Goal: Task Accomplishment & Management: Use online tool/utility

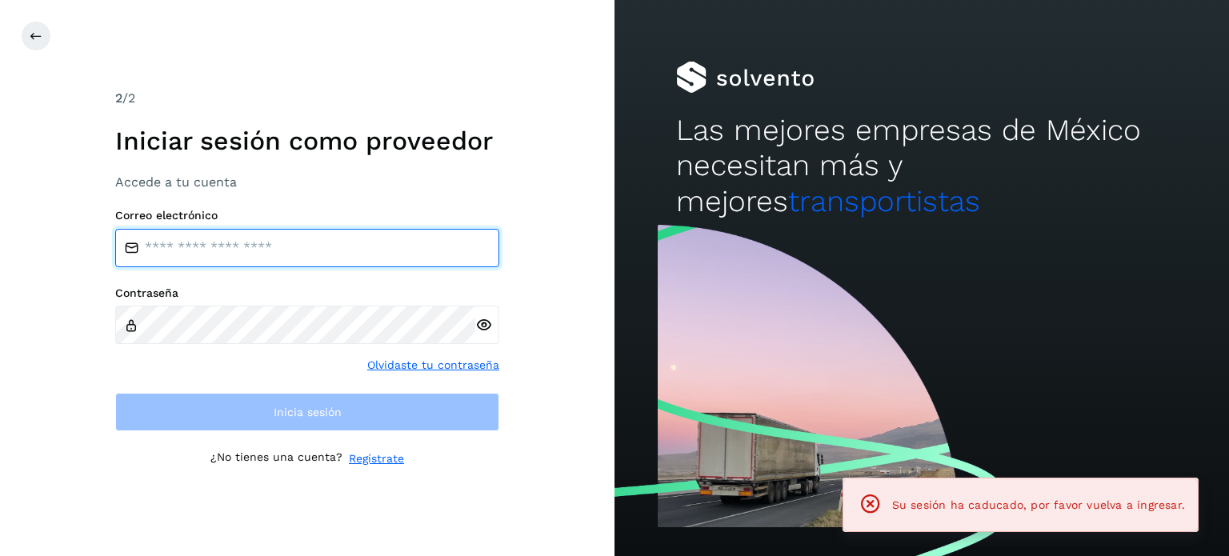
type input "**********"
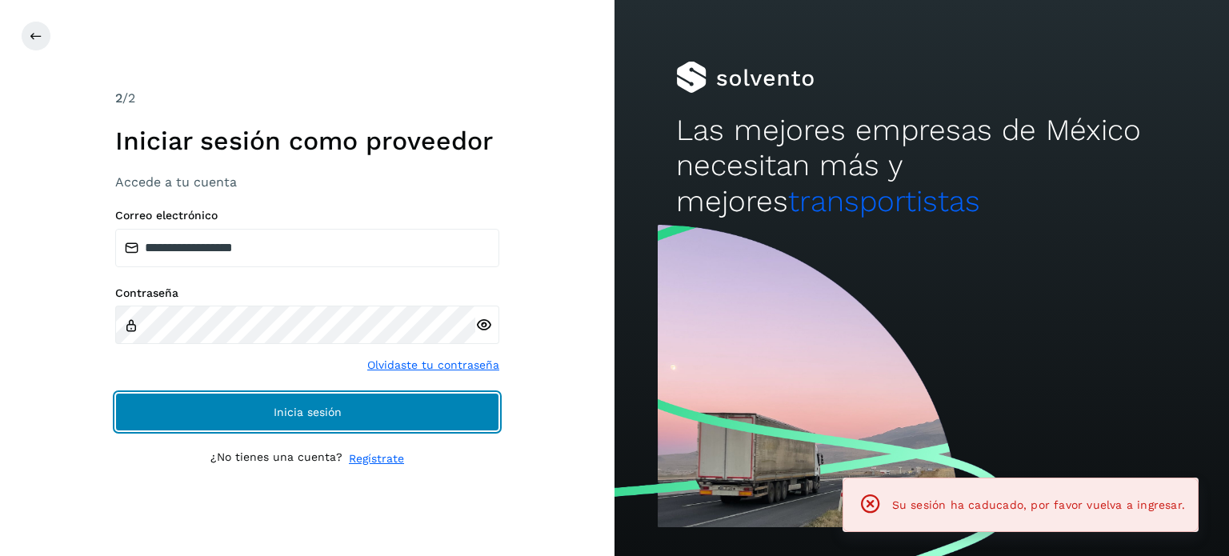
click at [343, 409] on button "Inicia sesión" at bounding box center [307, 412] width 384 height 38
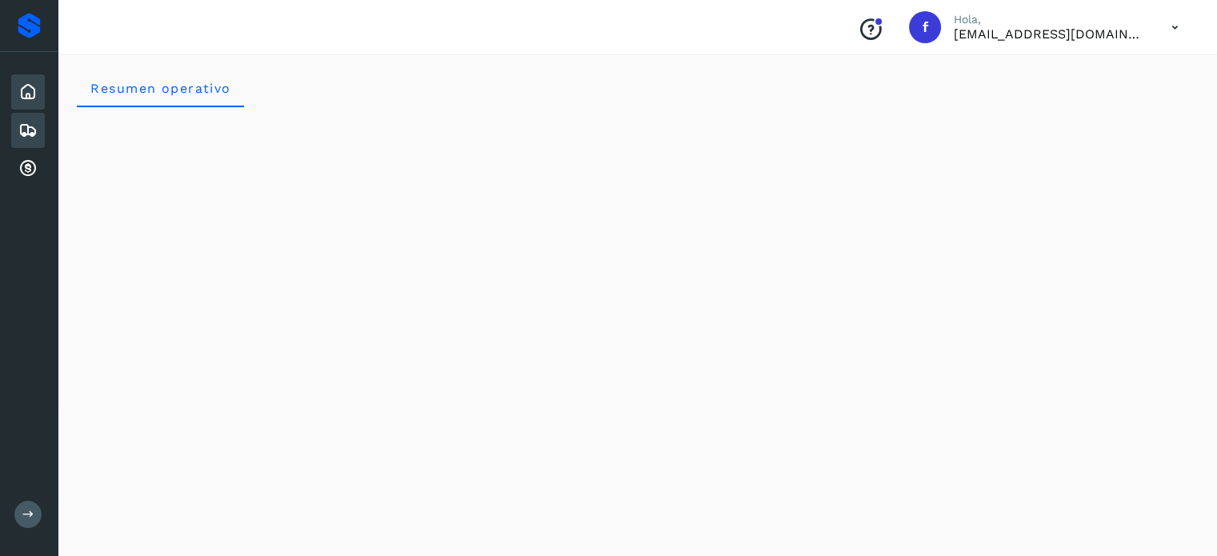
click at [18, 127] on icon at bounding box center [27, 130] width 19 height 19
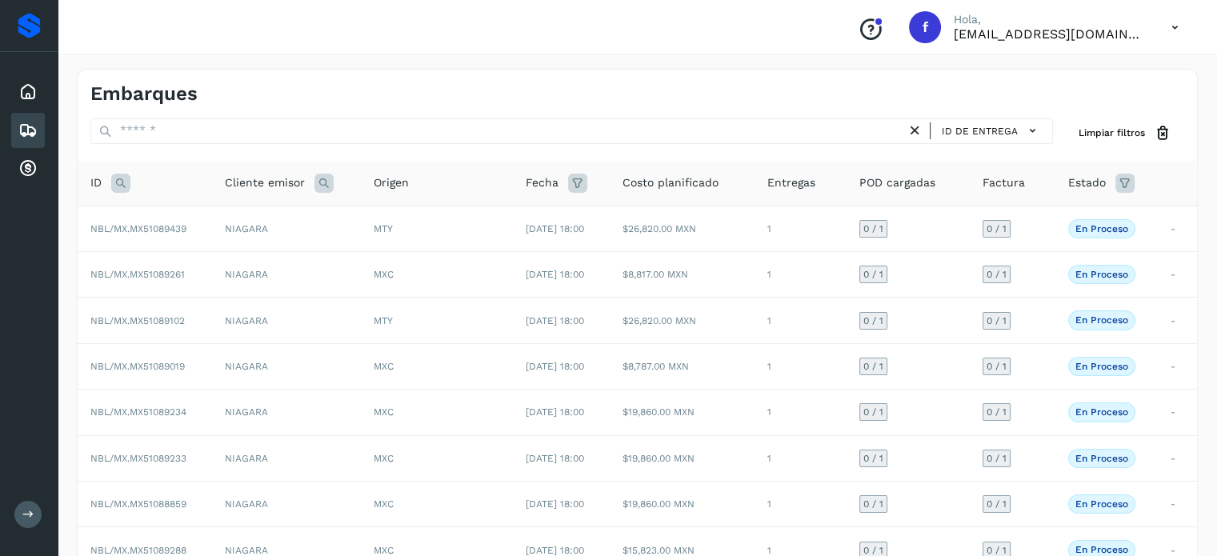
click at [110, 186] on div "ID" at bounding box center [144, 183] width 109 height 19
click at [118, 181] on icon at bounding box center [120, 183] width 19 height 19
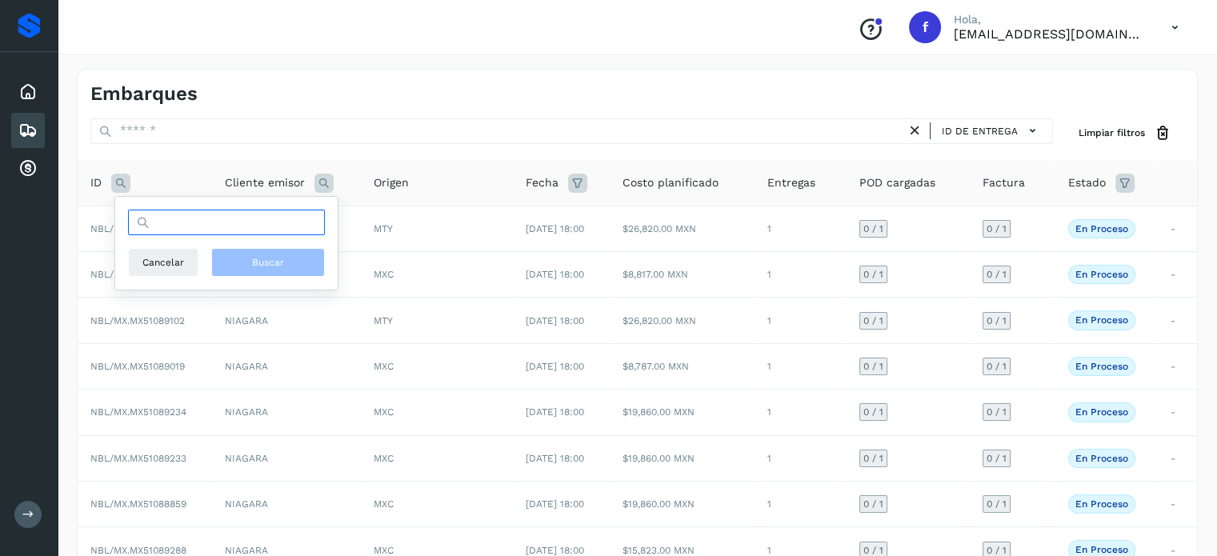
click at [183, 224] on input "text" at bounding box center [226, 223] width 197 height 26
paste input "**********"
type input "**********"
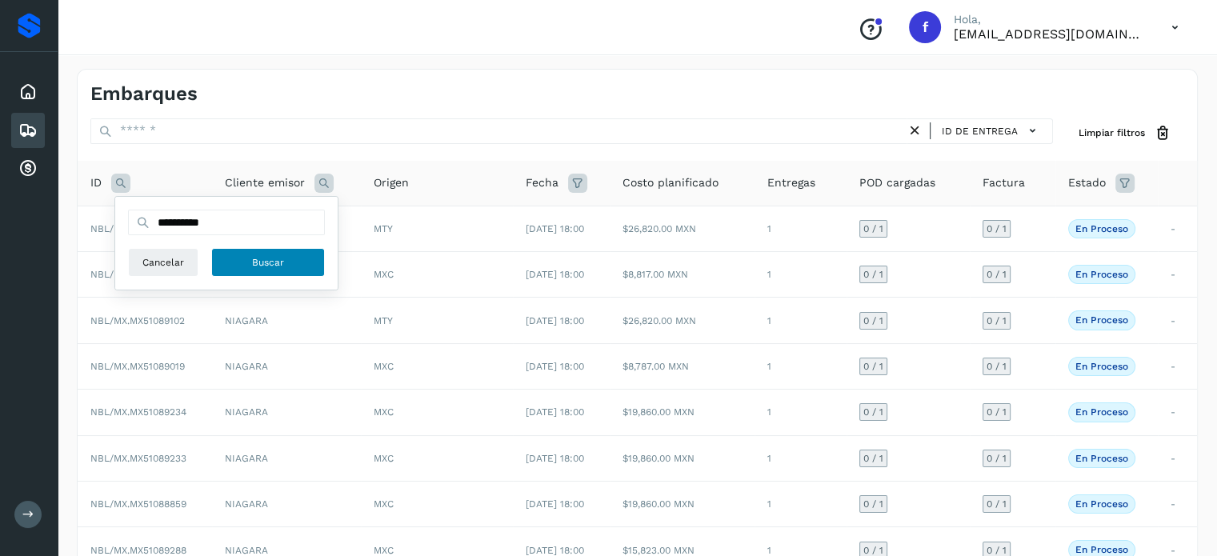
click at [278, 266] on span "Buscar" at bounding box center [268, 262] width 32 height 14
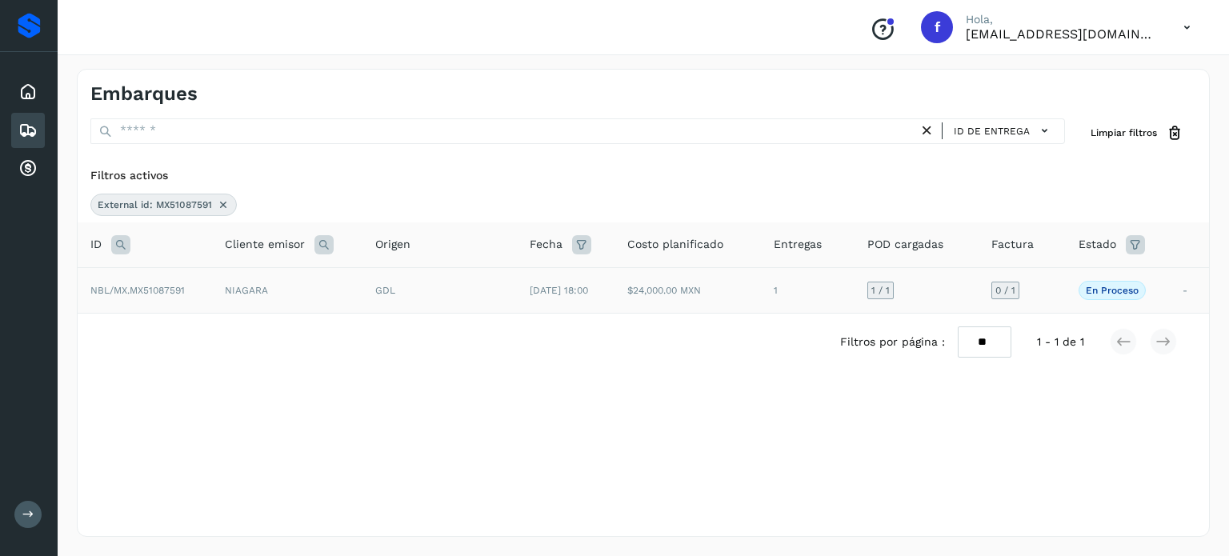
click at [662, 297] on td "$24,000.00 MXN" at bounding box center [687, 290] width 147 height 46
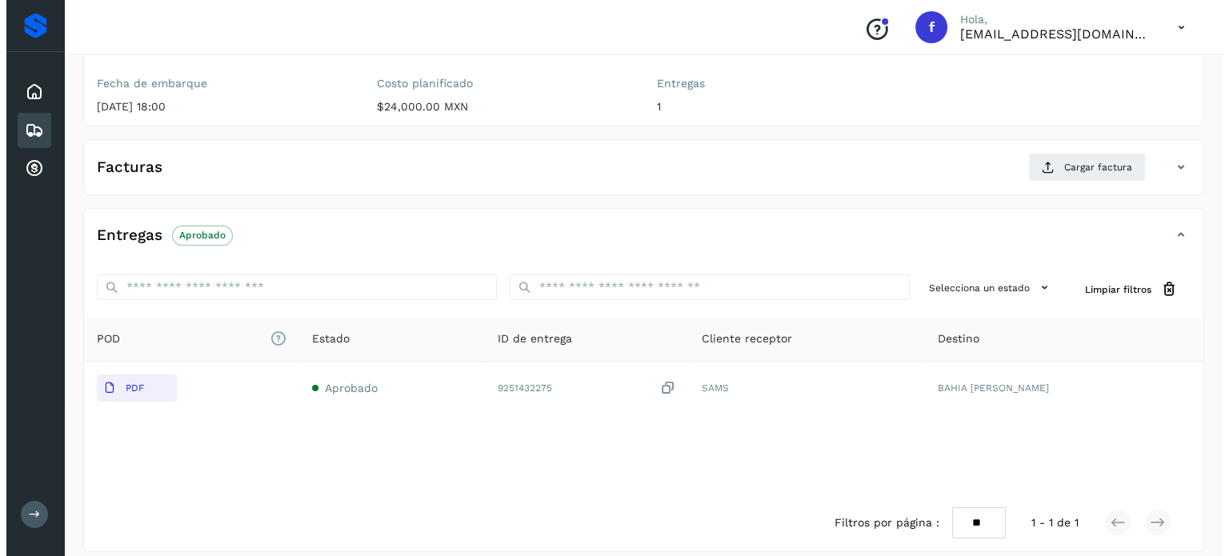
scroll to position [203, 0]
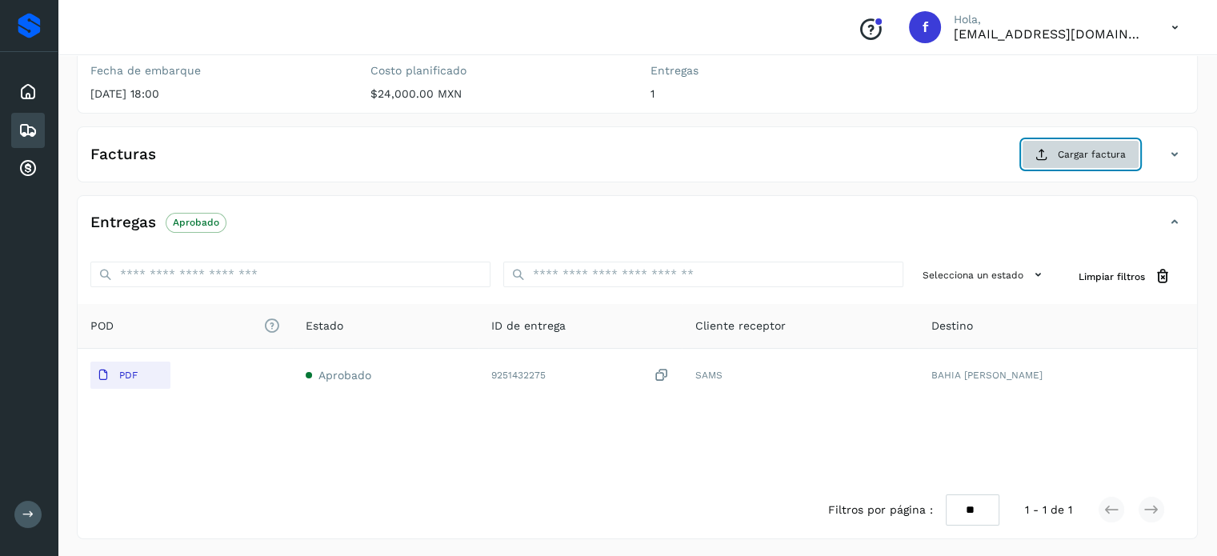
click at [1058, 159] on button "Cargar factura" at bounding box center [1081, 154] width 118 height 29
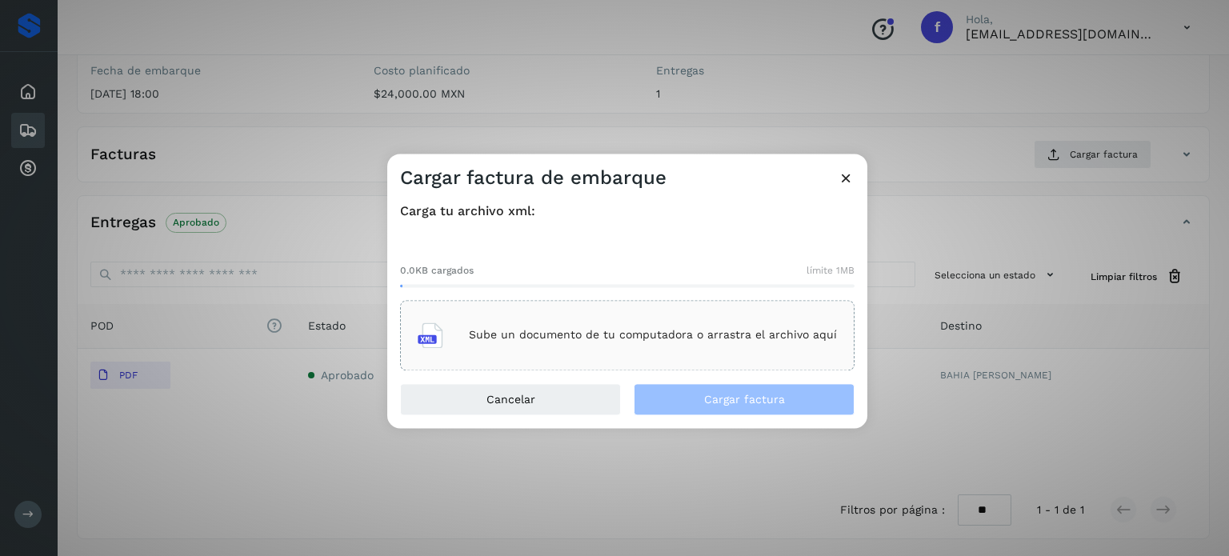
click at [661, 332] on p "Sube un documento de tu computadora o arrastra el archivo aquí" at bounding box center [653, 336] width 368 height 14
click at [669, 337] on p "Sube un documento de tu computadora o arrastra el archivo aquí" at bounding box center [653, 336] width 368 height 14
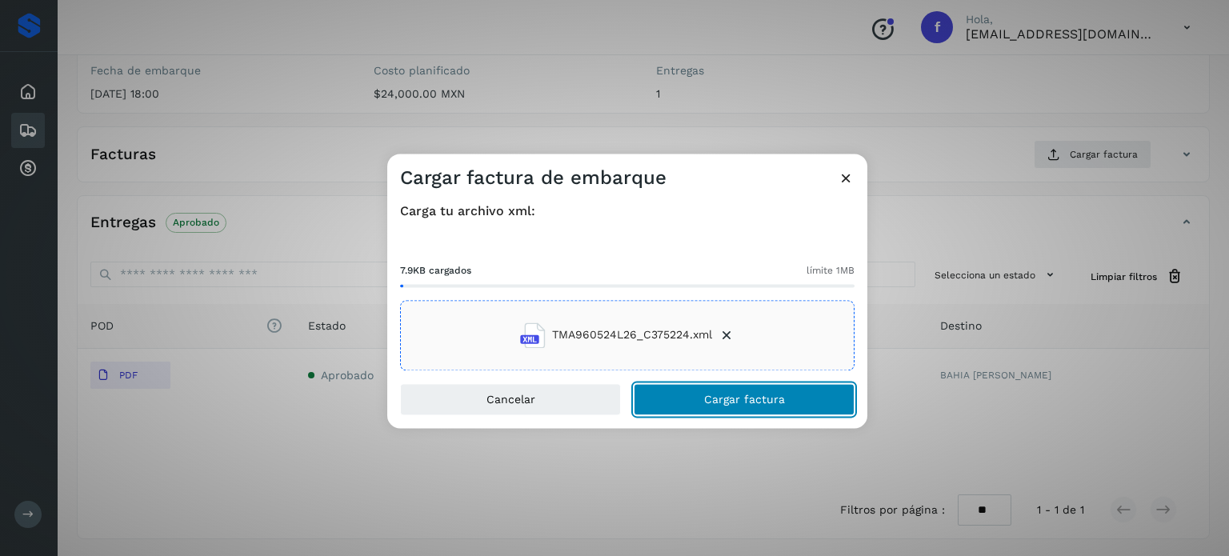
click at [708, 402] on span "Cargar factura" at bounding box center [744, 399] width 81 height 11
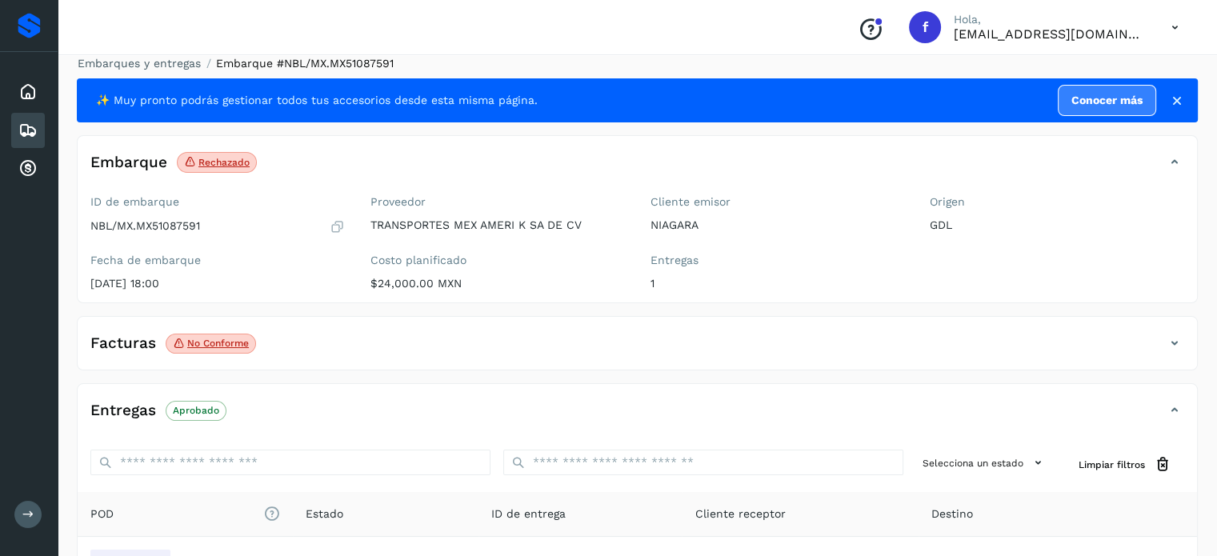
scroll to position [0, 0]
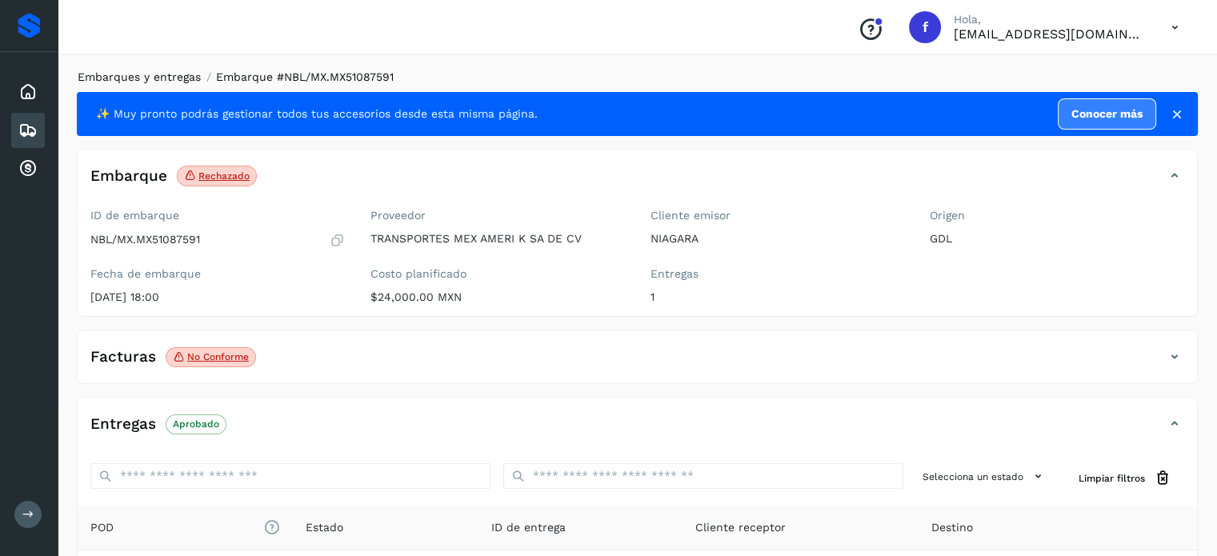
click at [150, 80] on link "Embarques y entregas" at bounding box center [139, 76] width 123 height 13
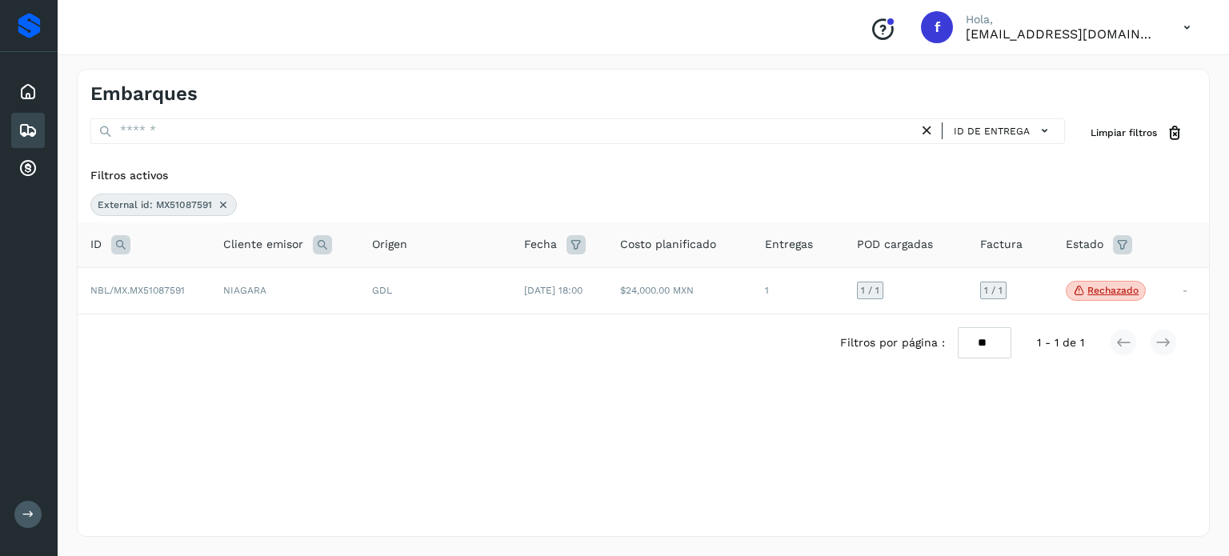
click at [122, 246] on icon at bounding box center [120, 244] width 19 height 19
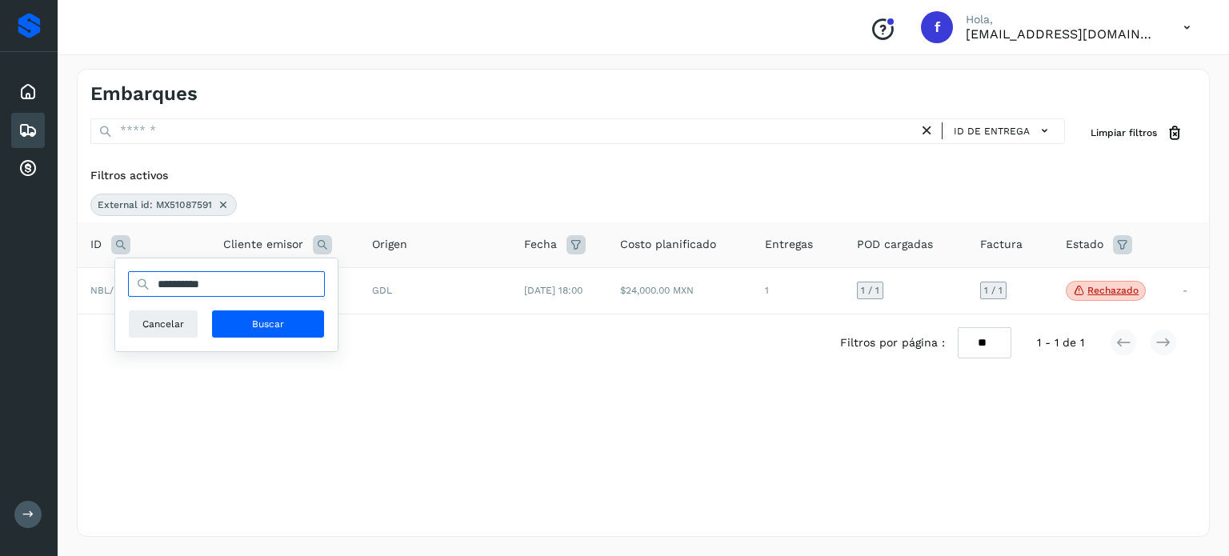
click at [168, 278] on input "**********" at bounding box center [226, 284] width 197 height 26
click at [172, 280] on input "**********" at bounding box center [226, 284] width 197 height 26
click at [180, 279] on input "**********" at bounding box center [226, 284] width 197 height 26
paste input "text"
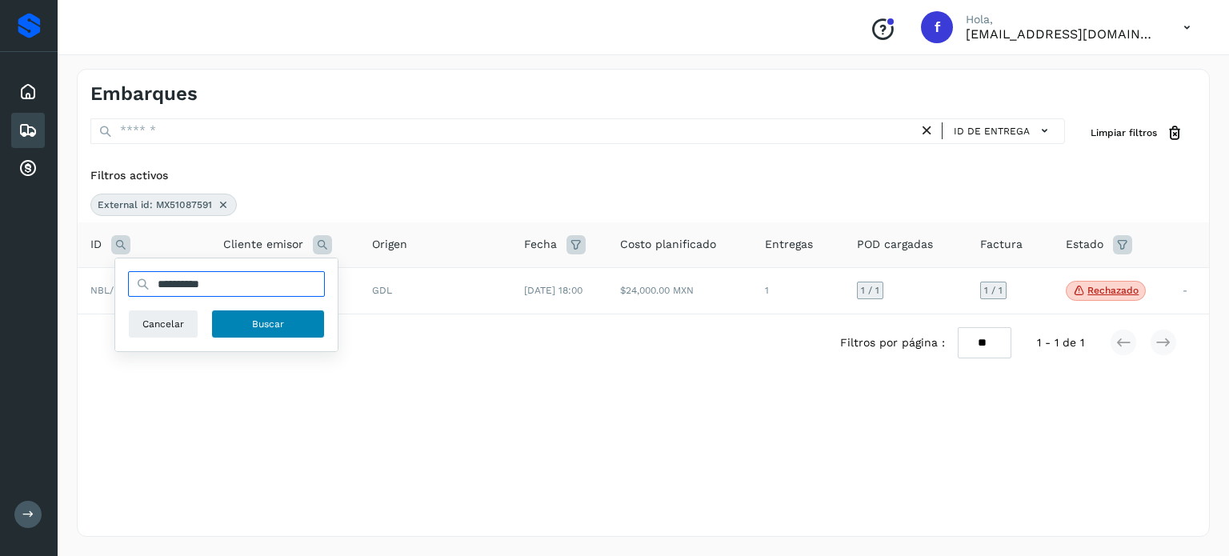
type input "**********"
click at [266, 317] on span "Buscar" at bounding box center [268, 324] width 32 height 14
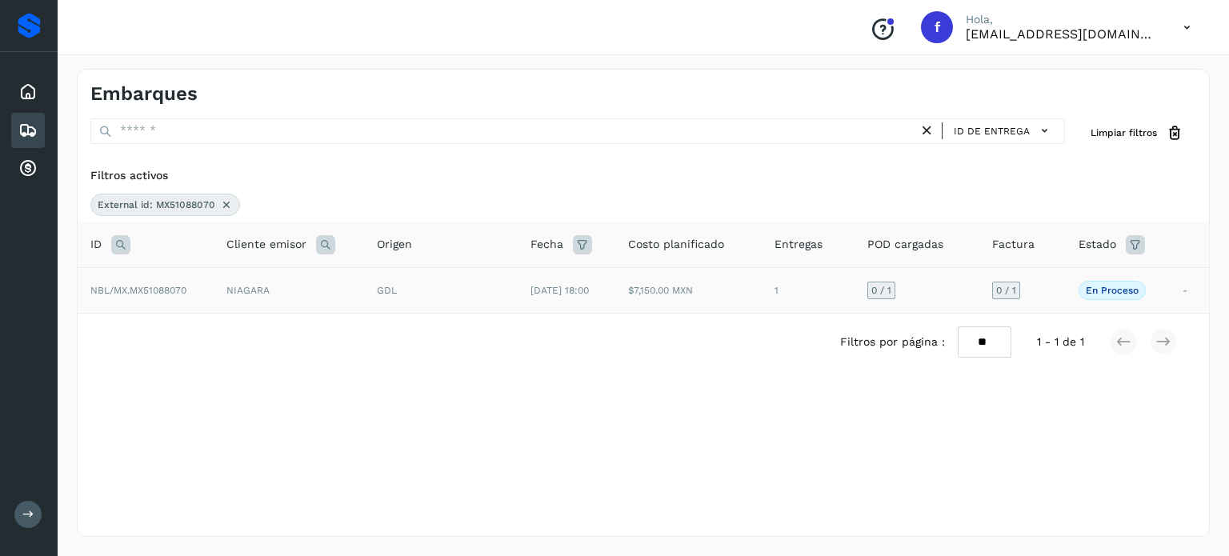
click at [468, 290] on div "GDL" at bounding box center [441, 290] width 128 height 14
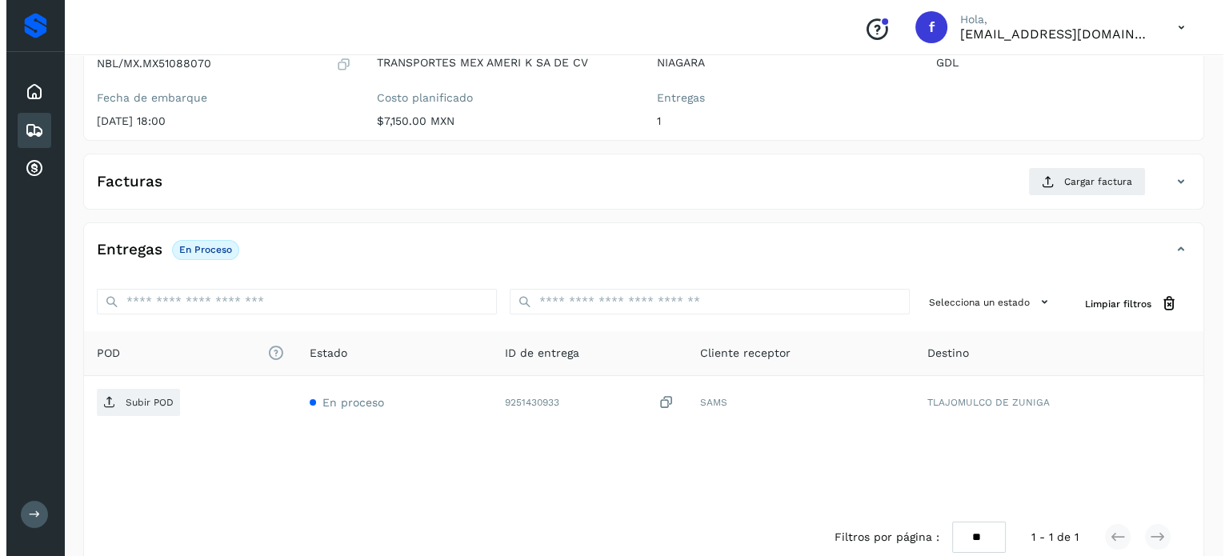
scroll to position [203, 0]
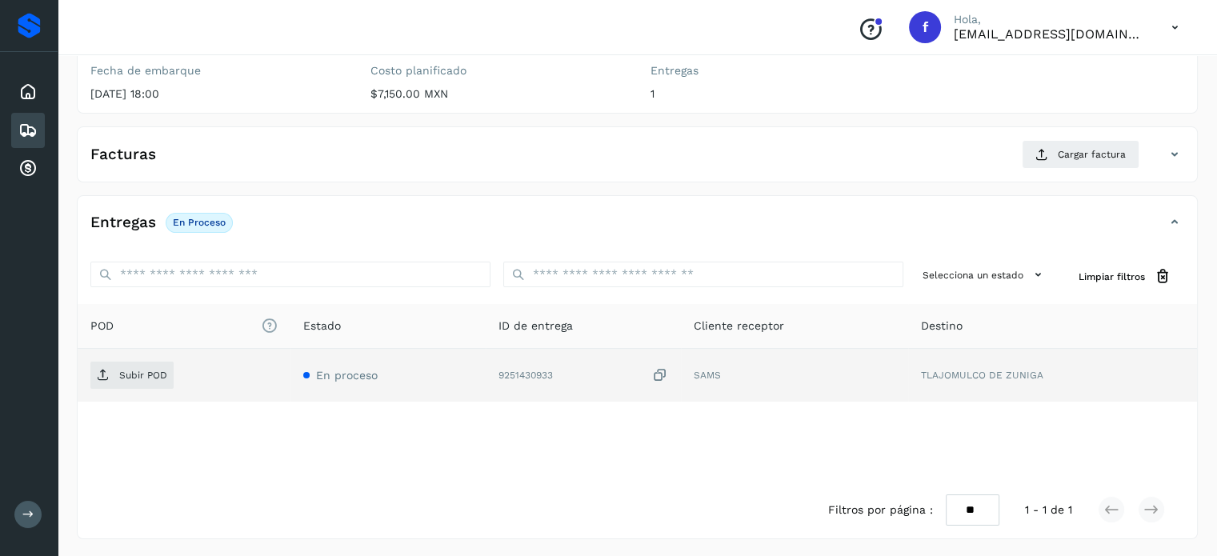
click at [662, 371] on icon at bounding box center [660, 375] width 16 height 17
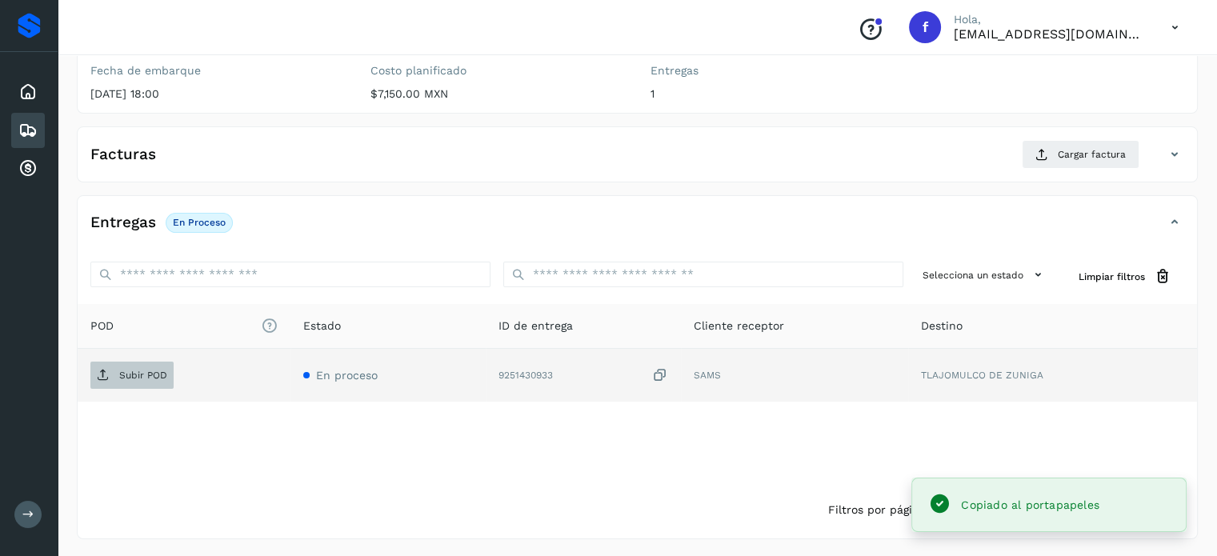
click at [154, 376] on p "Subir POD" at bounding box center [143, 375] width 48 height 11
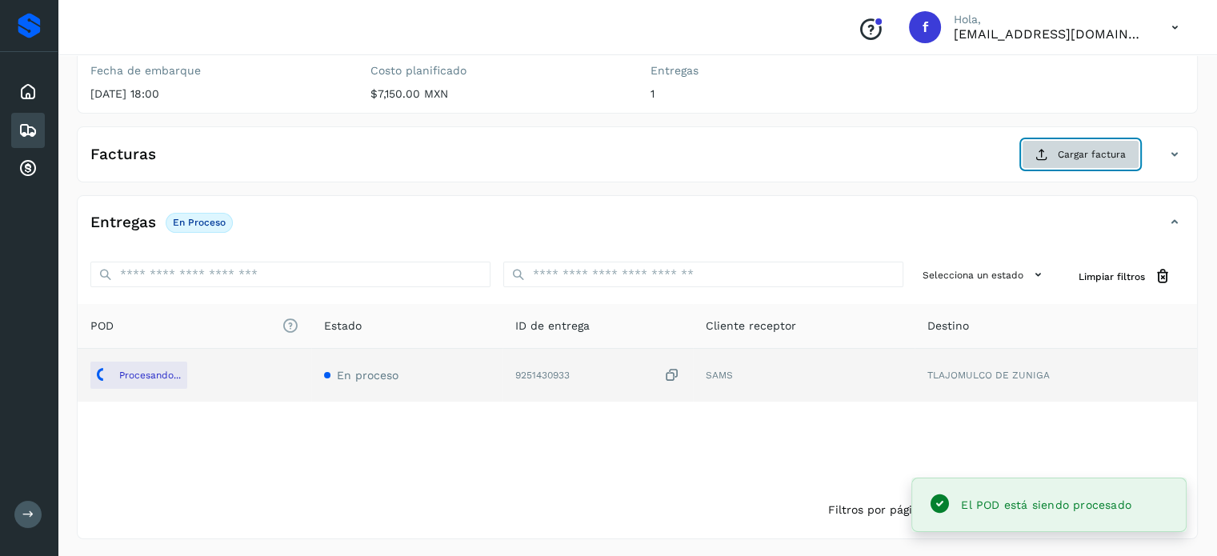
click at [1091, 158] on span "Cargar factura" at bounding box center [1092, 154] width 68 height 14
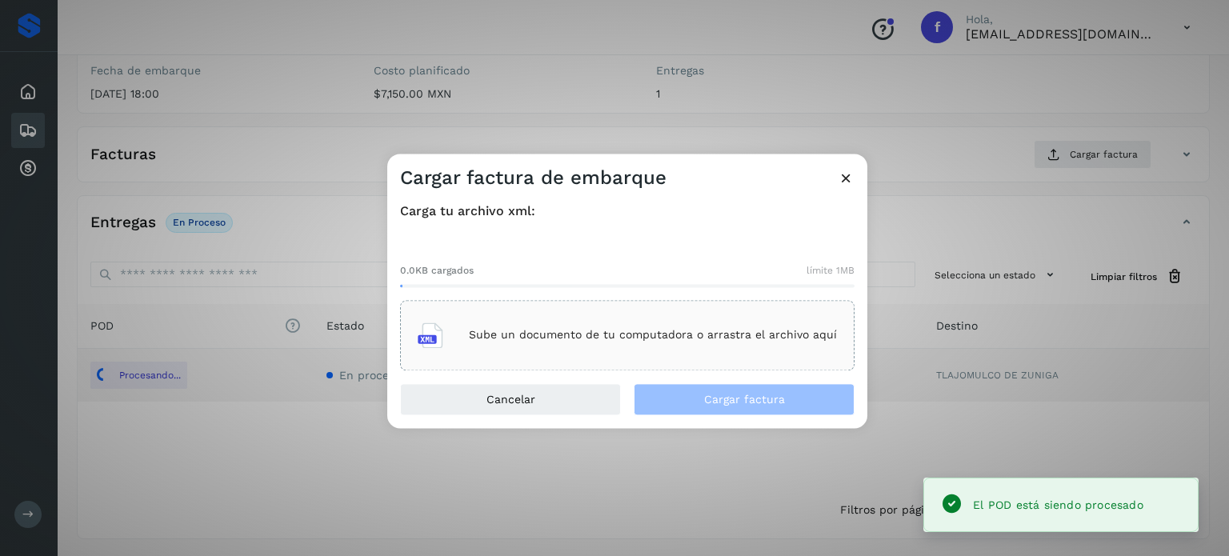
click at [622, 321] on div "Sube un documento de tu computadora o arrastra el archivo aquí" at bounding box center [627, 335] width 419 height 43
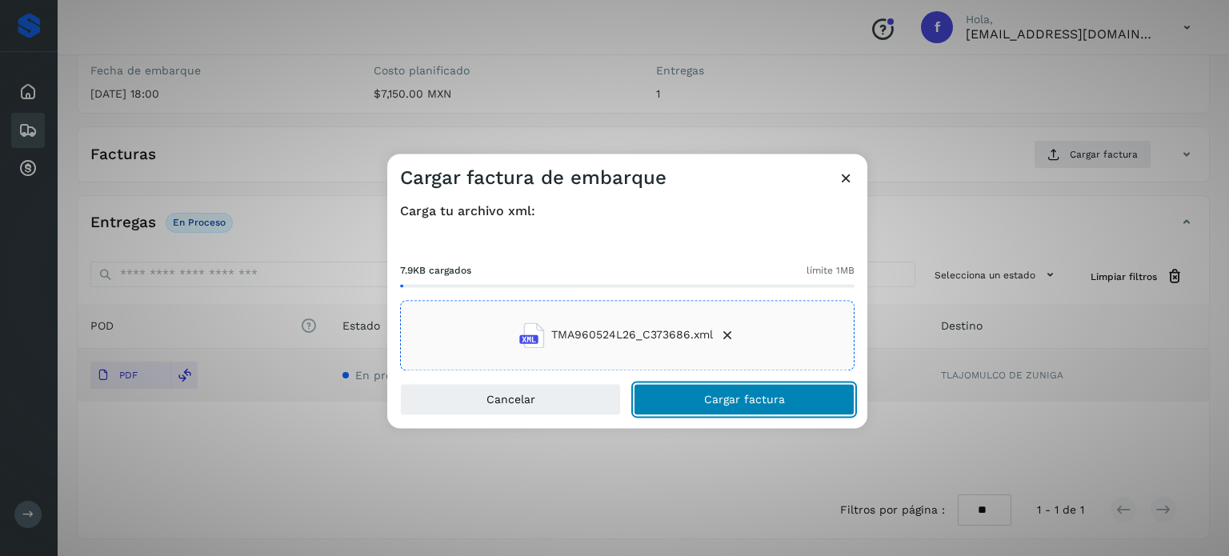
click at [709, 404] on span "Cargar factura" at bounding box center [744, 399] width 81 height 11
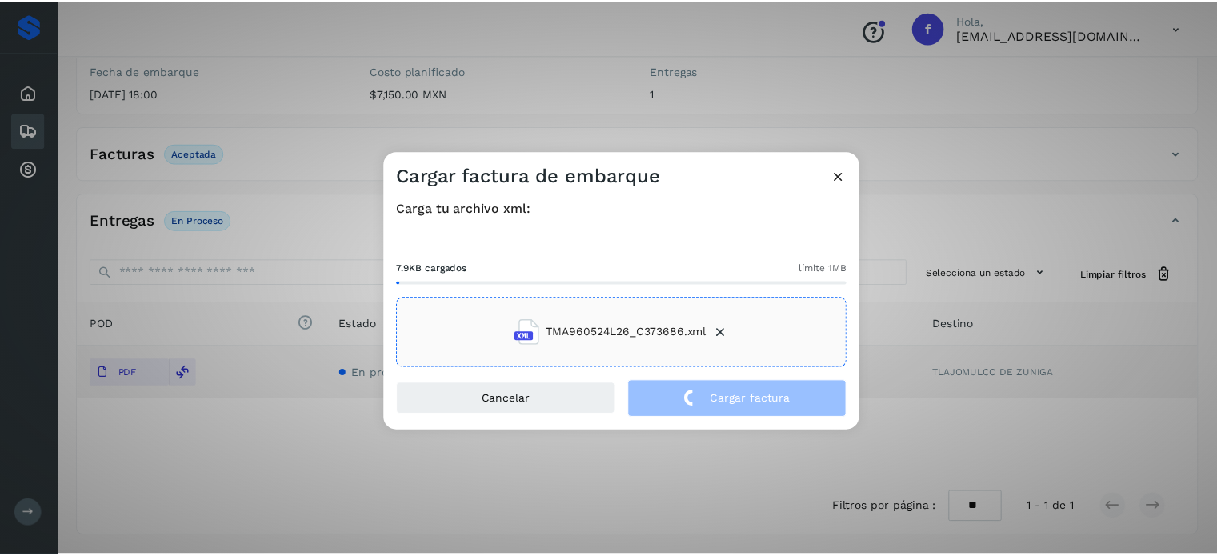
scroll to position [202, 0]
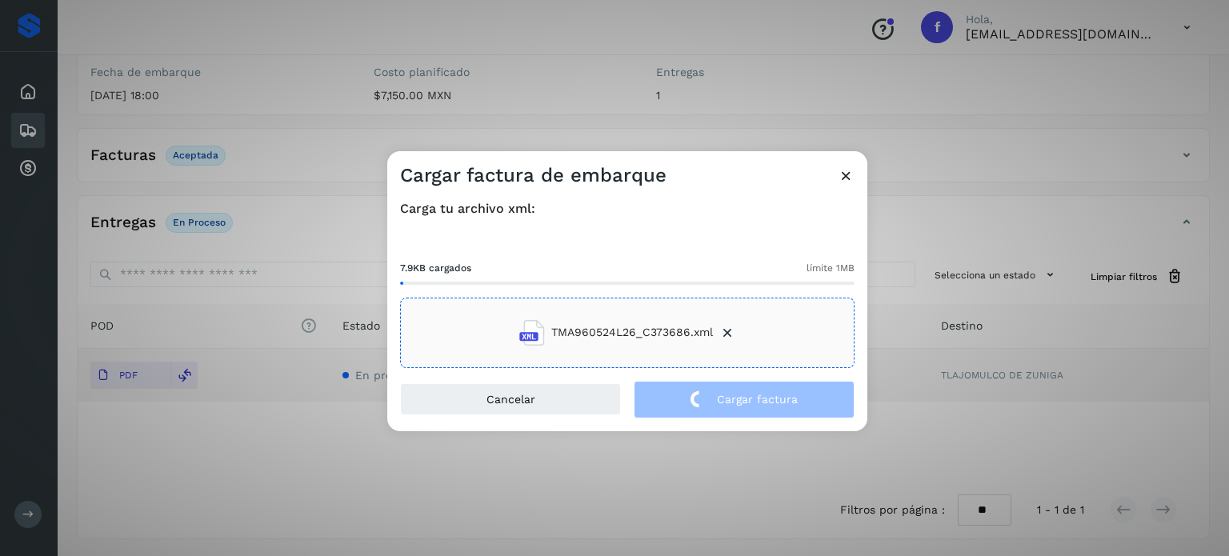
click at [282, 177] on main "Proveedores Inicio Embarques Cuentas por cobrar Salir Conoce nuestros beneficio…" at bounding box center [614, 178] width 1229 height 760
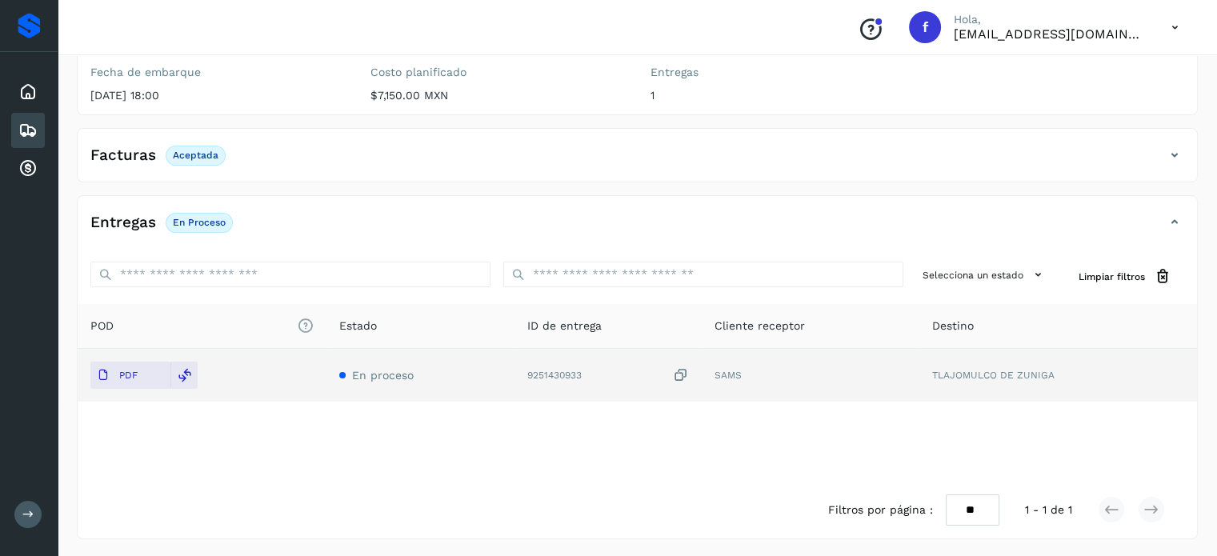
scroll to position [0, 0]
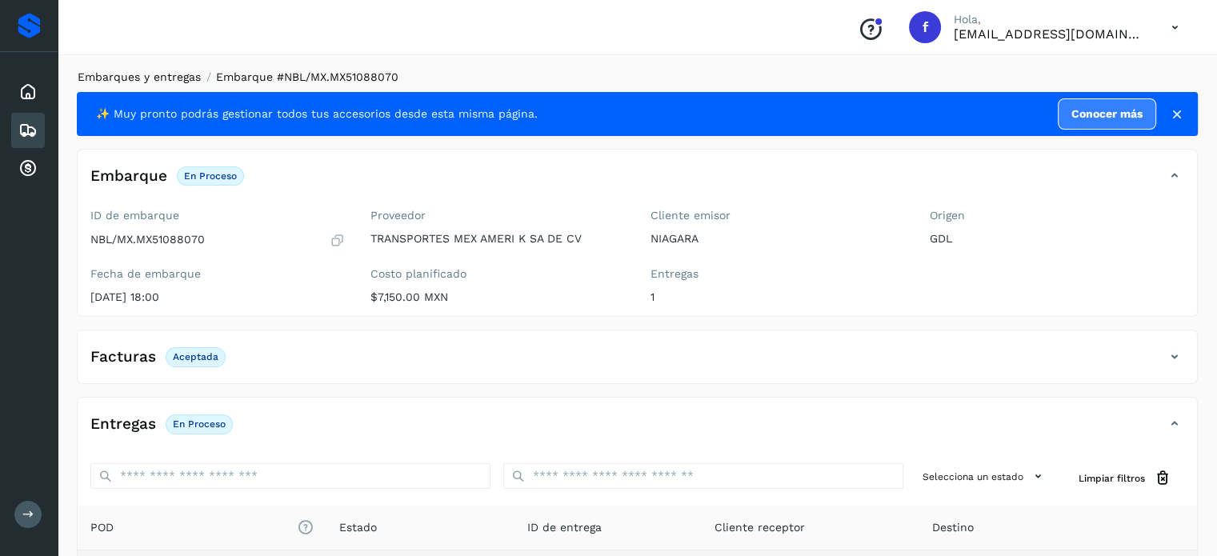
click at [147, 72] on link "Embarques y entregas" at bounding box center [139, 76] width 123 height 13
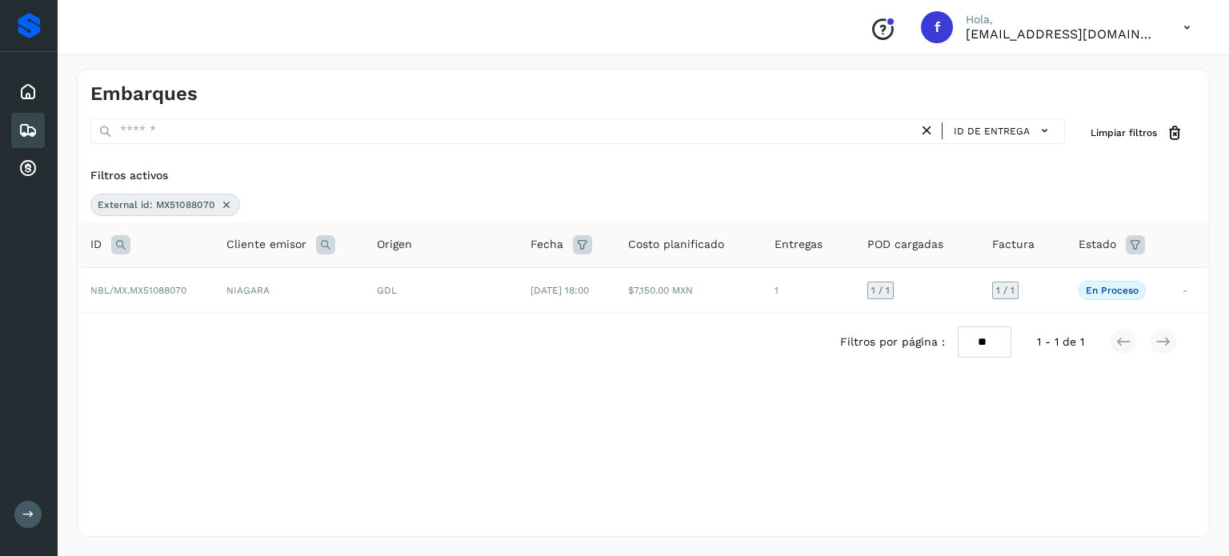
click at [115, 246] on icon at bounding box center [120, 244] width 19 height 19
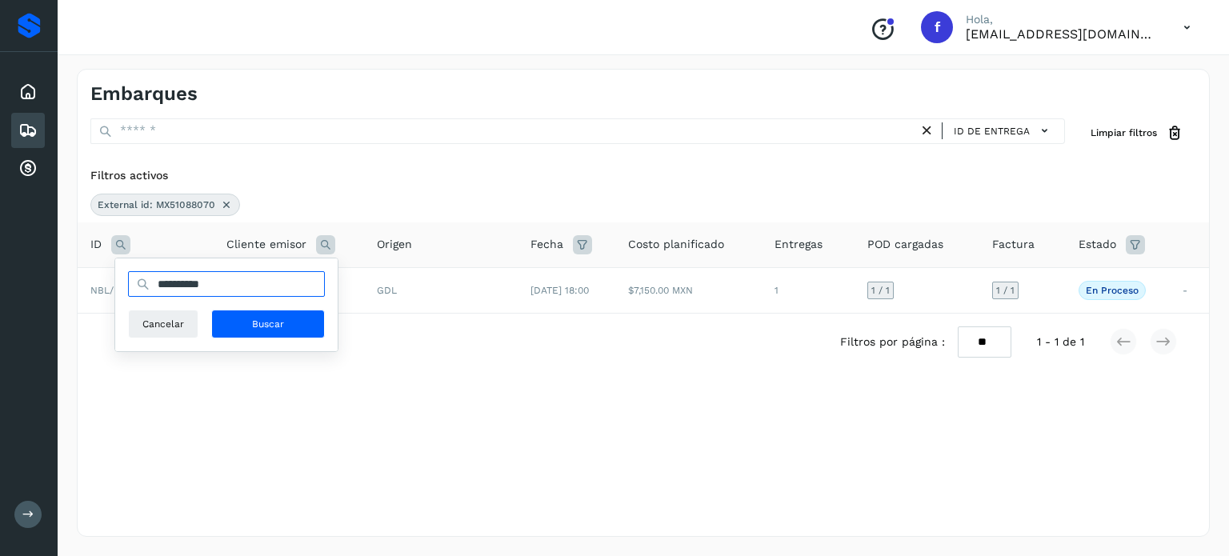
click at [184, 276] on input "**********" at bounding box center [226, 284] width 197 height 26
click at [186, 280] on input "**********" at bounding box center [226, 284] width 197 height 26
paste input "text"
type input "**********"
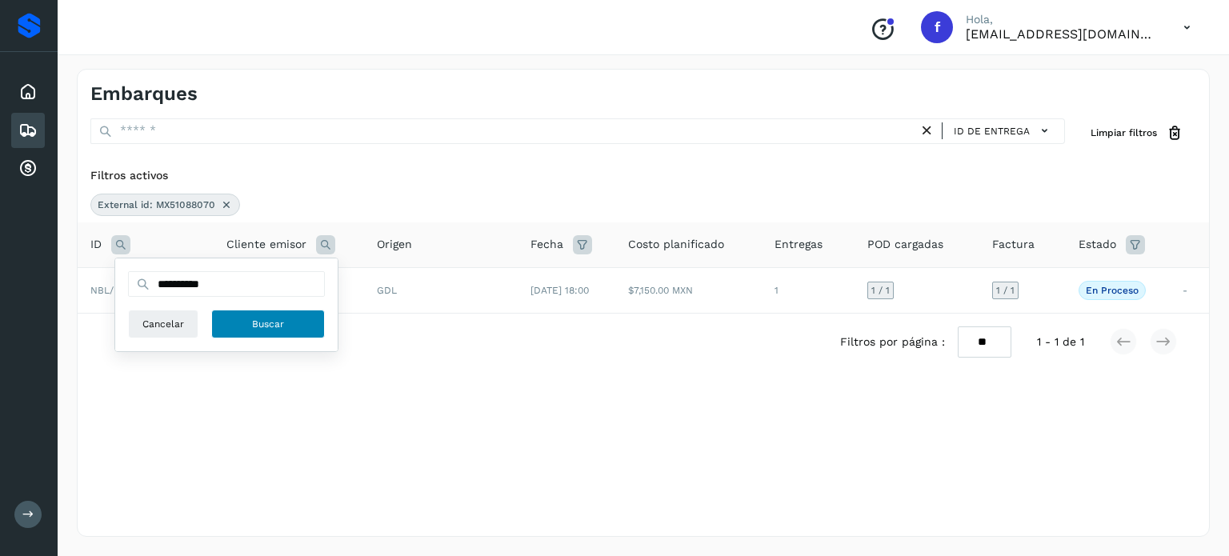
click at [258, 315] on button "Buscar" at bounding box center [268, 324] width 114 height 29
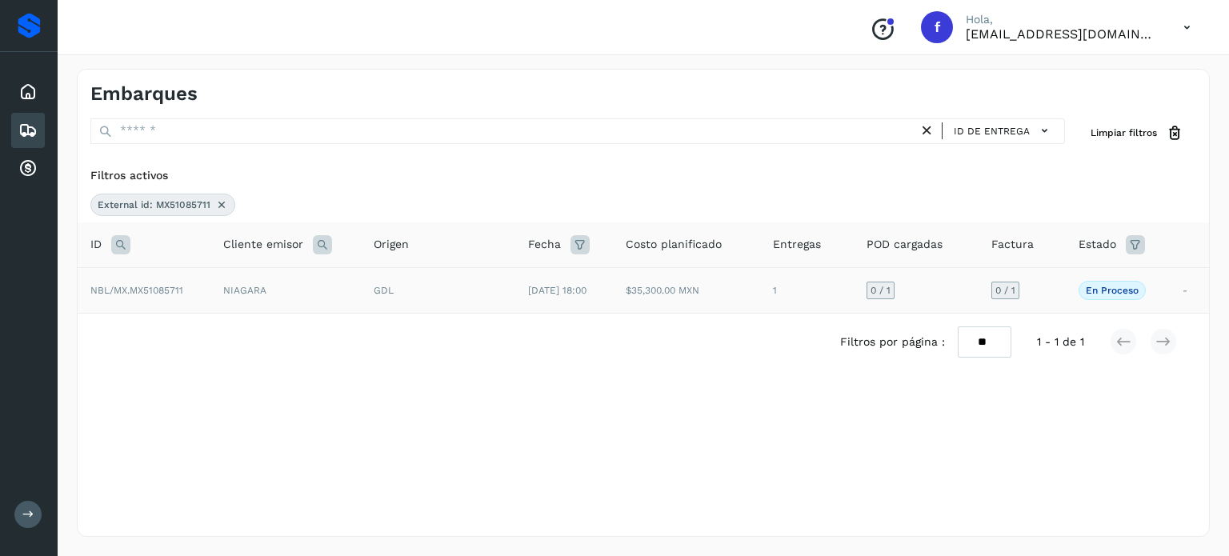
click at [420, 292] on div "GDL" at bounding box center [438, 290] width 129 height 14
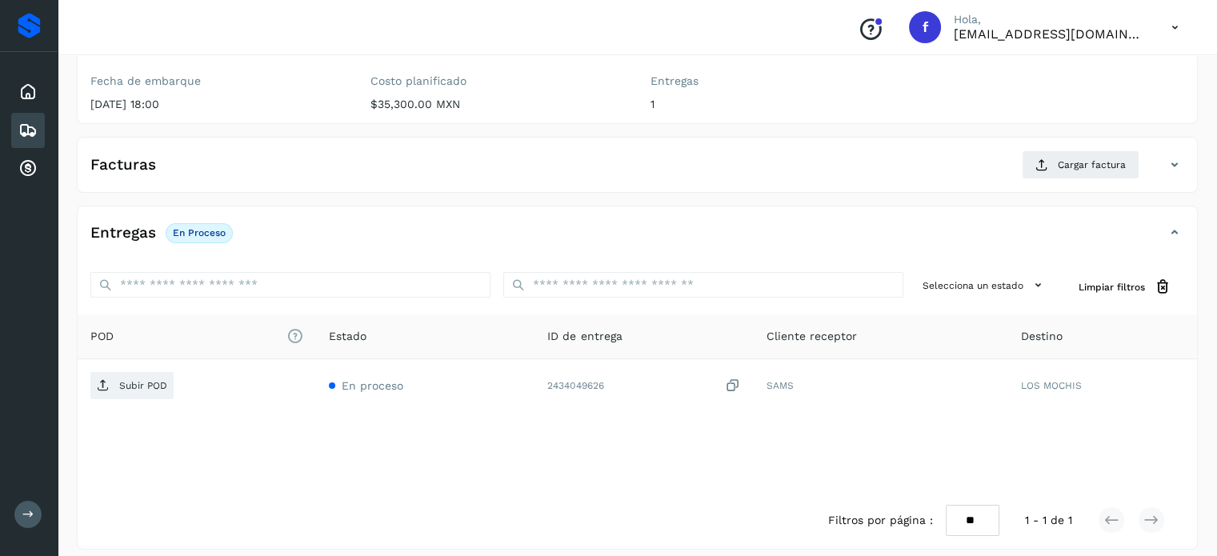
scroll to position [203, 0]
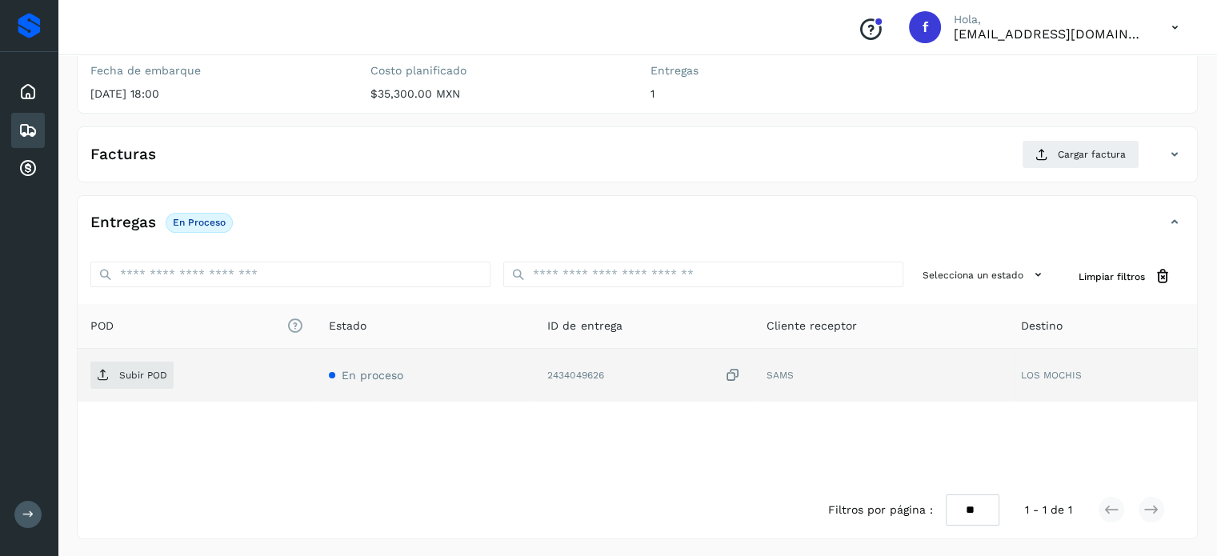
click at [734, 367] on icon at bounding box center [733, 375] width 16 height 17
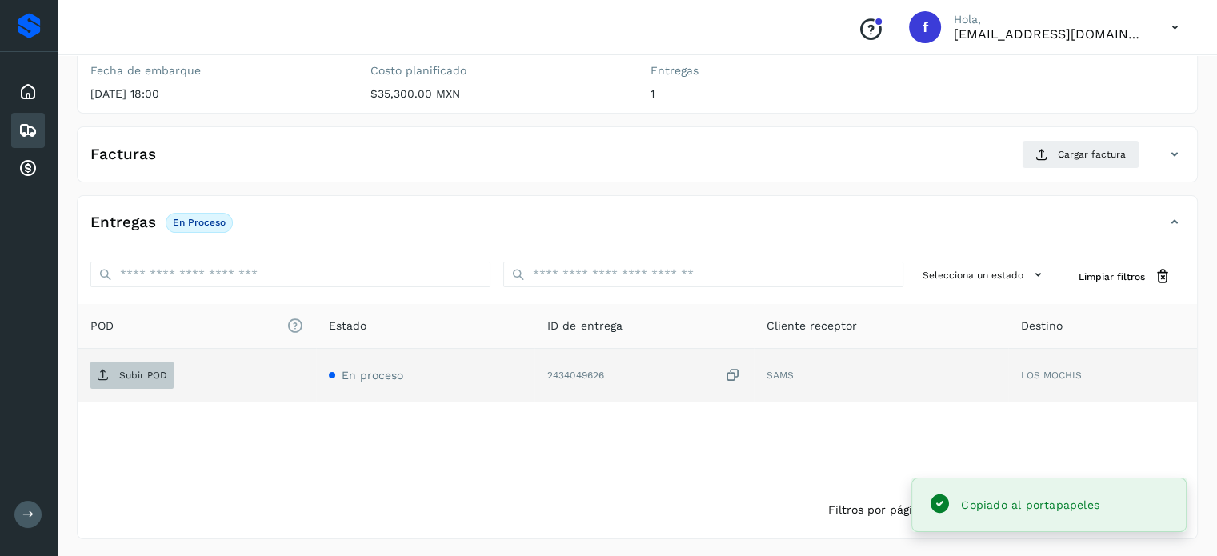
click at [134, 366] on span "Subir POD" at bounding box center [131, 375] width 83 height 26
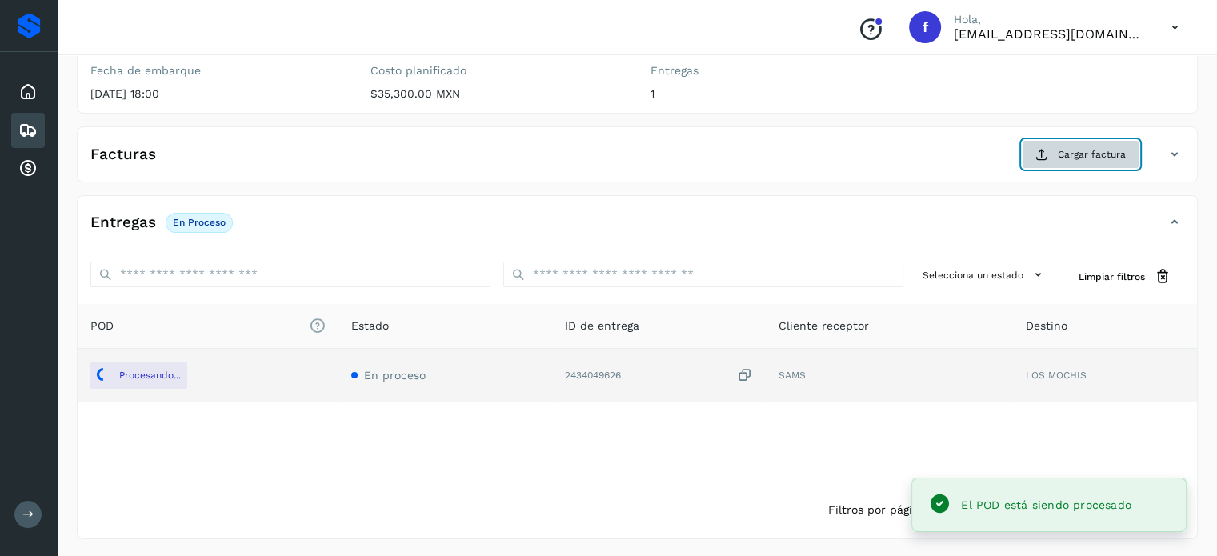
click at [1074, 162] on button "Cargar factura" at bounding box center [1081, 154] width 118 height 29
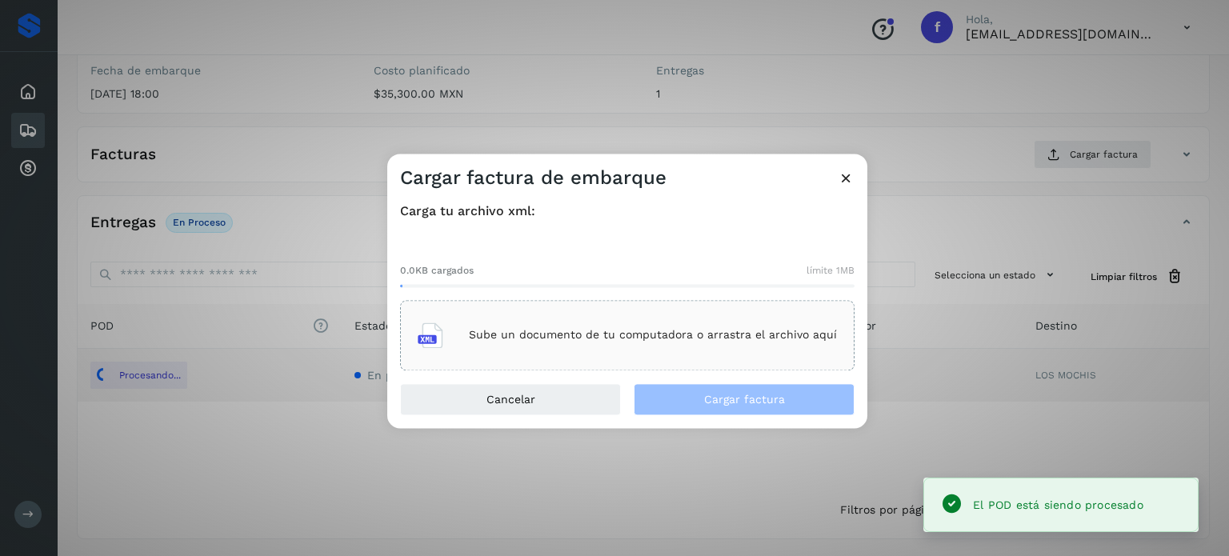
click at [561, 340] on p "Sube un documento de tu computadora o arrastra el archivo aquí" at bounding box center [653, 336] width 368 height 14
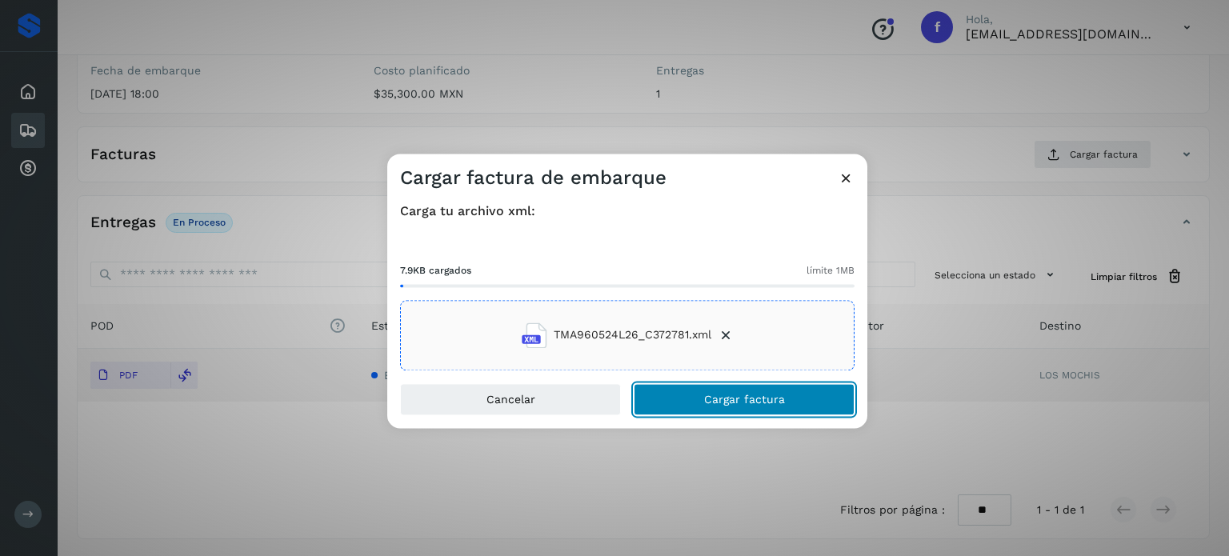
click at [754, 396] on span "Cargar factura" at bounding box center [744, 399] width 81 height 11
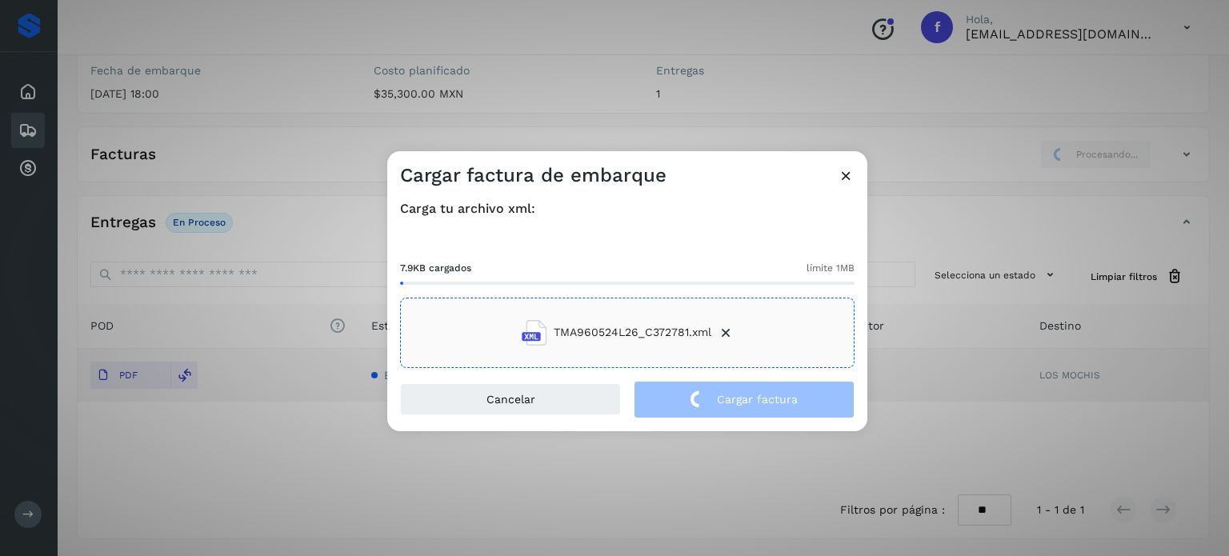
click at [362, 89] on div "Cargar factura de embarque Carga tu archivo xml: 7.9KB cargados límite 1MB TMA9…" at bounding box center [614, 278] width 1229 height 556
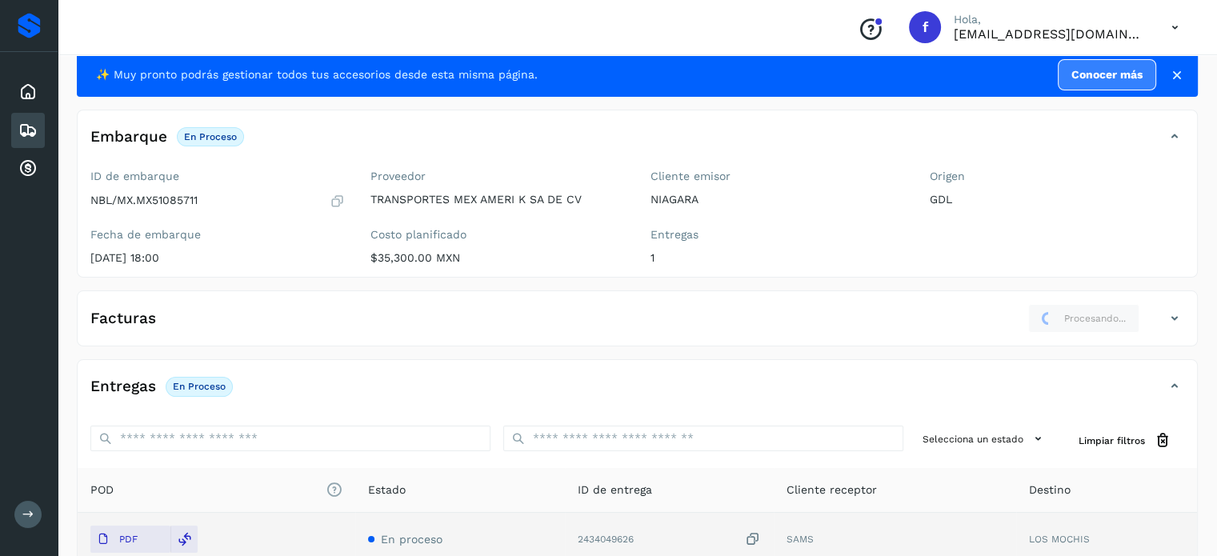
scroll to position [0, 0]
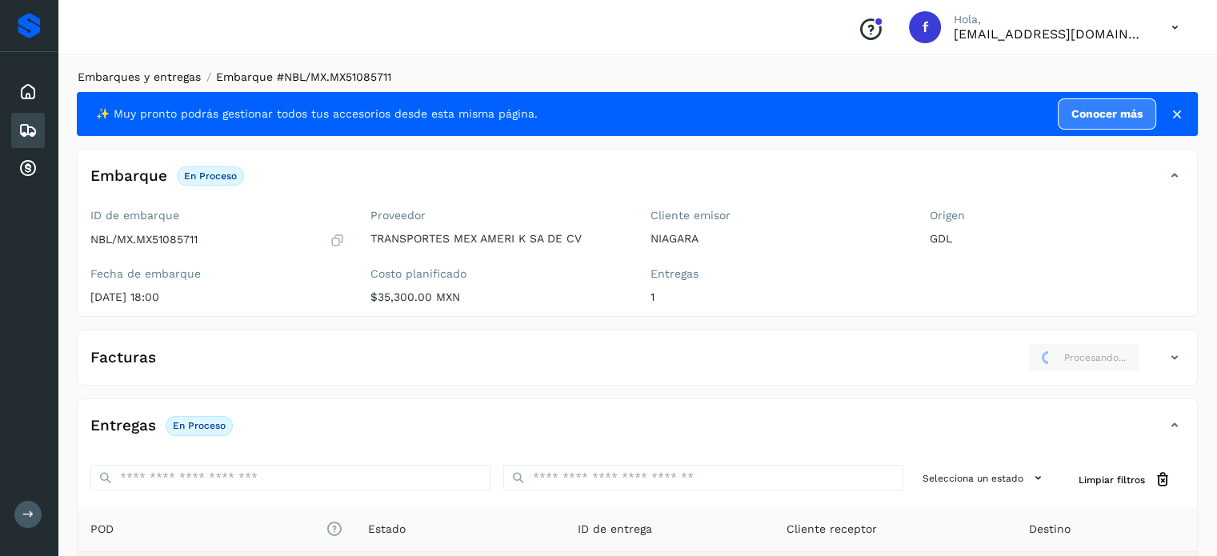
click at [158, 73] on link "Embarques y entregas" at bounding box center [139, 76] width 123 height 13
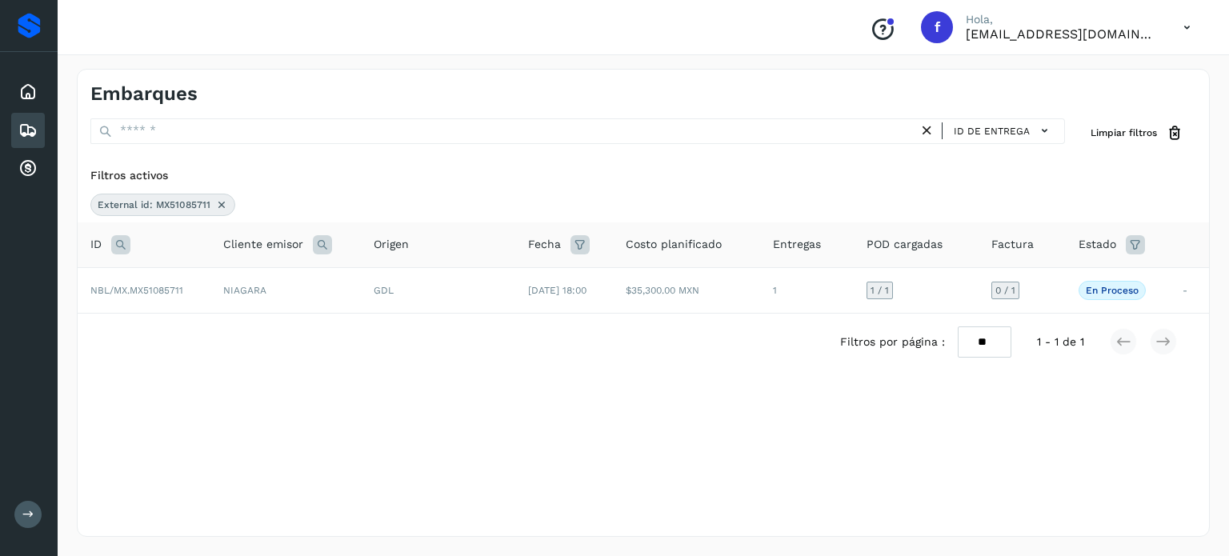
click at [118, 240] on icon at bounding box center [120, 244] width 19 height 19
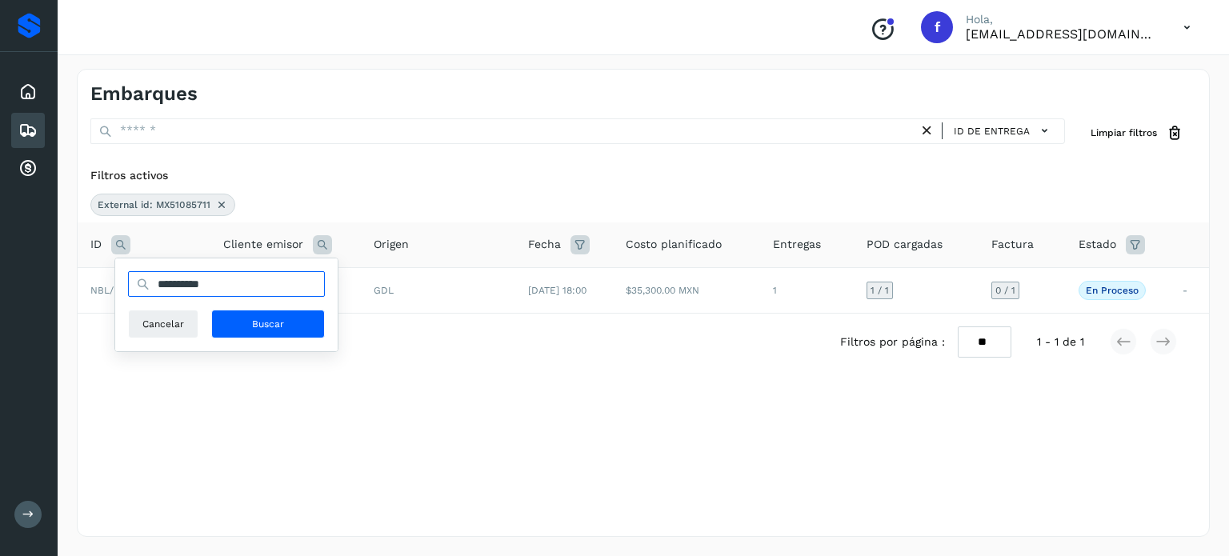
click at [187, 282] on input "**********" at bounding box center [226, 284] width 197 height 26
click at [188, 281] on input "**********" at bounding box center [226, 284] width 197 height 26
paste input "text"
type input "**********"
click at [282, 322] on button "Buscar" at bounding box center [268, 324] width 114 height 29
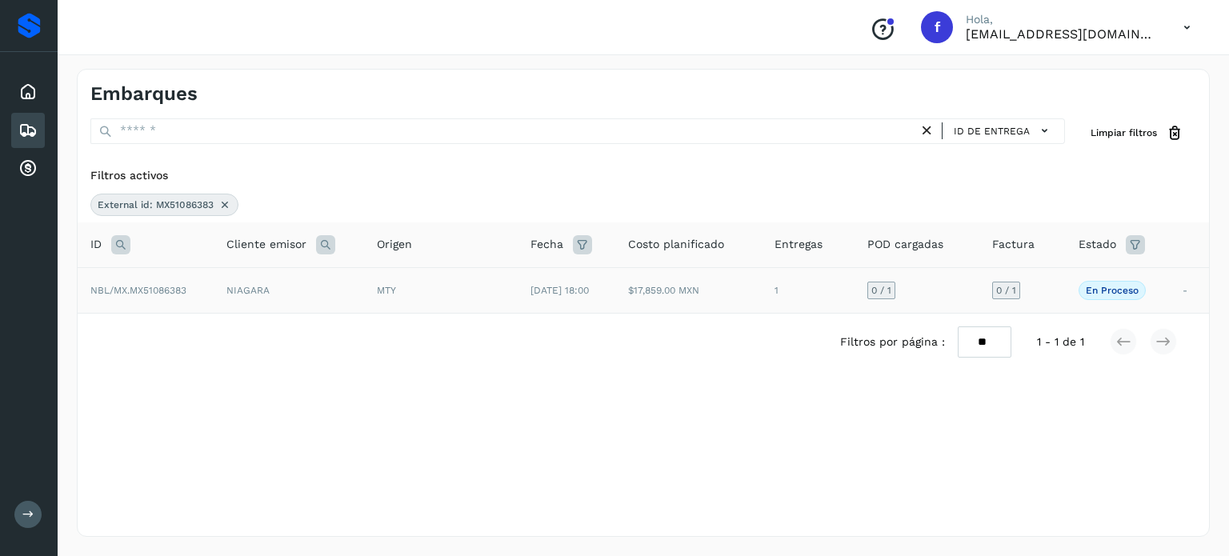
click at [442, 289] on div "MTY" at bounding box center [441, 290] width 128 height 14
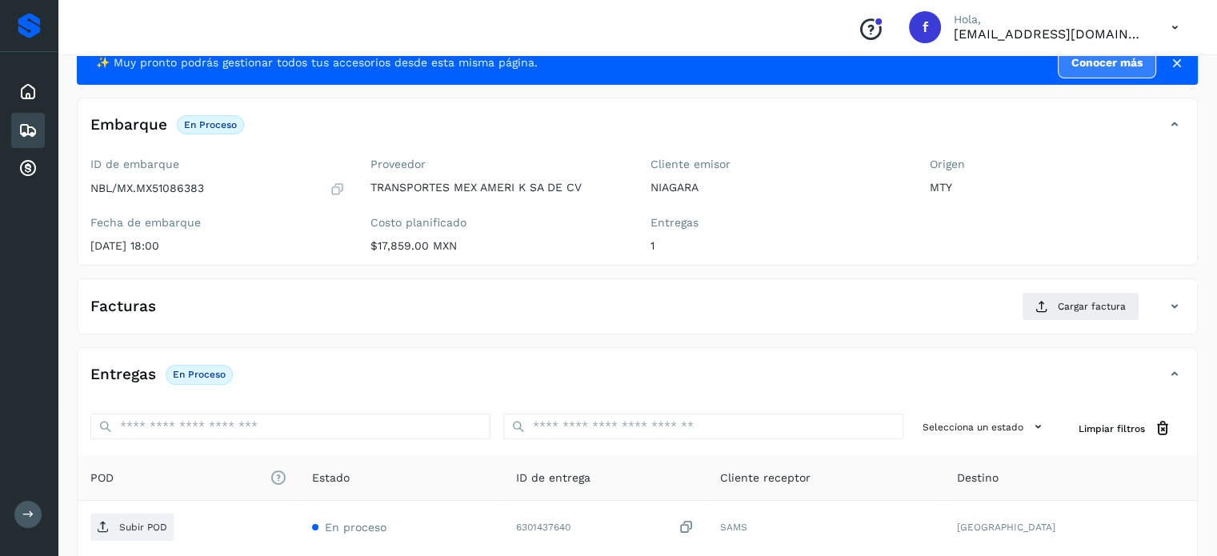
scroll to position [203, 0]
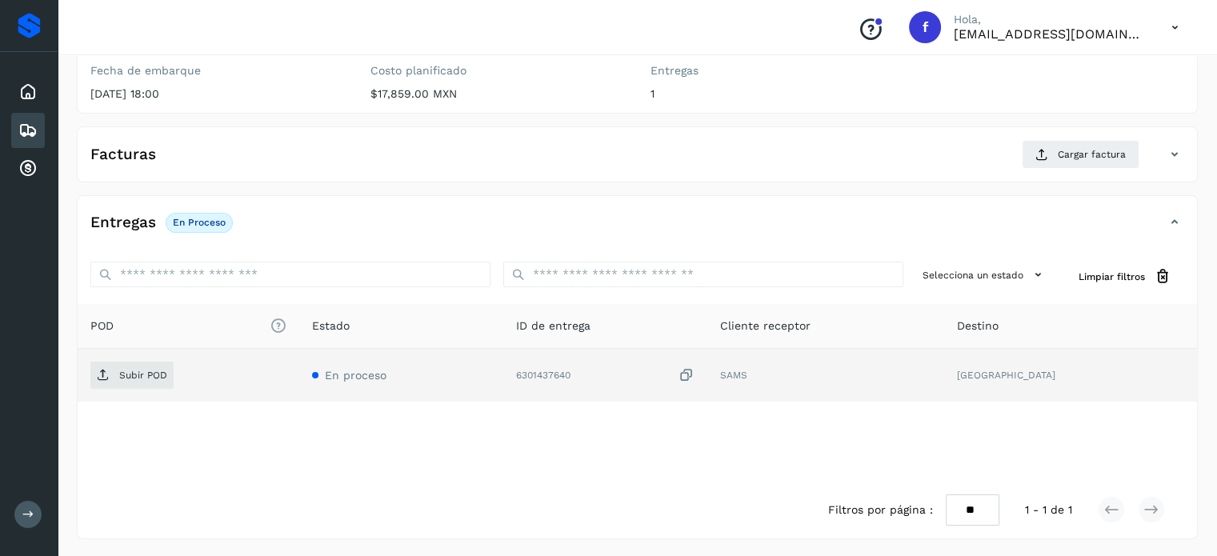
click at [694, 370] on icon at bounding box center [686, 375] width 16 height 17
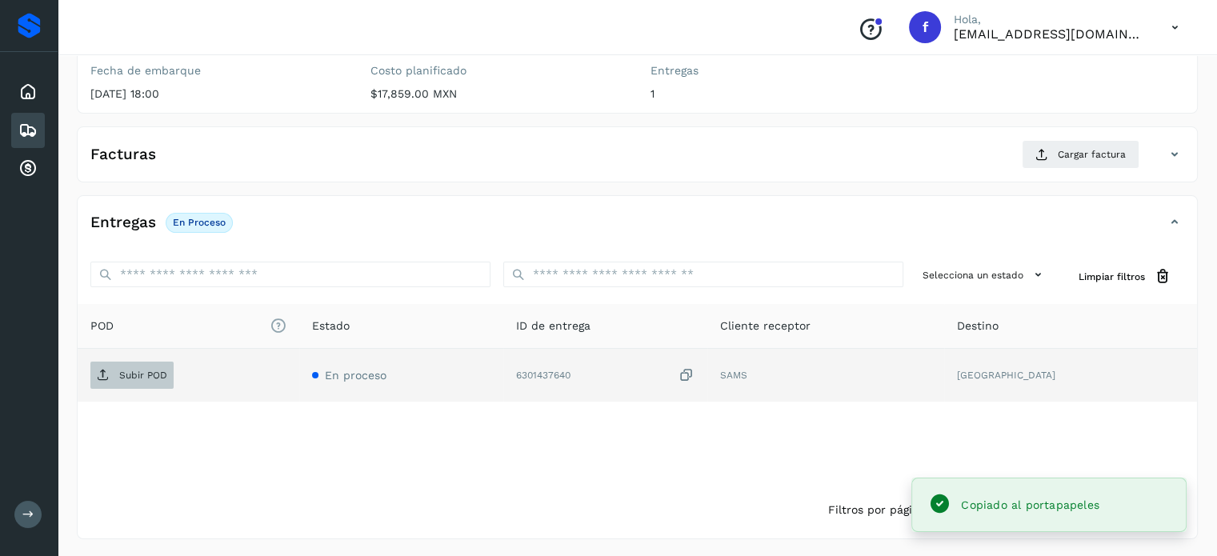
click at [131, 385] on span "Subir POD" at bounding box center [131, 375] width 83 height 26
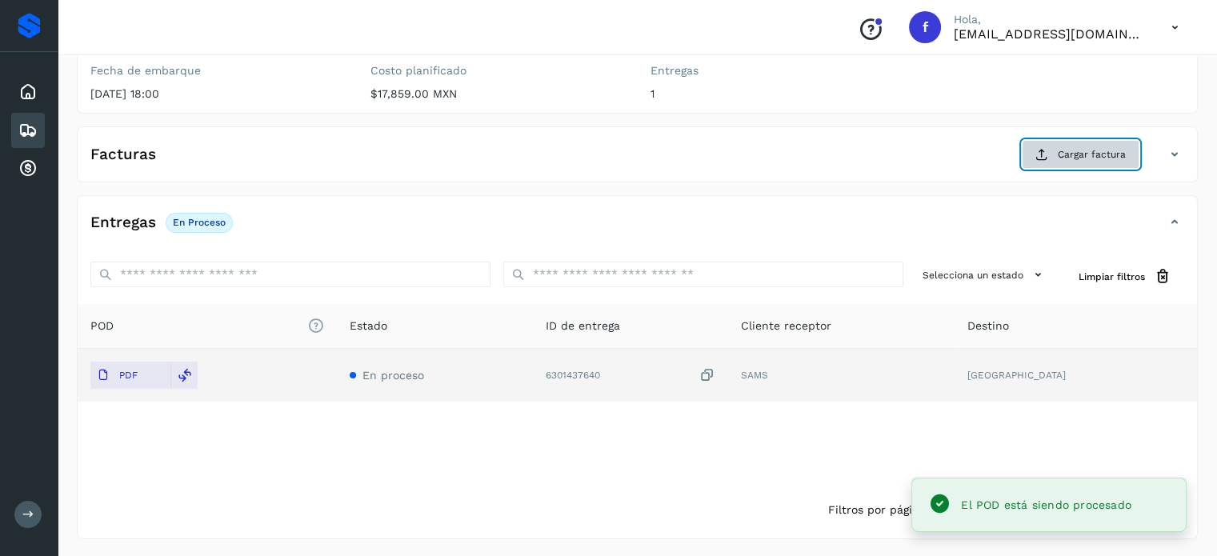
click at [1078, 156] on span "Cargar factura" at bounding box center [1092, 154] width 68 height 14
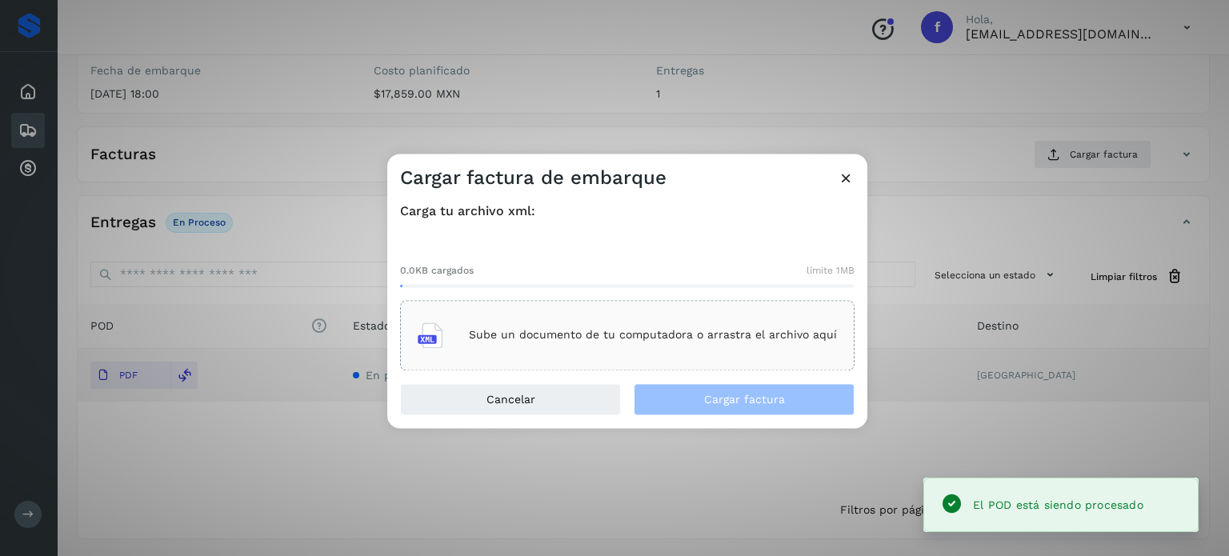
click at [701, 332] on p "Sube un documento de tu computadora o arrastra el archivo aquí" at bounding box center [653, 336] width 368 height 14
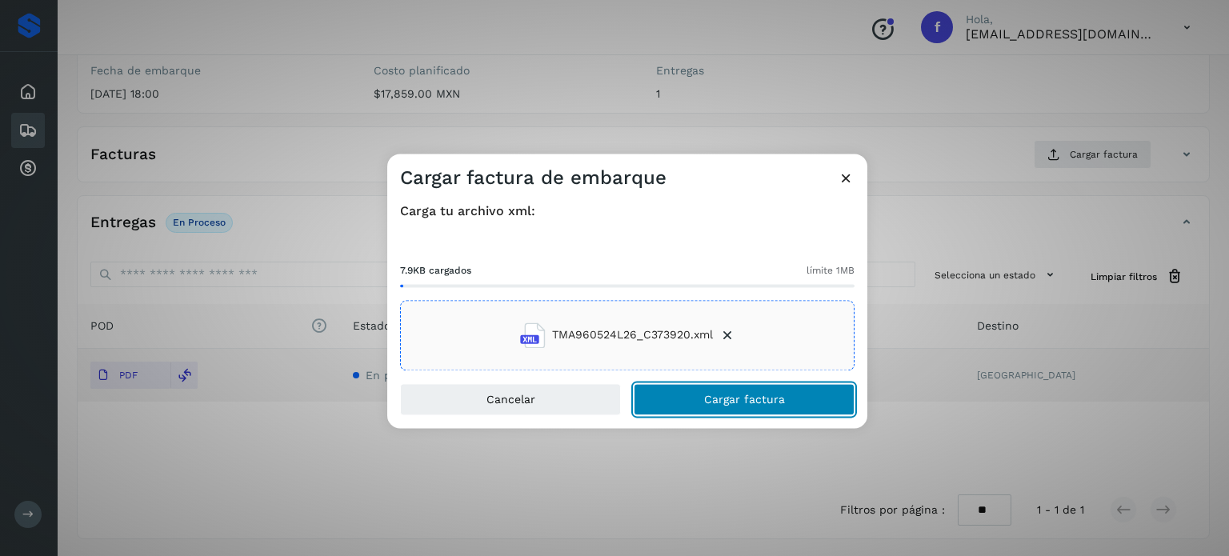
click at [727, 394] on span "Cargar factura" at bounding box center [744, 399] width 81 height 11
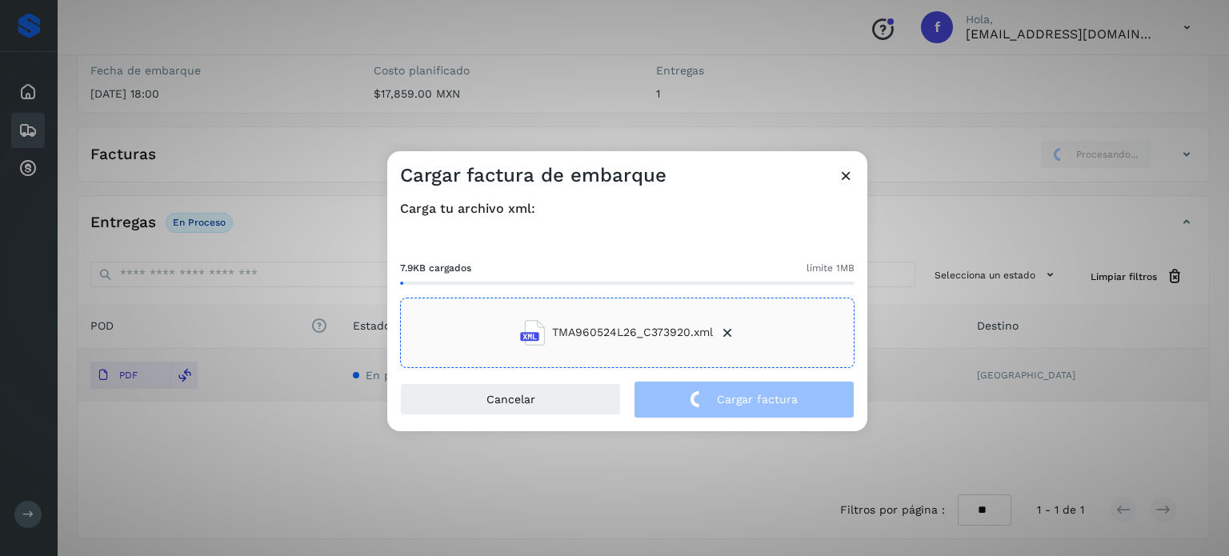
click at [252, 102] on div "Cargar factura de embarque Carga tu archivo xml: 7.9KB cargados límite 1MB TMA9…" at bounding box center [614, 278] width 1229 height 556
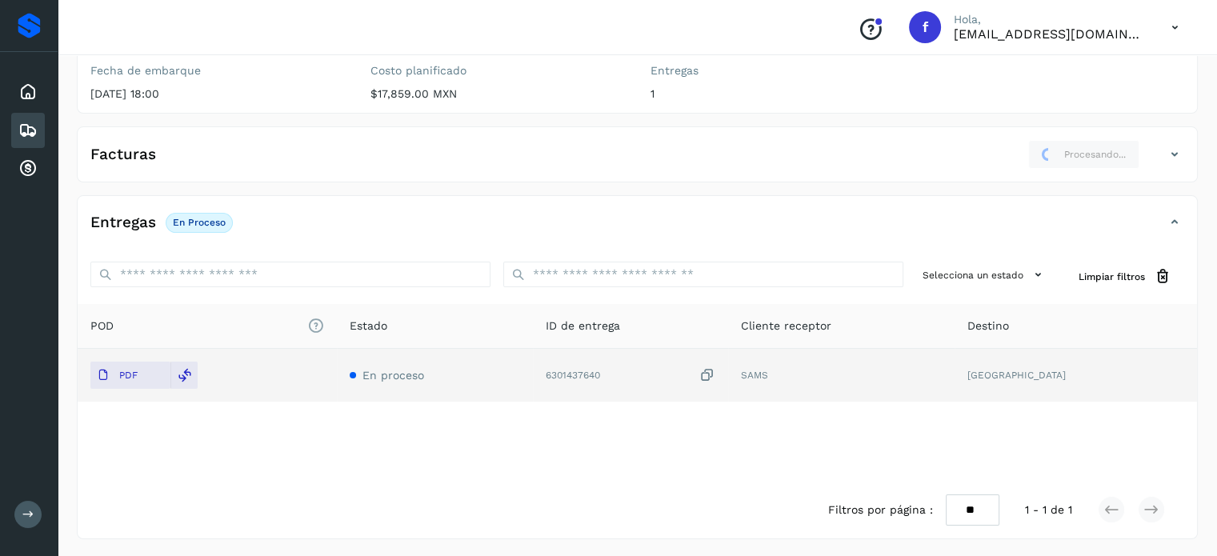
scroll to position [0, 0]
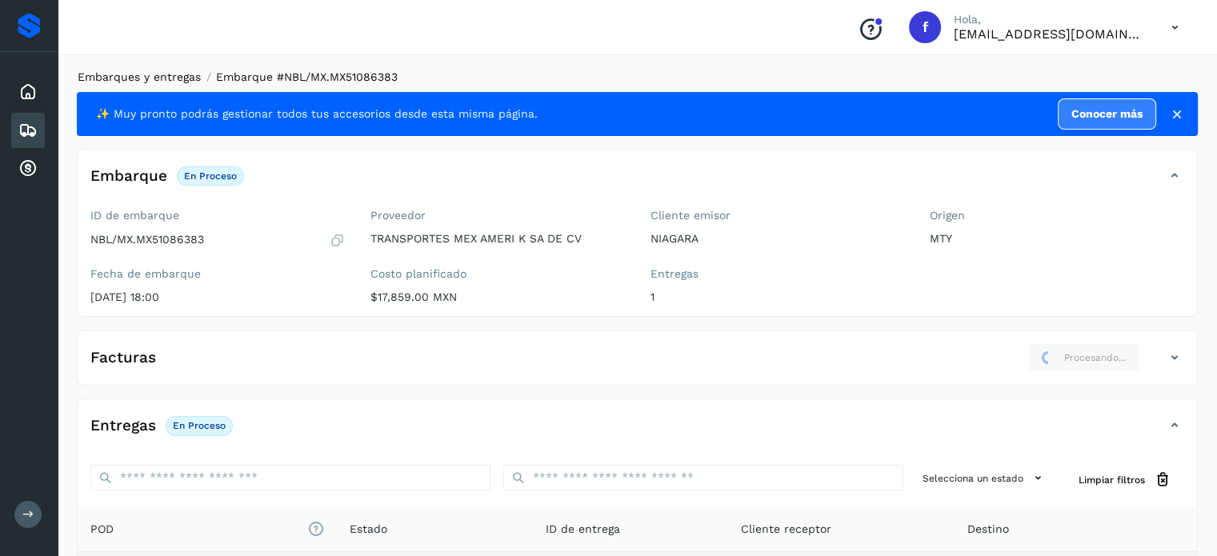
click at [162, 75] on link "Embarques y entregas" at bounding box center [139, 76] width 123 height 13
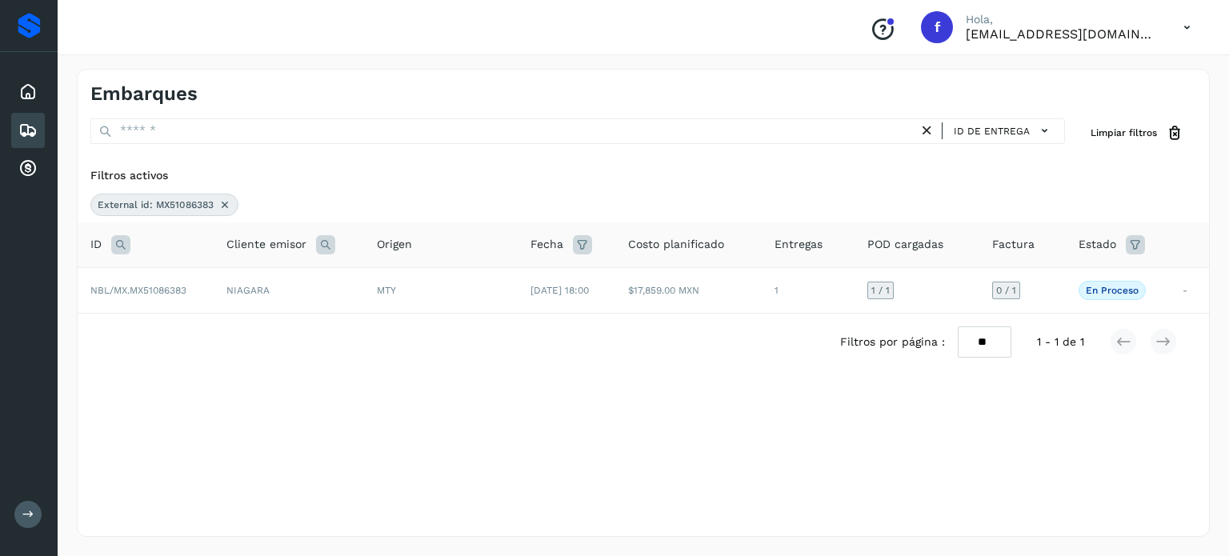
click at [118, 236] on icon at bounding box center [120, 244] width 19 height 19
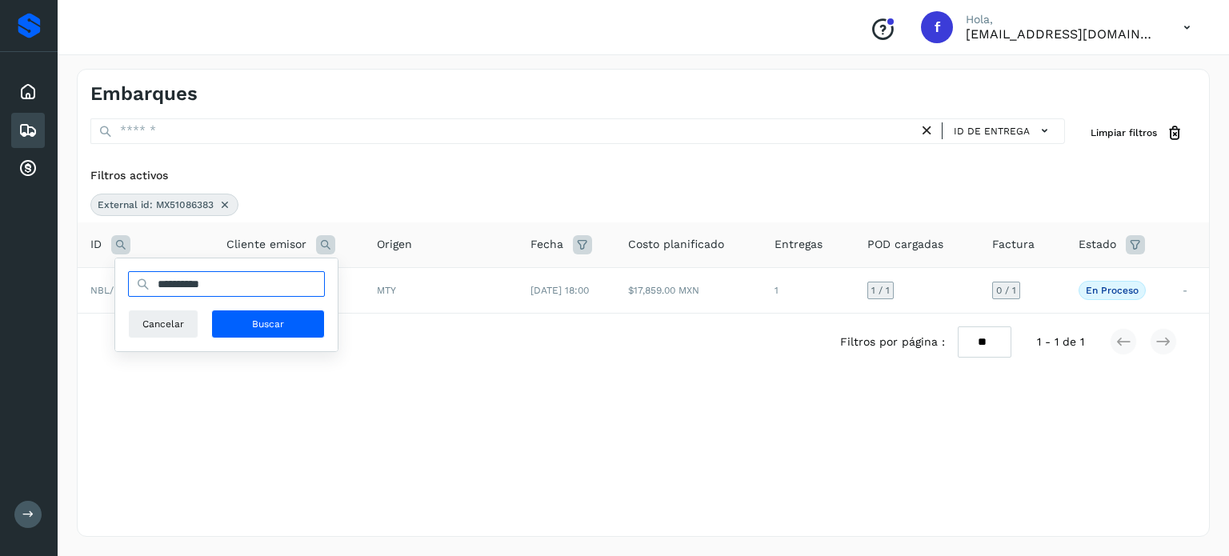
click at [225, 287] on input "**********" at bounding box center [226, 284] width 197 height 26
click at [205, 284] on input "**********" at bounding box center [226, 284] width 197 height 26
paste input "text"
type input "**********"
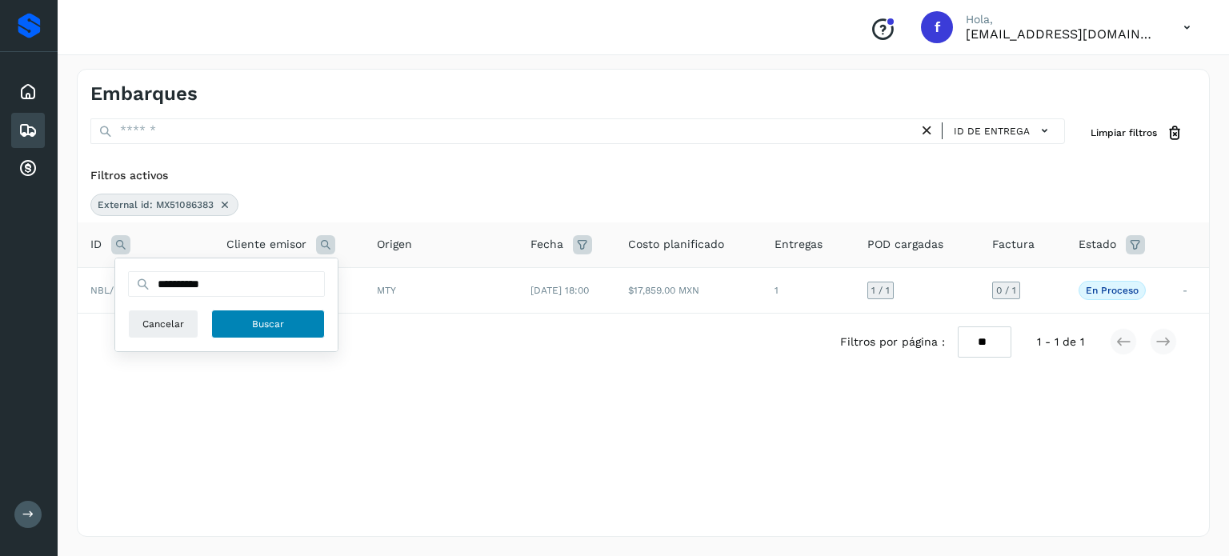
click at [263, 318] on span "Buscar" at bounding box center [268, 324] width 32 height 14
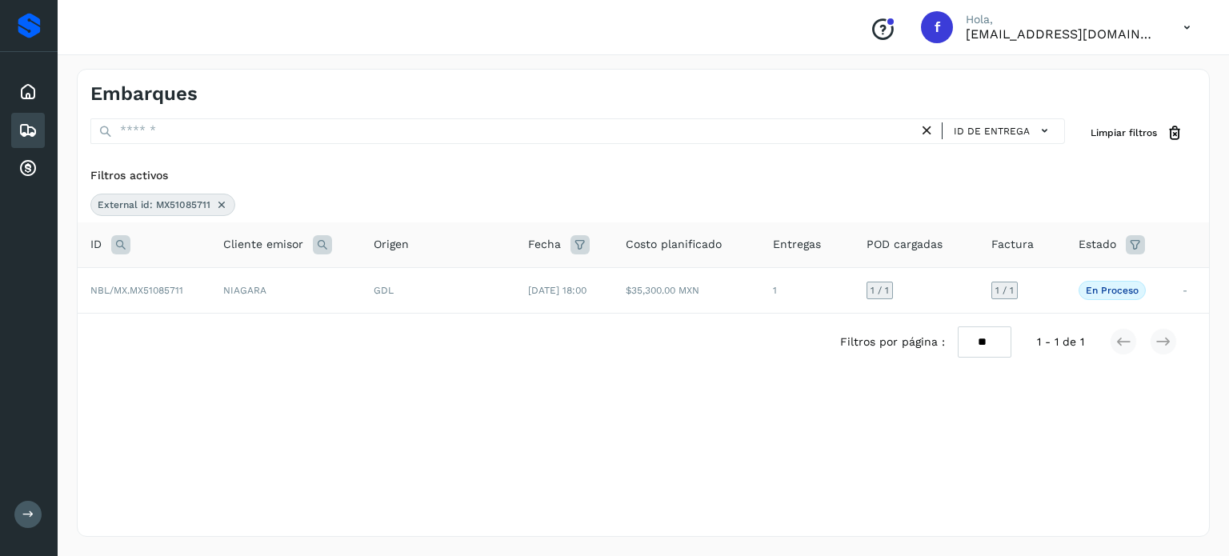
click at [122, 239] on icon at bounding box center [120, 244] width 19 height 19
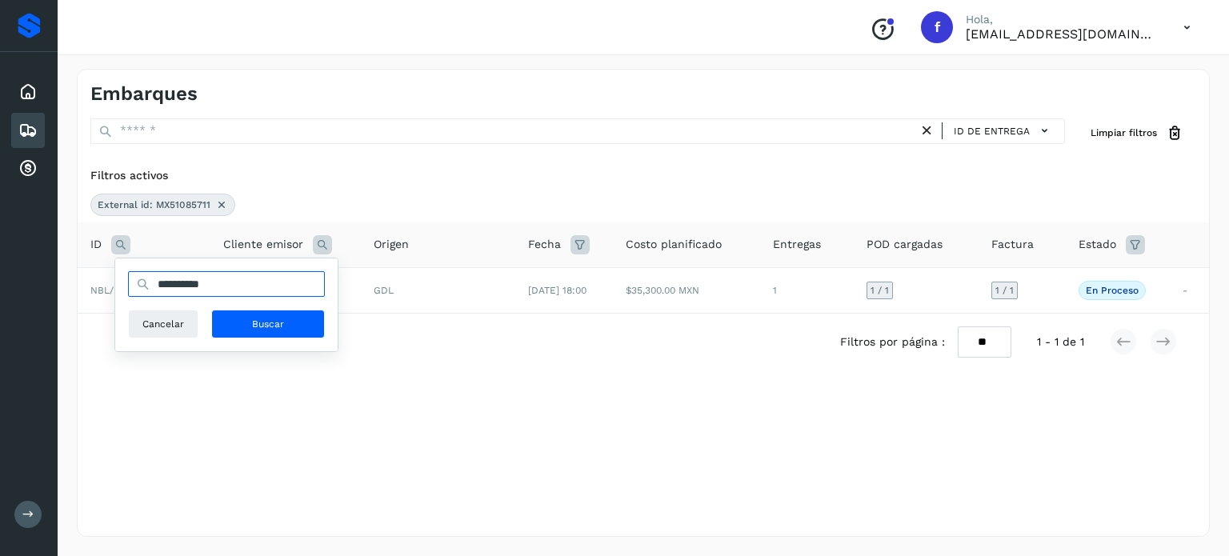
click at [208, 290] on input "**********" at bounding box center [226, 284] width 197 height 26
paste input "text"
type input "**********"
click at [262, 322] on span "Buscar" at bounding box center [268, 324] width 32 height 14
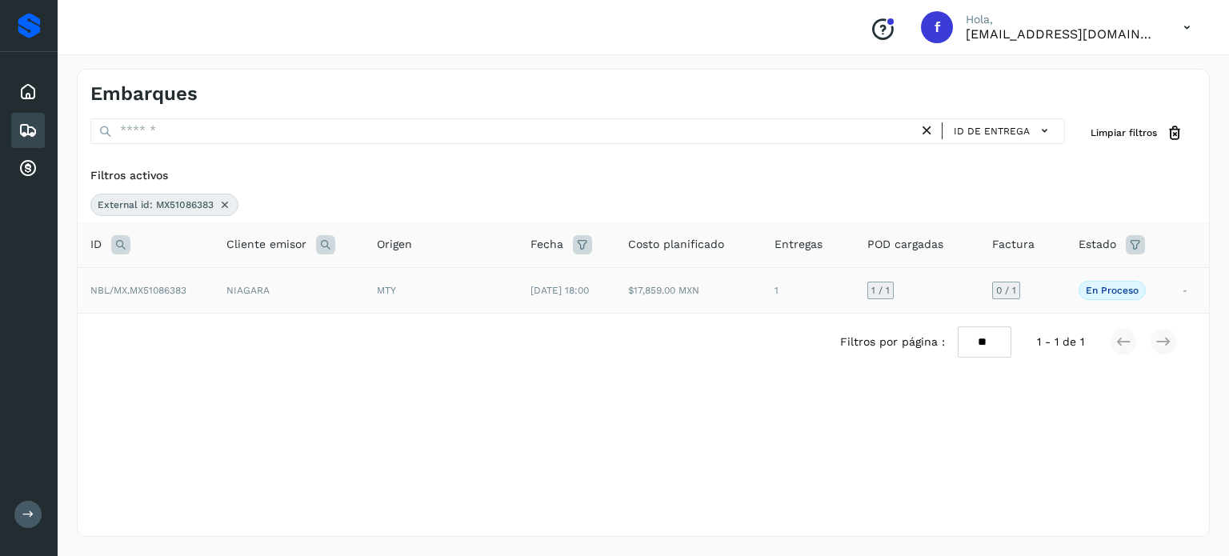
click at [474, 300] on td "MTY" at bounding box center [441, 290] width 154 height 46
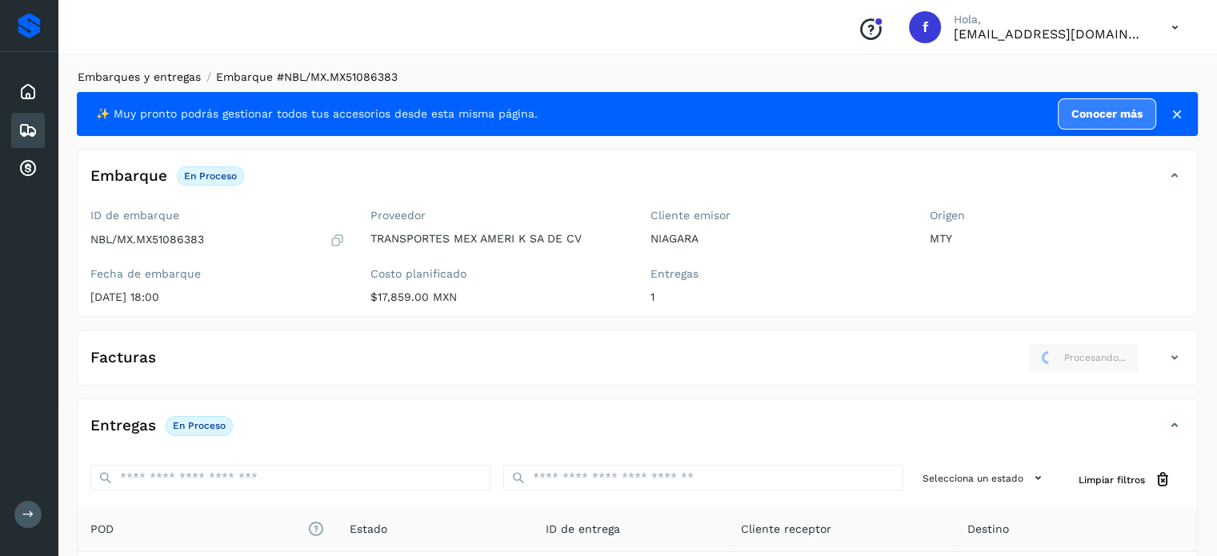
click at [155, 69] on li "Embarques y entregas" at bounding box center [134, 77] width 134 height 17
click at [155, 71] on link "Embarques y entregas" at bounding box center [139, 76] width 123 height 13
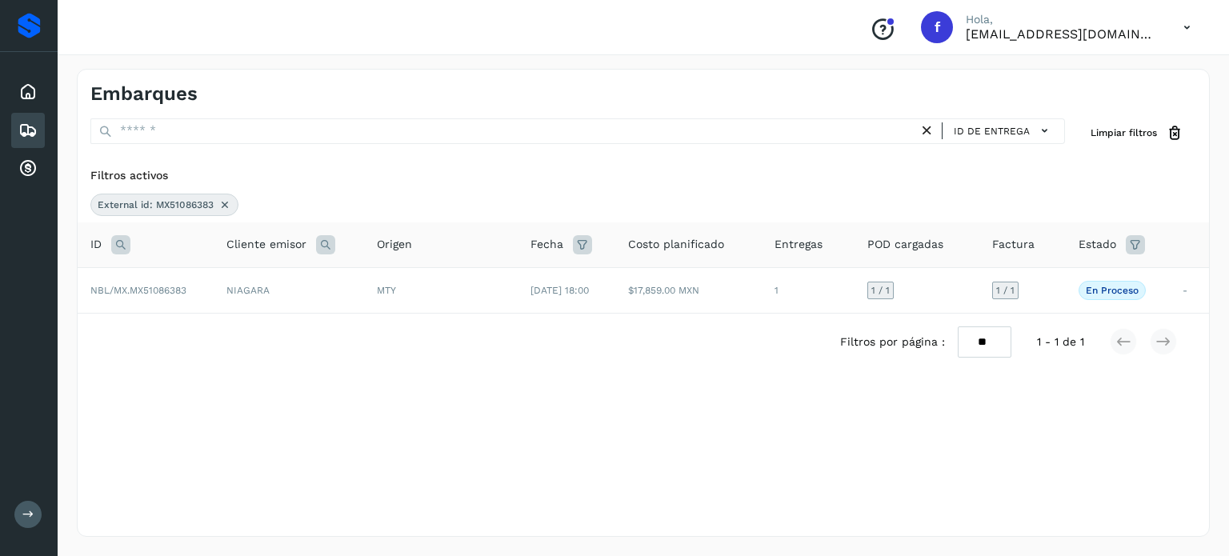
click at [125, 244] on icon at bounding box center [120, 244] width 19 height 19
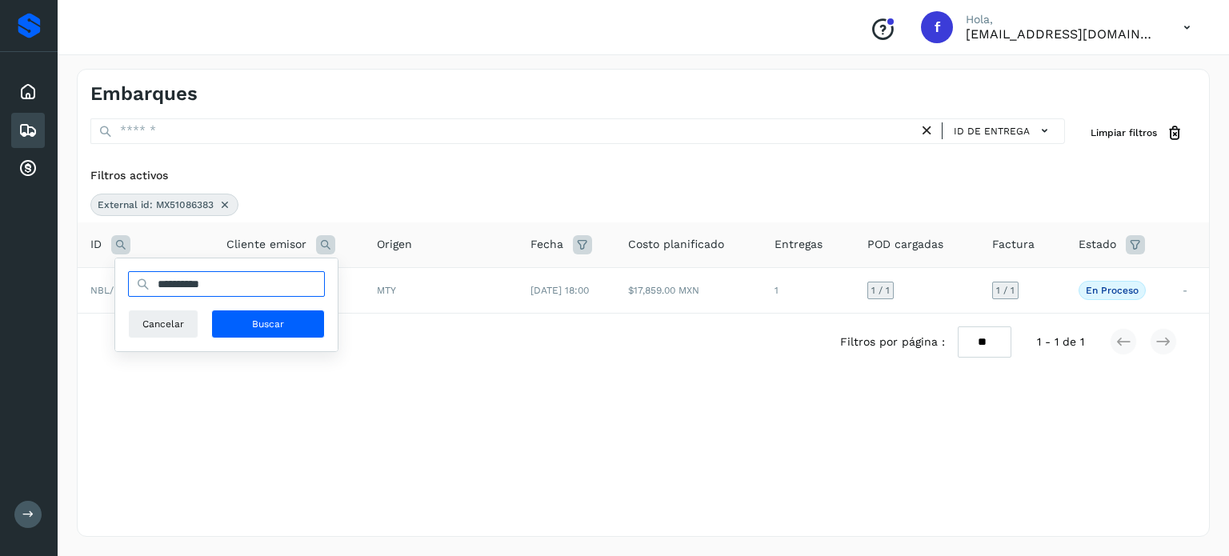
click at [191, 282] on input "**********" at bounding box center [226, 284] width 197 height 26
paste input "text"
type input "**********"
click at [304, 322] on button "Buscar" at bounding box center [268, 324] width 114 height 29
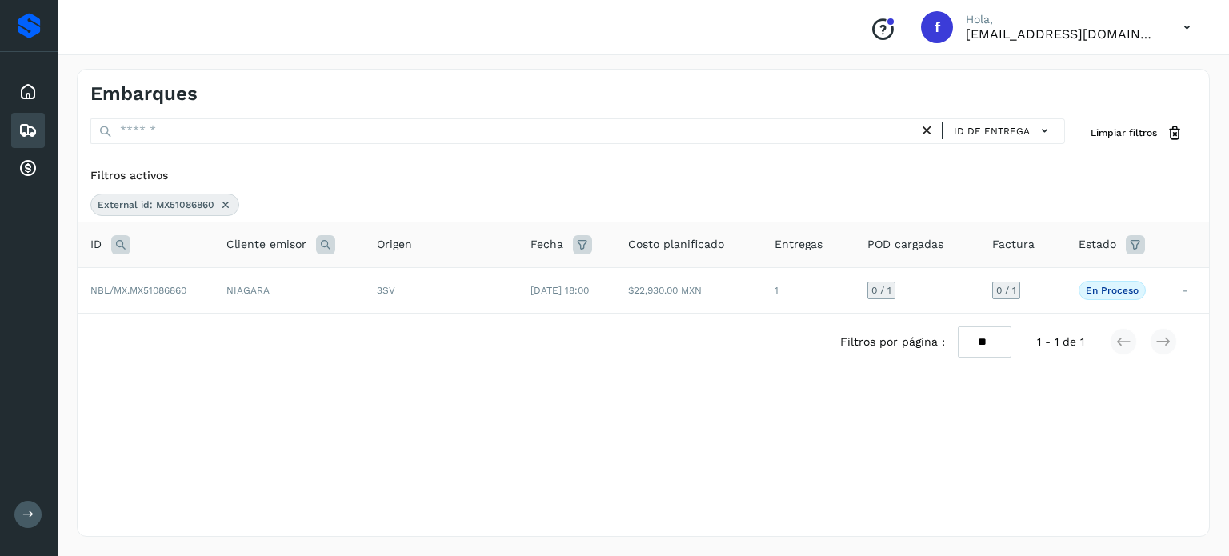
click at [366, 314] on div "Filtros por página : ** ** ** 1 - 1 de 1" at bounding box center [643, 342] width 1131 height 57
click at [438, 302] on td "3SV" at bounding box center [441, 290] width 154 height 46
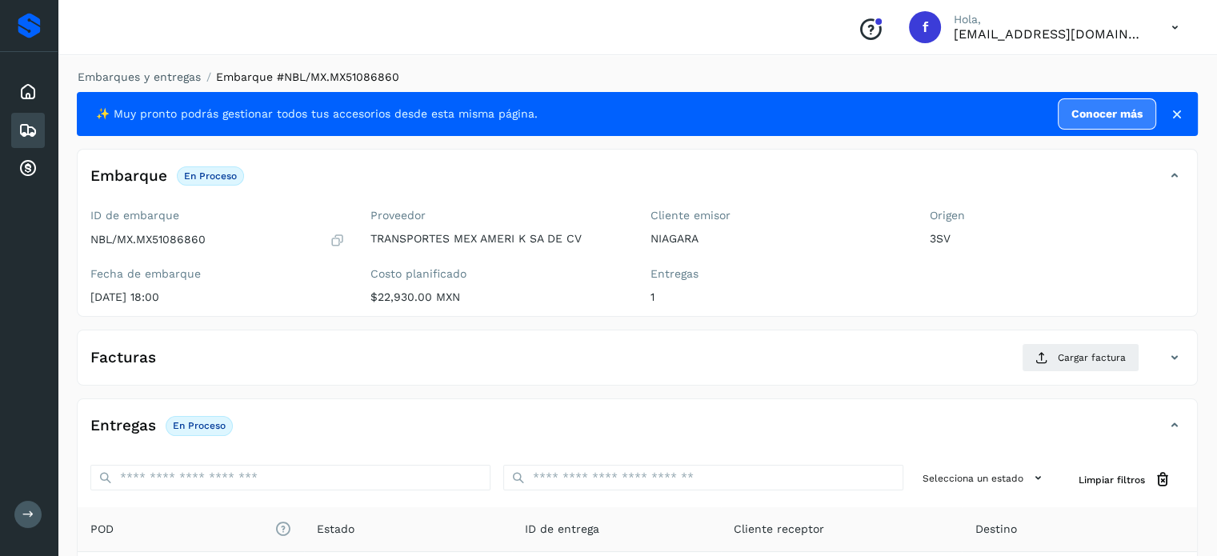
scroll to position [203, 0]
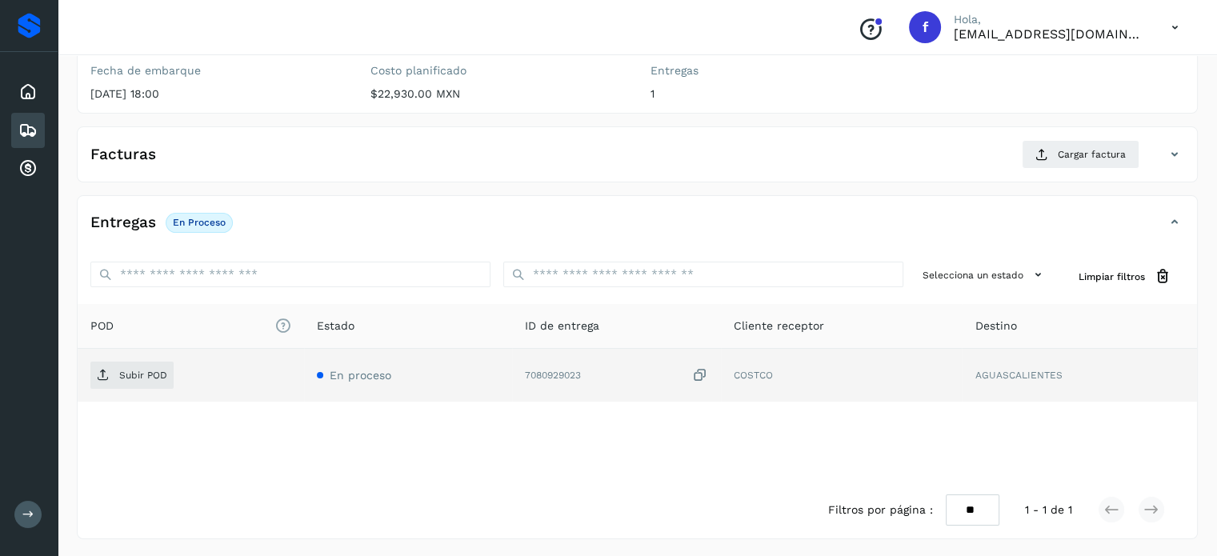
click at [702, 380] on icon at bounding box center [700, 375] width 16 height 17
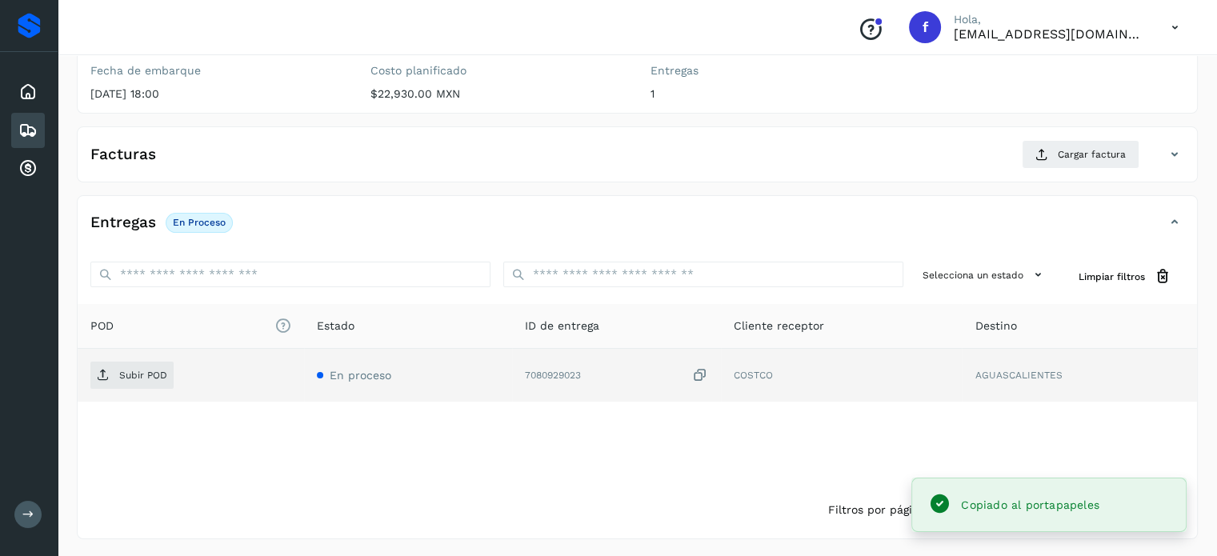
click at [704, 373] on icon at bounding box center [700, 375] width 16 height 17
click at [163, 375] on p "Subir POD" at bounding box center [143, 375] width 48 height 11
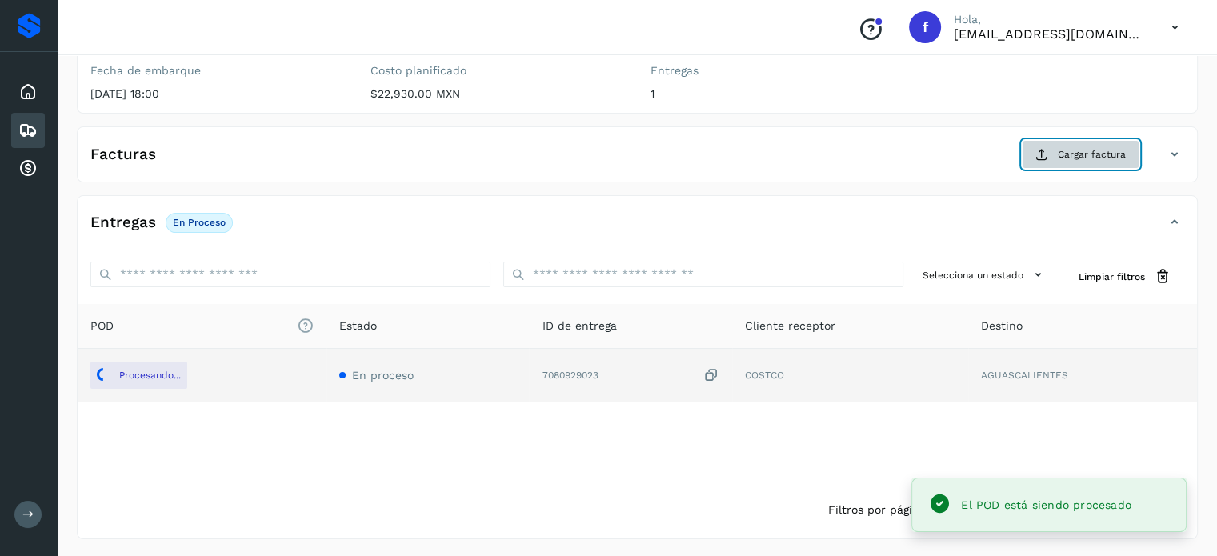
click at [1054, 146] on button "Cargar factura" at bounding box center [1081, 154] width 118 height 29
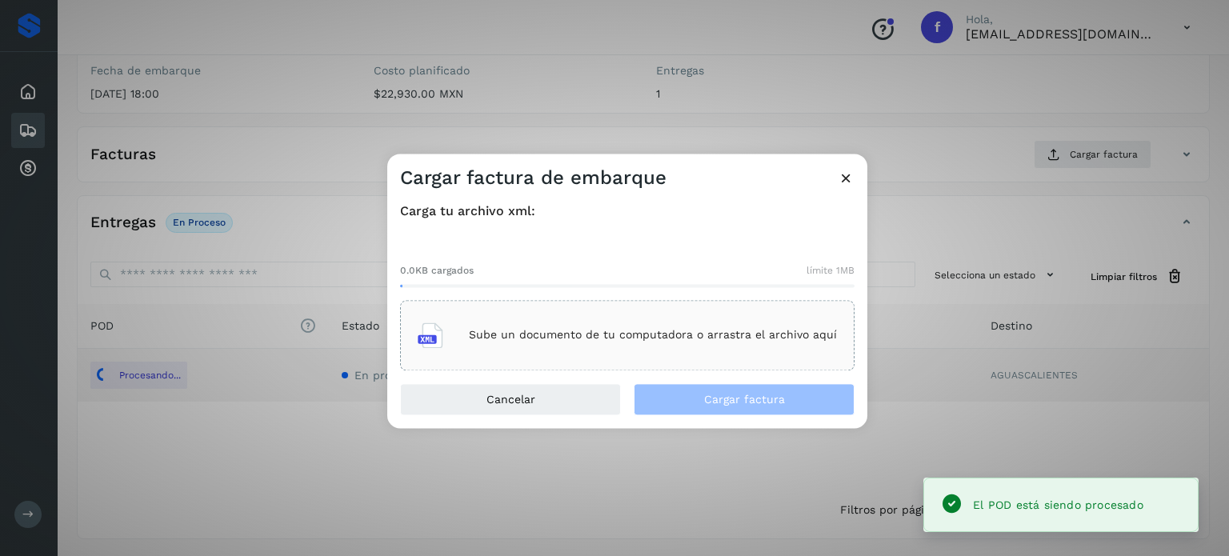
click at [660, 327] on div "Sube un documento de tu computadora o arrastra el archivo aquí" at bounding box center [627, 335] width 419 height 43
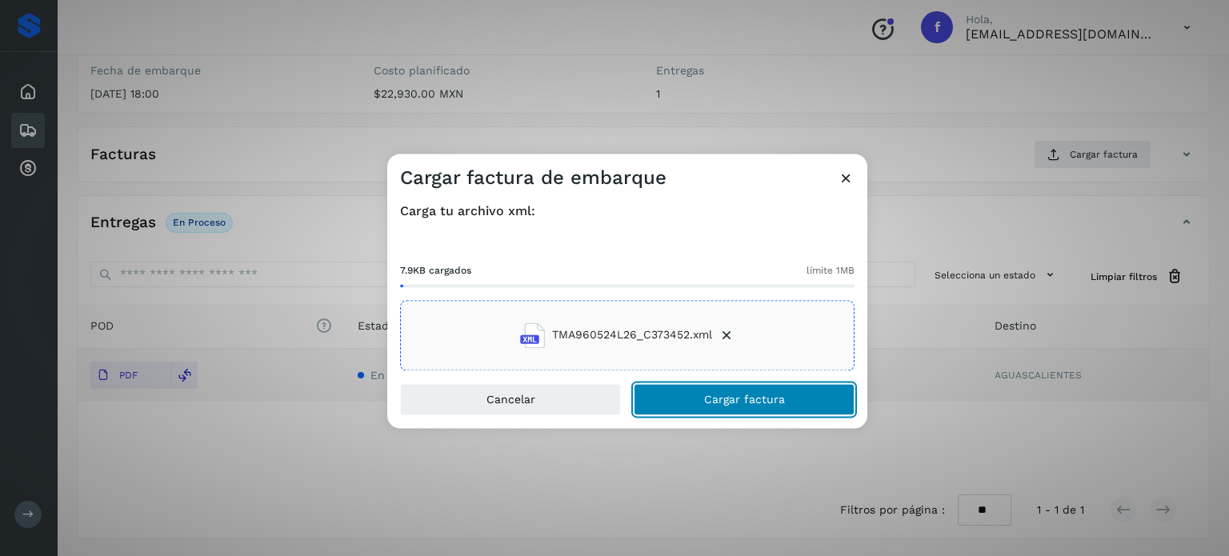
click at [704, 394] on span "Cargar factura" at bounding box center [744, 399] width 81 height 11
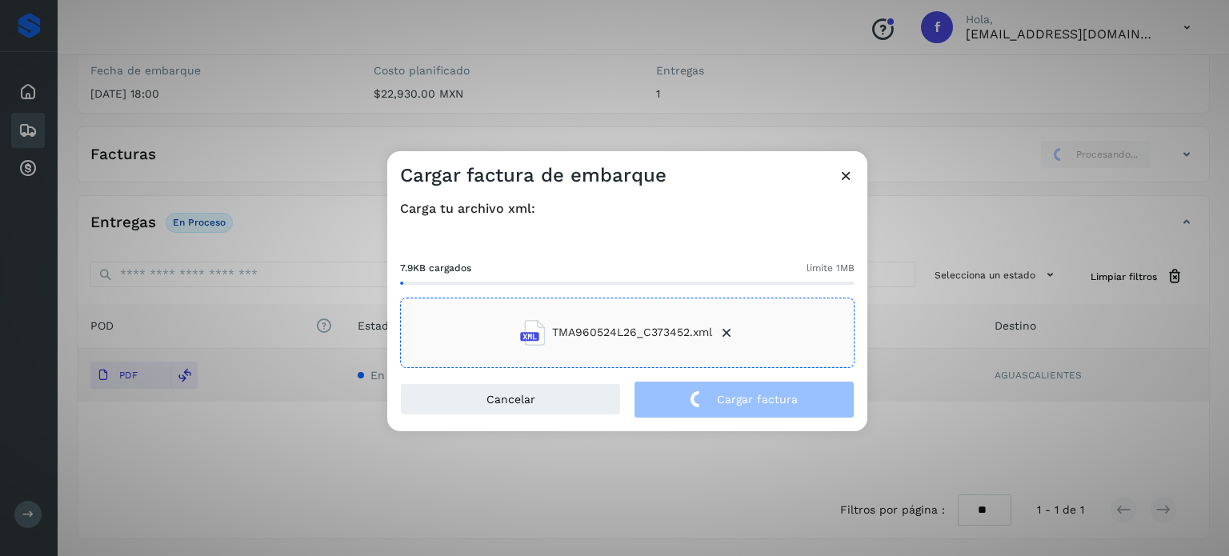
click at [190, 111] on div "Cargar factura de embarque Carga tu archivo xml: 7.9KB cargados límite 1MB TMA9…" at bounding box center [614, 278] width 1229 height 556
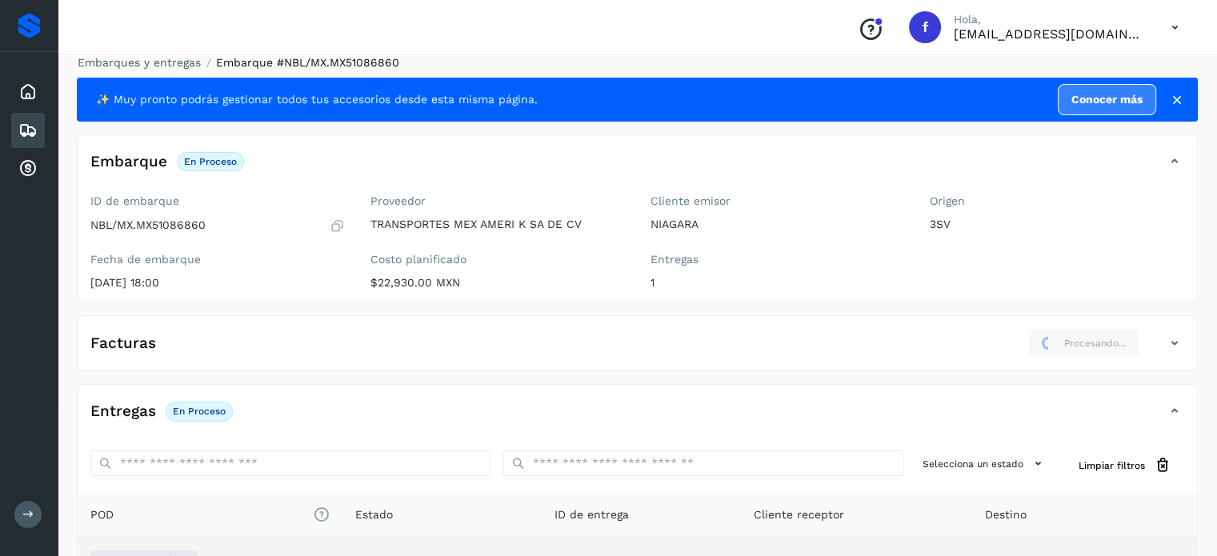
scroll to position [0, 0]
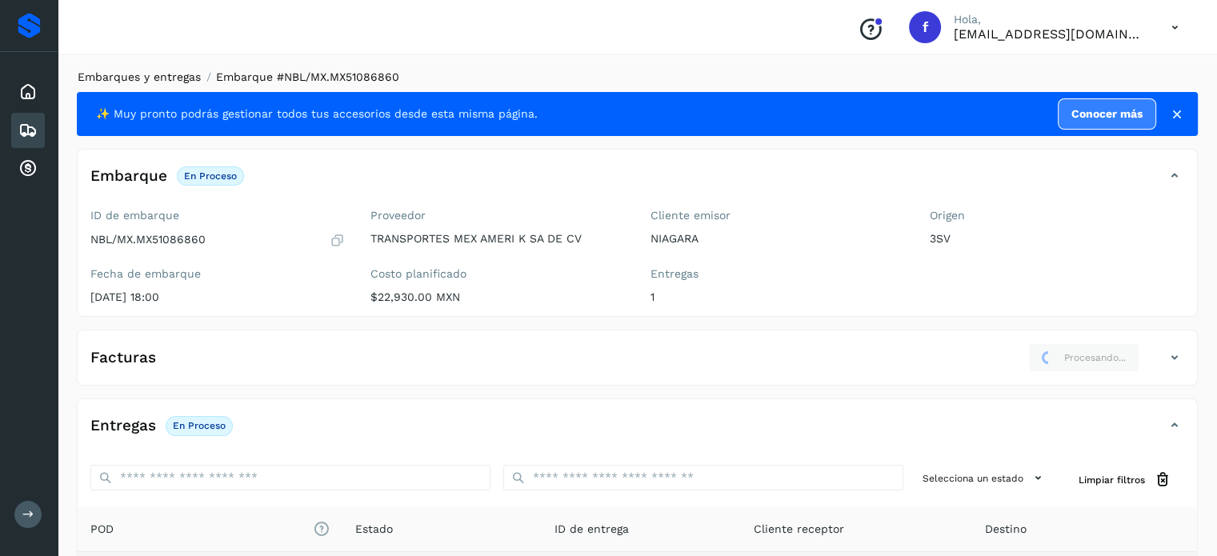
click at [174, 74] on link "Embarques y entregas" at bounding box center [139, 76] width 123 height 13
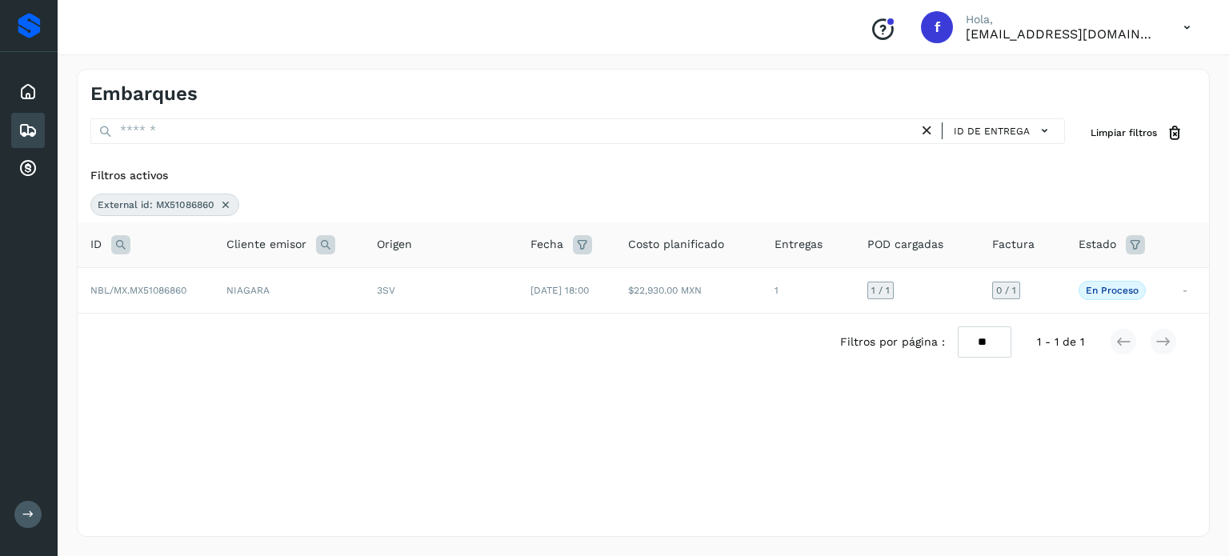
click at [122, 241] on icon at bounding box center [120, 244] width 19 height 19
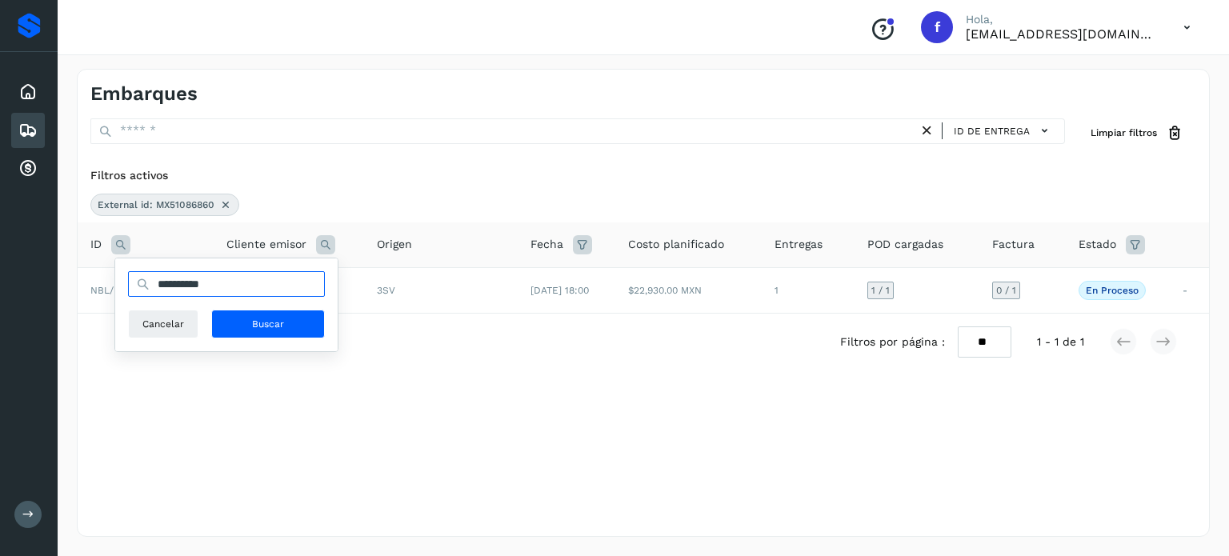
click at [224, 281] on input "**********" at bounding box center [226, 284] width 197 height 26
paste input "text"
type input "**********"
click at [270, 317] on span "Buscar" at bounding box center [268, 324] width 32 height 14
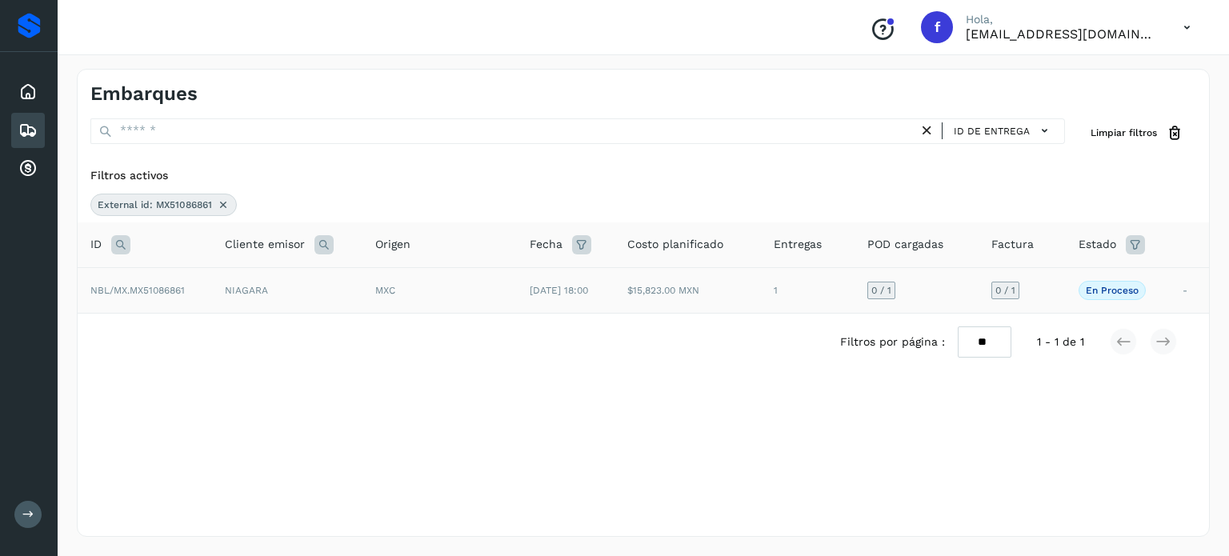
click at [435, 283] on div "MXC" at bounding box center [439, 290] width 129 height 14
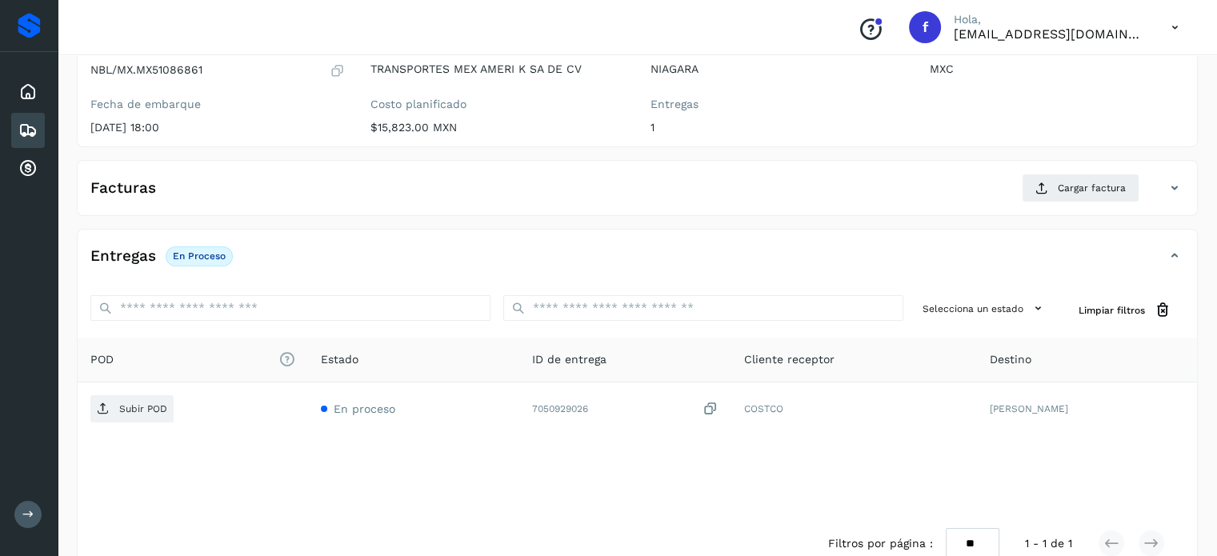
scroll to position [203, 0]
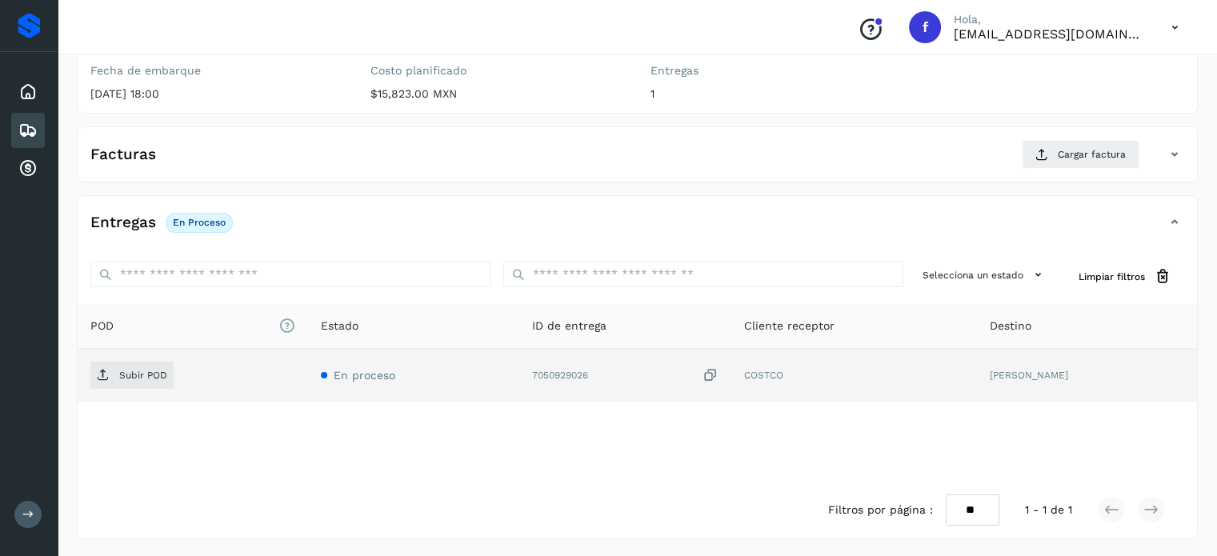
click at [718, 374] on icon at bounding box center [710, 375] width 16 height 17
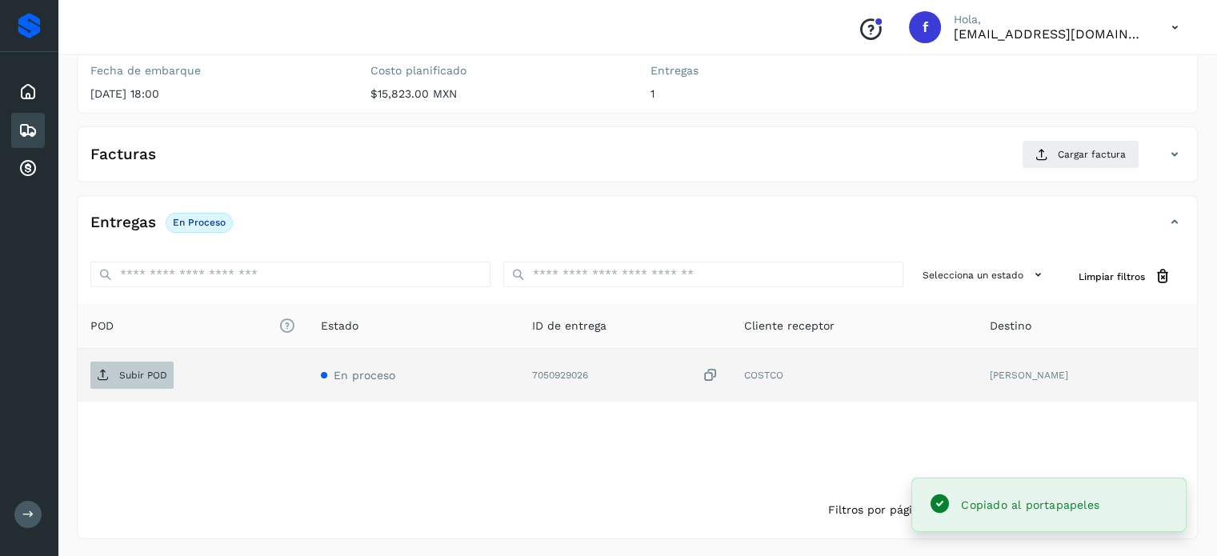
click at [150, 374] on p "Subir POD" at bounding box center [143, 375] width 48 height 11
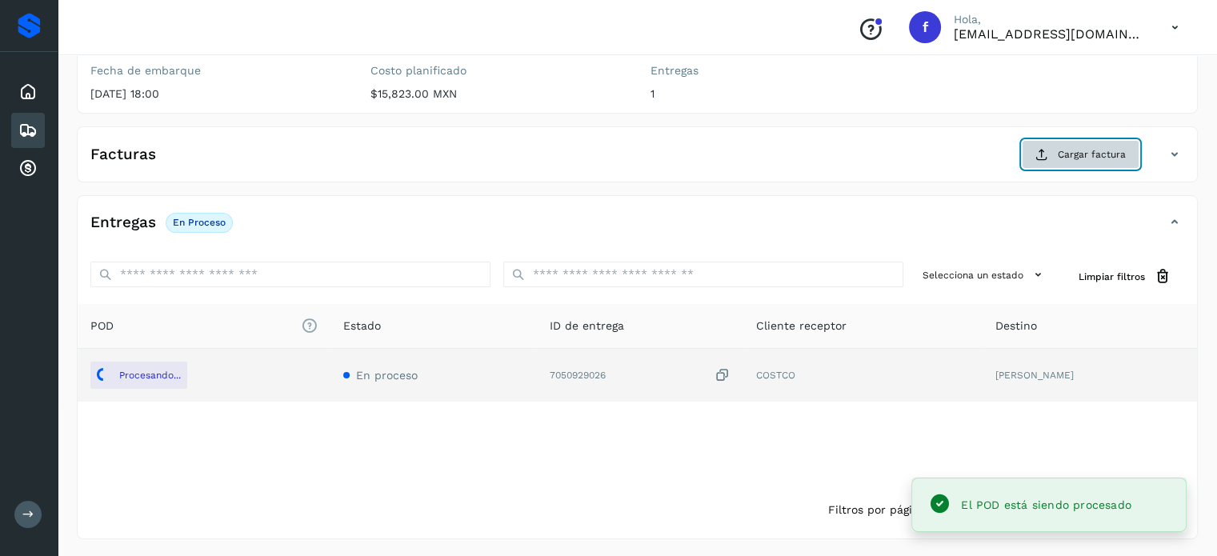
click at [1037, 166] on button "Cargar factura" at bounding box center [1081, 154] width 118 height 29
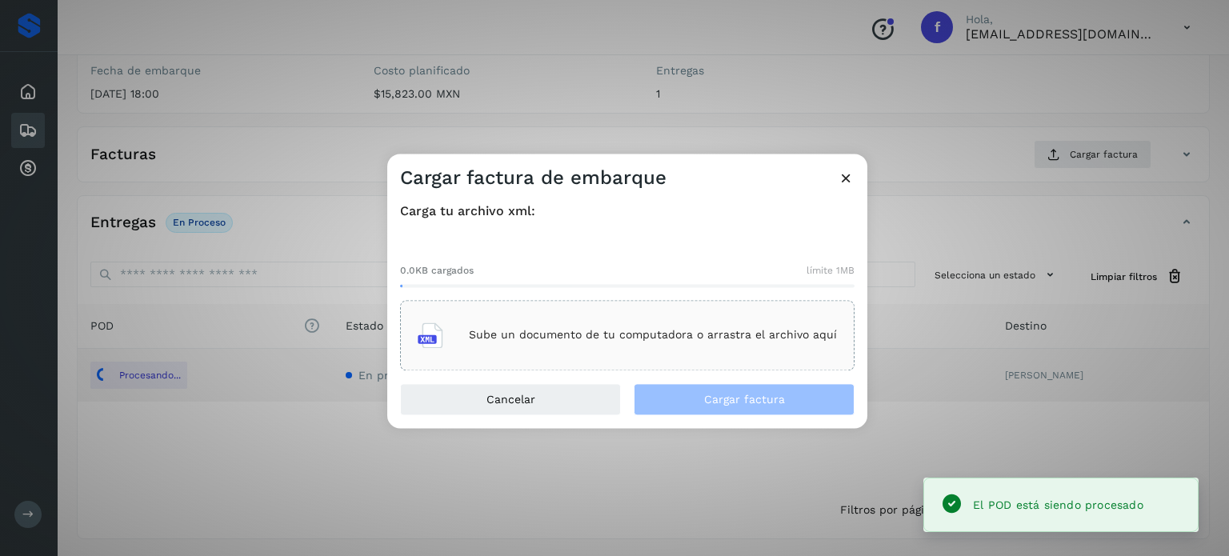
click at [570, 342] on p "Sube un documento de tu computadora o arrastra el archivo aquí" at bounding box center [653, 336] width 368 height 14
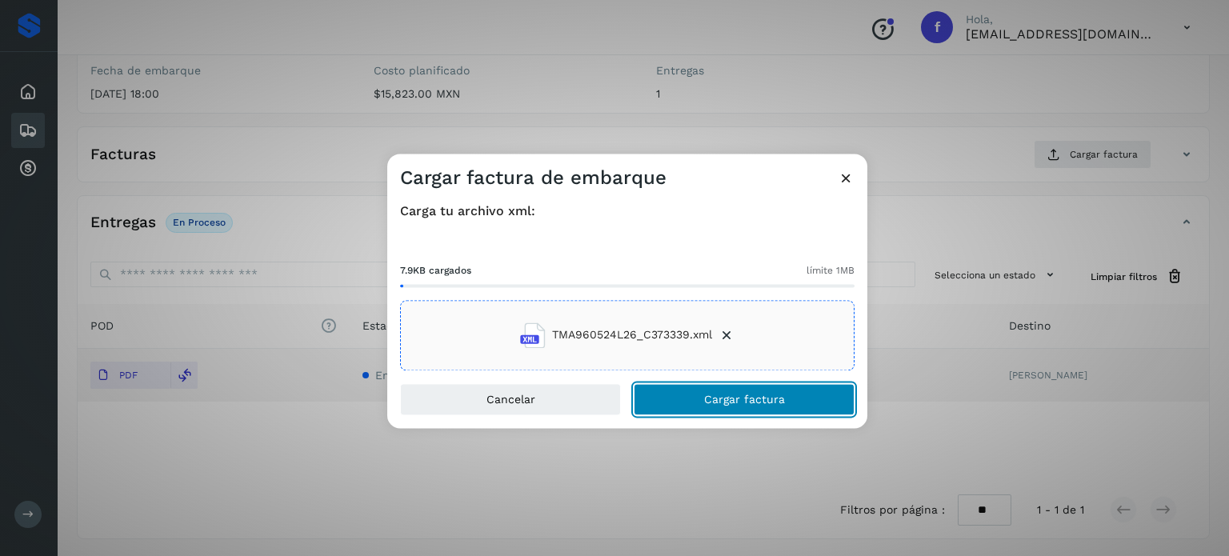
click at [733, 404] on span "Cargar factura" at bounding box center [744, 399] width 81 height 11
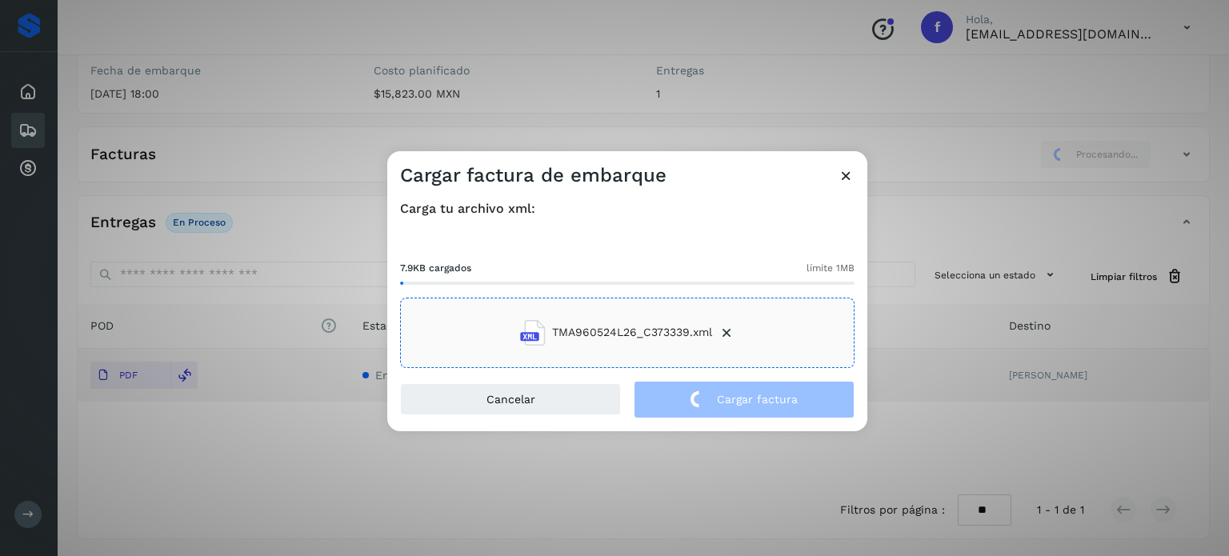
click at [234, 134] on div "Cargar factura de embarque Carga tu archivo xml: 7.9KB cargados límite 1MB TMA9…" at bounding box center [614, 278] width 1229 height 556
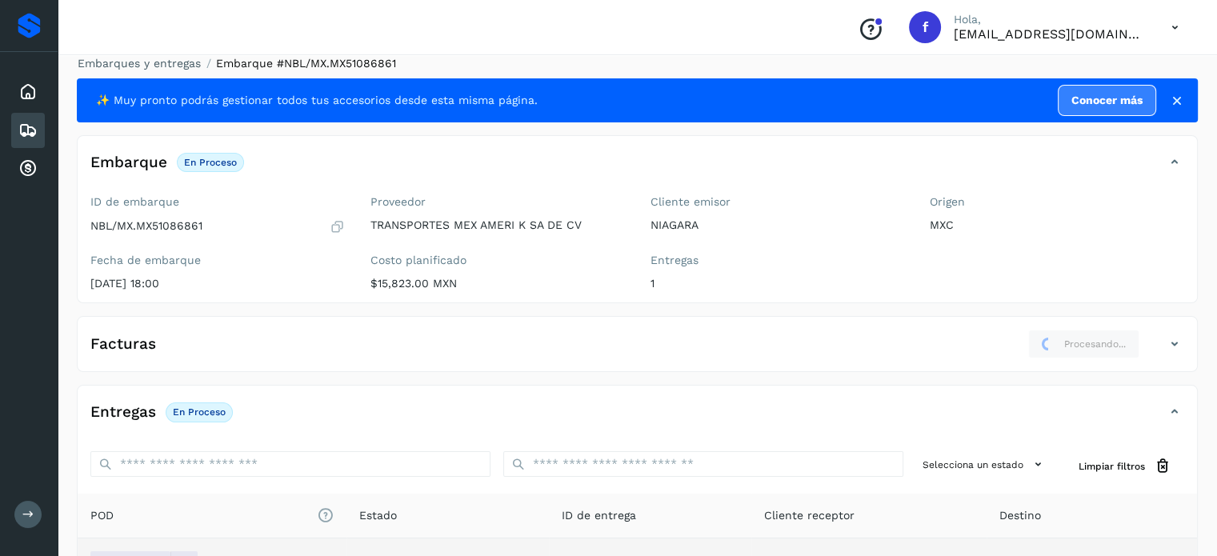
scroll to position [0, 0]
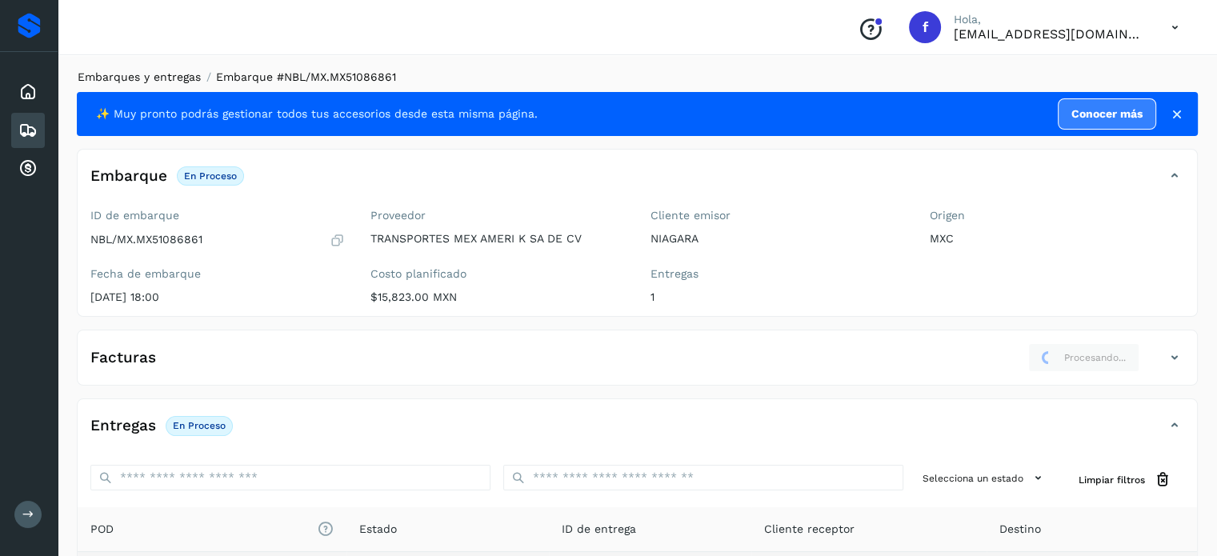
click at [176, 70] on link "Embarques y entregas" at bounding box center [139, 76] width 123 height 13
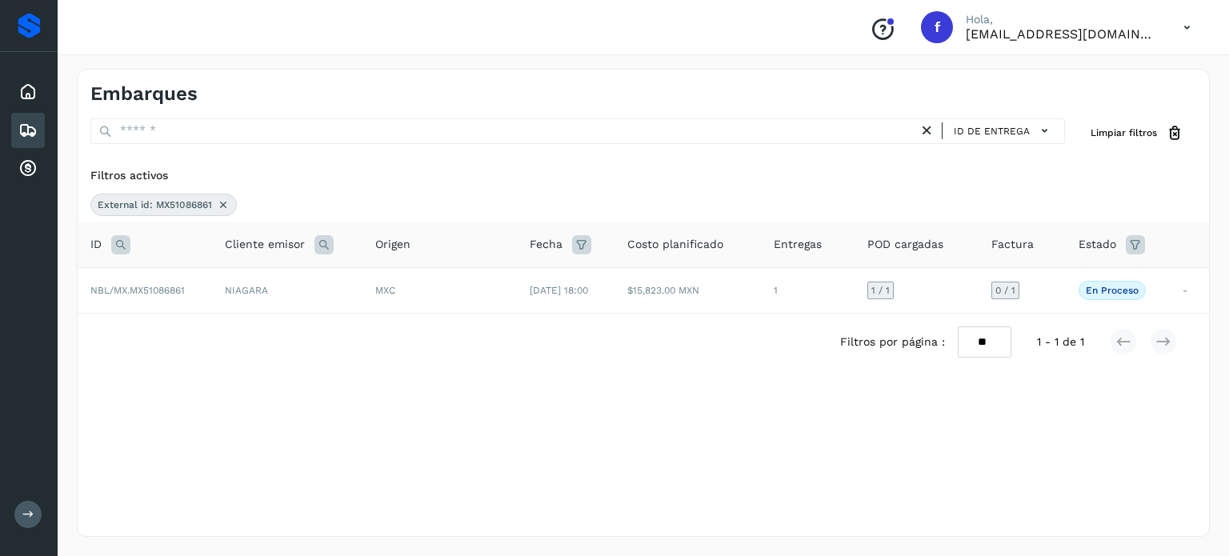
click at [122, 246] on icon at bounding box center [120, 244] width 19 height 19
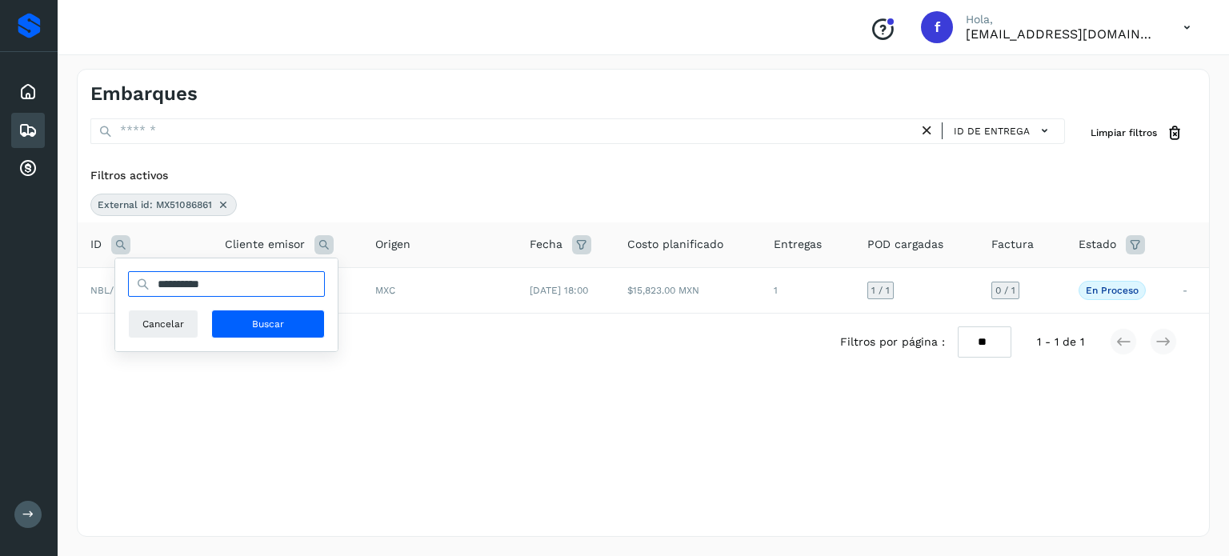
click at [179, 284] on input "**********" at bounding box center [226, 284] width 197 height 26
click at [180, 284] on input "**********" at bounding box center [226, 284] width 197 height 26
paste input "text"
type input "**********"
click at [260, 325] on span "Buscar" at bounding box center [268, 324] width 32 height 14
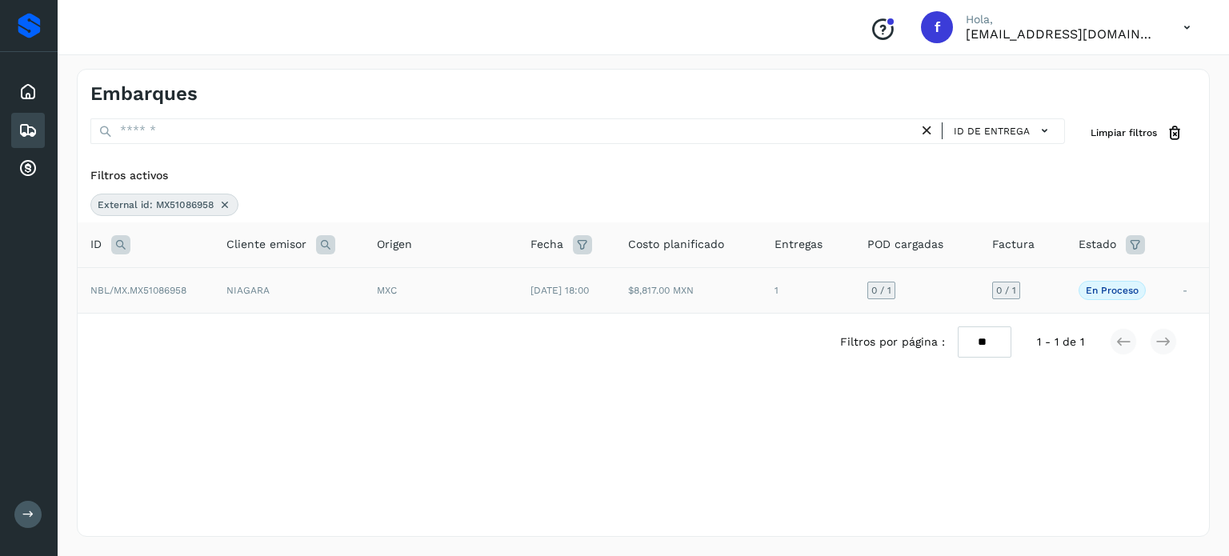
click at [335, 297] on td "NIAGARA" at bounding box center [289, 290] width 150 height 46
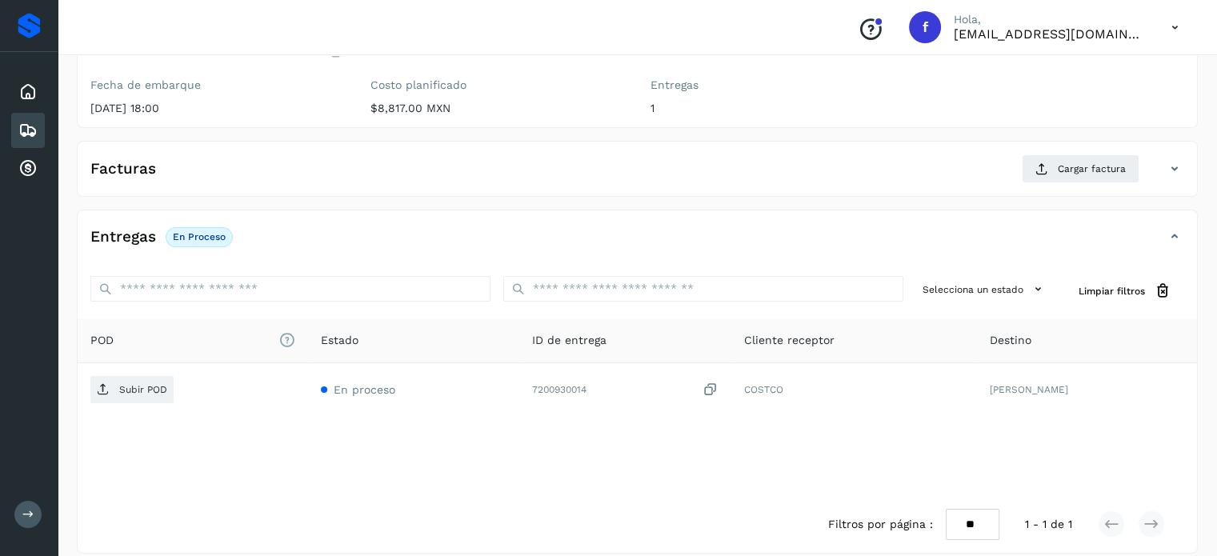
scroll to position [203, 0]
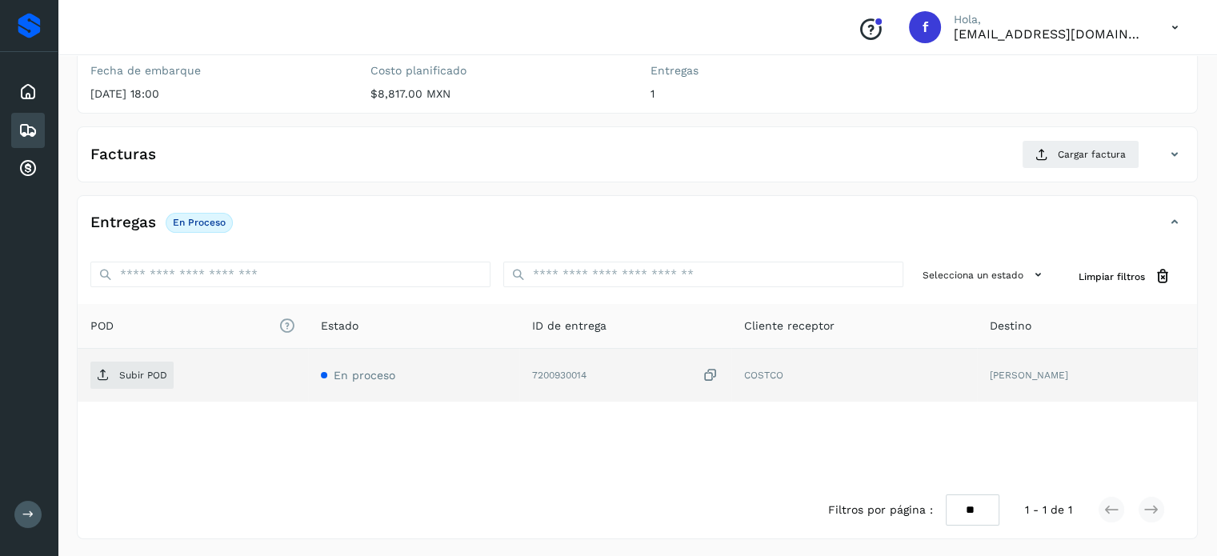
click at [709, 374] on icon at bounding box center [710, 375] width 16 height 17
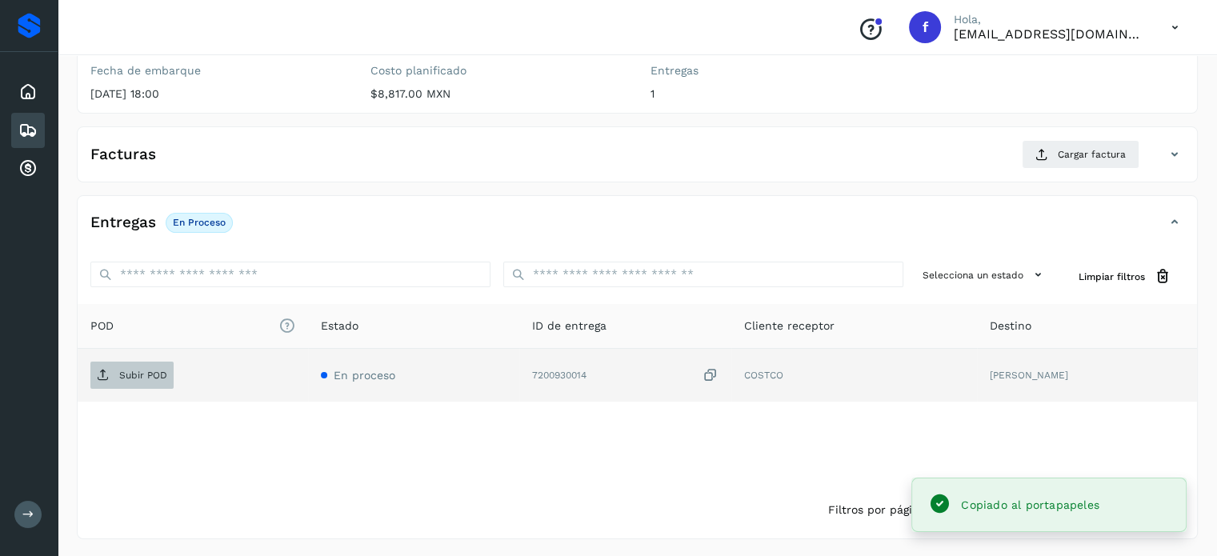
click at [125, 382] on span "Subir POD" at bounding box center [131, 375] width 83 height 26
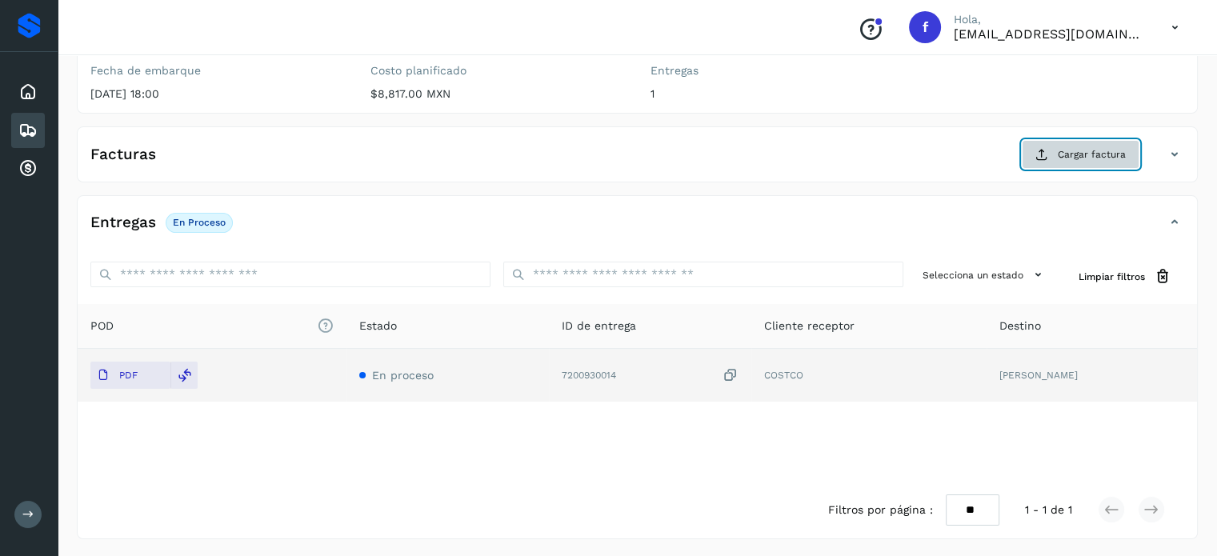
click at [1074, 143] on button "Cargar factura" at bounding box center [1081, 154] width 118 height 29
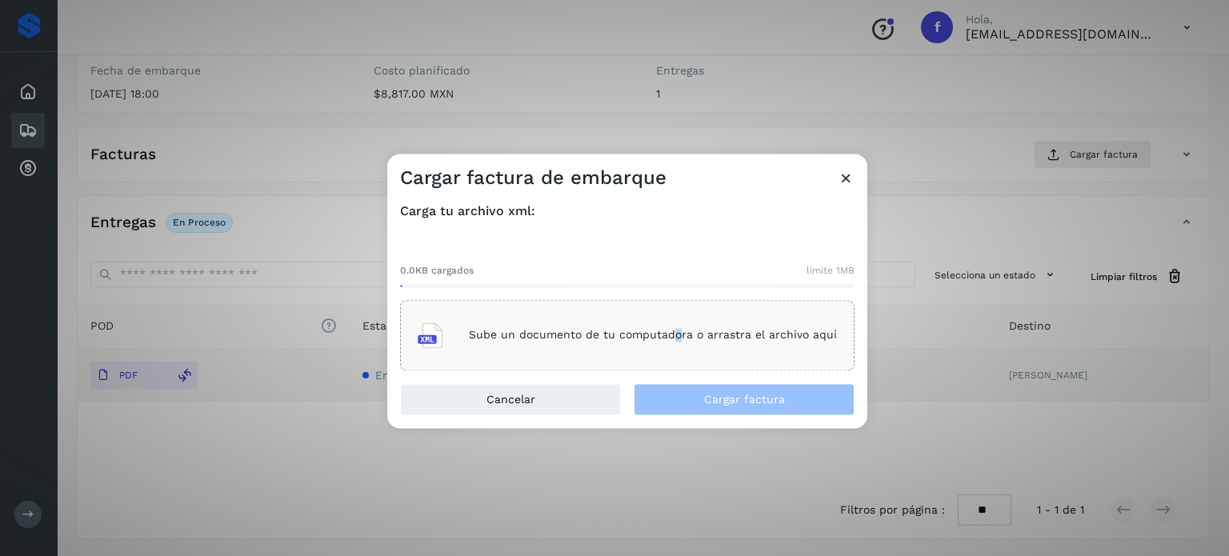
click at [678, 315] on div "Sube un documento de tu computadora o arrastra el archivo aquí" at bounding box center [627, 335] width 419 height 43
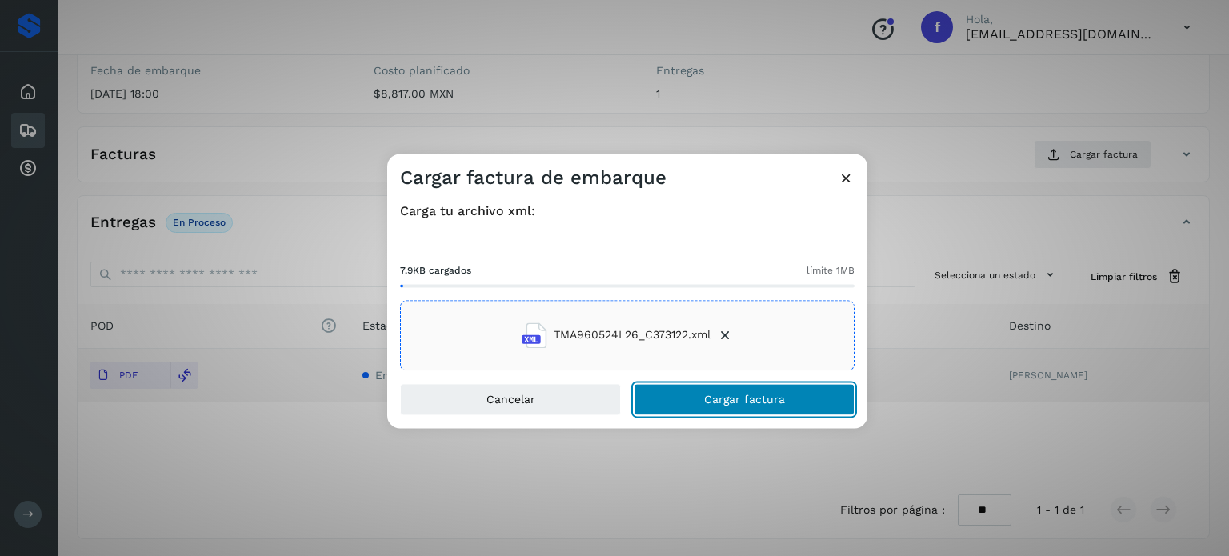
click at [678, 397] on button "Cargar factura" at bounding box center [744, 399] width 221 height 32
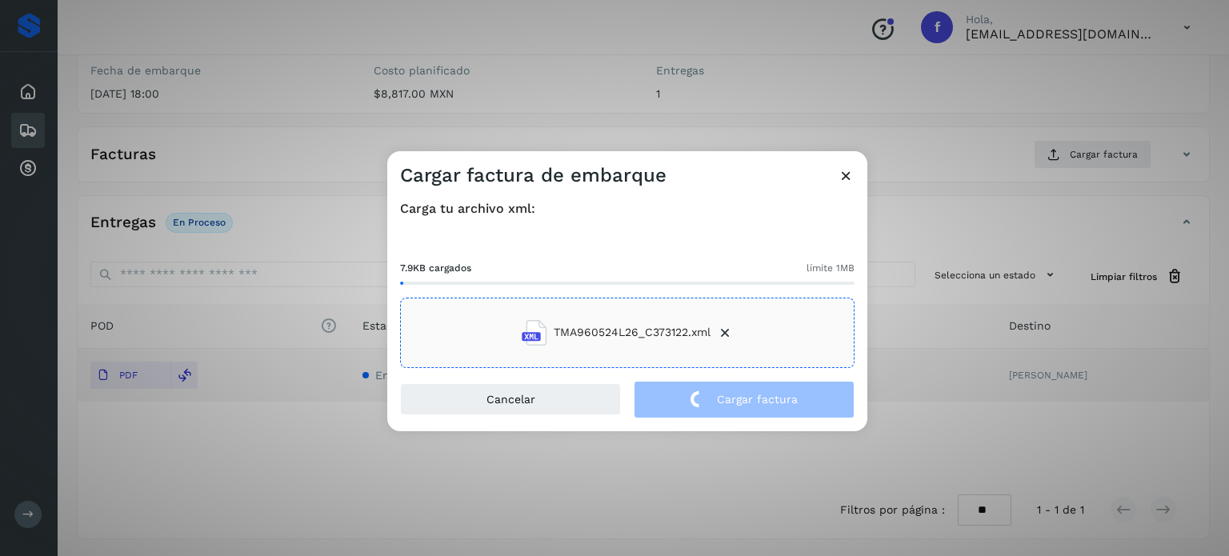
click at [352, 64] on div "Cargar factura de embarque Carga tu archivo xml: 7.9KB cargados límite 1MB TMA9…" at bounding box center [614, 278] width 1229 height 556
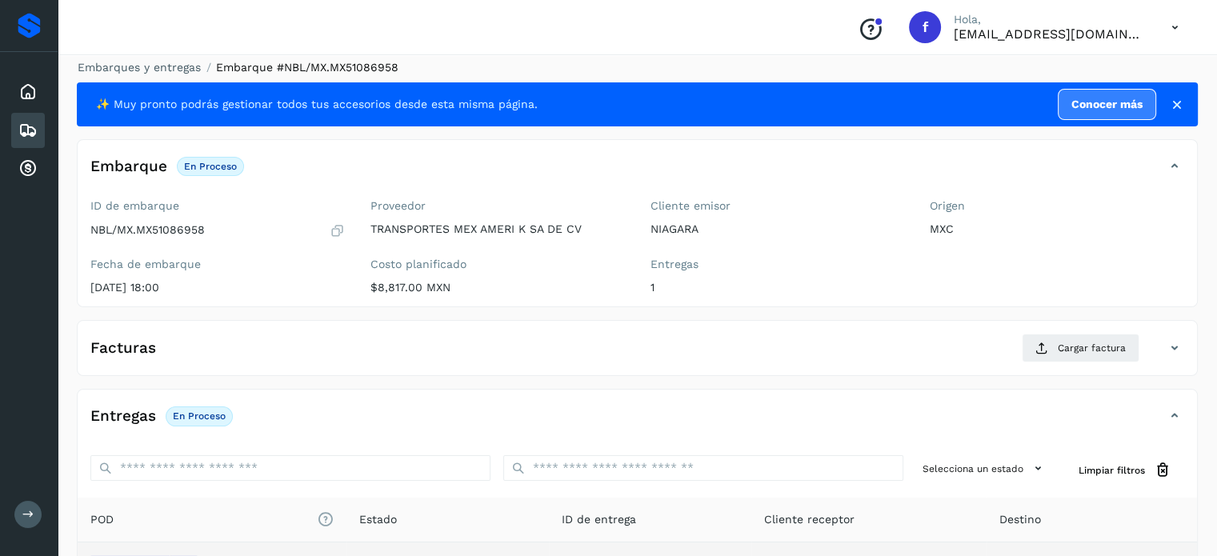
scroll to position [0, 0]
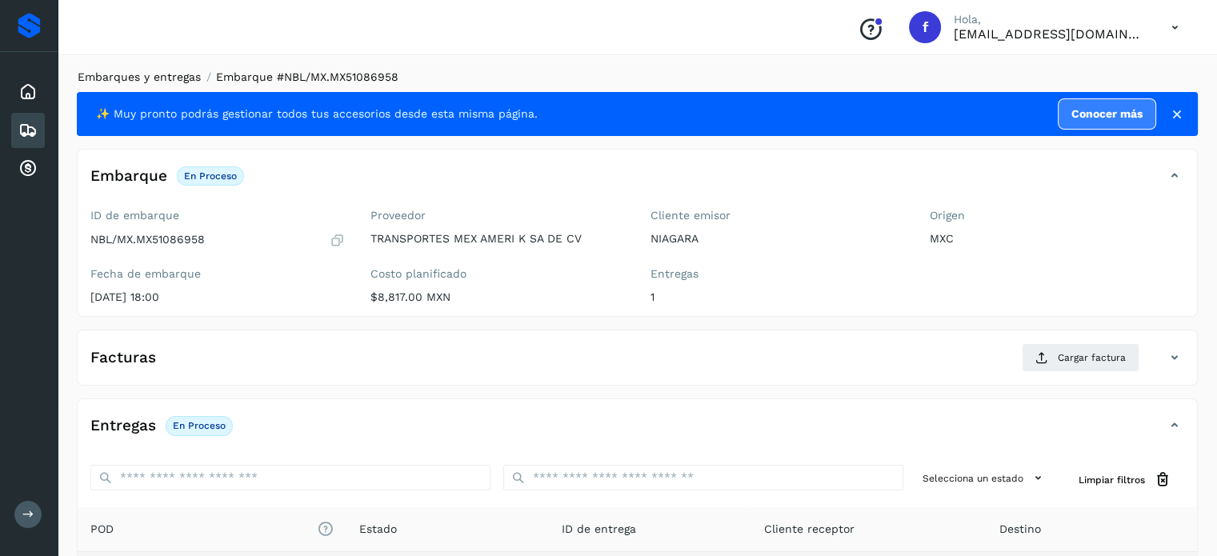
click at [154, 73] on link "Embarques y entregas" at bounding box center [139, 76] width 123 height 13
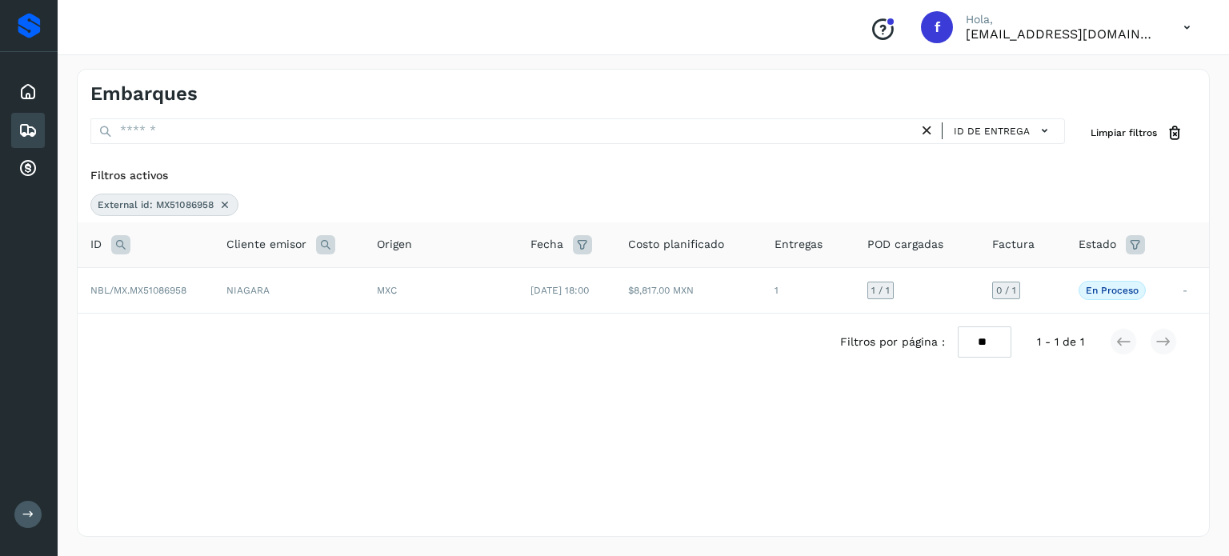
click at [123, 244] on icon at bounding box center [120, 244] width 19 height 19
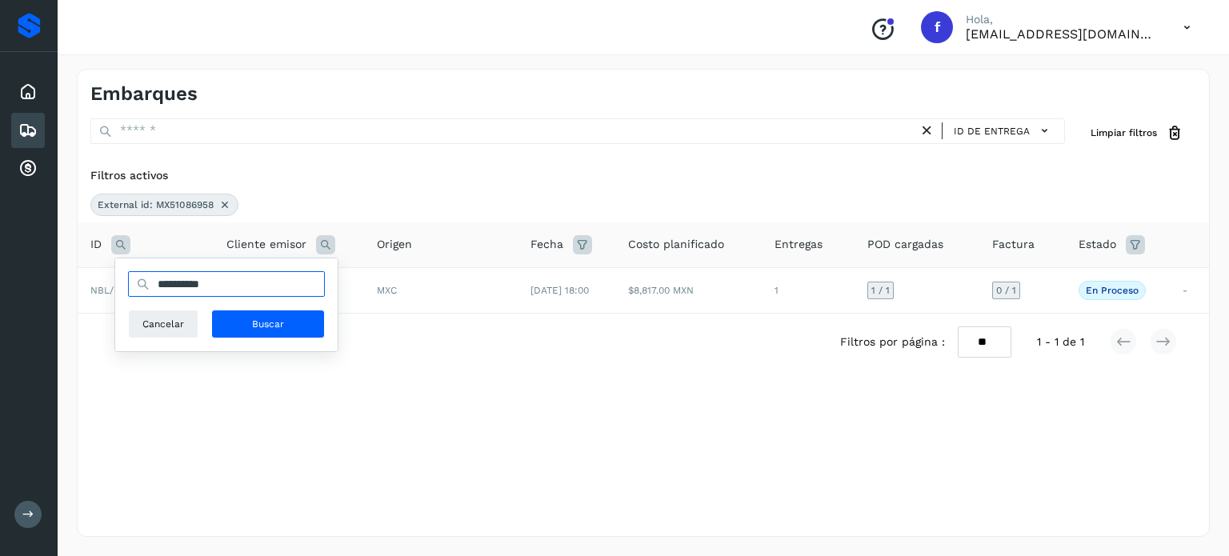
click at [170, 290] on input "**********" at bounding box center [226, 284] width 197 height 26
paste input "*********"
drag, startPoint x: 83, startPoint y: 291, endPoint x: 62, endPoint y: 291, distance: 20.8
click at [62, 291] on div "**********" at bounding box center [643, 303] width 1171 height 506
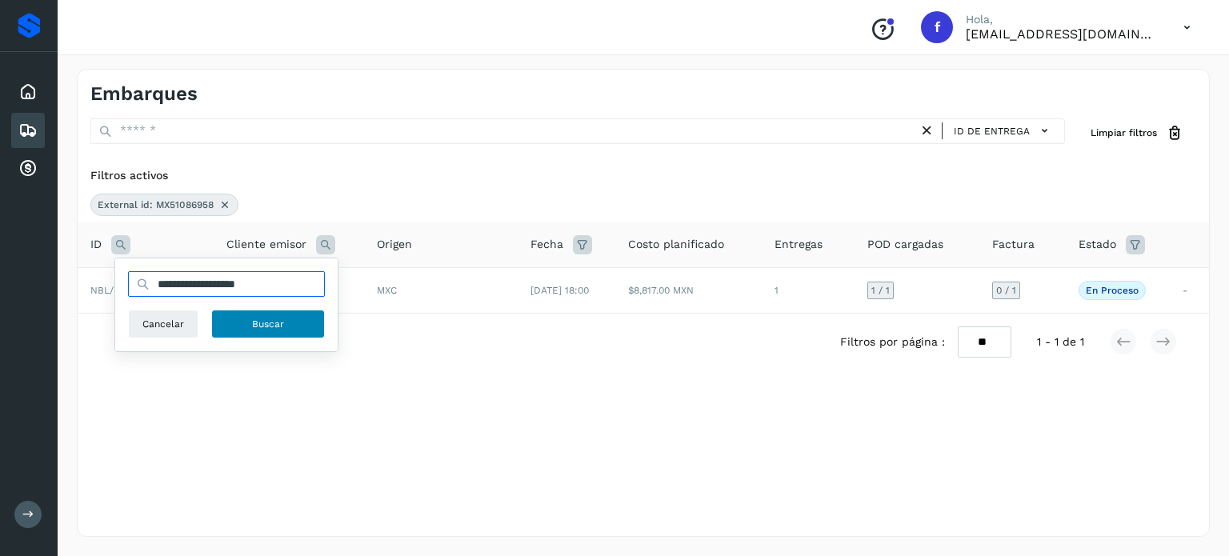
paste input "text"
type input "**********"
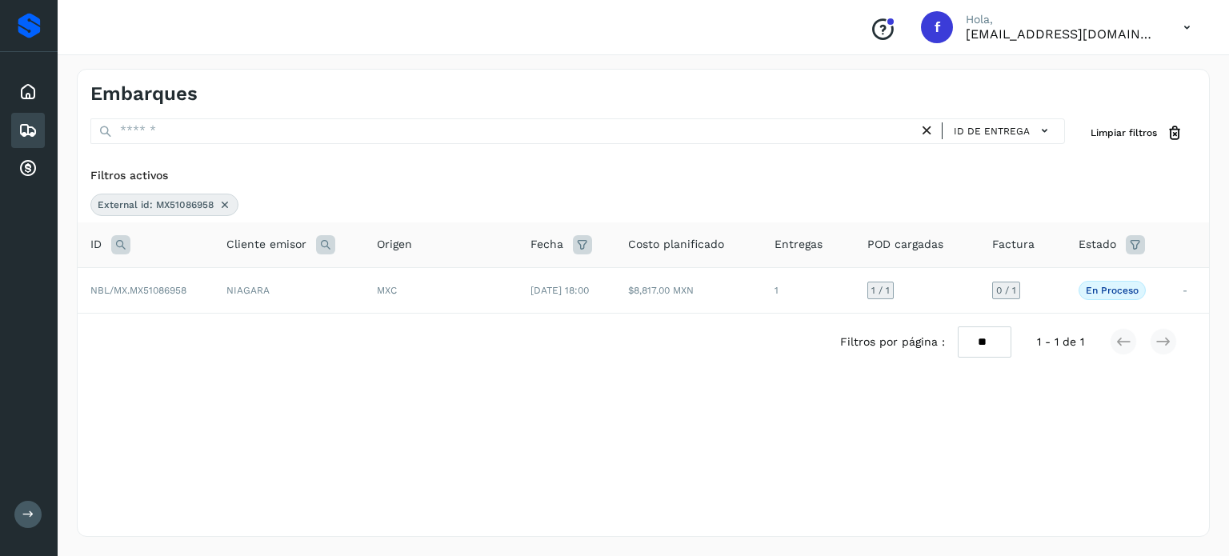
click at [122, 246] on icon at bounding box center [120, 244] width 19 height 19
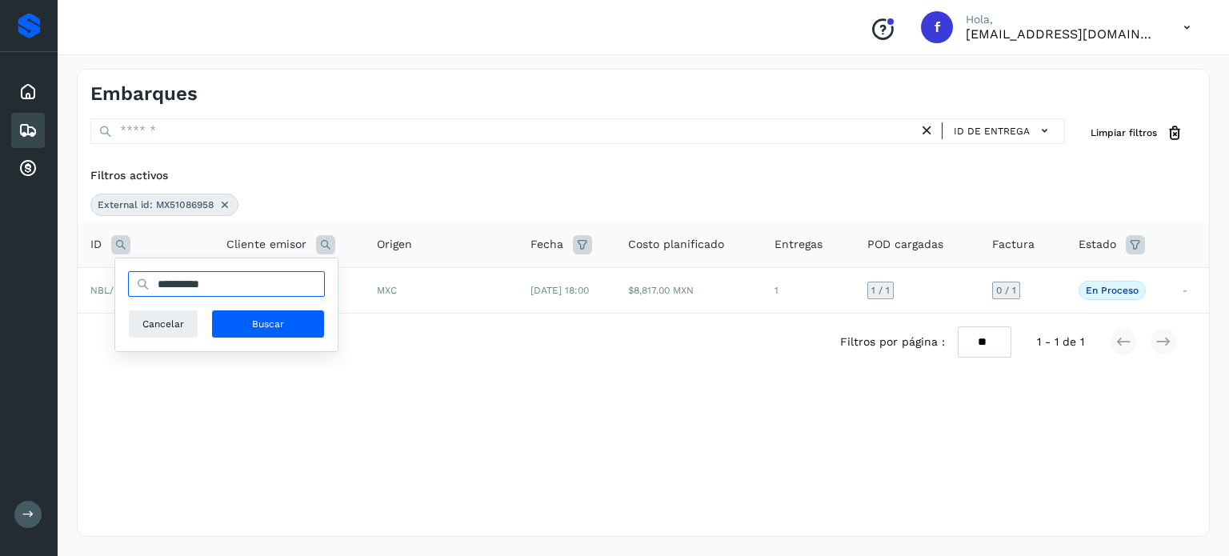
click at [177, 284] on input "**********" at bounding box center [226, 284] width 197 height 26
paste input "text"
type input "**********"
click at [274, 324] on span "Buscar" at bounding box center [268, 324] width 32 height 14
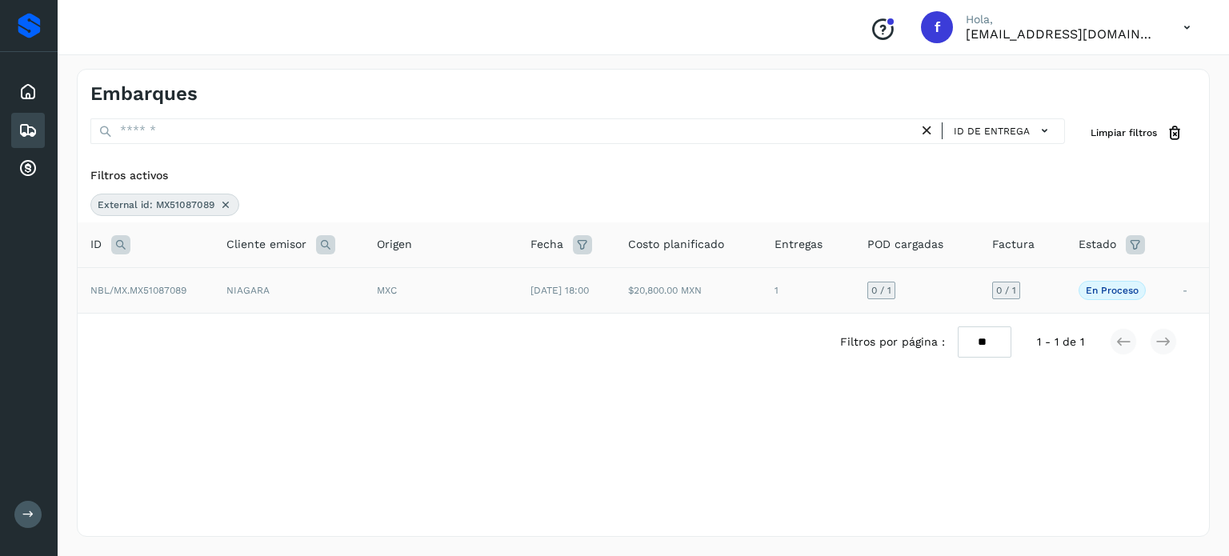
click at [478, 287] on div "MXC" at bounding box center [441, 290] width 128 height 14
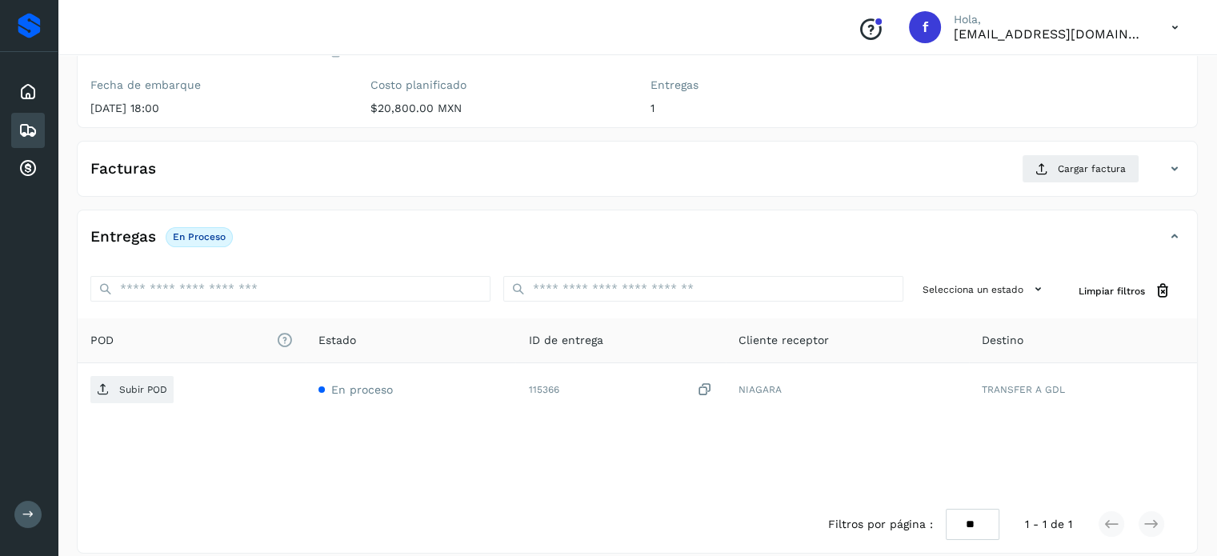
scroll to position [203, 0]
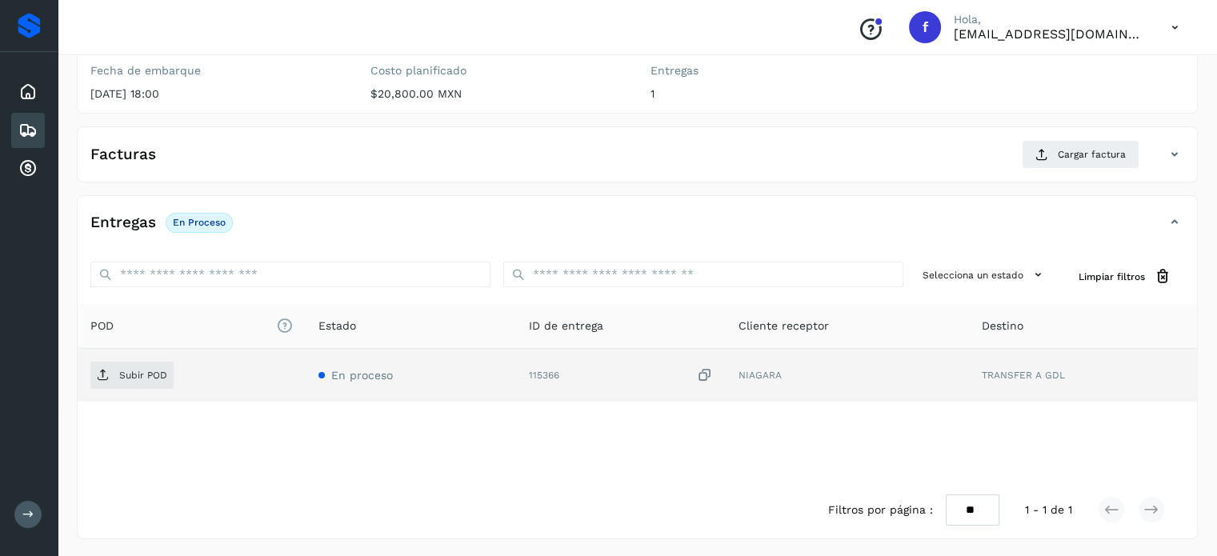
click at [706, 370] on icon at bounding box center [705, 375] width 16 height 17
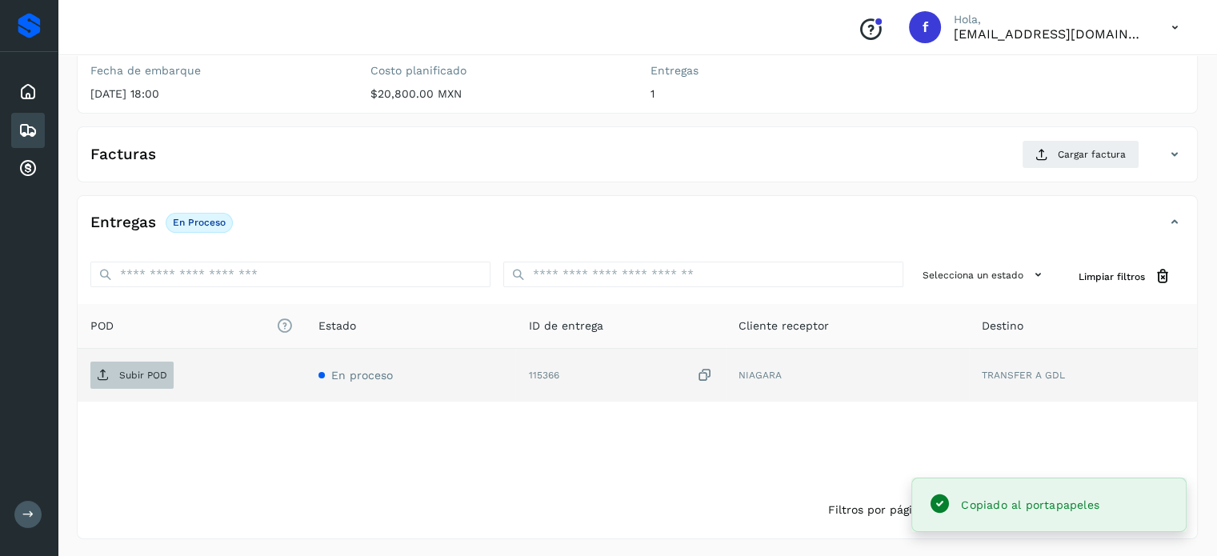
click at [122, 366] on span "Subir POD" at bounding box center [131, 375] width 83 height 26
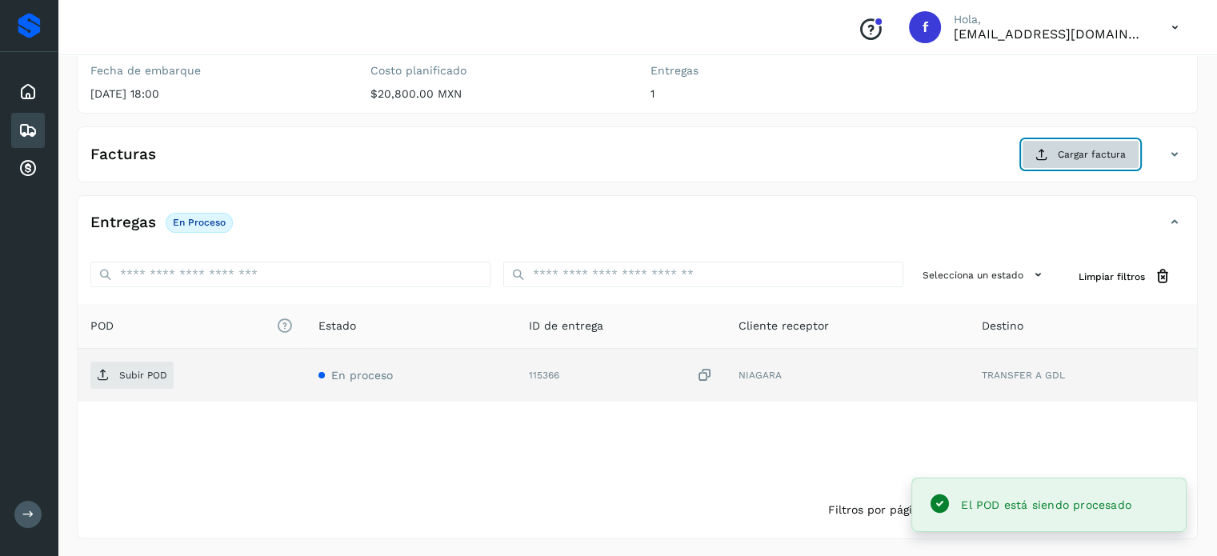
click at [1059, 162] on button "Cargar factura" at bounding box center [1081, 154] width 118 height 29
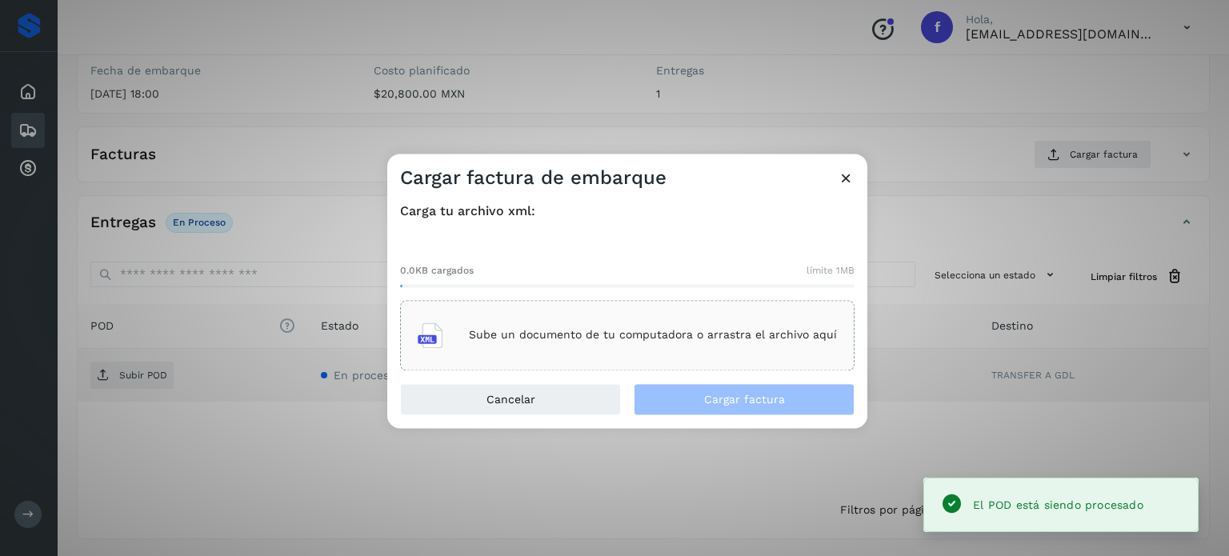
click at [722, 330] on p "Sube un documento de tu computadora o arrastra el archivo aquí" at bounding box center [653, 336] width 368 height 14
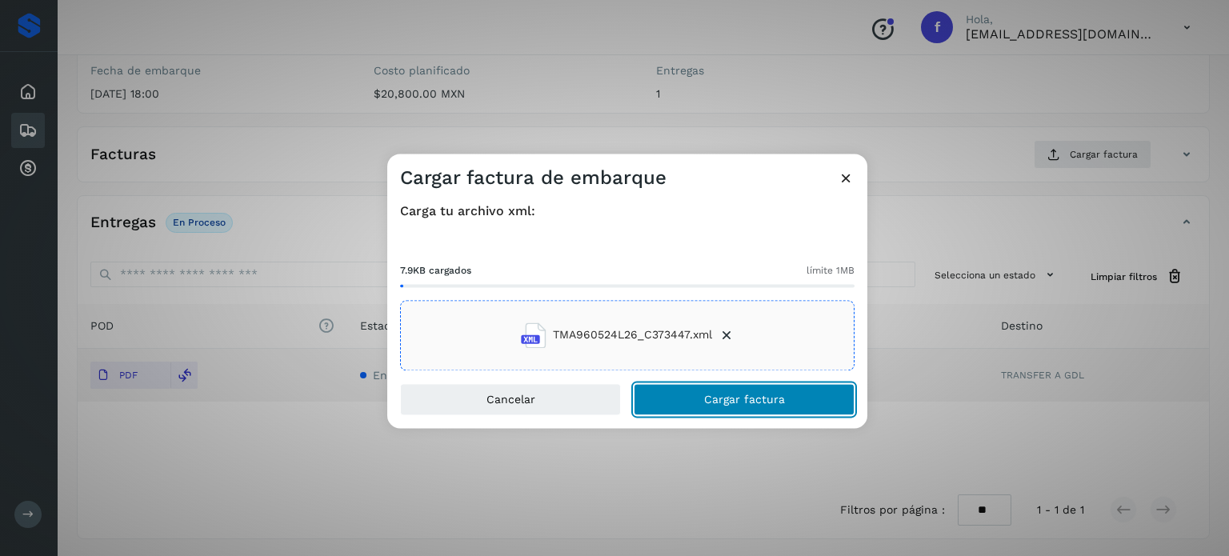
click at [705, 391] on button "Cargar factura" at bounding box center [744, 399] width 221 height 32
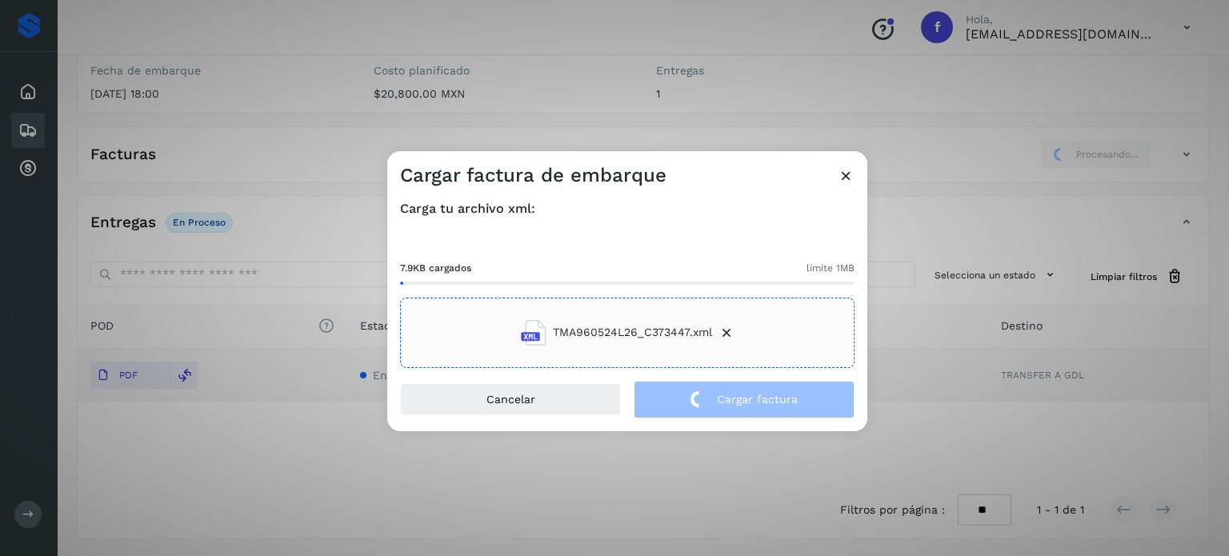
click at [210, 92] on div "Cargar factura de embarque Carga tu archivo xml: 7.9KB cargados límite 1MB TMA9…" at bounding box center [614, 278] width 1229 height 556
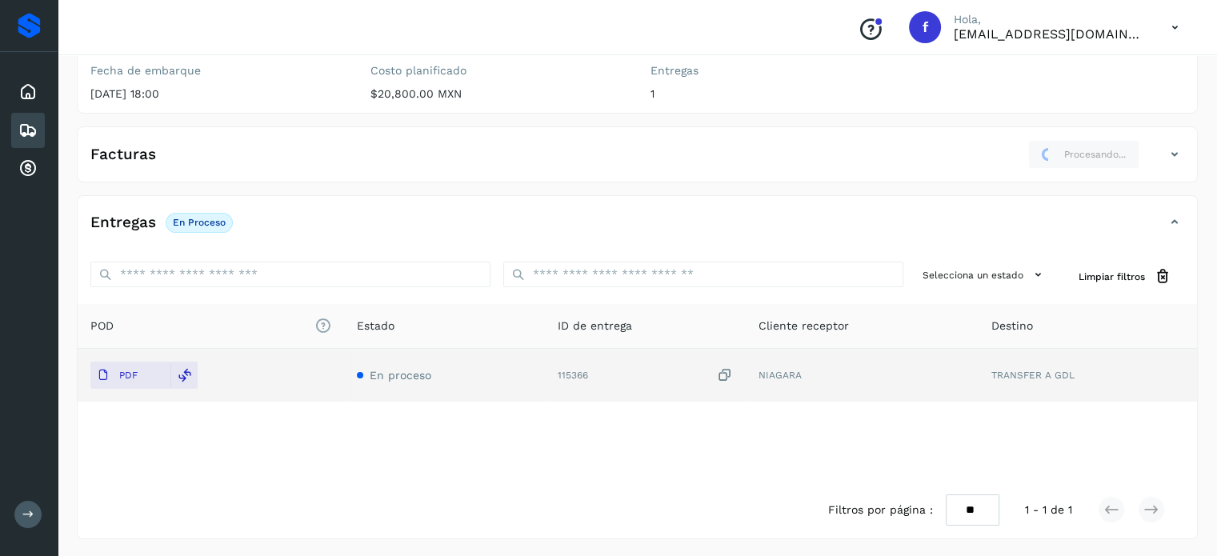
scroll to position [0, 0]
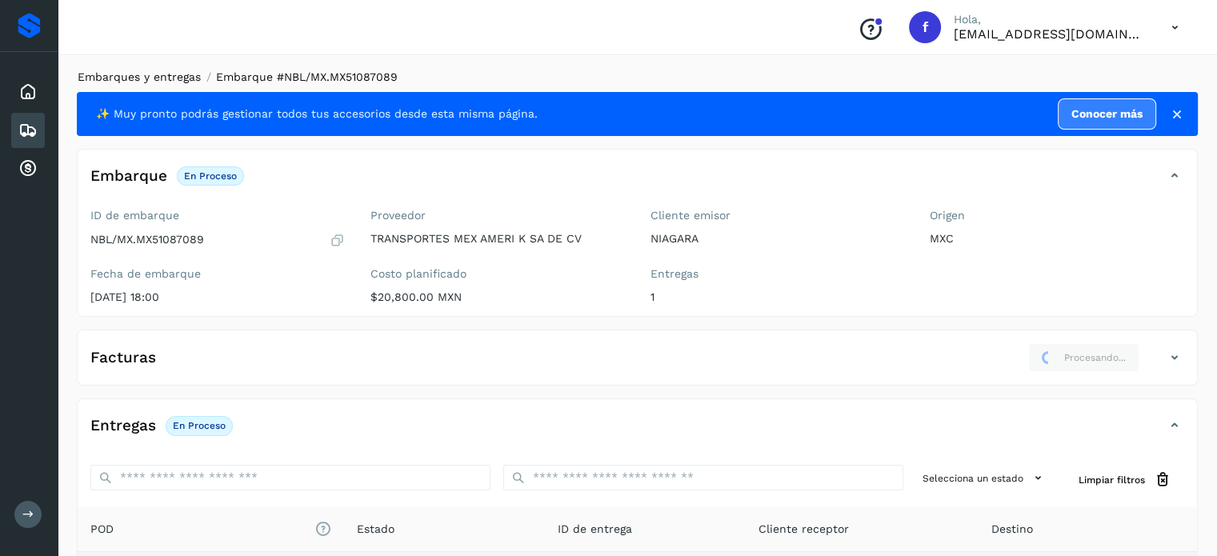
click at [176, 70] on li "Embarques y entregas" at bounding box center [134, 77] width 134 height 17
click at [176, 75] on link "Embarques y entregas" at bounding box center [139, 76] width 123 height 13
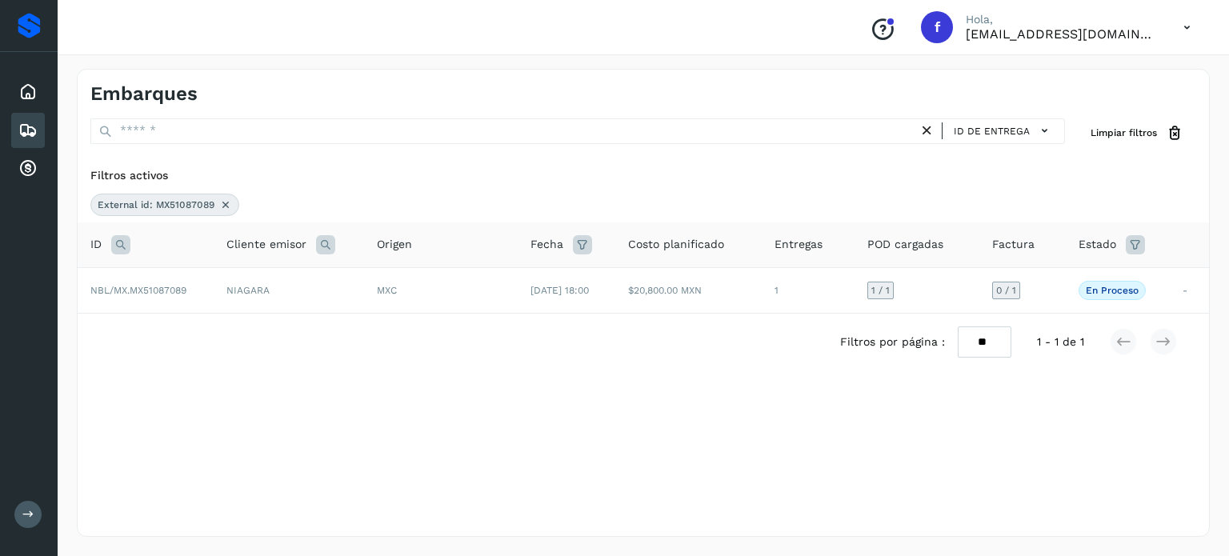
click at [122, 244] on icon at bounding box center [120, 244] width 19 height 19
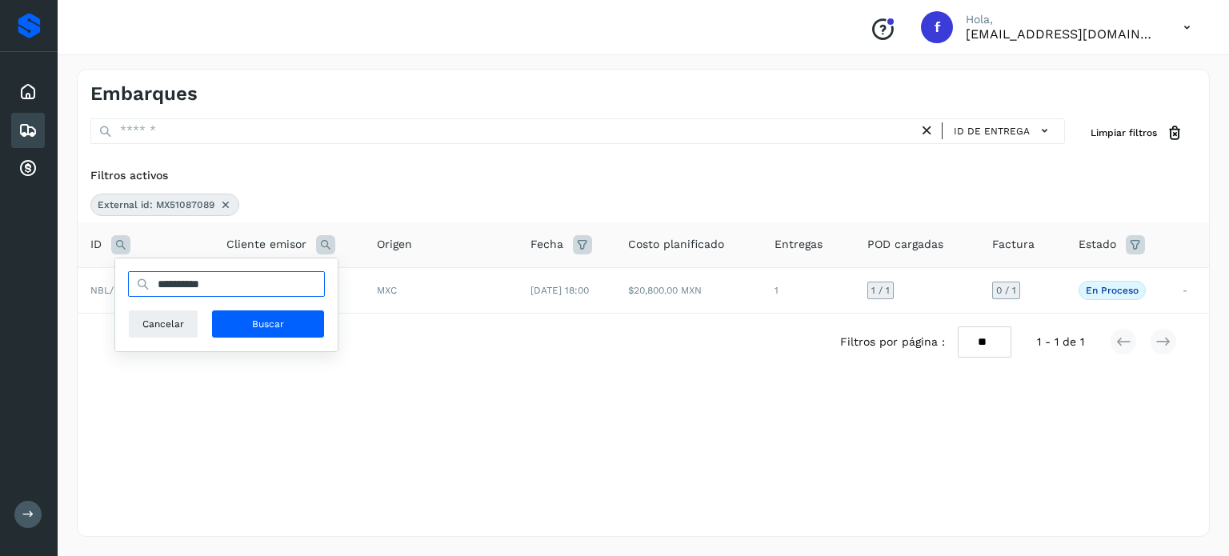
click at [190, 283] on input "**********" at bounding box center [226, 284] width 197 height 26
paste input "text"
type input "**********"
click at [256, 313] on button "Buscar" at bounding box center [268, 324] width 114 height 29
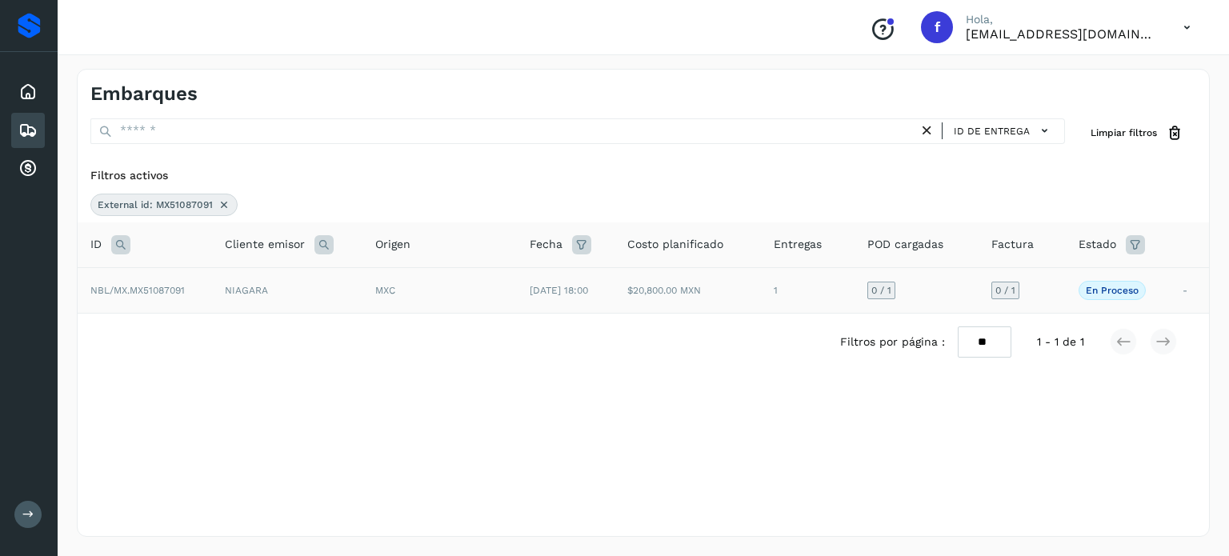
click at [461, 303] on td "MXC" at bounding box center [439, 290] width 154 height 46
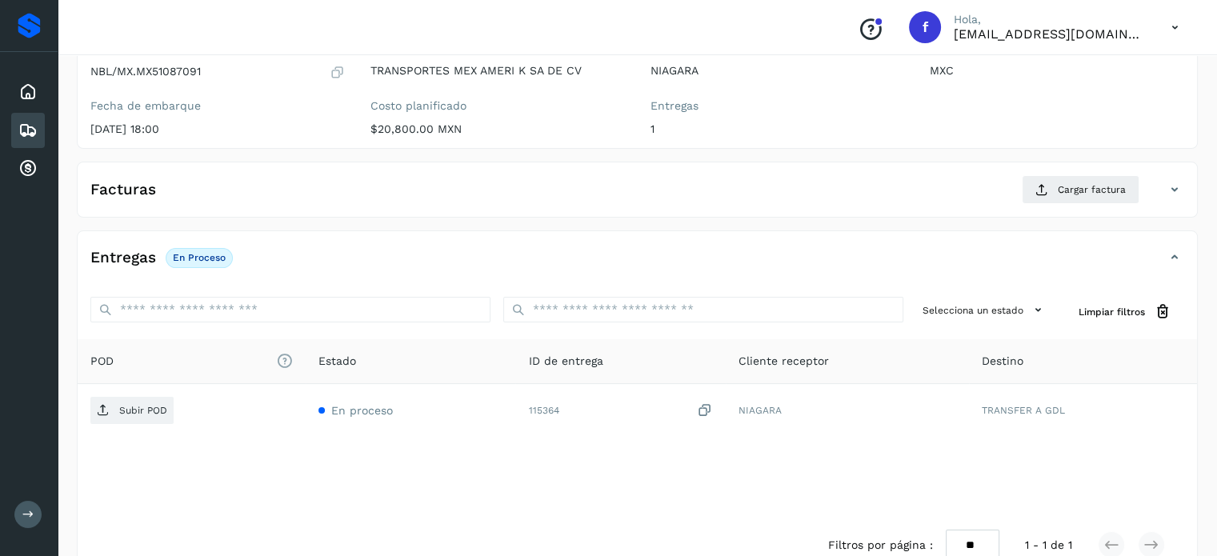
scroll to position [203, 0]
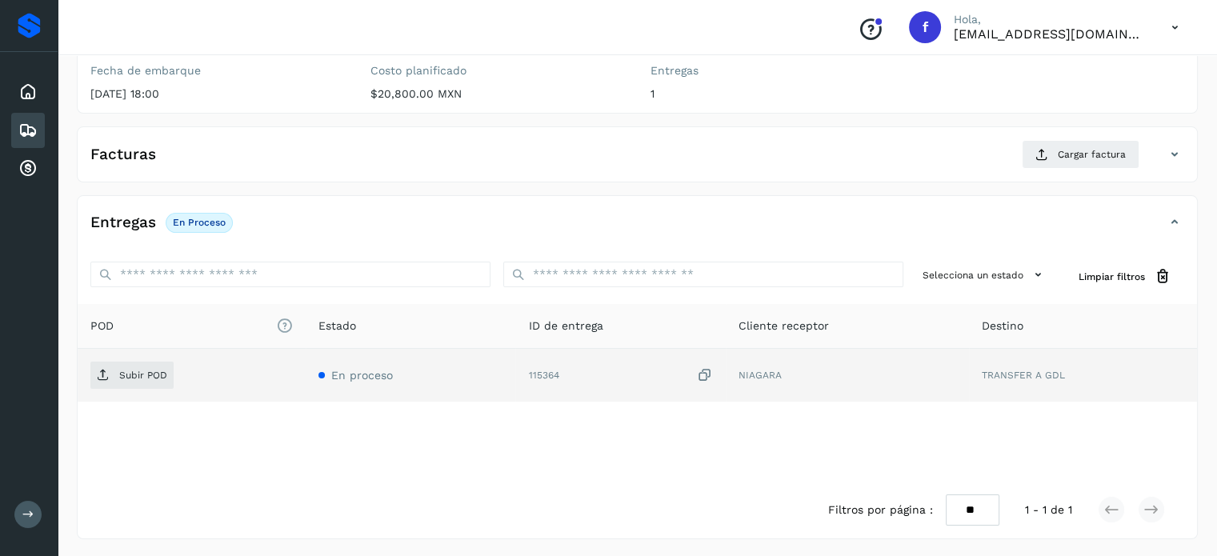
click at [704, 376] on icon at bounding box center [705, 375] width 16 height 17
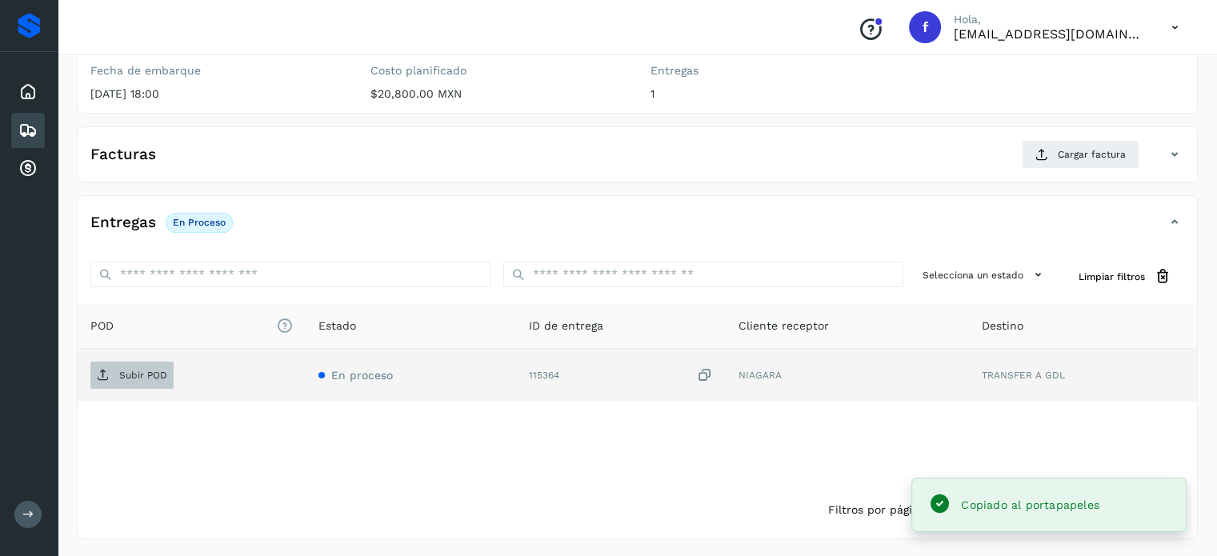
click at [140, 378] on p "Subir POD" at bounding box center [143, 375] width 48 height 11
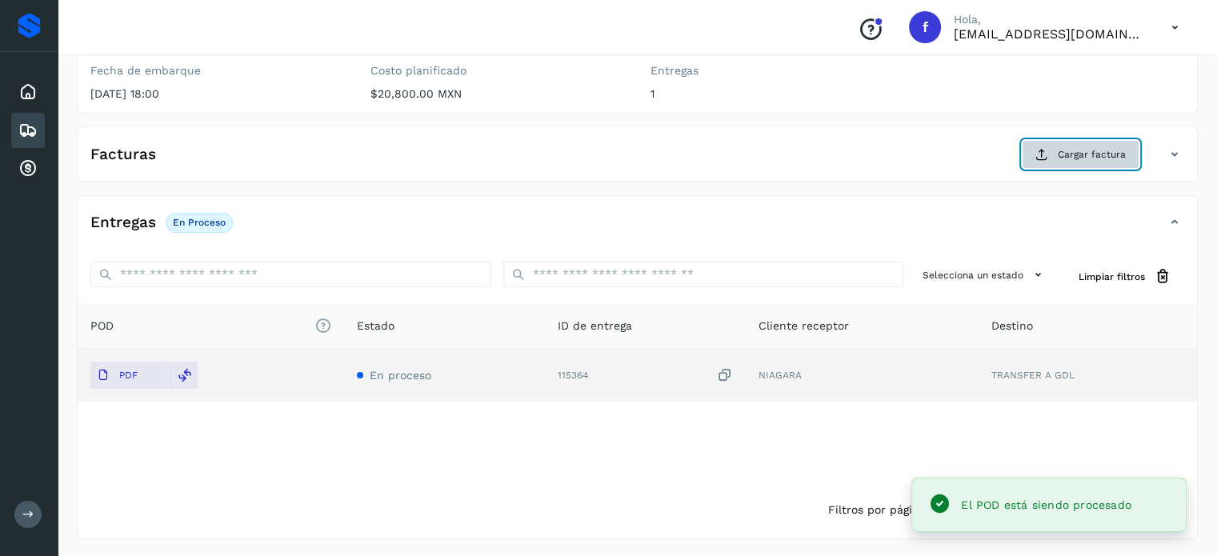
click at [1052, 150] on button "Cargar factura" at bounding box center [1081, 154] width 118 height 29
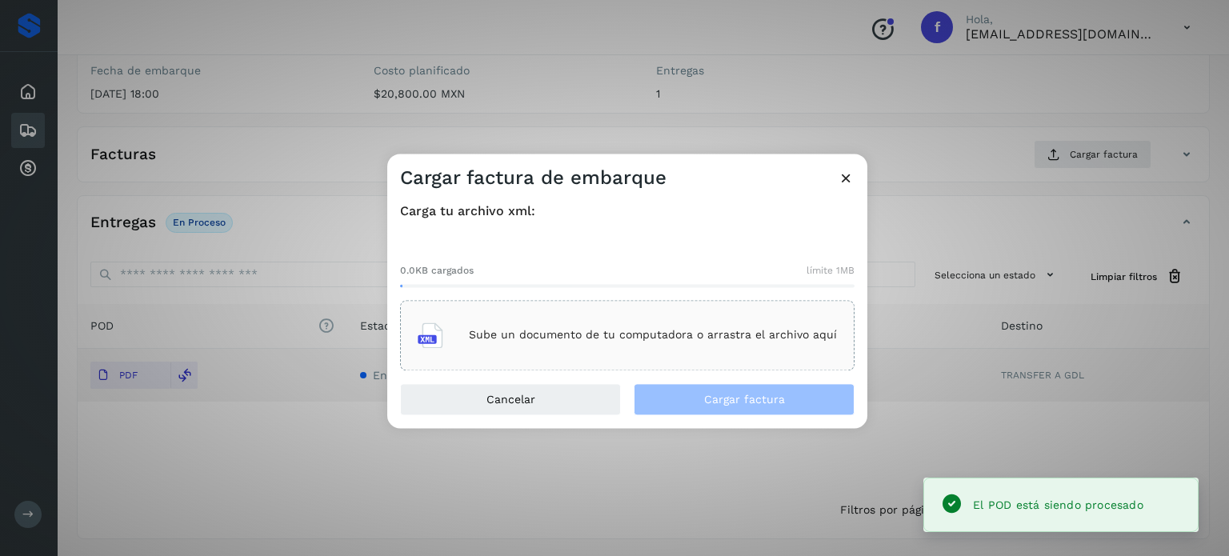
click at [676, 359] on div "Sube un documento de tu computadora o arrastra el archivo aquí" at bounding box center [627, 335] width 454 height 70
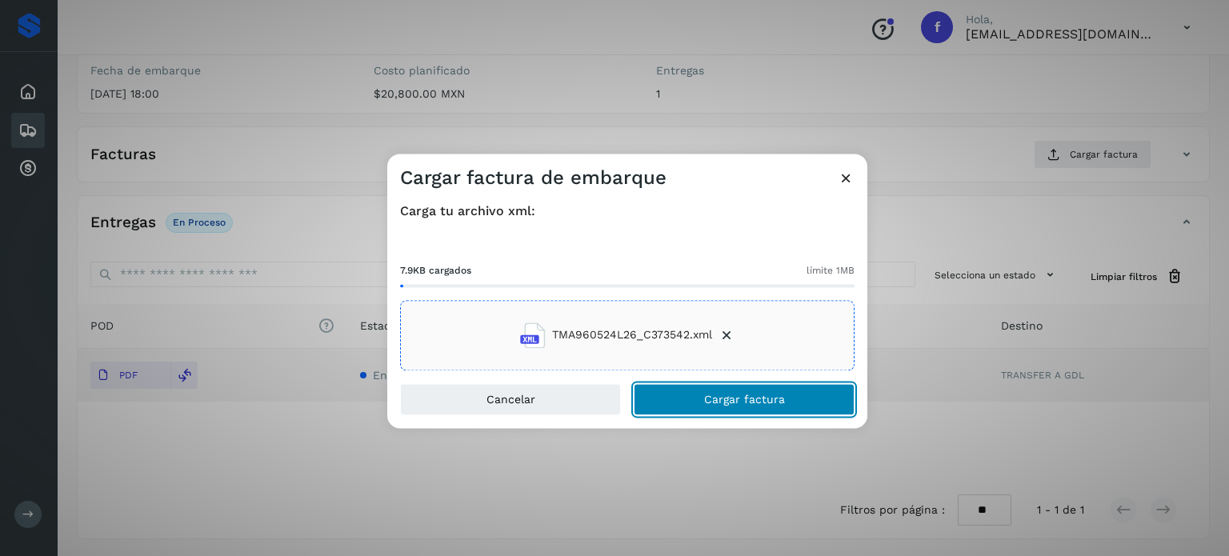
drag, startPoint x: 765, startPoint y: 403, endPoint x: 764, endPoint y: 389, distance: 14.4
click at [765, 402] on span "Cargar factura" at bounding box center [744, 399] width 81 height 11
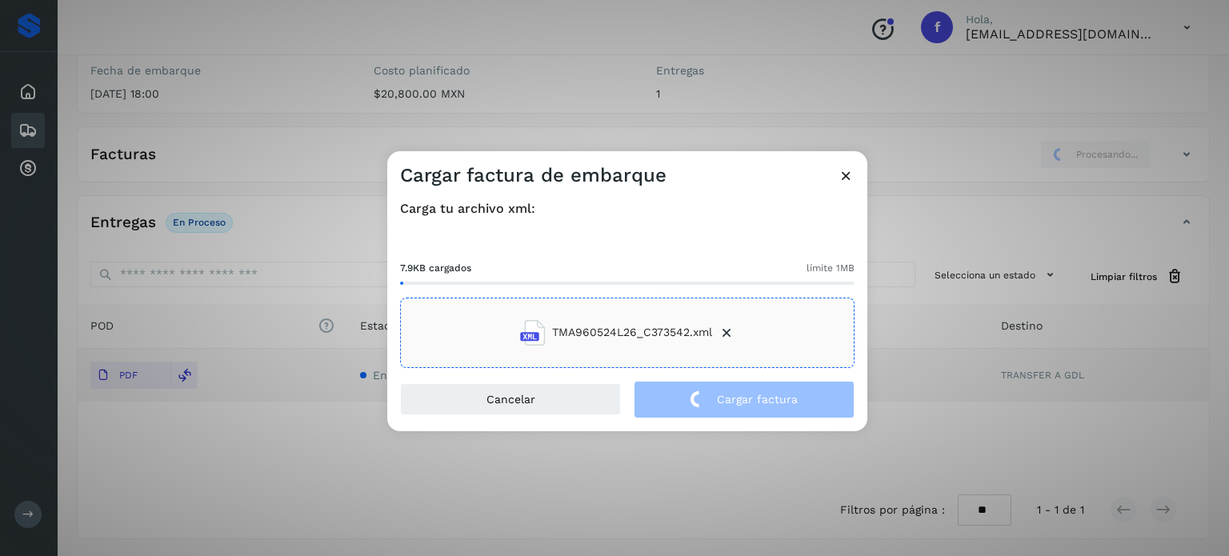
click at [269, 175] on div "Cargar factura de embarque Carga tu archivo xml: 7.9KB cargados límite 1MB TMA9…" at bounding box center [614, 278] width 1229 height 556
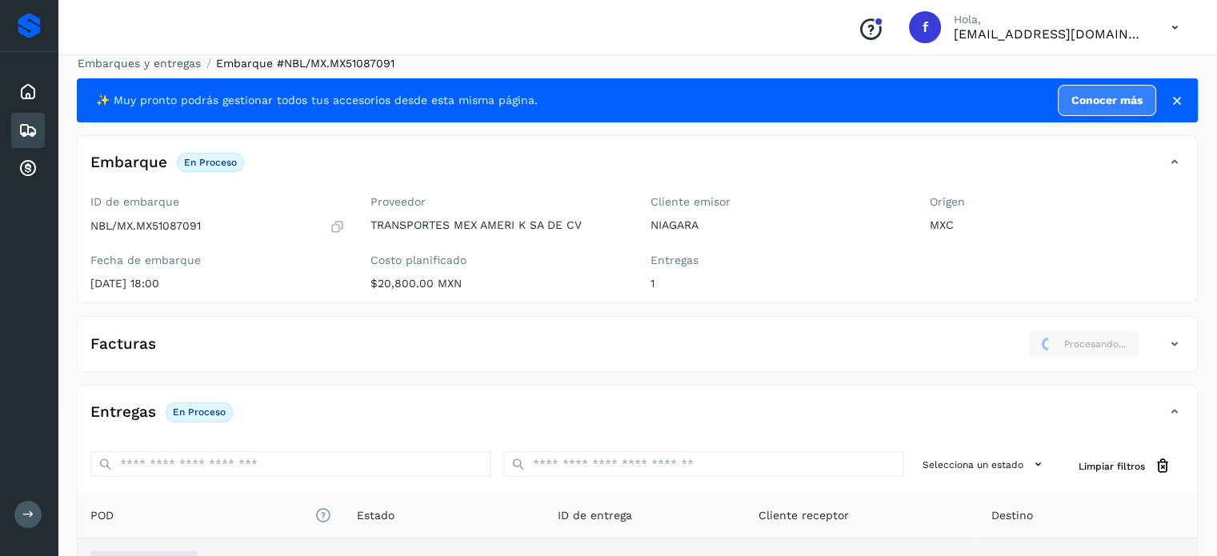
scroll to position [0, 0]
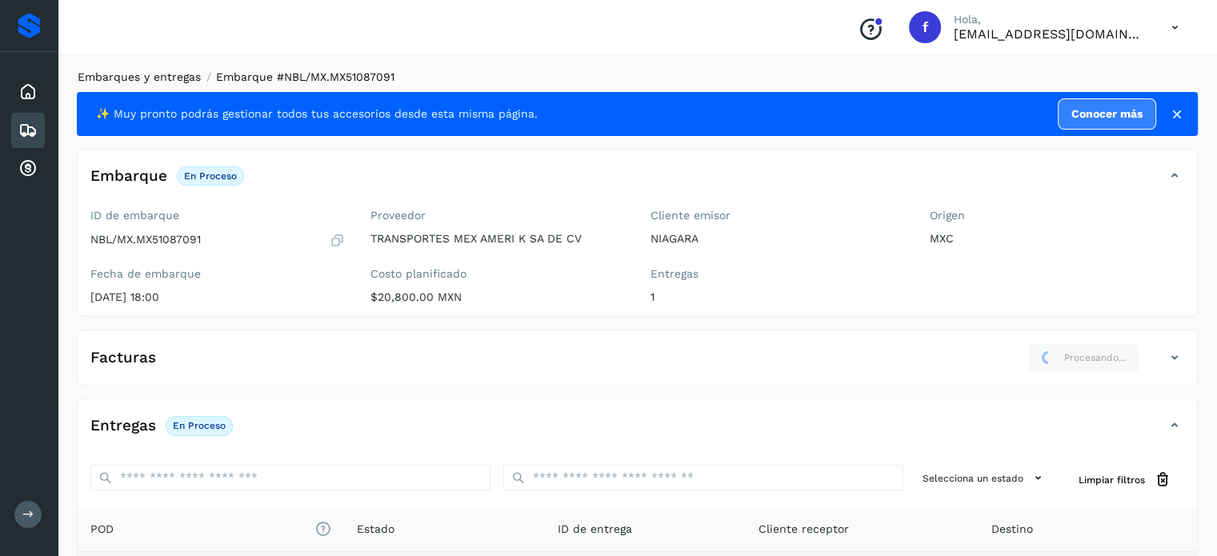
click at [149, 79] on link "Embarques y entregas" at bounding box center [139, 76] width 123 height 13
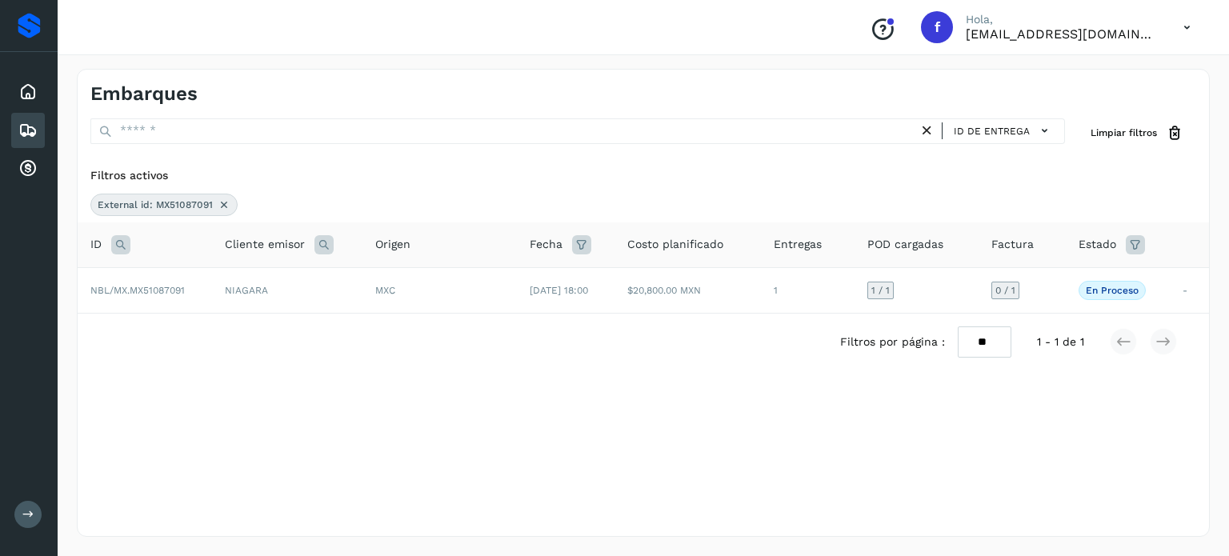
click at [119, 245] on icon at bounding box center [120, 244] width 19 height 19
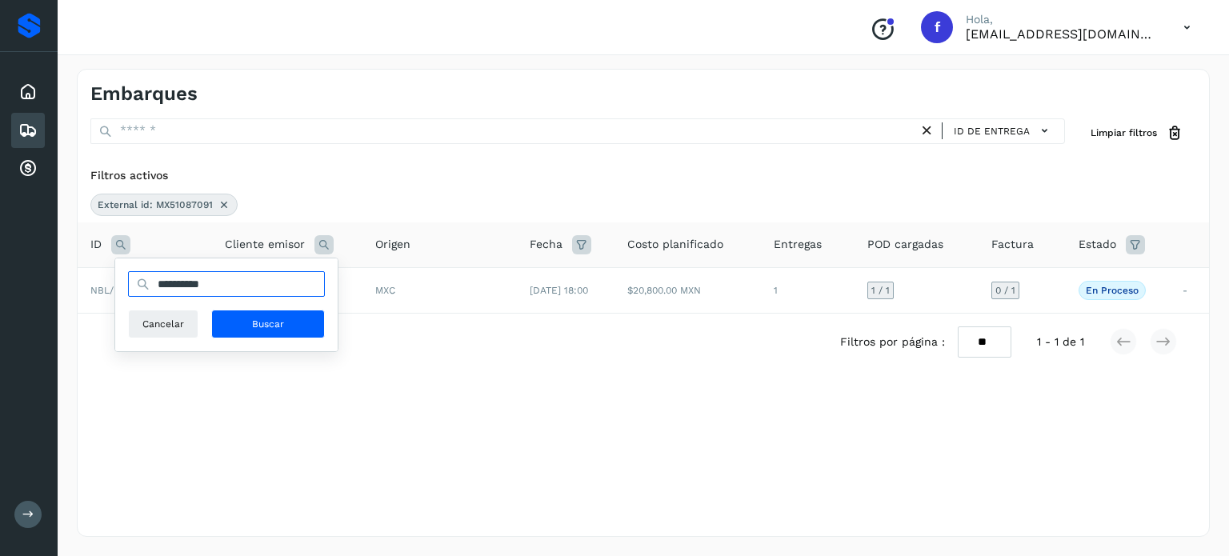
click at [170, 282] on input "**********" at bounding box center [226, 284] width 197 height 26
paste input "text"
type input "**********"
click at [298, 319] on button "Buscar" at bounding box center [268, 324] width 114 height 29
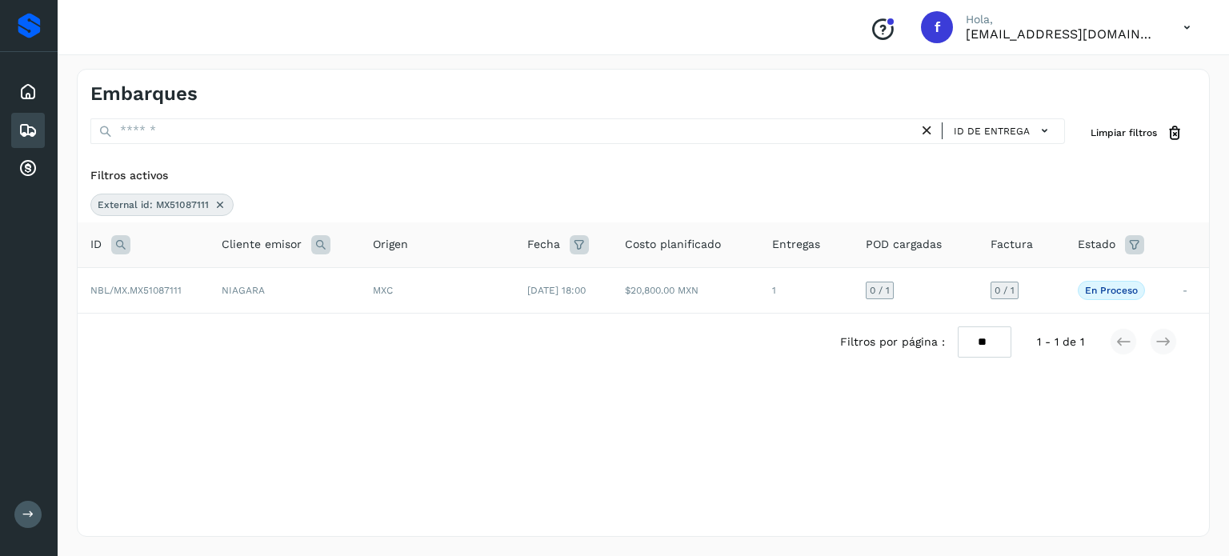
click at [451, 290] on div "MXC" at bounding box center [437, 290] width 129 height 14
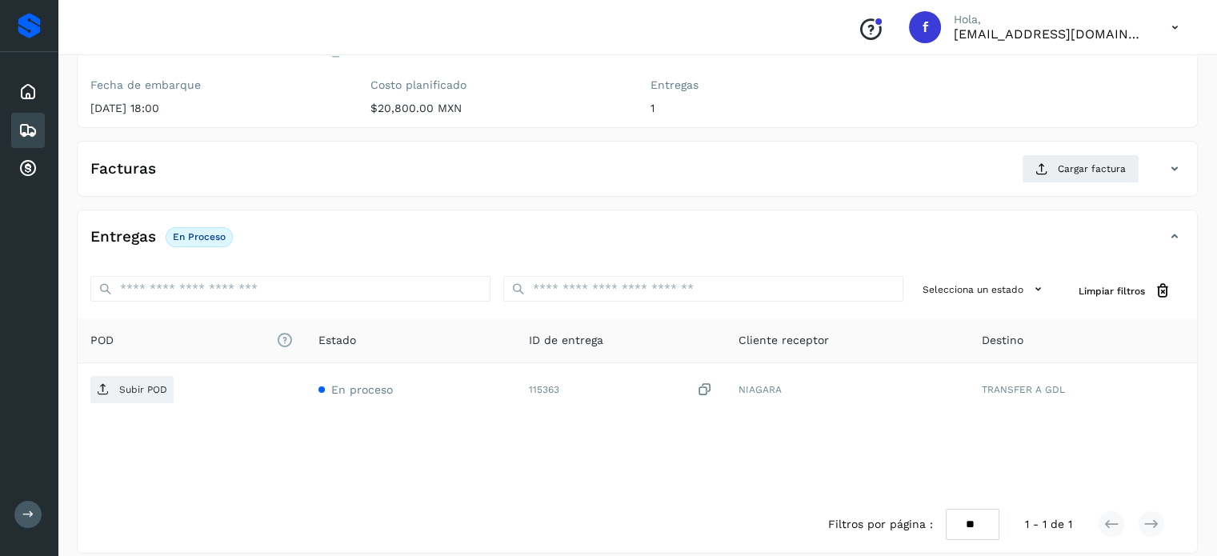
scroll to position [203, 0]
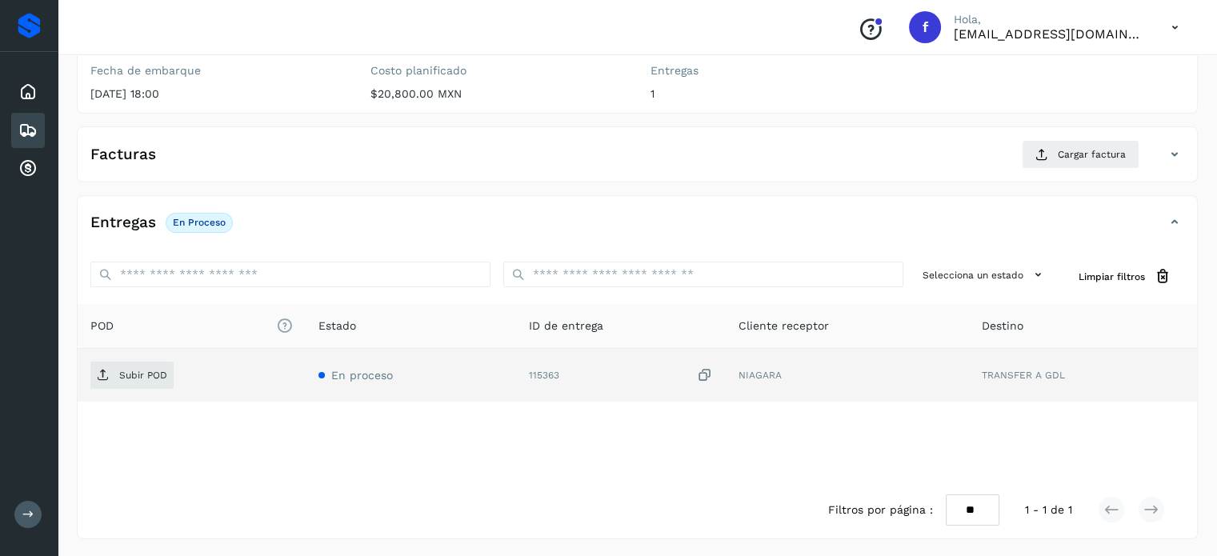
click at [703, 367] on icon at bounding box center [705, 375] width 16 height 17
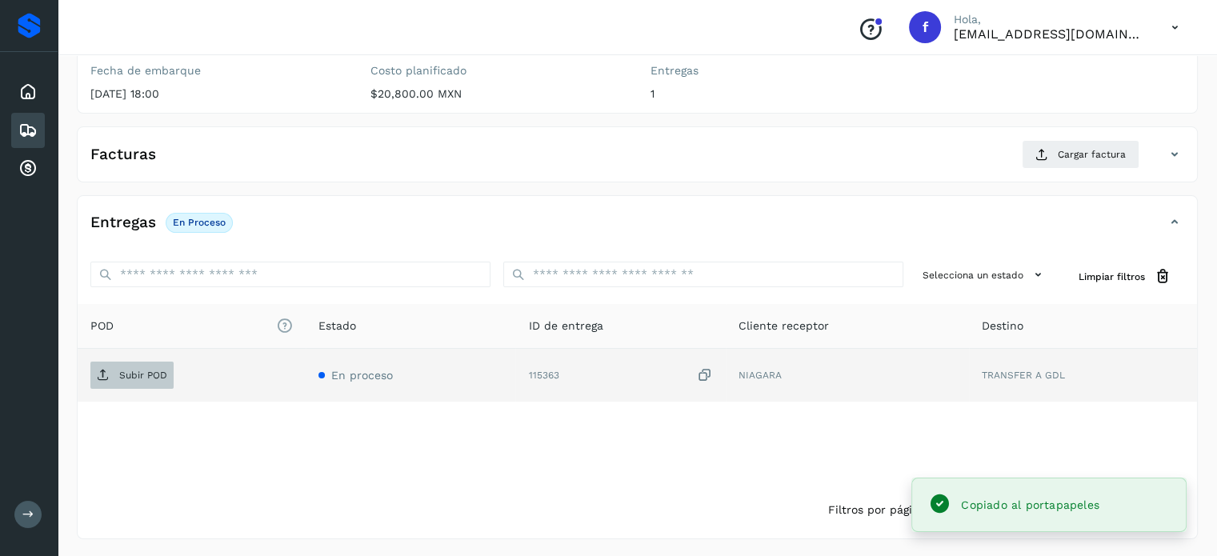
click at [161, 385] on button "Subir POD" at bounding box center [131, 375] width 83 height 27
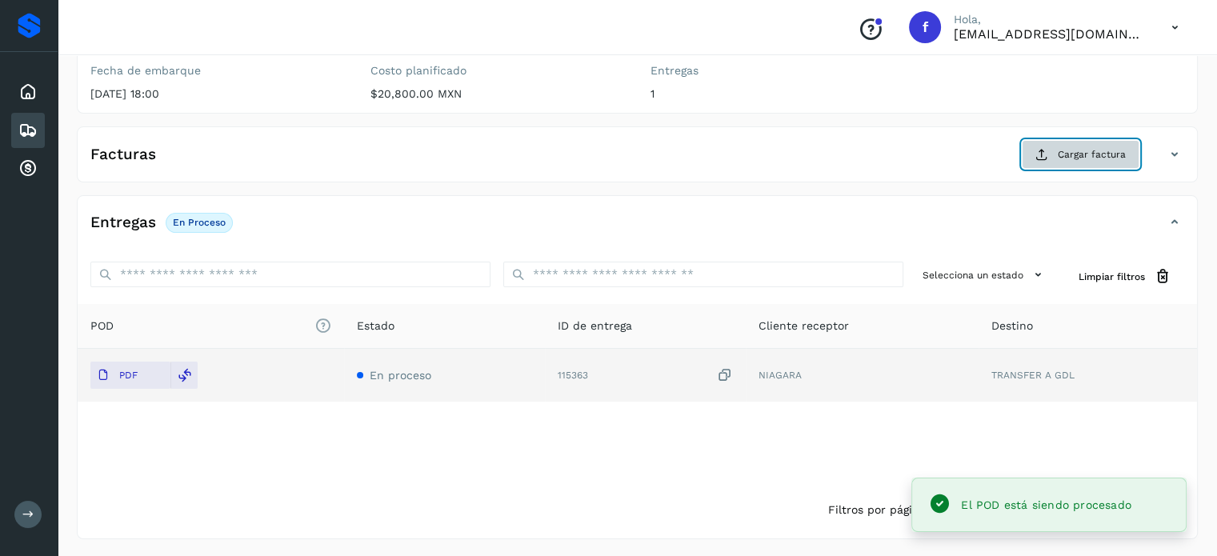
click at [1050, 158] on button "Cargar factura" at bounding box center [1081, 154] width 118 height 29
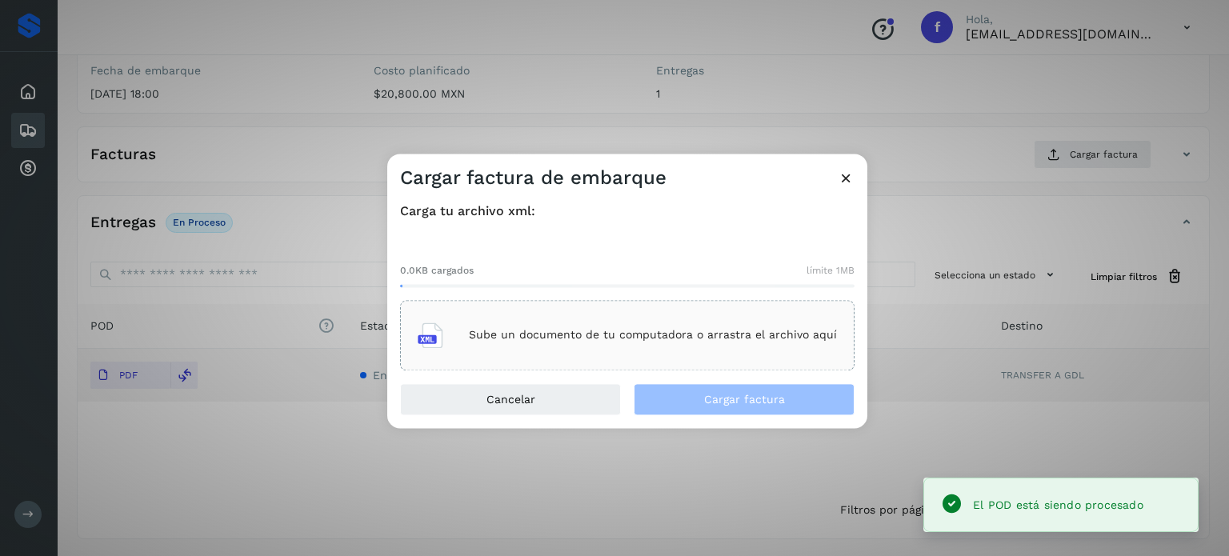
click at [717, 354] on div "Sube un documento de tu computadora o arrastra el archivo aquí" at bounding box center [627, 335] width 419 height 43
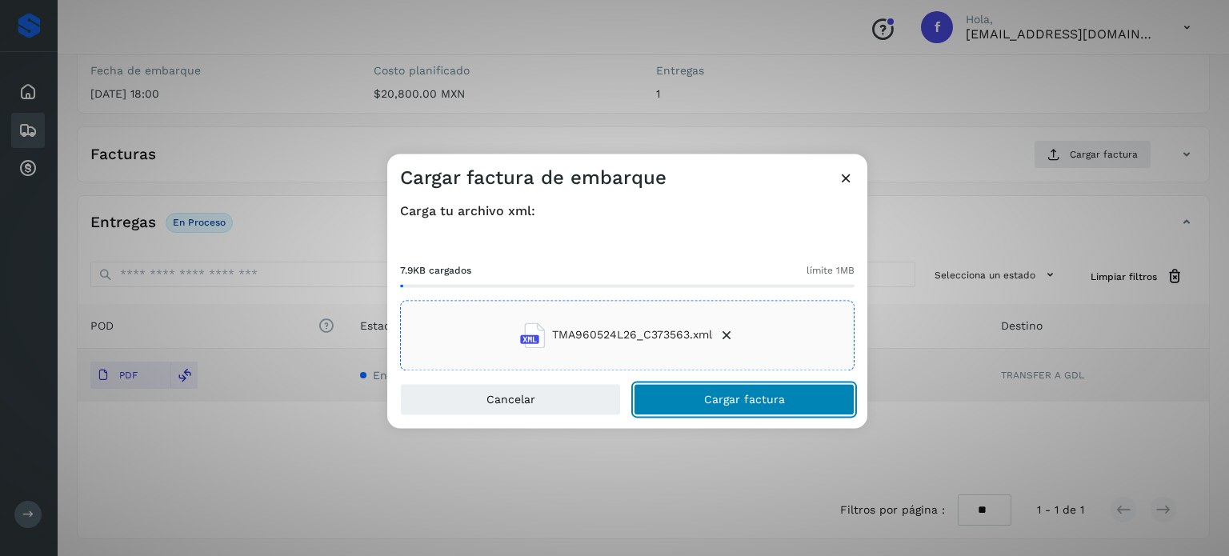
click at [708, 398] on span "Cargar factura" at bounding box center [744, 399] width 81 height 11
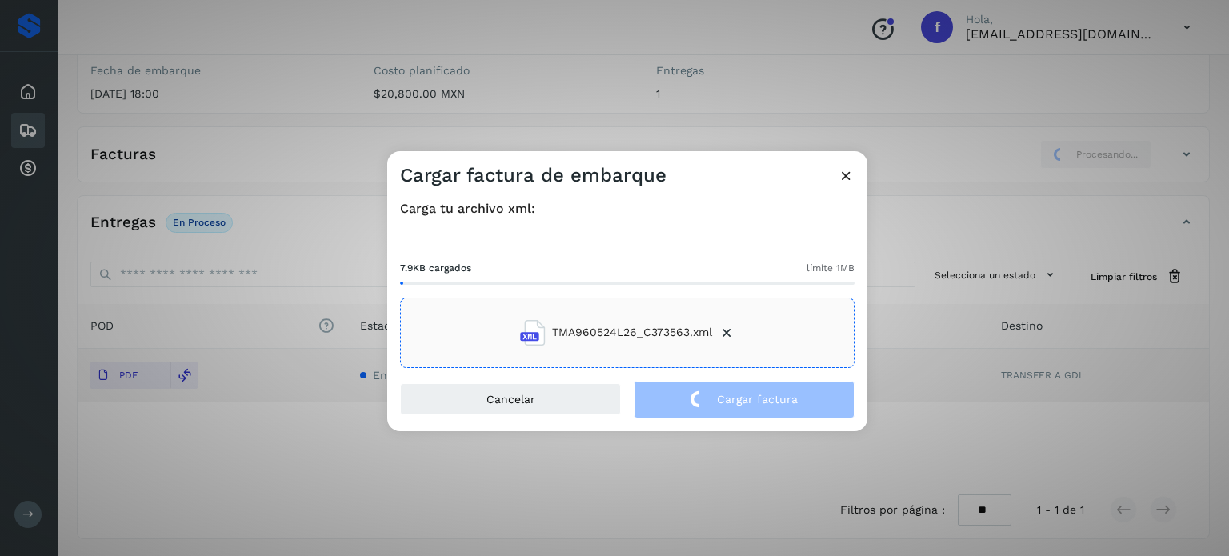
click at [403, 130] on div "Cargar factura de embarque Carga tu archivo xml: 7.9KB cargados límite 1MB TMA9…" at bounding box center [614, 278] width 1229 height 556
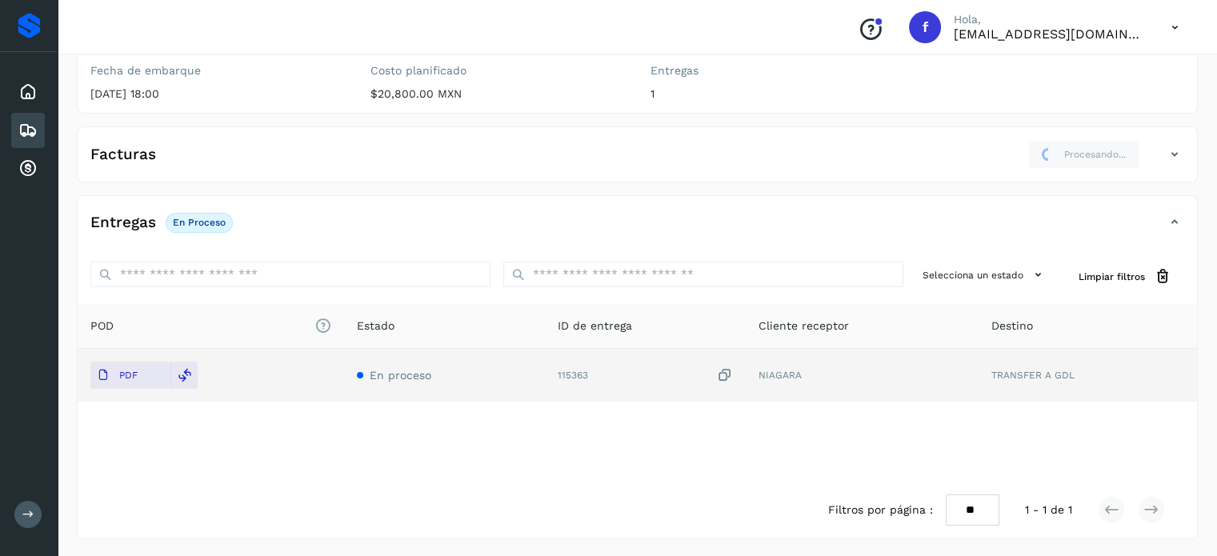
scroll to position [0, 0]
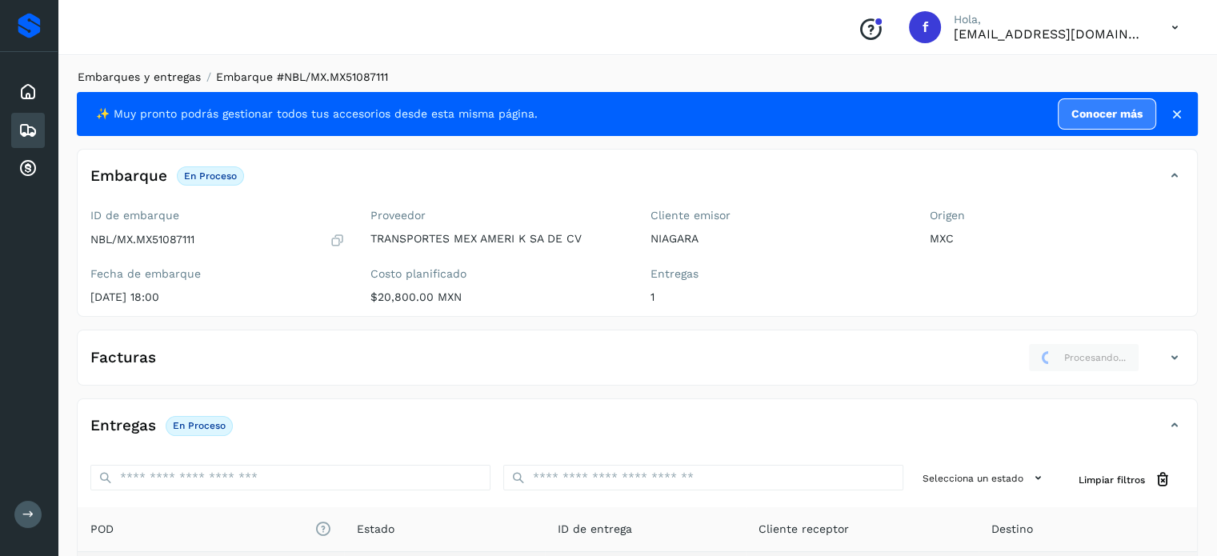
click at [138, 76] on link "Embarques y entregas" at bounding box center [139, 76] width 123 height 13
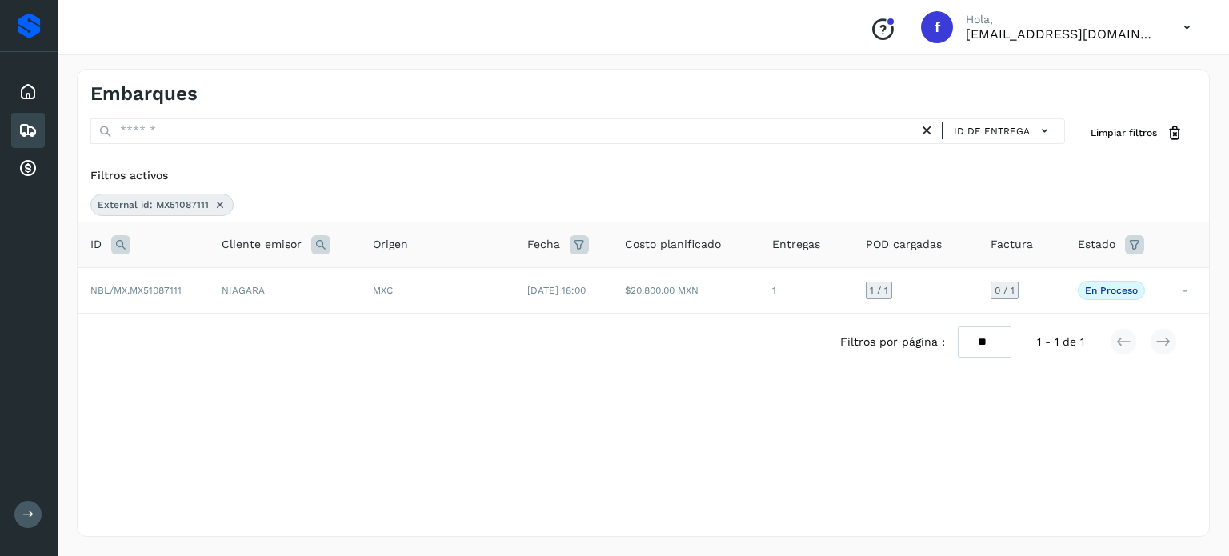
click at [116, 245] on icon at bounding box center [120, 244] width 19 height 19
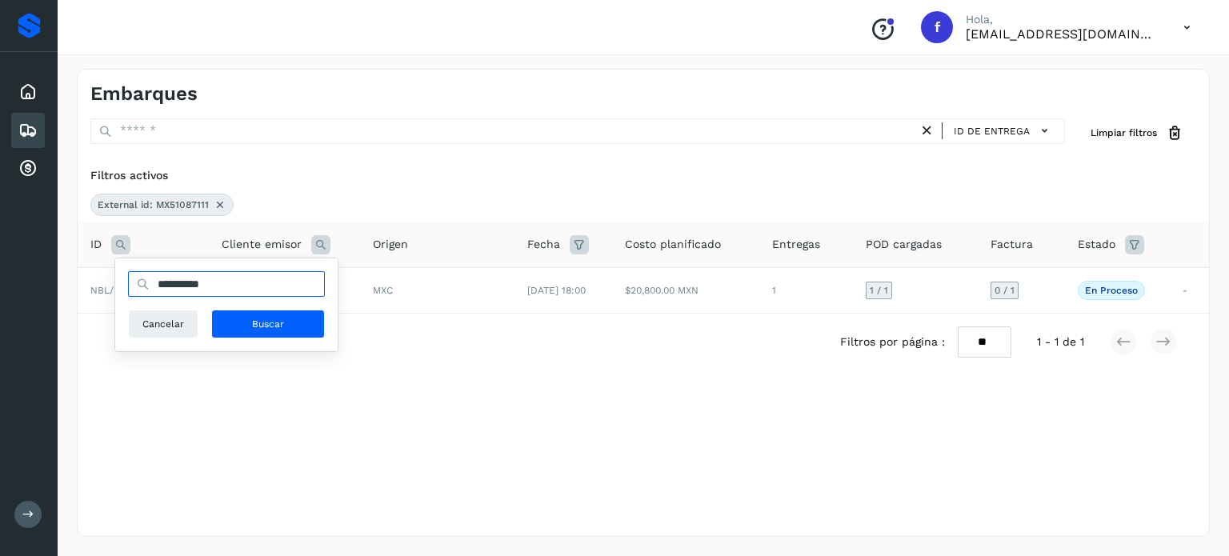
click at [206, 282] on input "**********" at bounding box center [226, 284] width 197 height 26
paste input "text"
type input "**********"
click at [253, 317] on span "Buscar" at bounding box center [268, 324] width 32 height 14
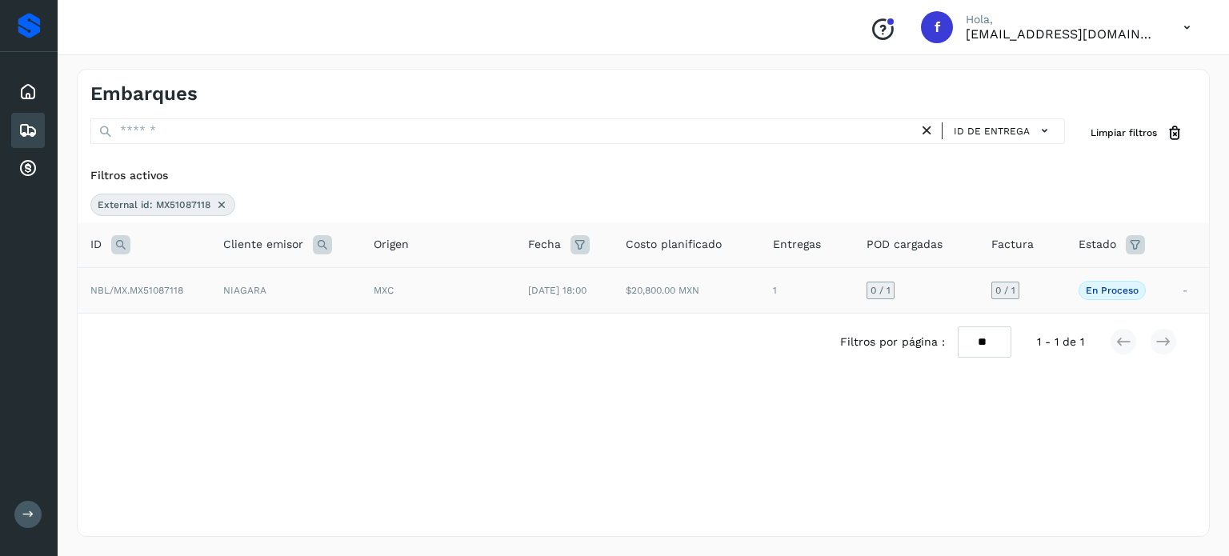
click at [517, 295] on td "[DATE] 18:00" at bounding box center [564, 290] width 98 height 46
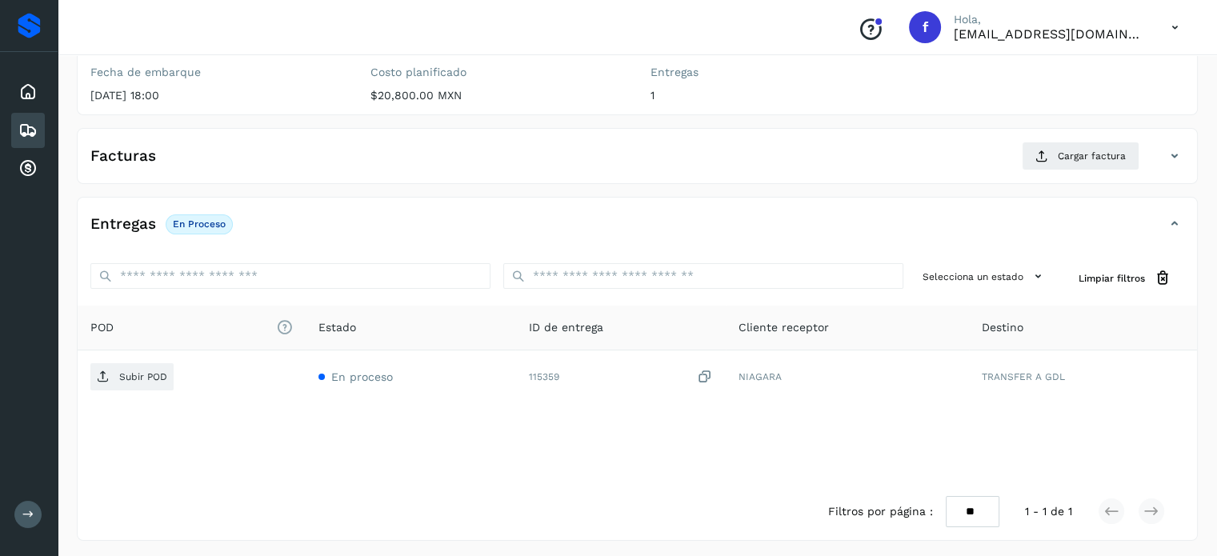
scroll to position [203, 0]
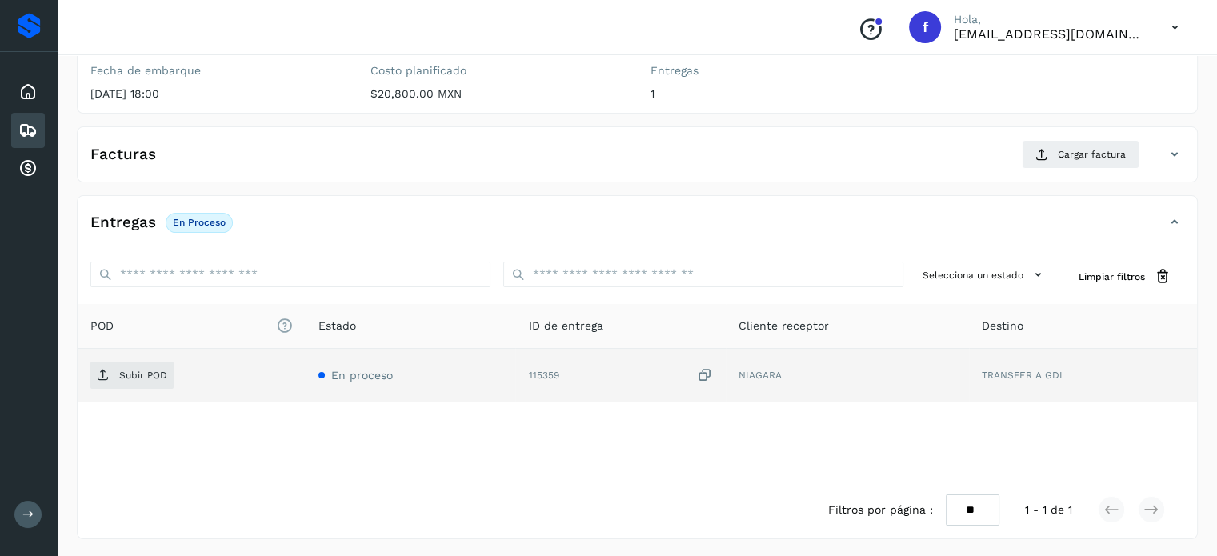
click at [706, 370] on icon at bounding box center [705, 375] width 16 height 17
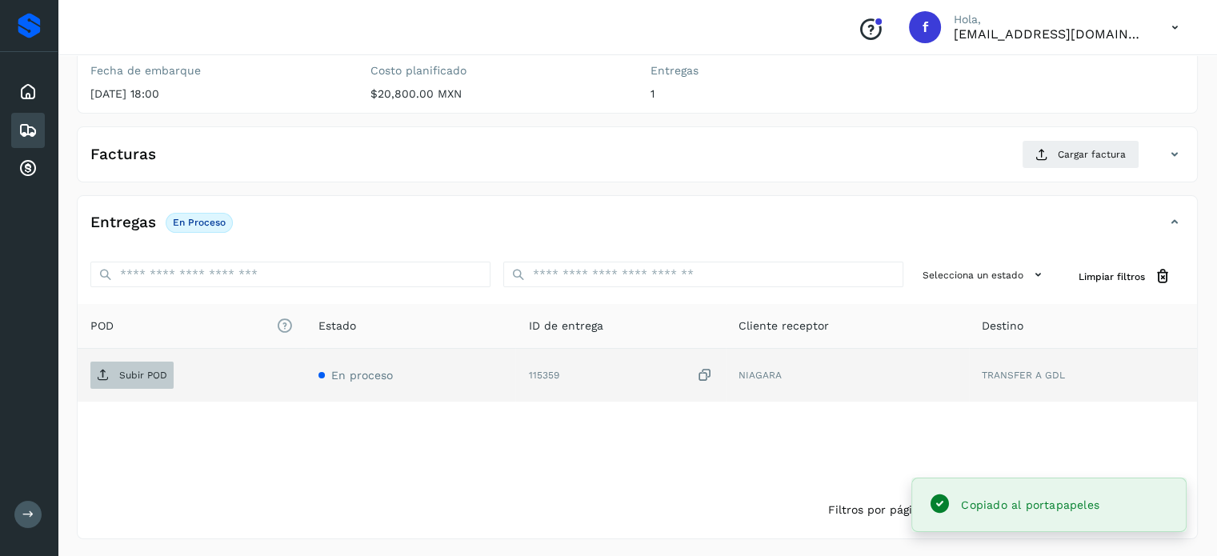
click at [130, 386] on button "Subir POD" at bounding box center [131, 375] width 83 height 27
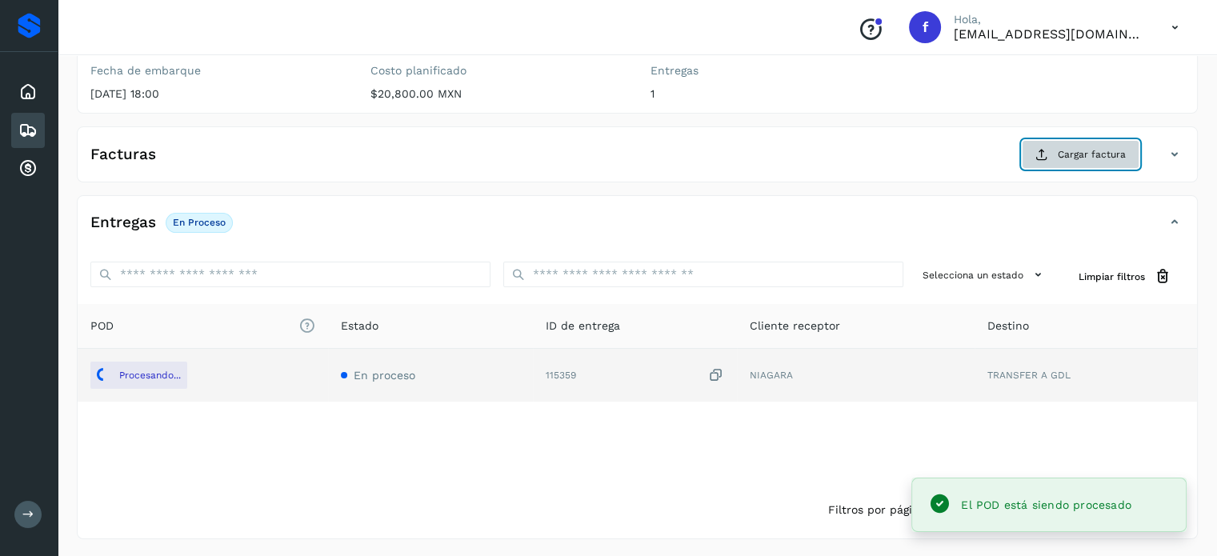
click at [1079, 153] on span "Cargar factura" at bounding box center [1092, 154] width 68 height 14
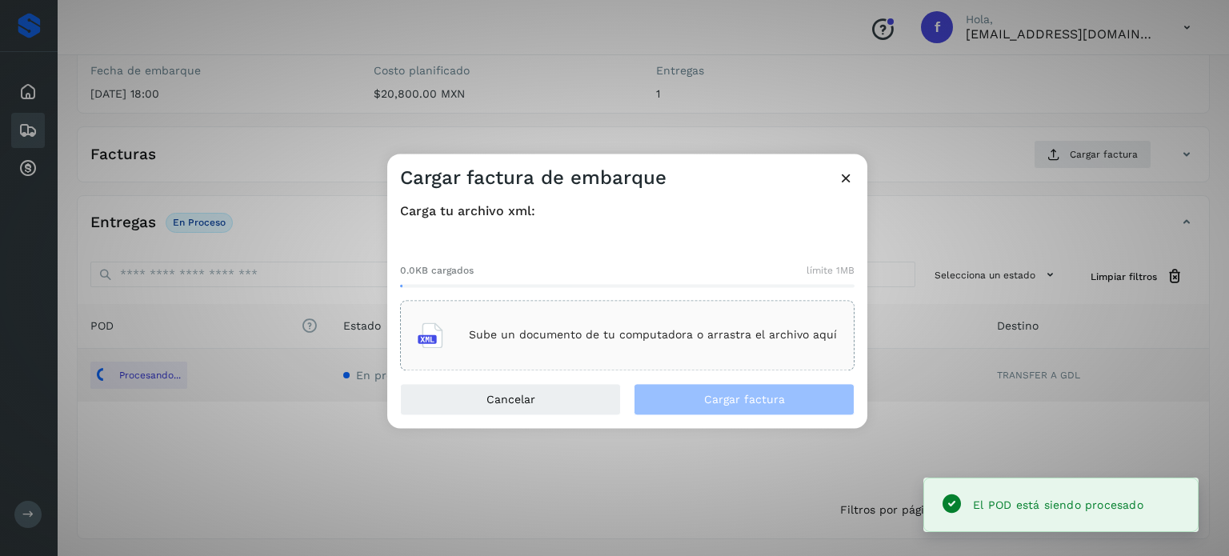
click at [663, 344] on div "Sube un documento de tu computadora o arrastra el archivo aquí" at bounding box center [627, 335] width 419 height 43
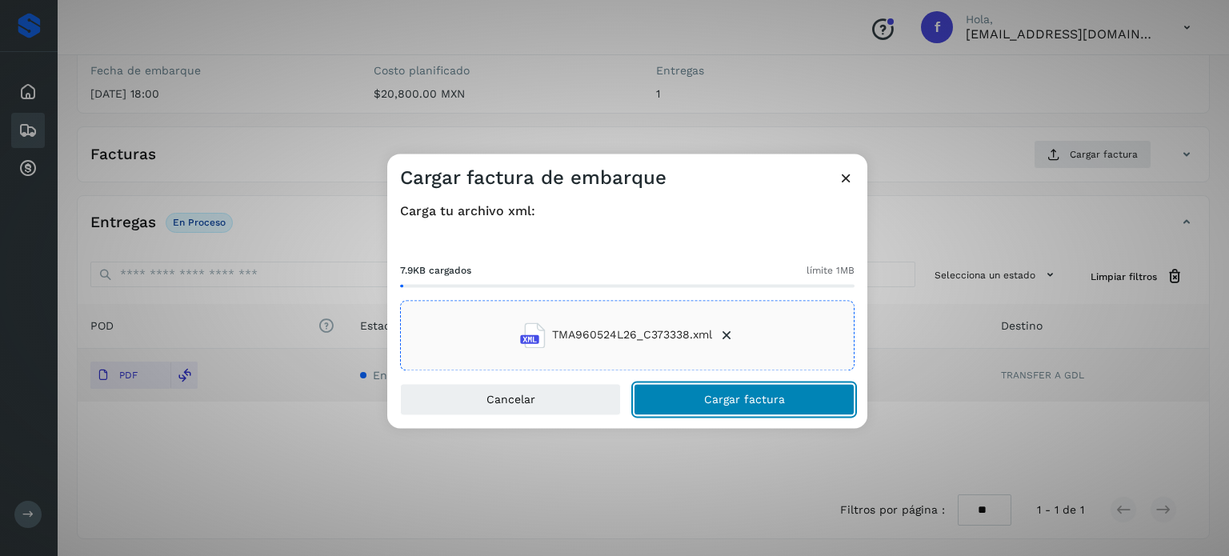
drag, startPoint x: 737, startPoint y: 396, endPoint x: 736, endPoint y: 377, distance: 19.2
click at [736, 396] on span "Cargar factura" at bounding box center [744, 399] width 81 height 11
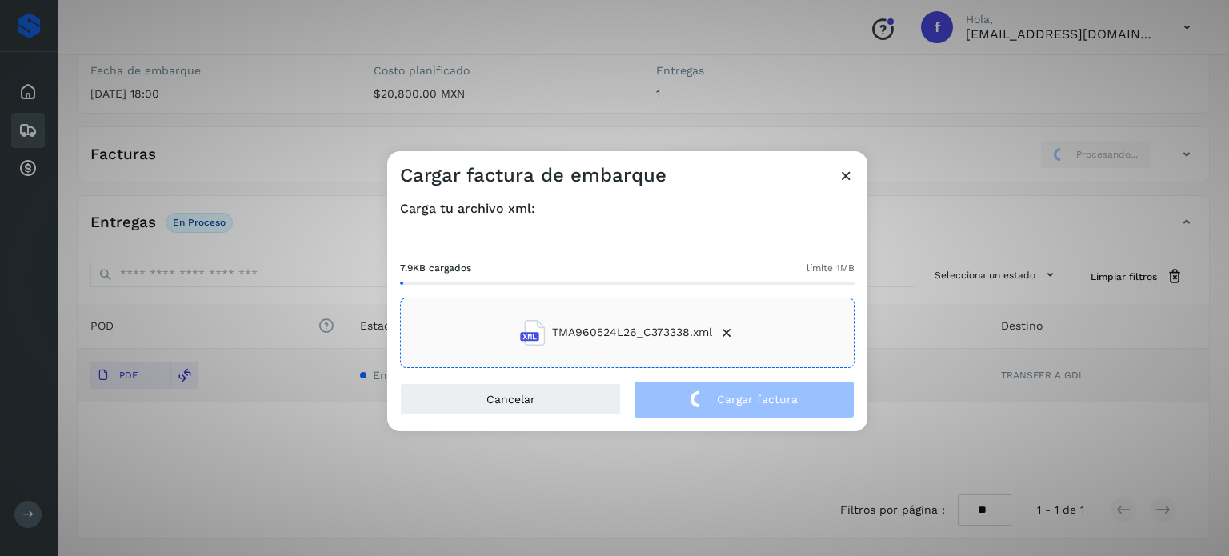
click at [220, 133] on div "Cargar factura de embarque Carga tu archivo xml: 7.9KB cargados límite 1MB TMA9…" at bounding box center [614, 278] width 1229 height 556
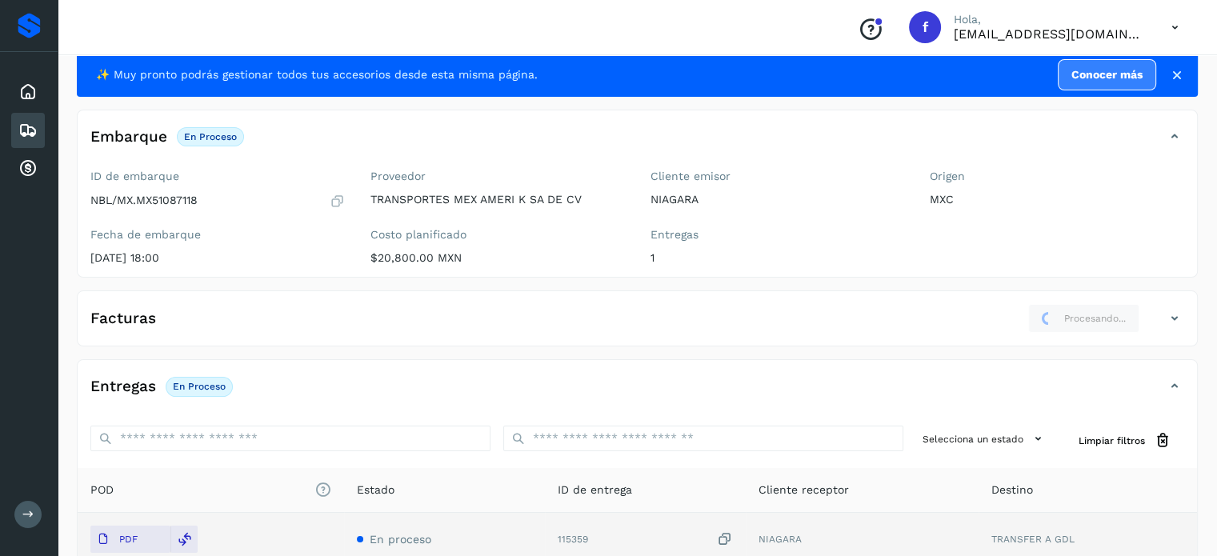
scroll to position [0, 0]
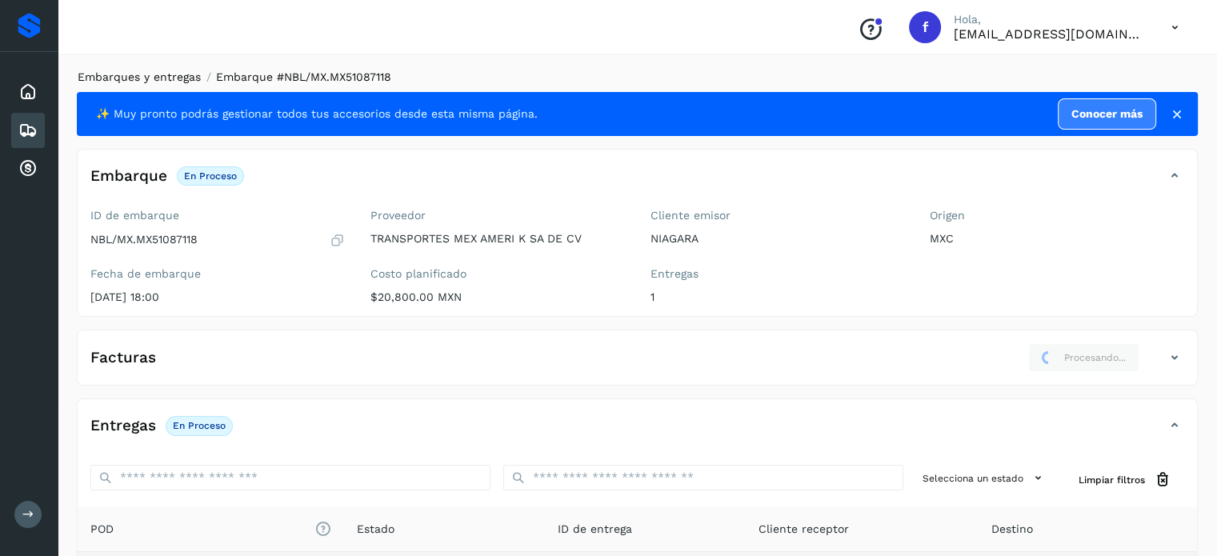
click at [146, 75] on link "Embarques y entregas" at bounding box center [139, 76] width 123 height 13
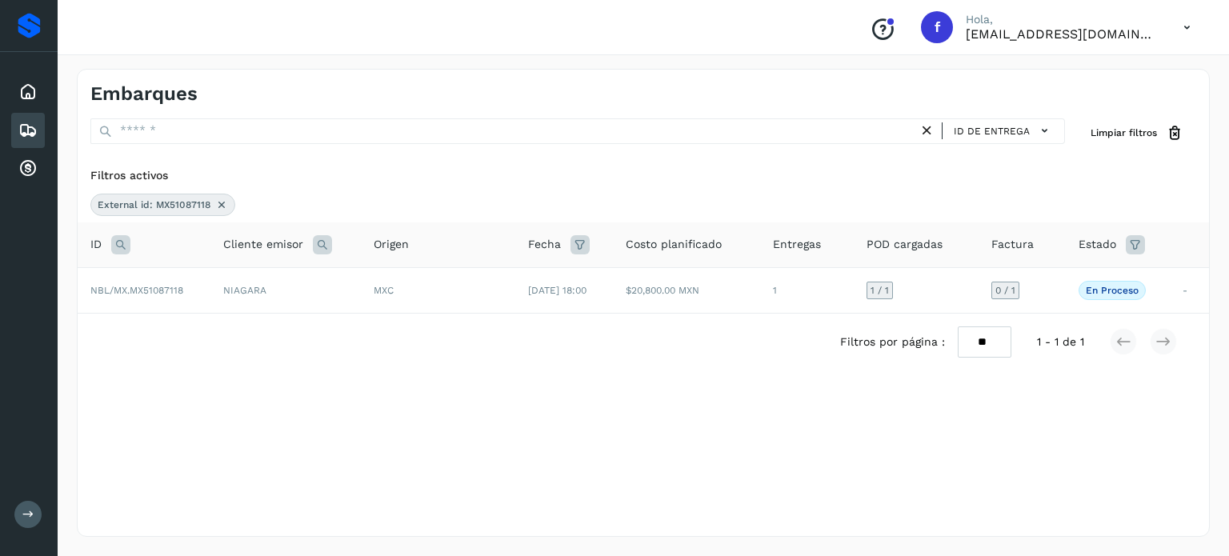
click at [115, 244] on icon at bounding box center [120, 244] width 19 height 19
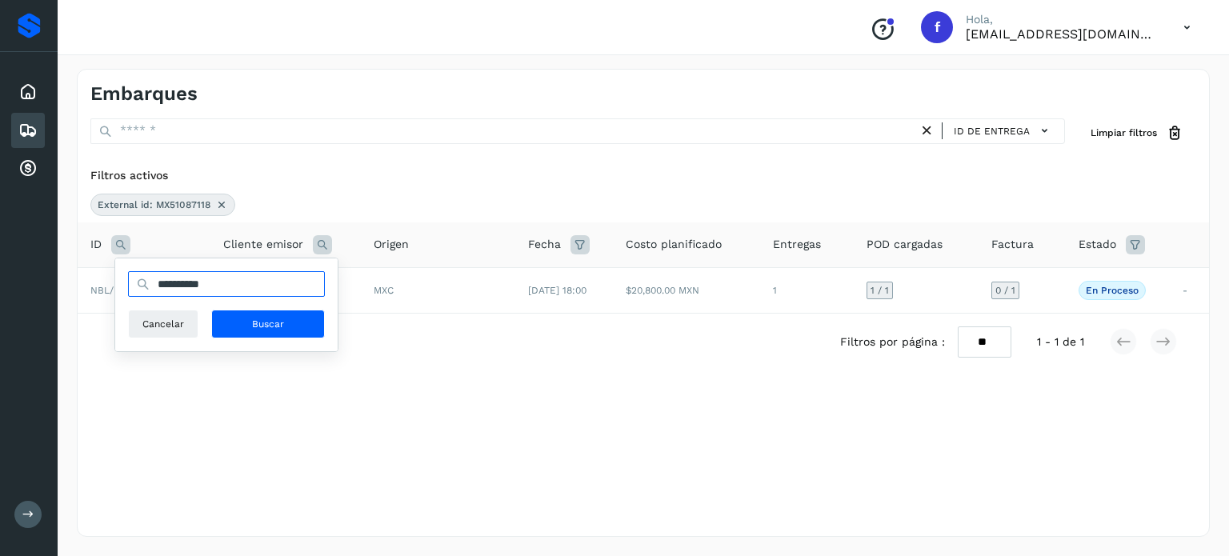
click at [175, 282] on input "**********" at bounding box center [226, 284] width 197 height 26
paste input "text"
type input "**********"
click at [294, 325] on button "Buscar" at bounding box center [268, 324] width 114 height 29
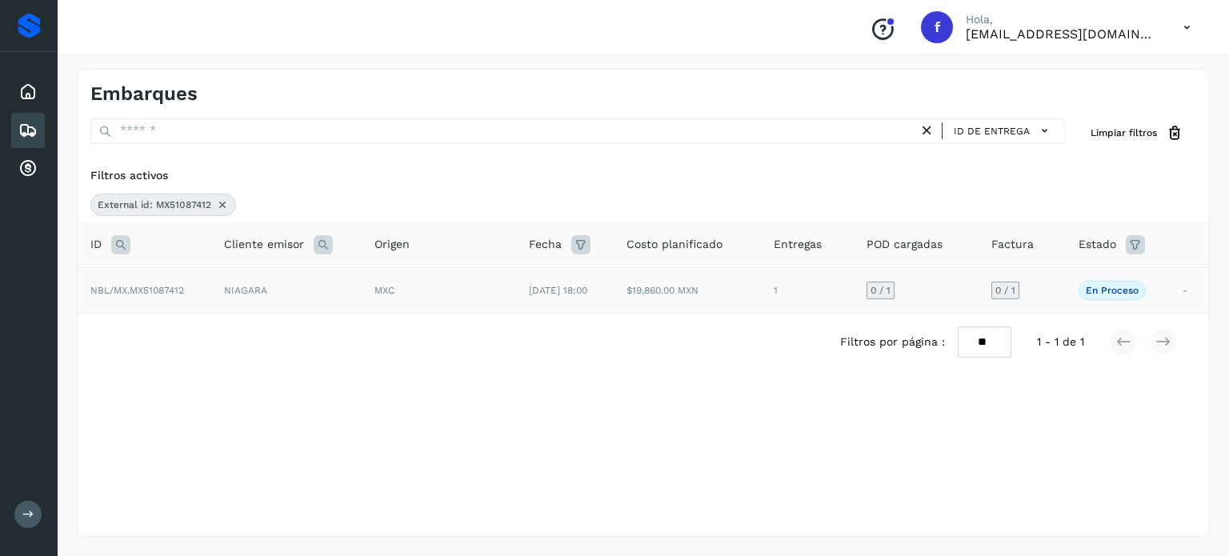
click at [575, 296] on td "[DATE] 18:00" at bounding box center [565, 290] width 98 height 46
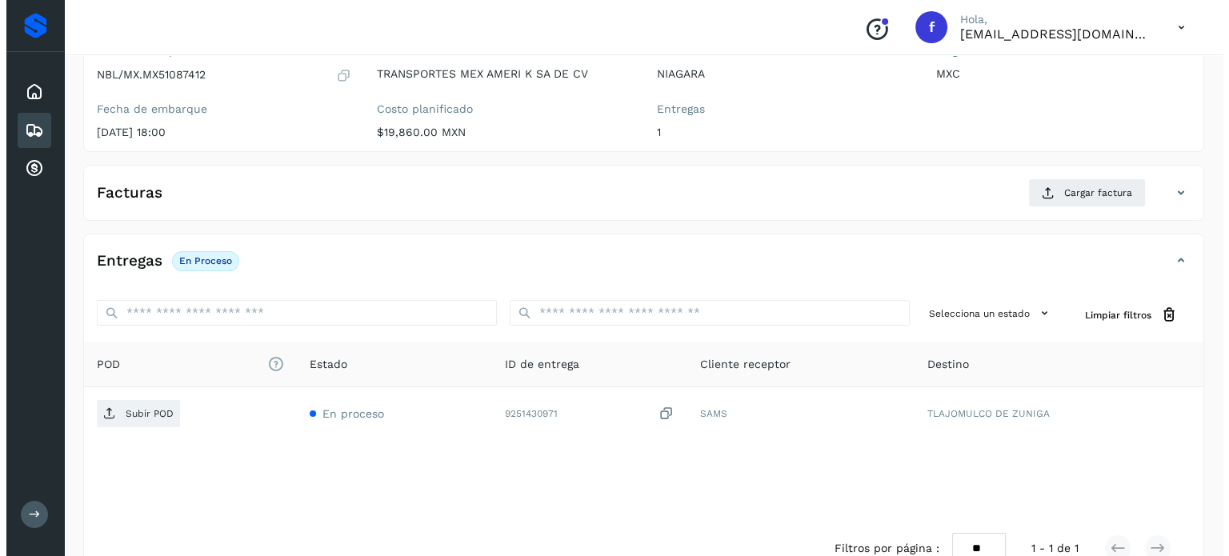
scroll to position [203, 0]
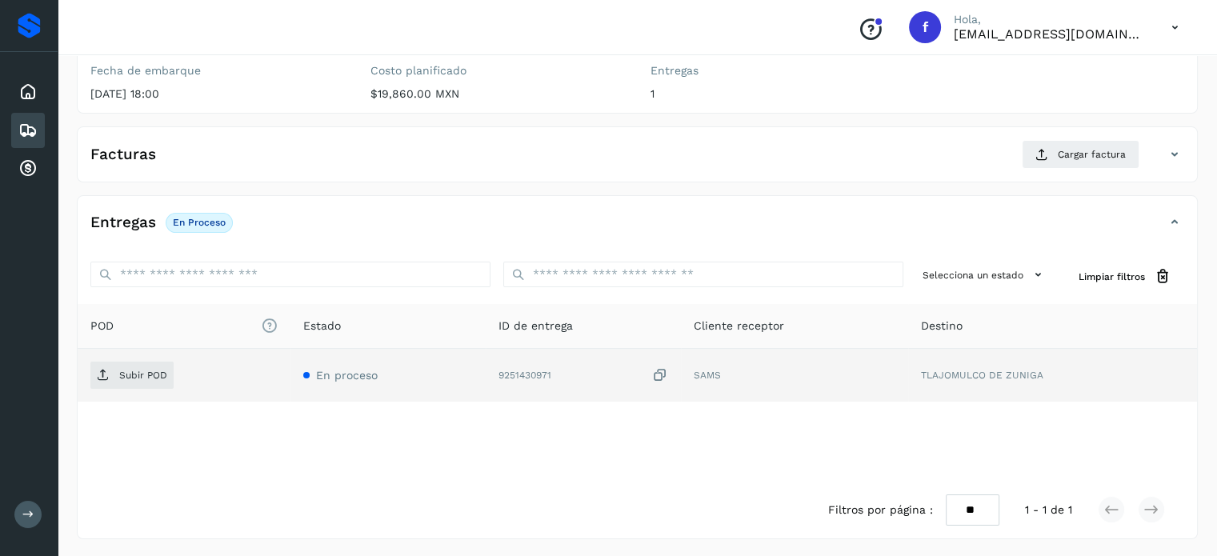
click at [662, 374] on icon at bounding box center [660, 375] width 16 height 17
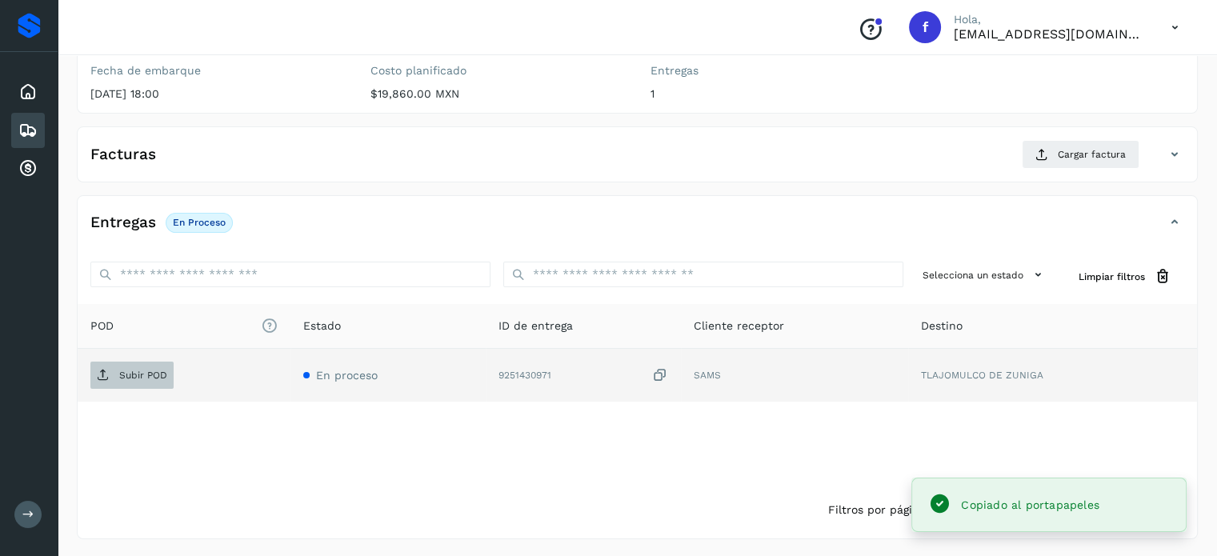
click at [138, 385] on span "Subir POD" at bounding box center [131, 375] width 83 height 26
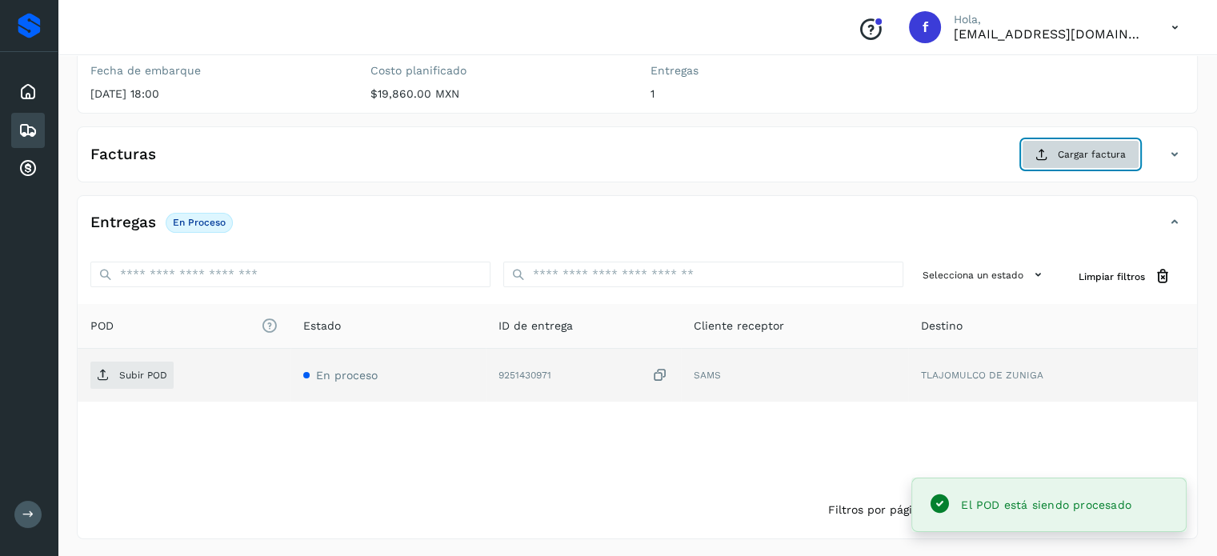
click at [1062, 153] on span "Cargar factura" at bounding box center [1092, 154] width 68 height 14
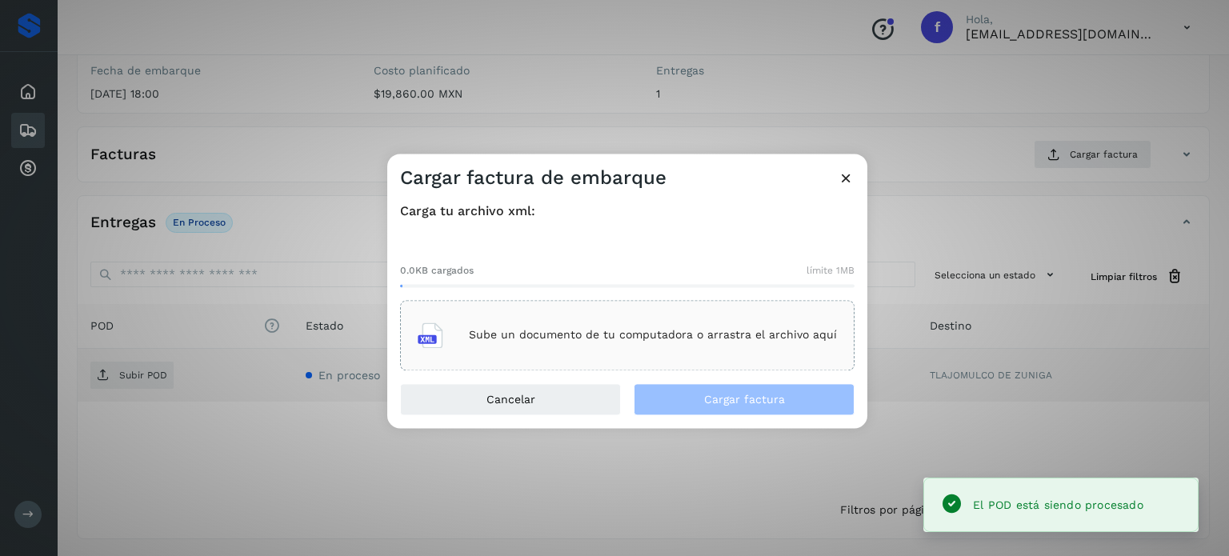
click at [646, 318] on div "Sube un documento de tu computadora o arrastra el archivo aquí" at bounding box center [627, 335] width 419 height 43
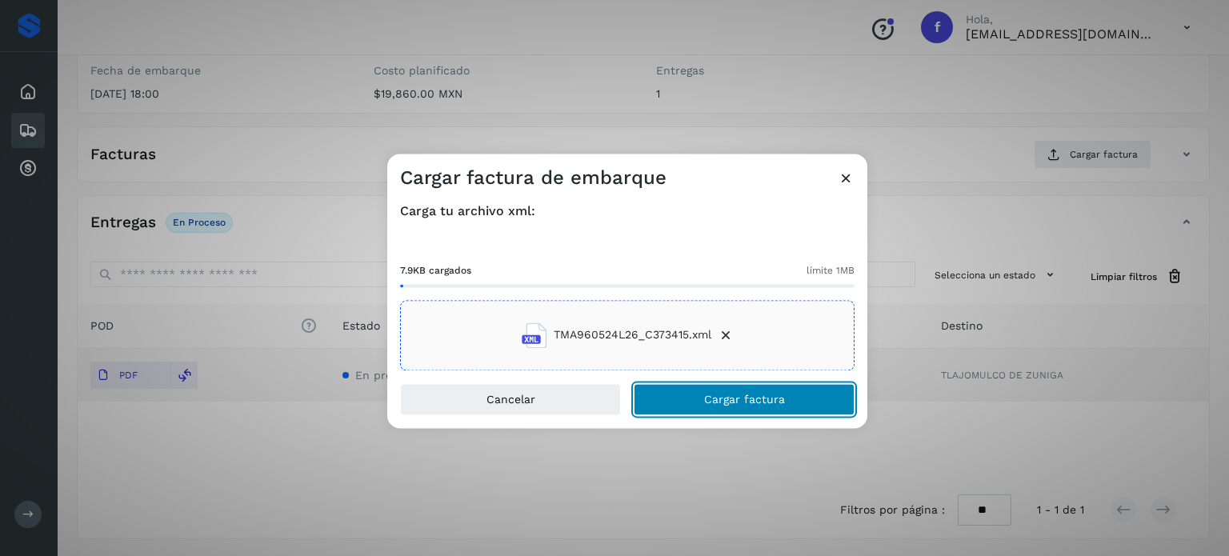
click at [729, 399] on span "Cargar factura" at bounding box center [744, 399] width 81 height 11
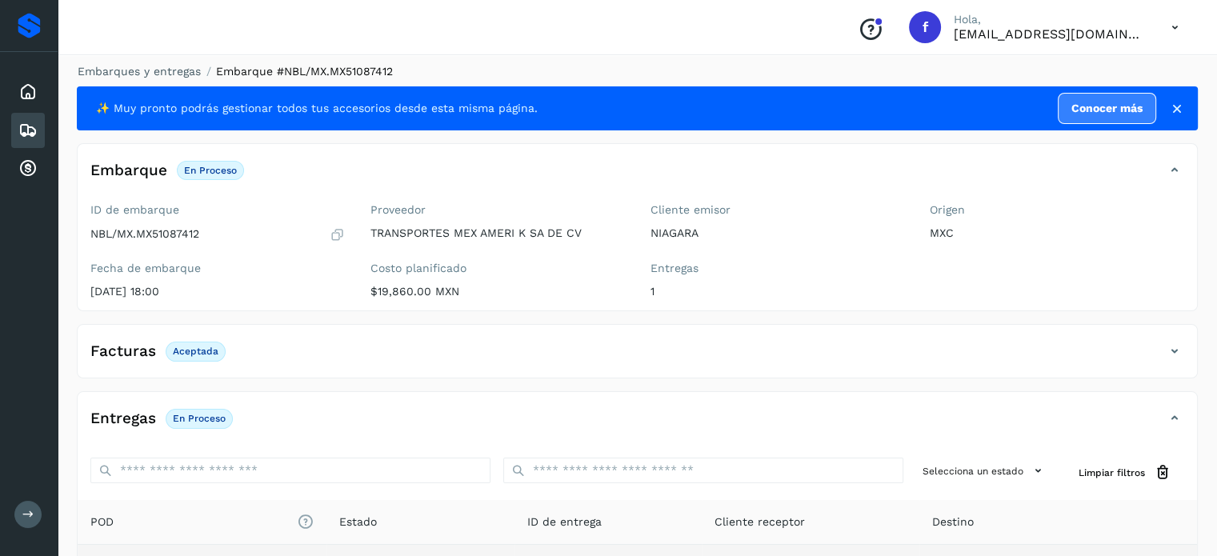
scroll to position [0, 0]
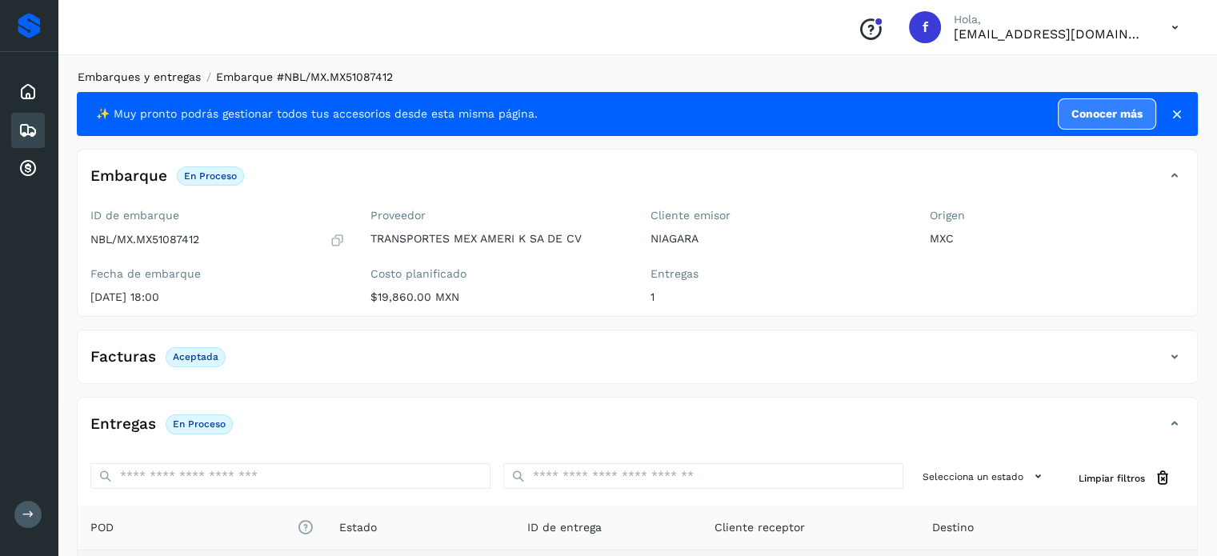
click at [173, 73] on link "Embarques y entregas" at bounding box center [139, 76] width 123 height 13
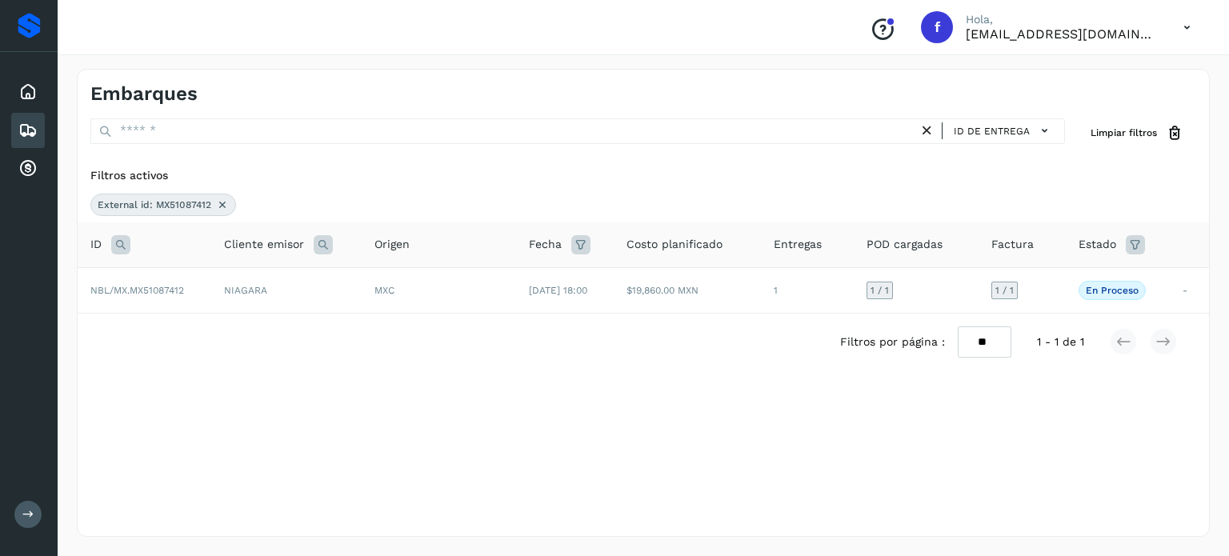
click at [122, 249] on icon at bounding box center [120, 244] width 19 height 19
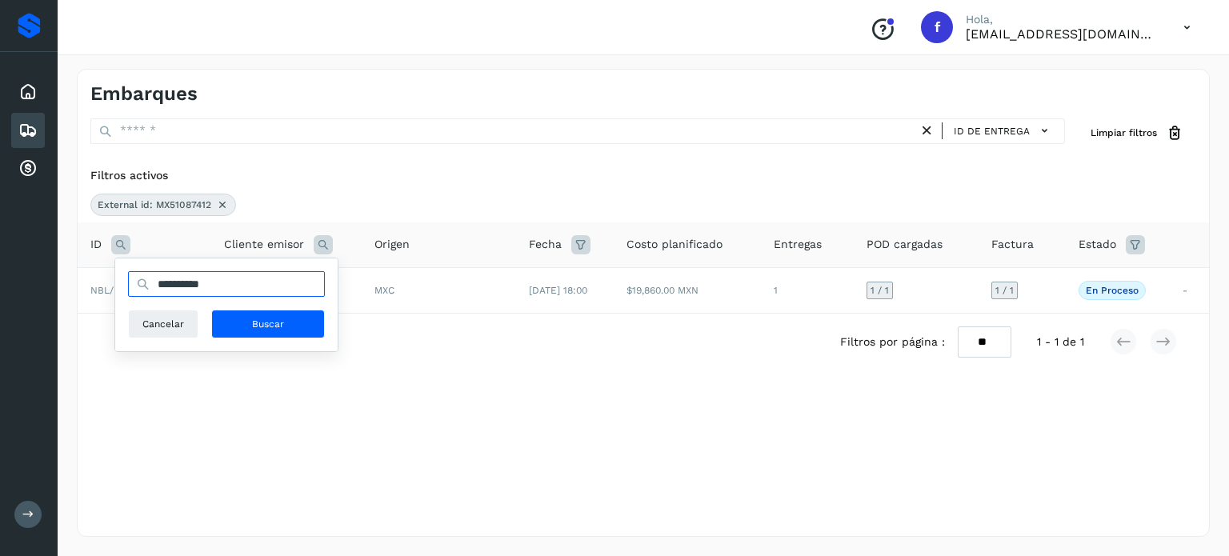
click at [190, 282] on input "**********" at bounding box center [226, 284] width 197 height 26
paste input "text"
type input "**********"
click at [278, 322] on span "Buscar" at bounding box center [268, 324] width 32 height 14
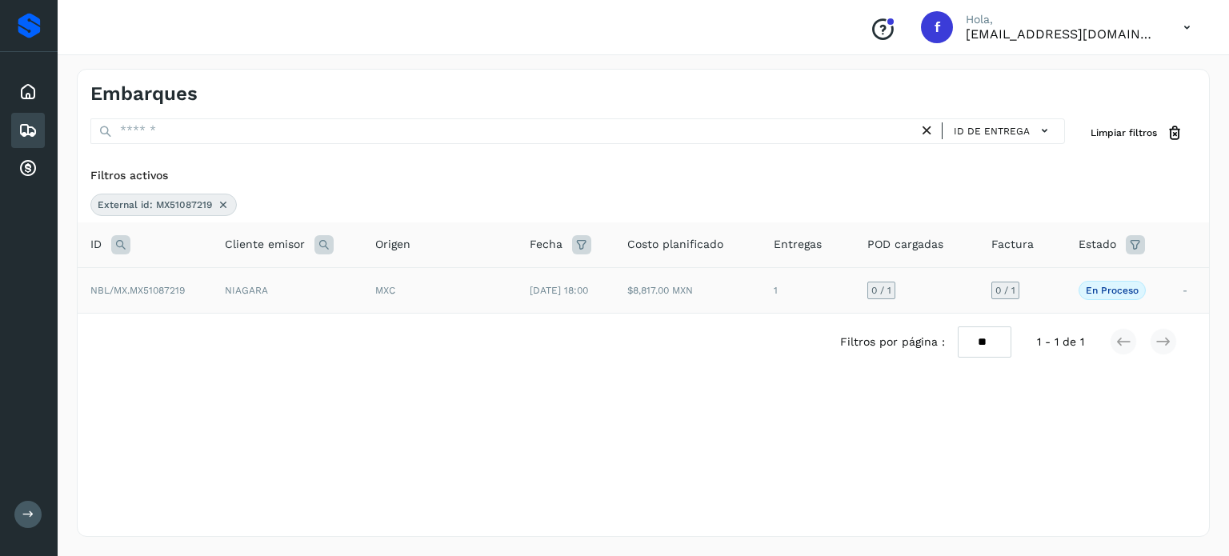
click at [401, 288] on div "MXC" at bounding box center [439, 290] width 129 height 14
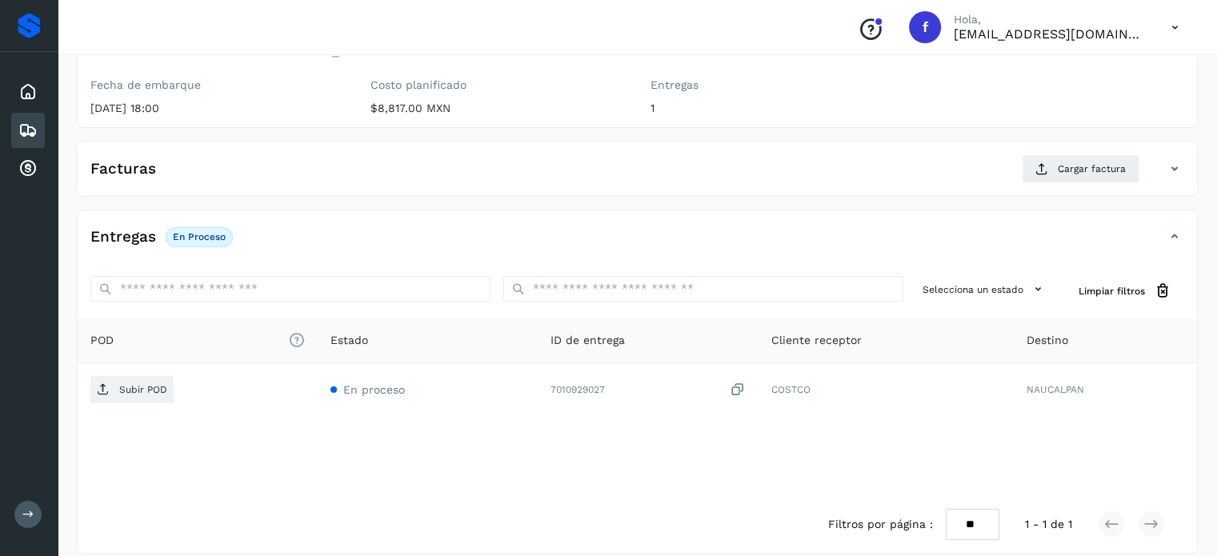
scroll to position [203, 0]
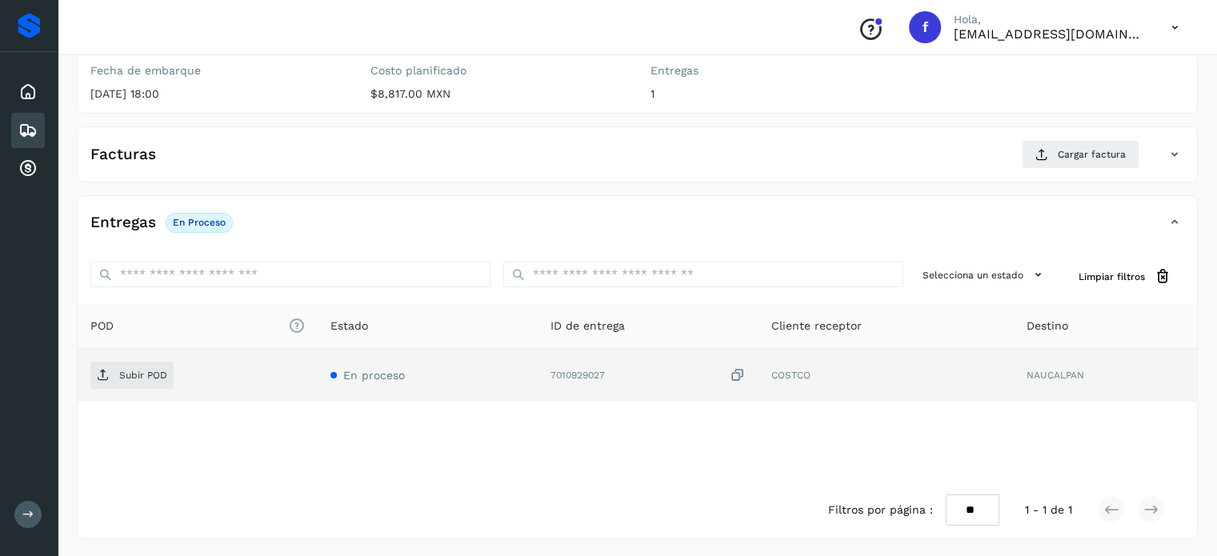
click at [734, 375] on icon at bounding box center [737, 375] width 16 height 17
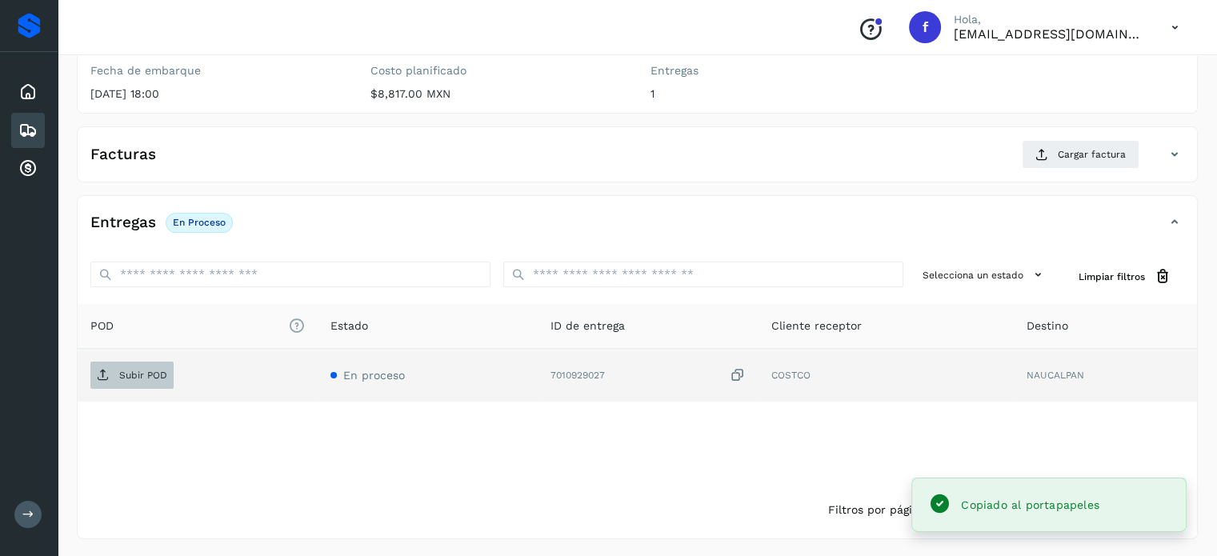
click at [151, 365] on span "Subir POD" at bounding box center [131, 375] width 83 height 26
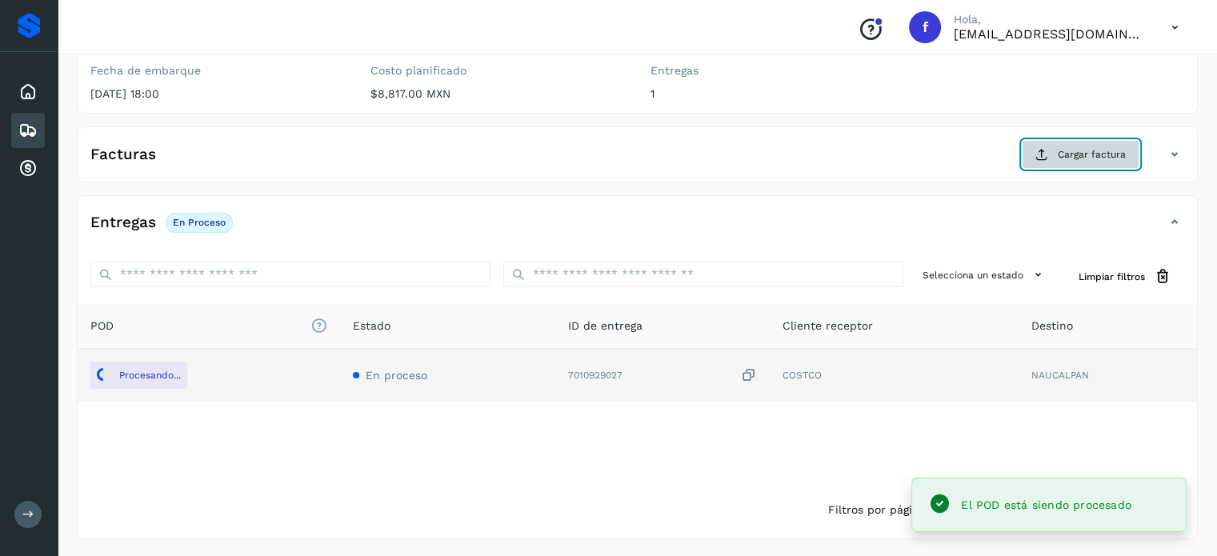
click at [1091, 161] on button "Cargar factura" at bounding box center [1081, 154] width 118 height 29
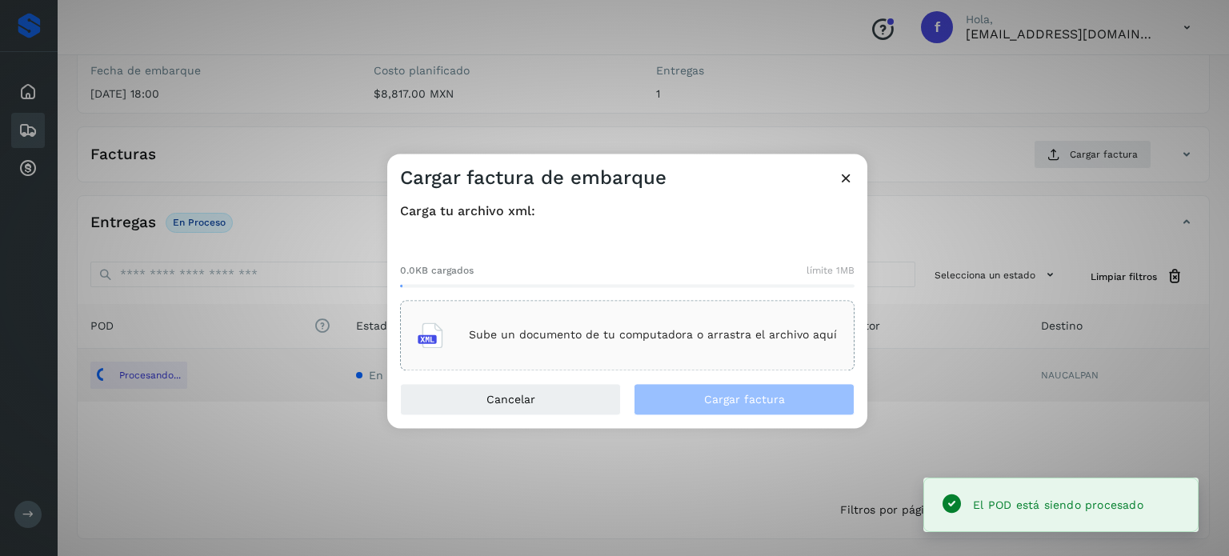
click at [622, 335] on p "Sube un documento de tu computadora o arrastra el archivo aquí" at bounding box center [653, 336] width 368 height 14
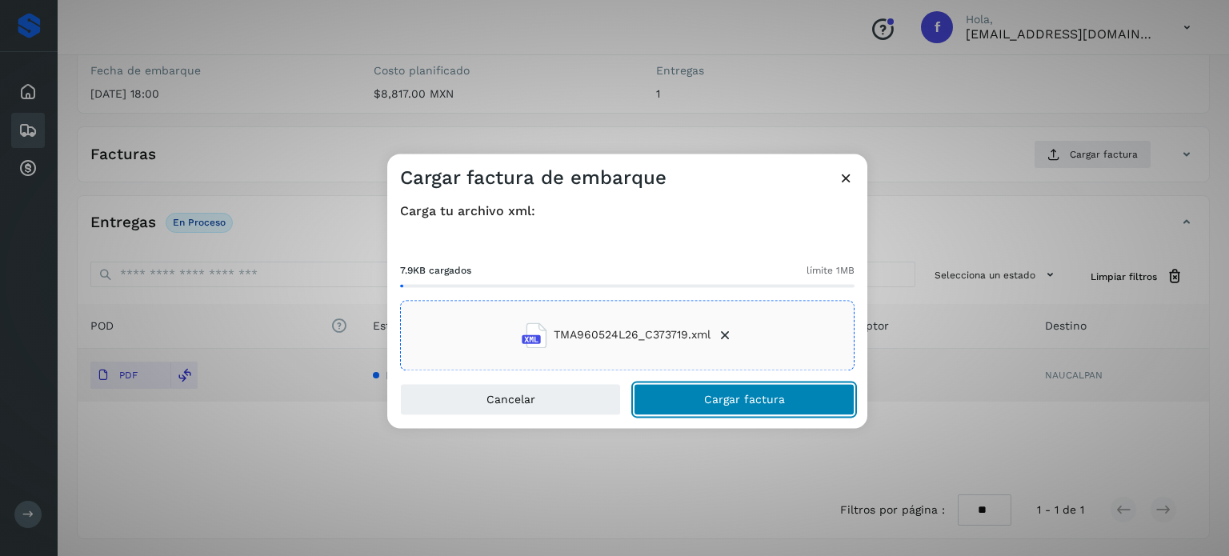
click at [701, 396] on button "Cargar factura" at bounding box center [744, 399] width 221 height 32
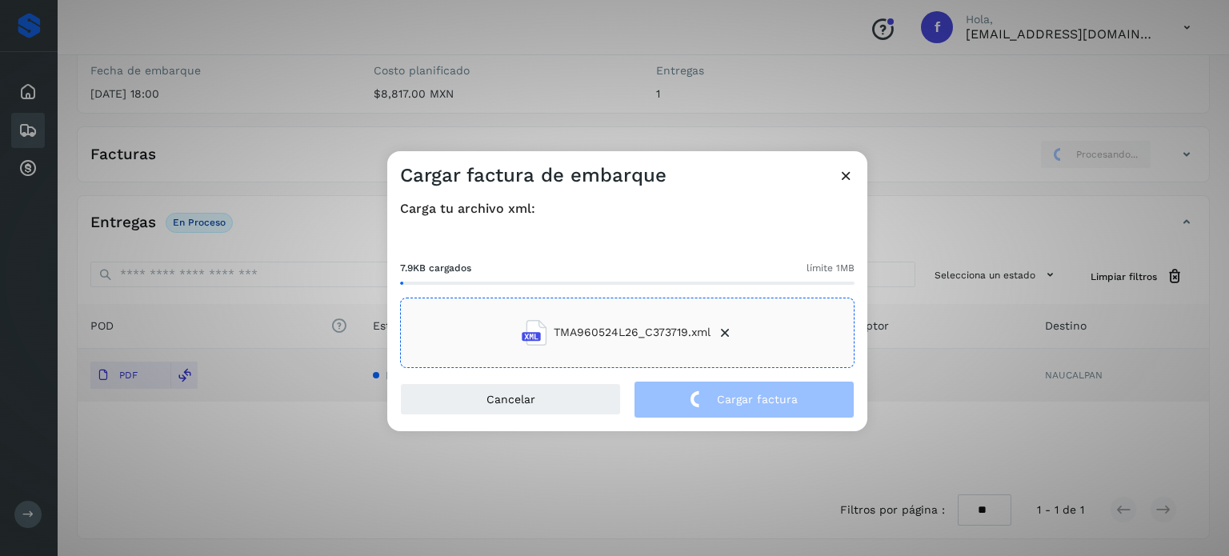
click at [138, 83] on div "Cargar factura de embarque Carga tu archivo xml: 7.9KB cargados límite 1MB TMA9…" at bounding box center [614, 278] width 1229 height 556
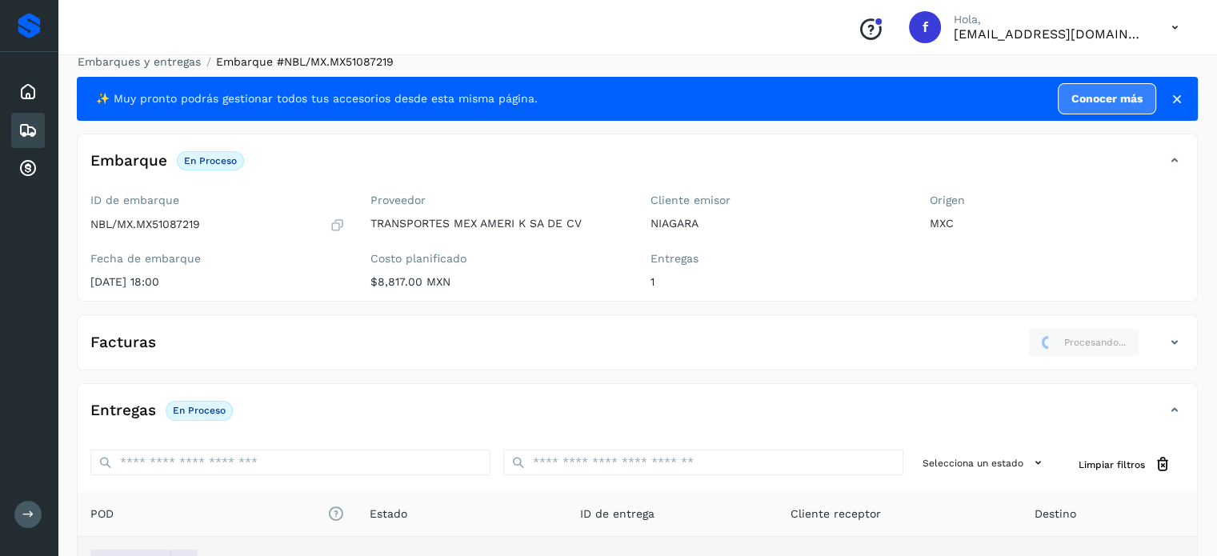
scroll to position [0, 0]
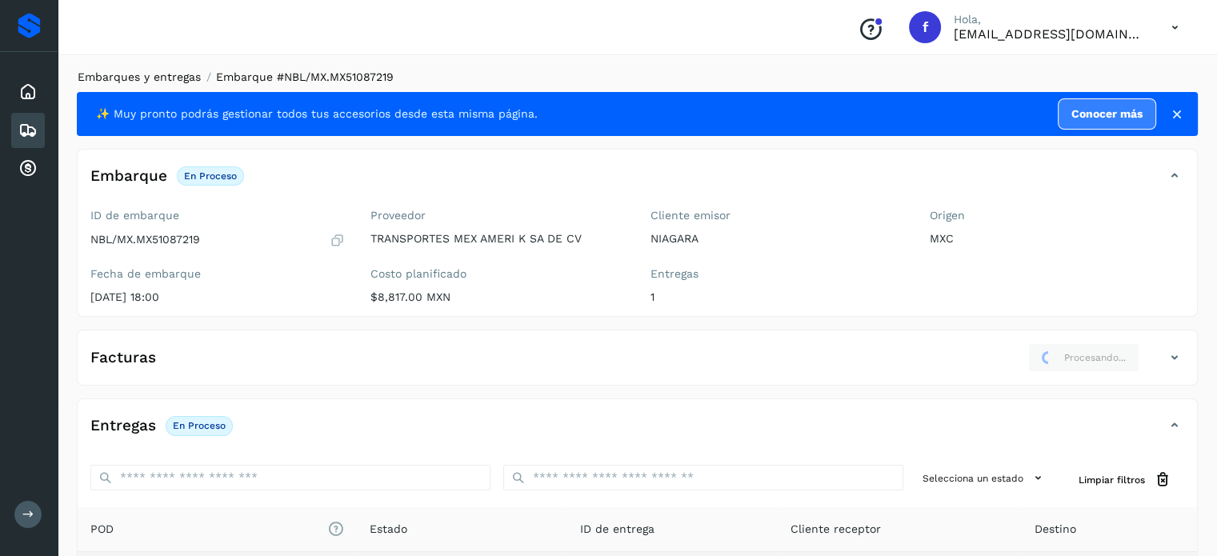
click at [162, 82] on link "Embarques y entregas" at bounding box center [139, 76] width 123 height 13
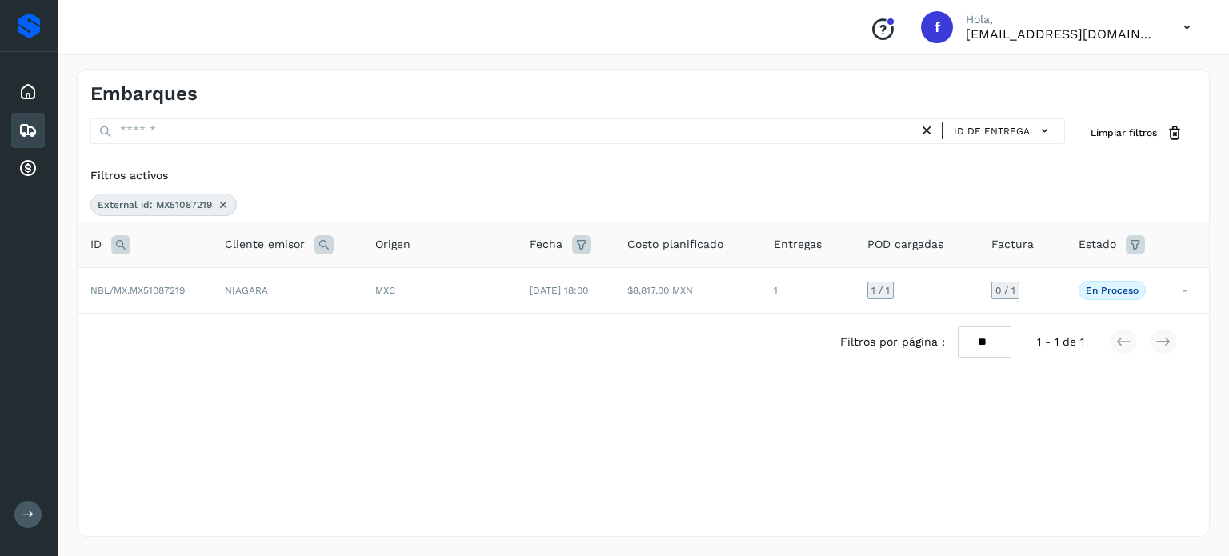
click at [118, 246] on icon at bounding box center [120, 244] width 19 height 19
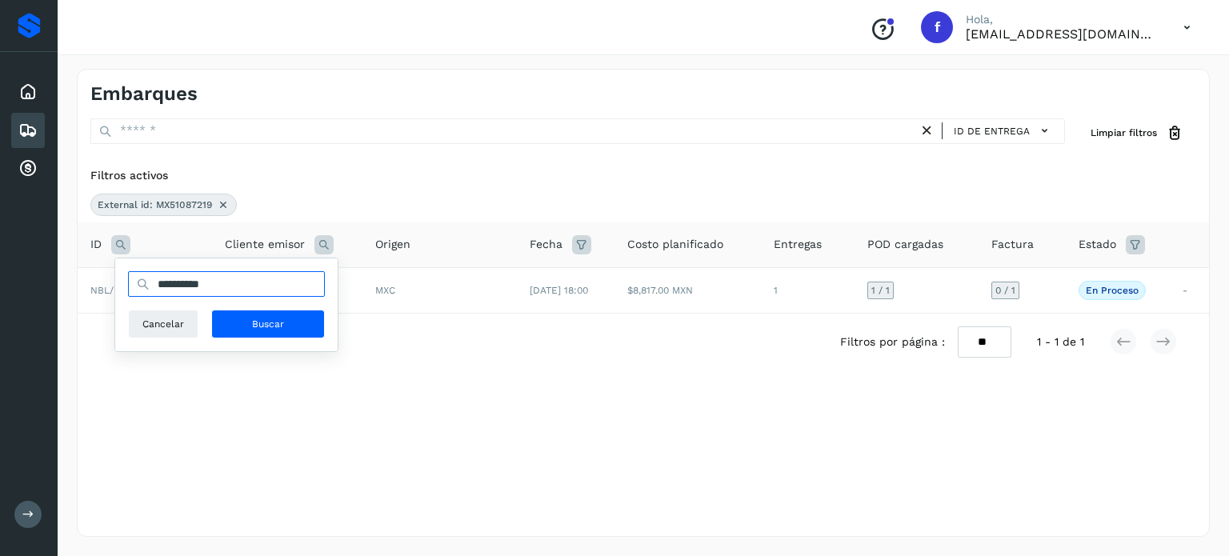
click at [192, 278] on input "**********" at bounding box center [226, 284] width 197 height 26
paste input "text"
type input "**********"
click at [306, 332] on button "Buscar" at bounding box center [268, 324] width 114 height 29
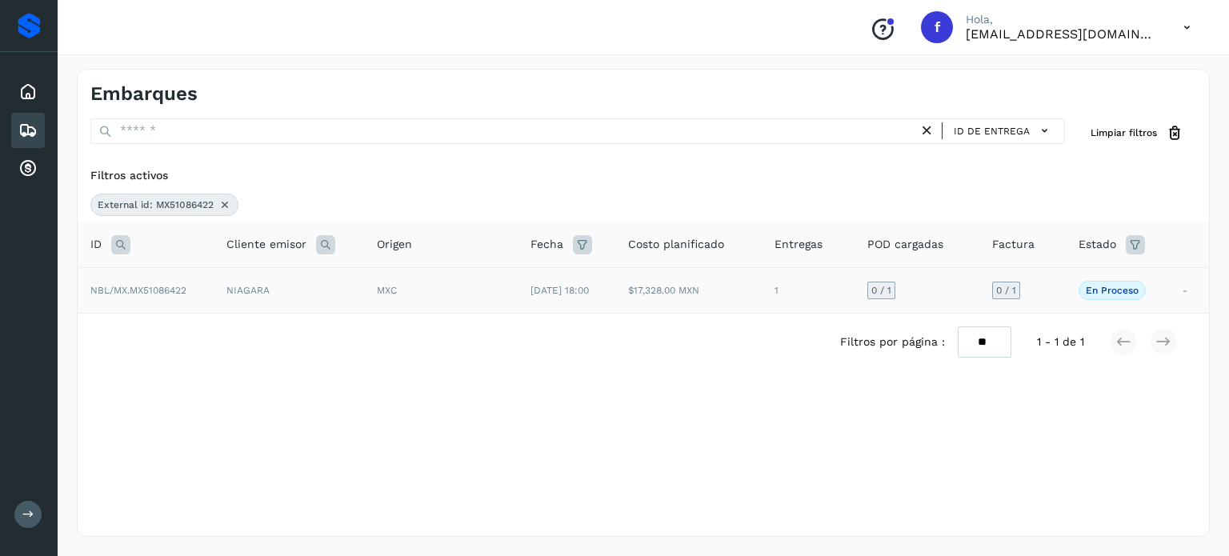
click at [552, 298] on td "[DATE] 18:00" at bounding box center [567, 290] width 98 height 46
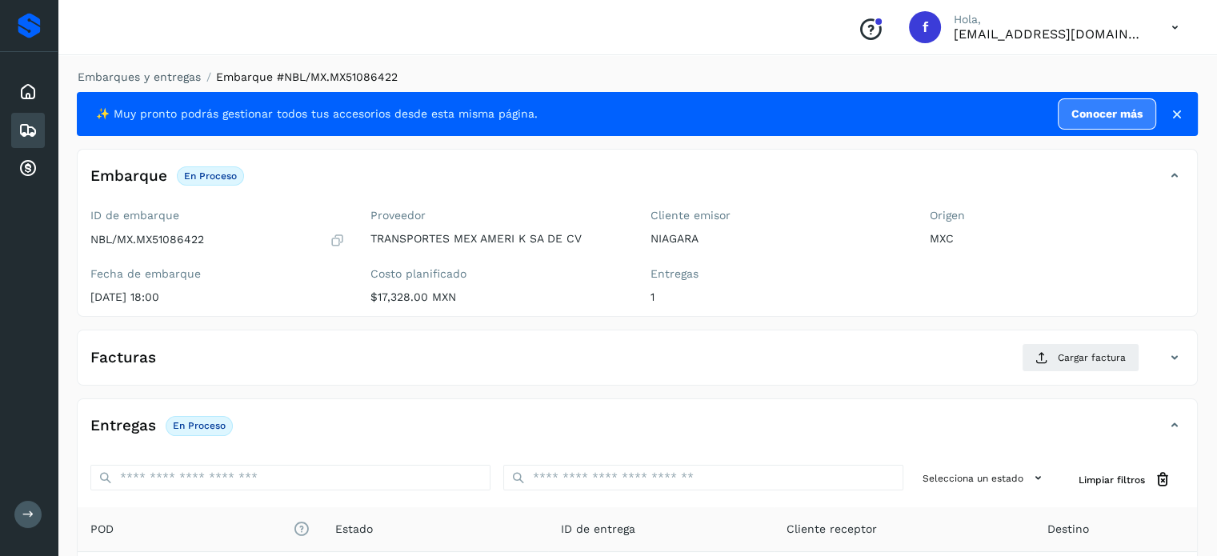
scroll to position [203, 0]
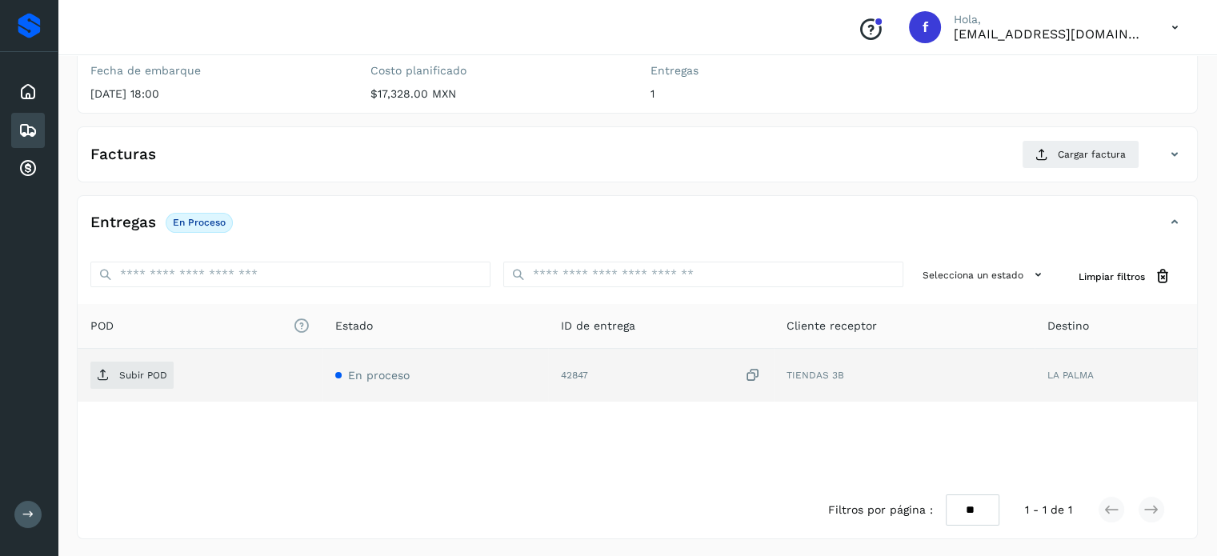
click at [751, 371] on icon at bounding box center [753, 375] width 16 height 17
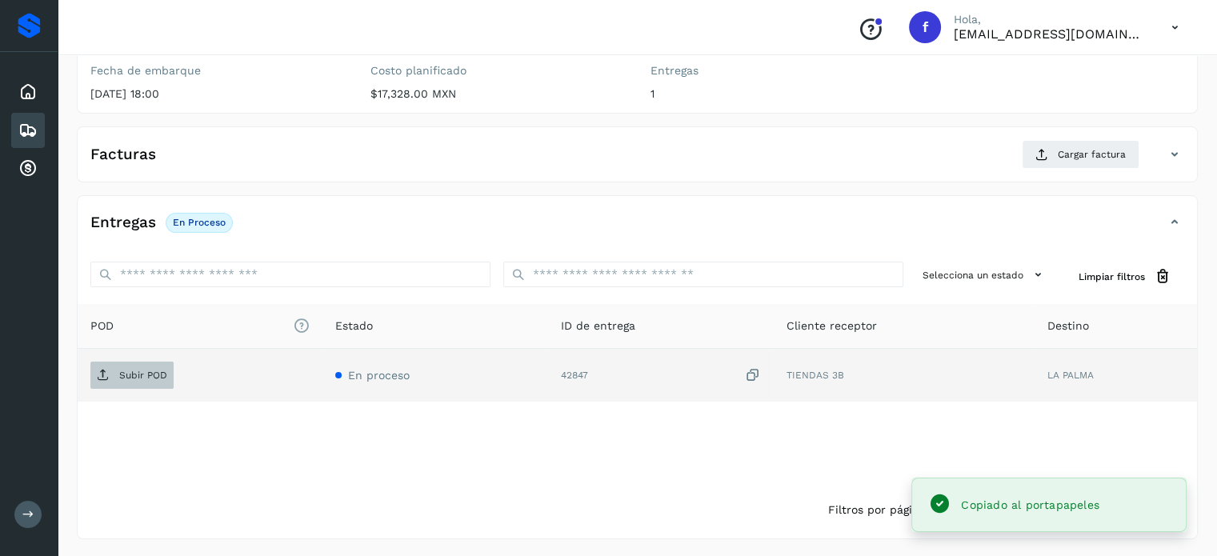
click at [150, 370] on p "Subir POD" at bounding box center [143, 375] width 48 height 11
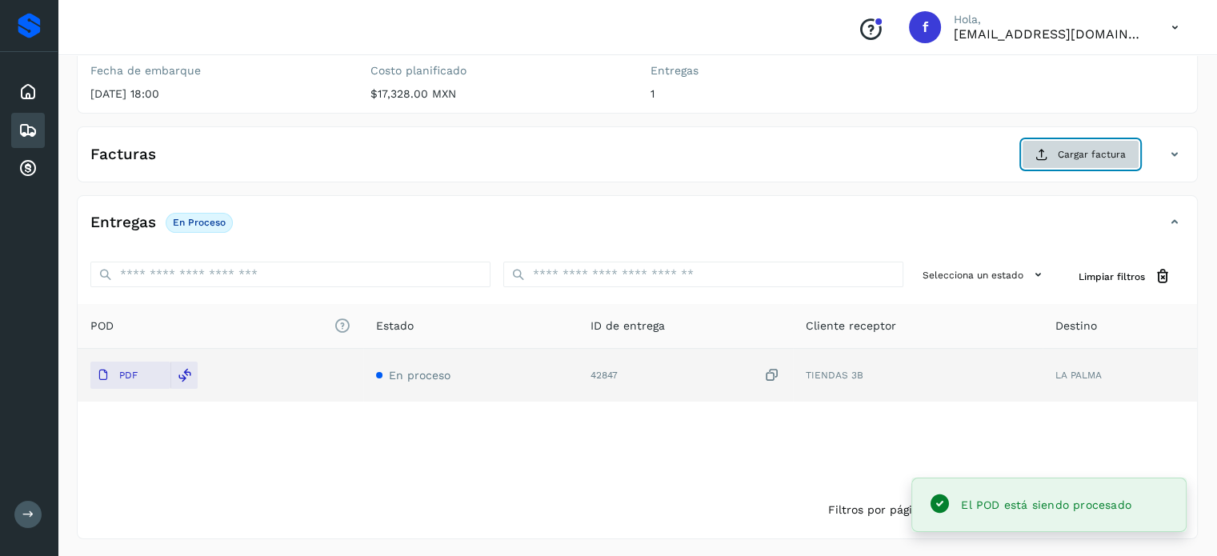
click at [1064, 153] on span "Cargar factura" at bounding box center [1092, 154] width 68 height 14
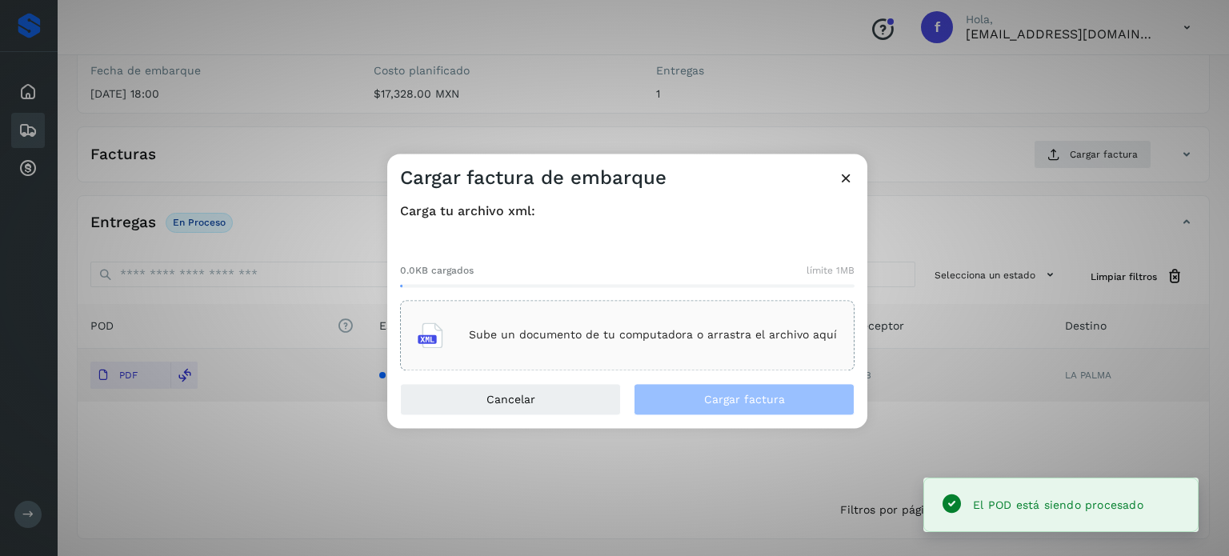
click at [616, 330] on p "Sube un documento de tu computadora o arrastra el archivo aquí" at bounding box center [653, 336] width 368 height 14
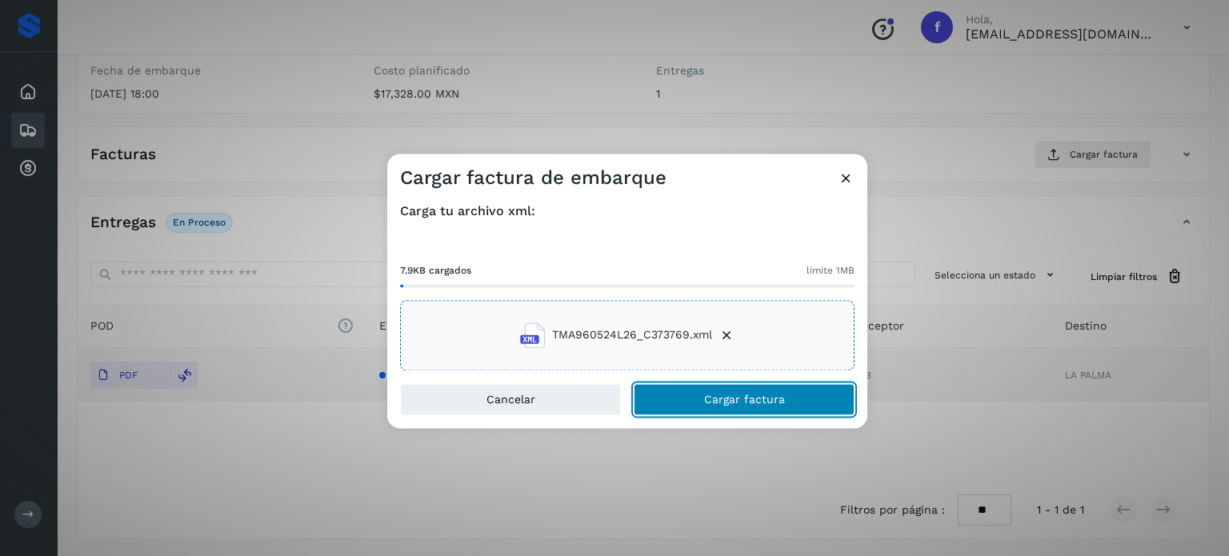
click at [720, 399] on span "Cargar factura" at bounding box center [744, 399] width 81 height 11
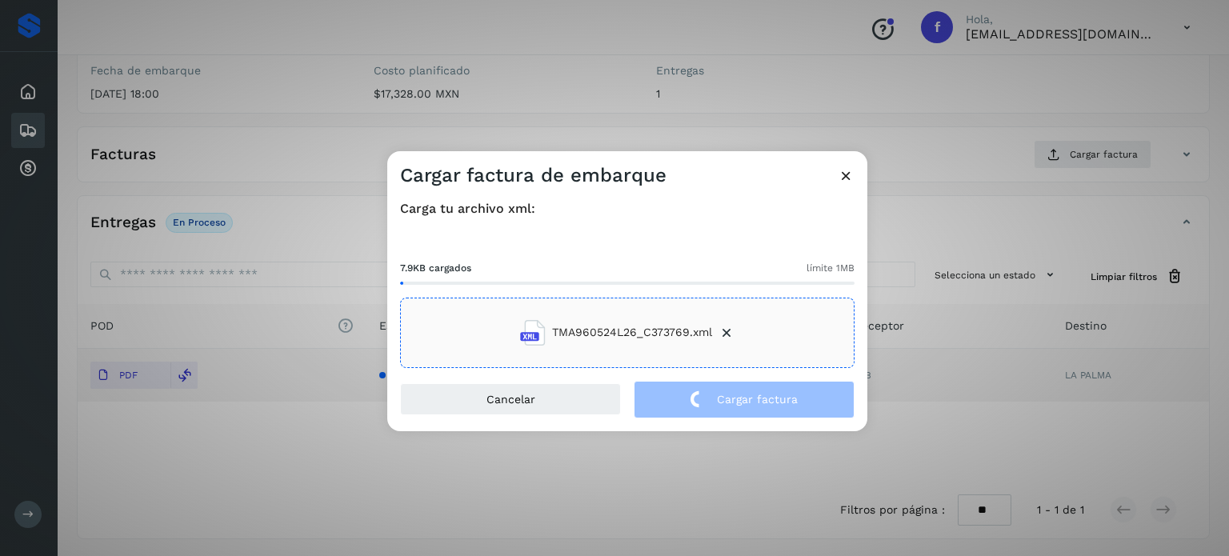
click at [222, 171] on div "Cargar factura de embarque Carga tu archivo xml: 7.9KB cargados límite 1MB TMA9…" at bounding box center [614, 278] width 1229 height 556
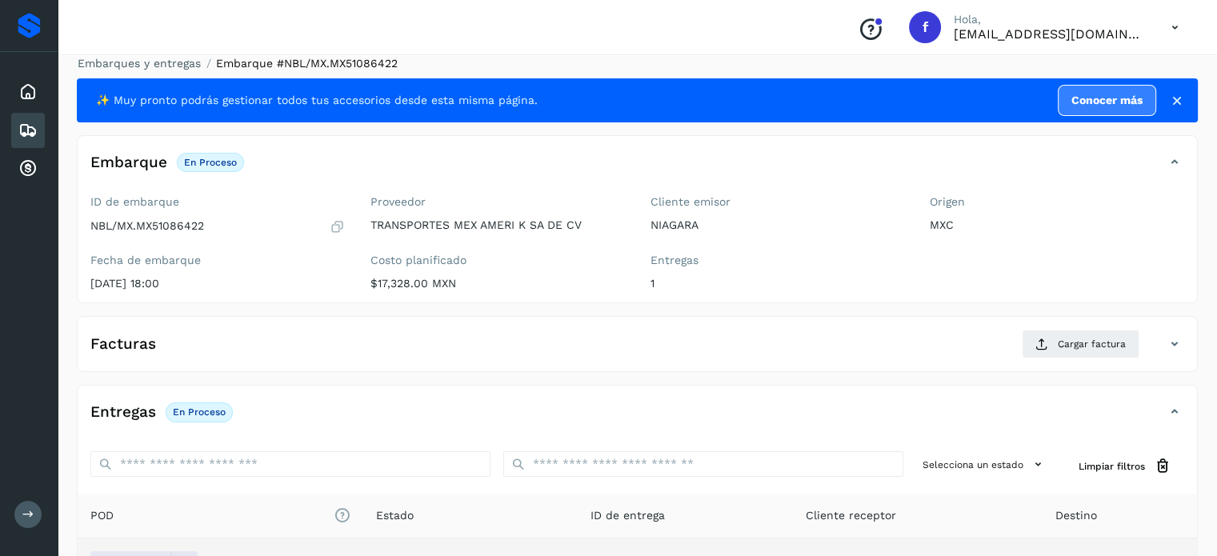
scroll to position [0, 0]
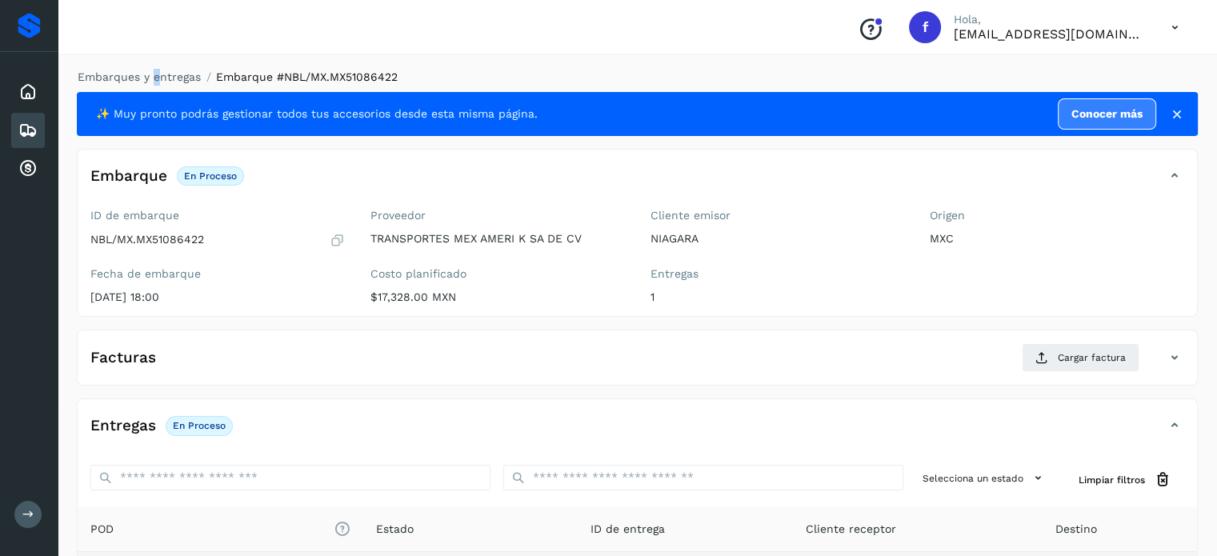
click at [154, 70] on li "Embarques y entregas" at bounding box center [134, 77] width 134 height 17
click at [154, 73] on link "Embarques y entregas" at bounding box center [139, 76] width 123 height 13
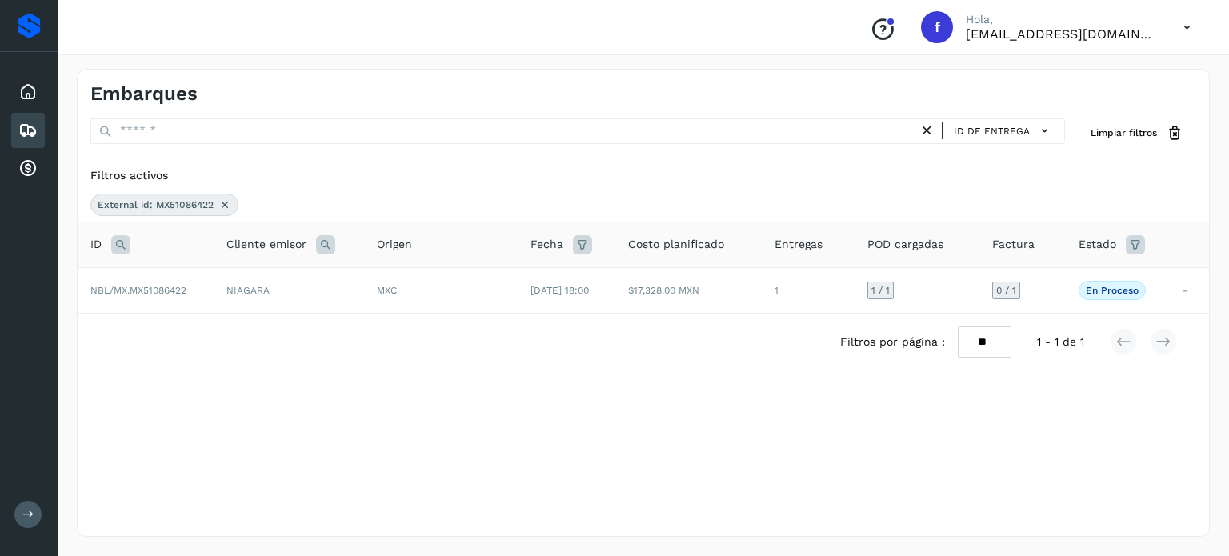
click at [122, 246] on icon at bounding box center [120, 244] width 19 height 19
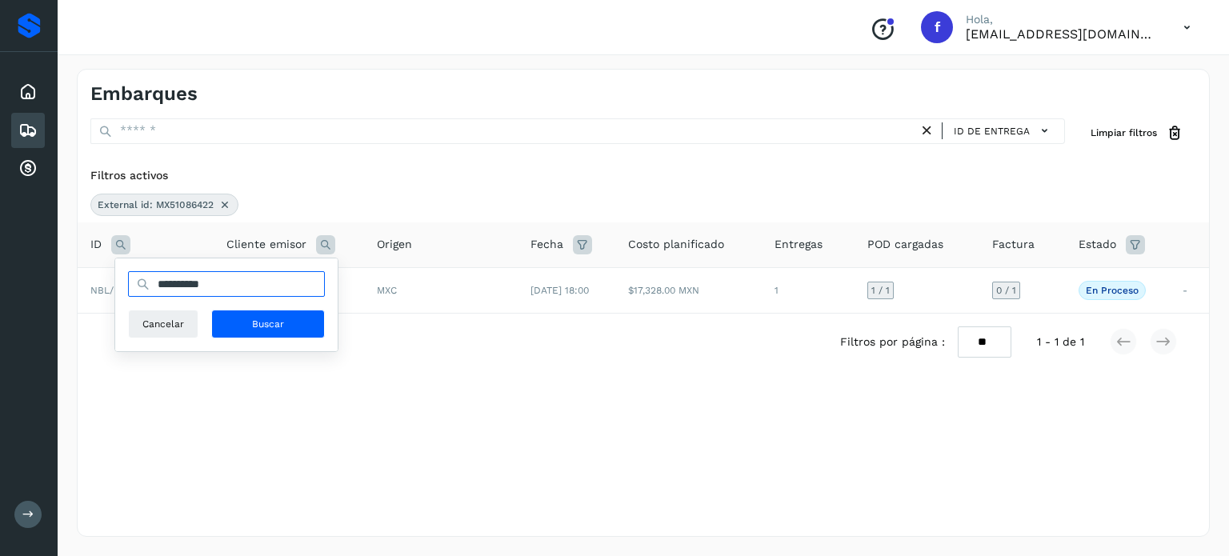
click at [193, 290] on input "**********" at bounding box center [226, 284] width 197 height 26
paste input "text"
type input "**********"
click at [266, 325] on span "Buscar" at bounding box center [268, 324] width 32 height 14
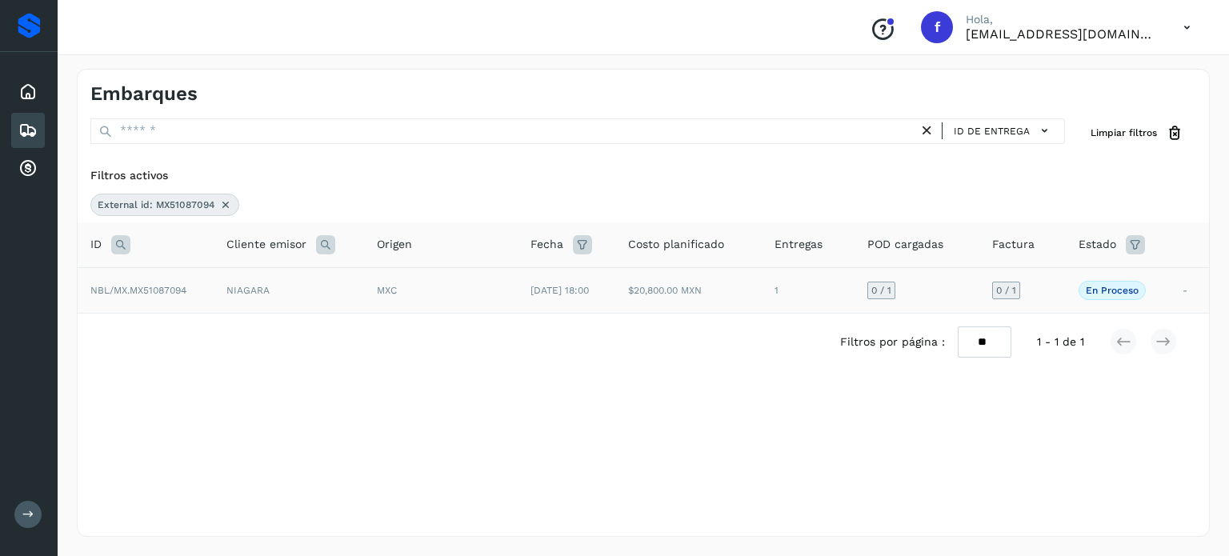
click at [508, 305] on td "MXC" at bounding box center [441, 290] width 154 height 46
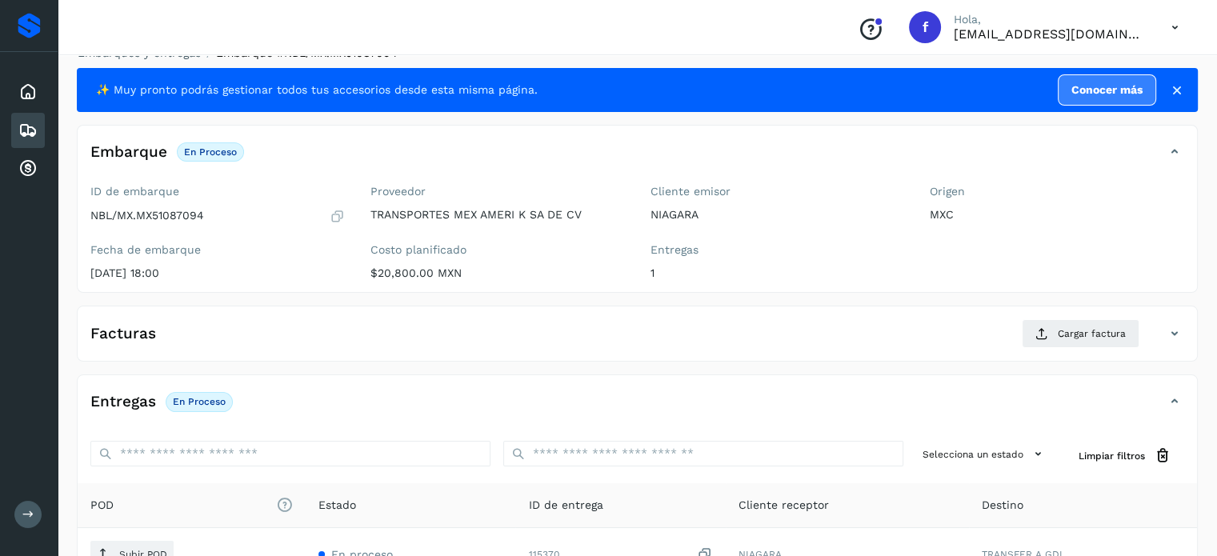
scroll to position [203, 0]
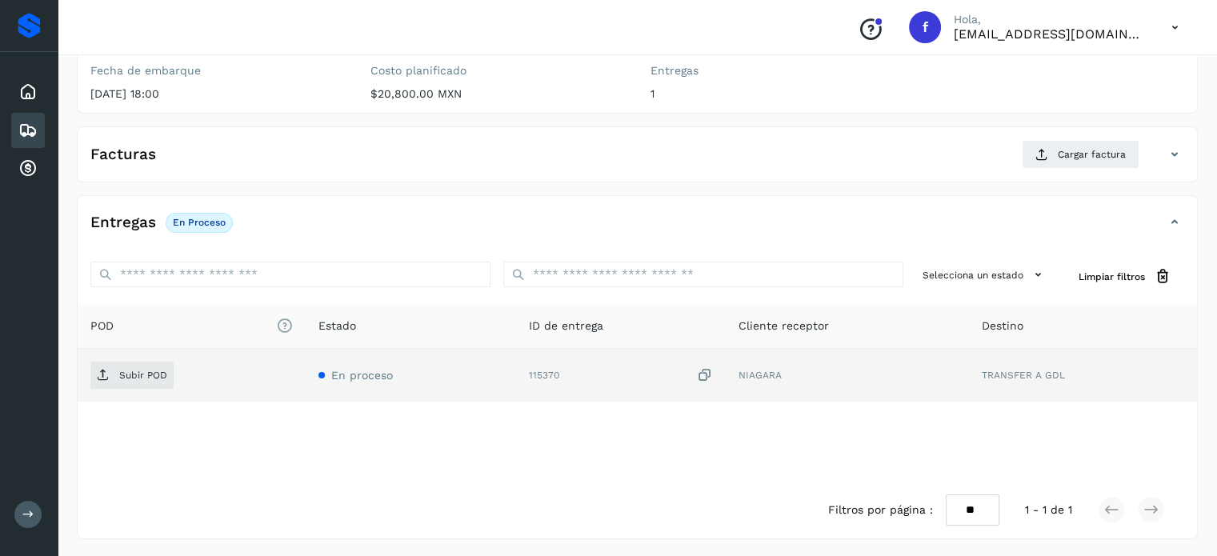
click at [707, 376] on icon at bounding box center [705, 375] width 16 height 17
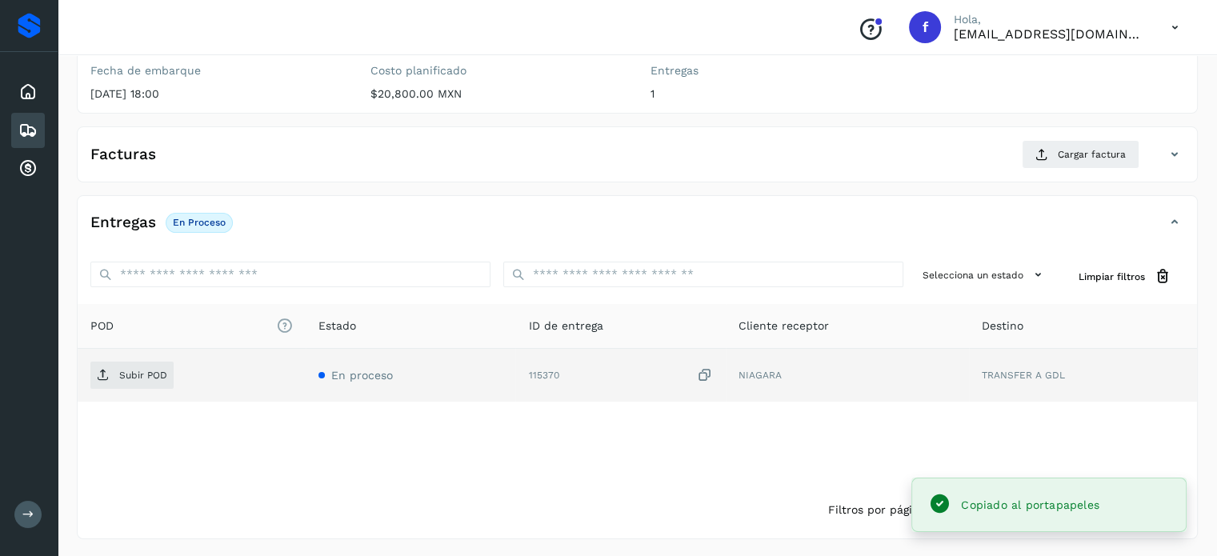
click at [701, 370] on icon at bounding box center [705, 375] width 16 height 17
click at [706, 371] on icon at bounding box center [705, 375] width 16 height 17
click at [112, 378] on span "Subir POD" at bounding box center [131, 375] width 83 height 26
click at [1063, 165] on button "Cargar factura" at bounding box center [1081, 154] width 118 height 29
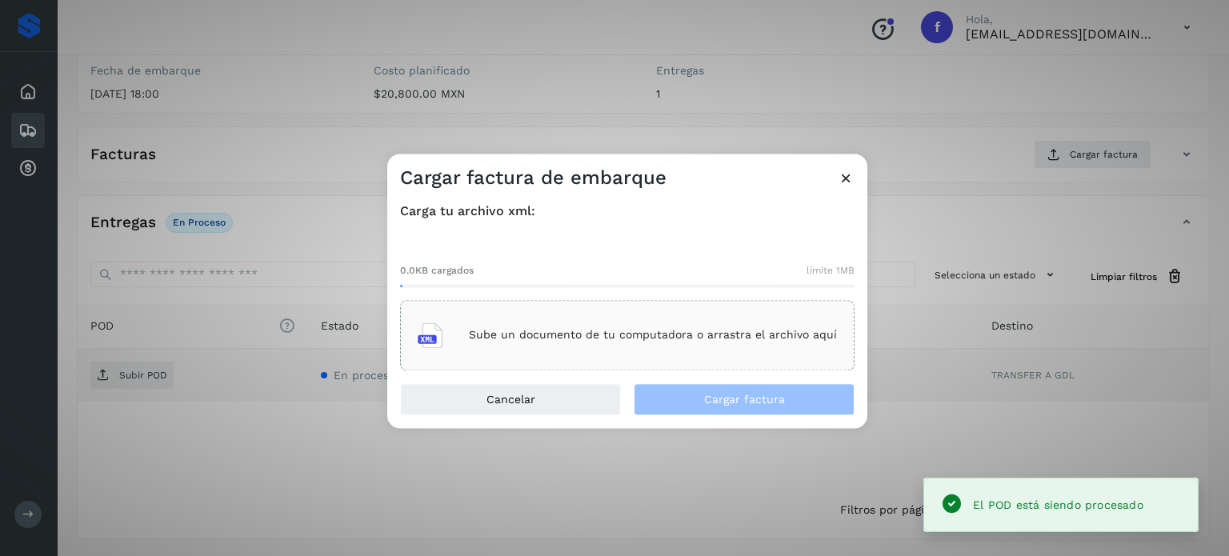
click at [680, 345] on div "Sube un documento de tu computadora o arrastra el archivo aquí" at bounding box center [627, 335] width 419 height 43
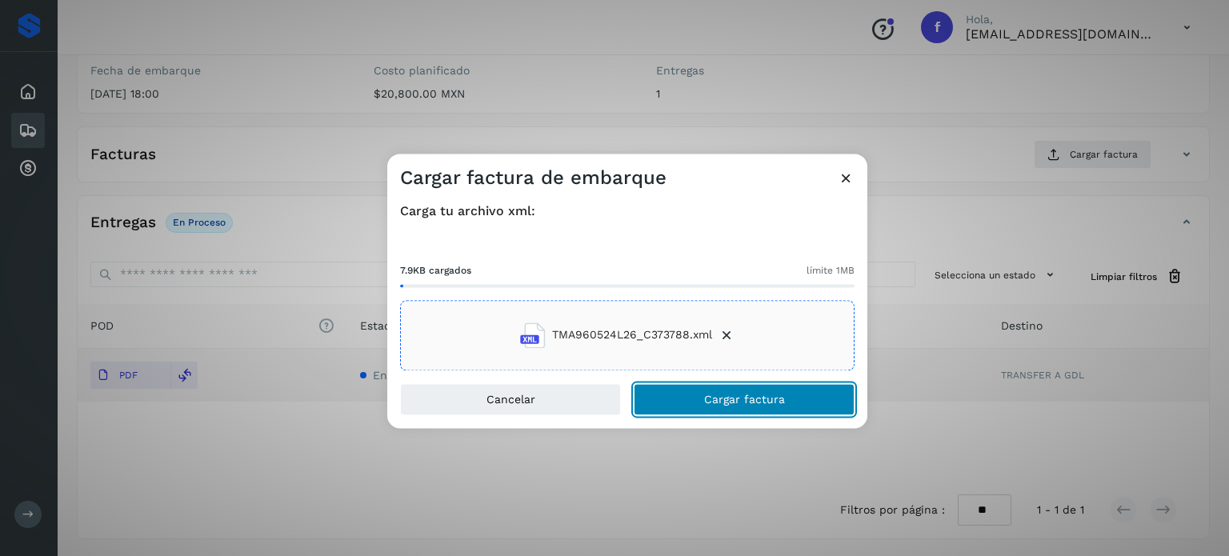
click at [705, 398] on span "Cargar factura" at bounding box center [744, 399] width 81 height 11
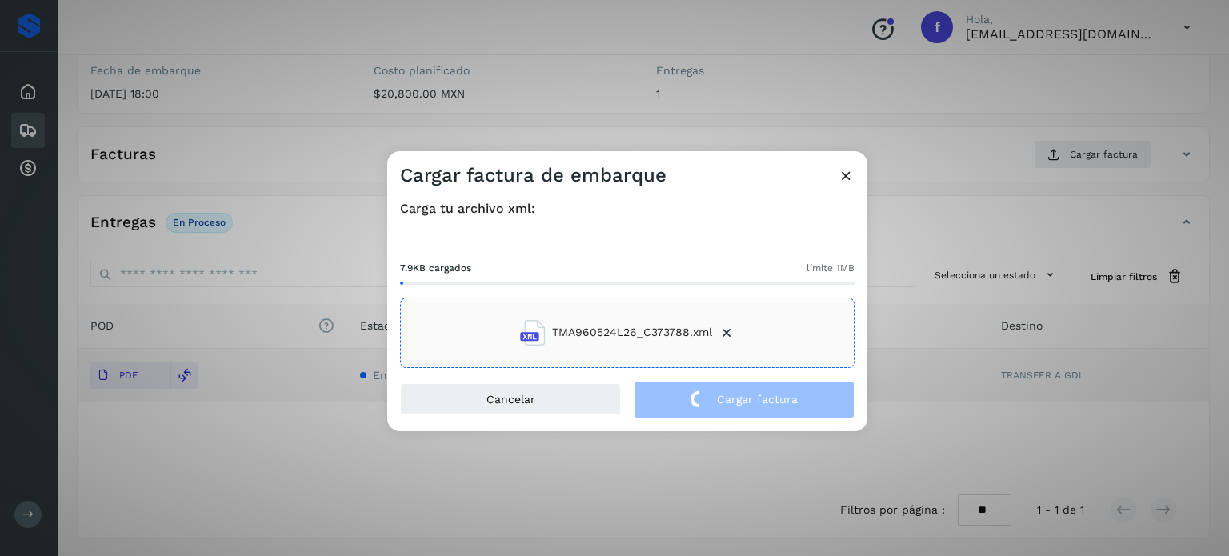
click at [327, 155] on div "Cargar factura de embarque Carga tu archivo xml: 7.9KB cargados límite 1MB TMA9…" at bounding box center [614, 278] width 1229 height 556
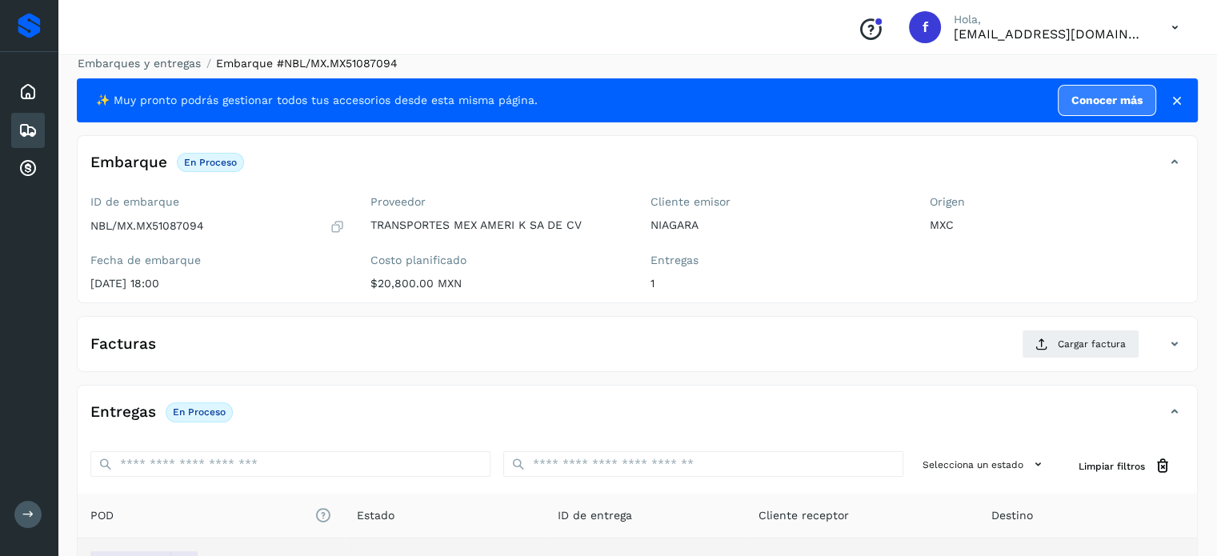
scroll to position [0, 0]
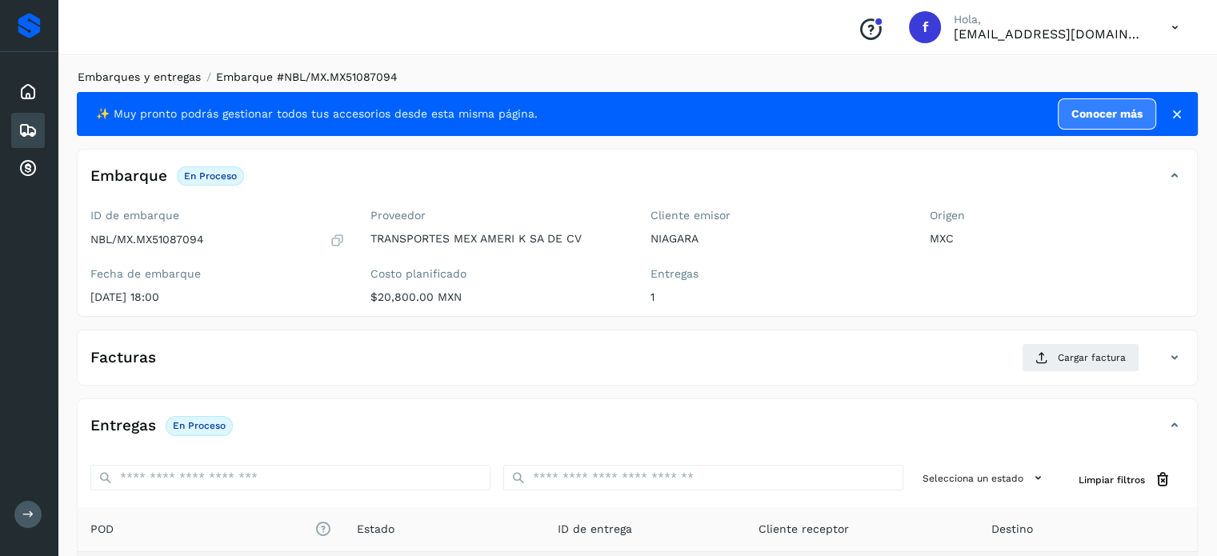
click at [176, 70] on link "Embarques y entregas" at bounding box center [139, 76] width 123 height 13
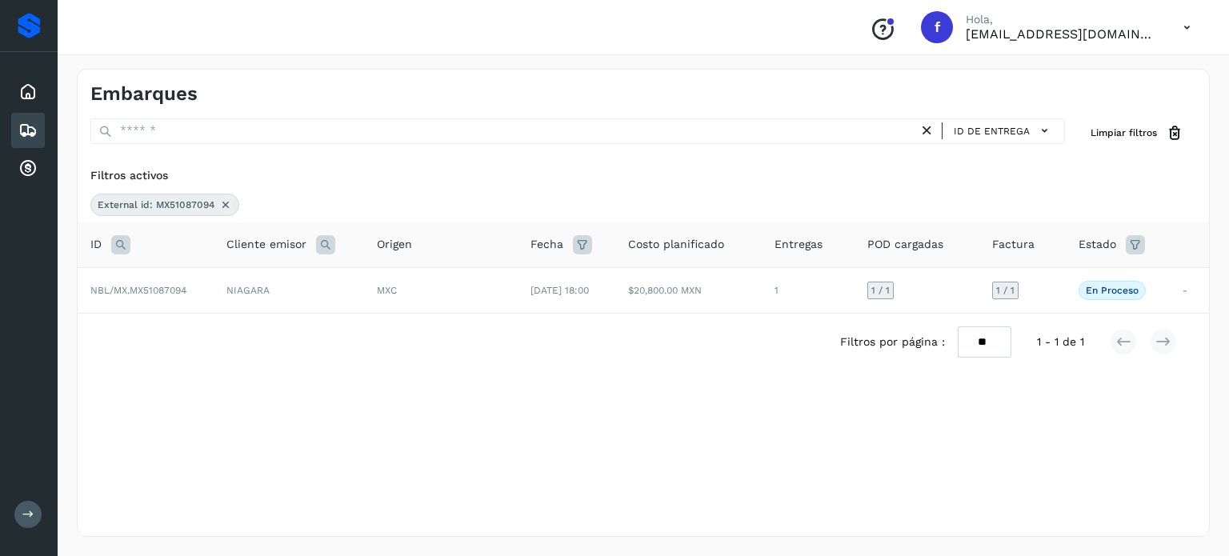
click at [122, 244] on icon at bounding box center [120, 244] width 19 height 19
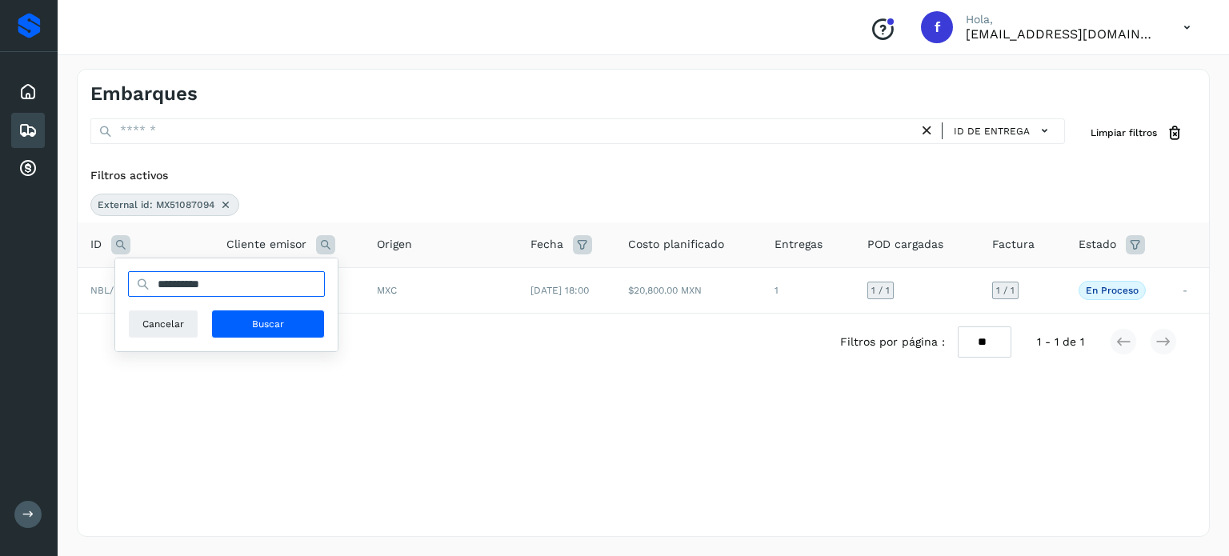
click at [179, 288] on input "**********" at bounding box center [226, 284] width 197 height 26
paste input "text"
type input "**********"
click at [237, 319] on button "Buscar" at bounding box center [268, 324] width 114 height 29
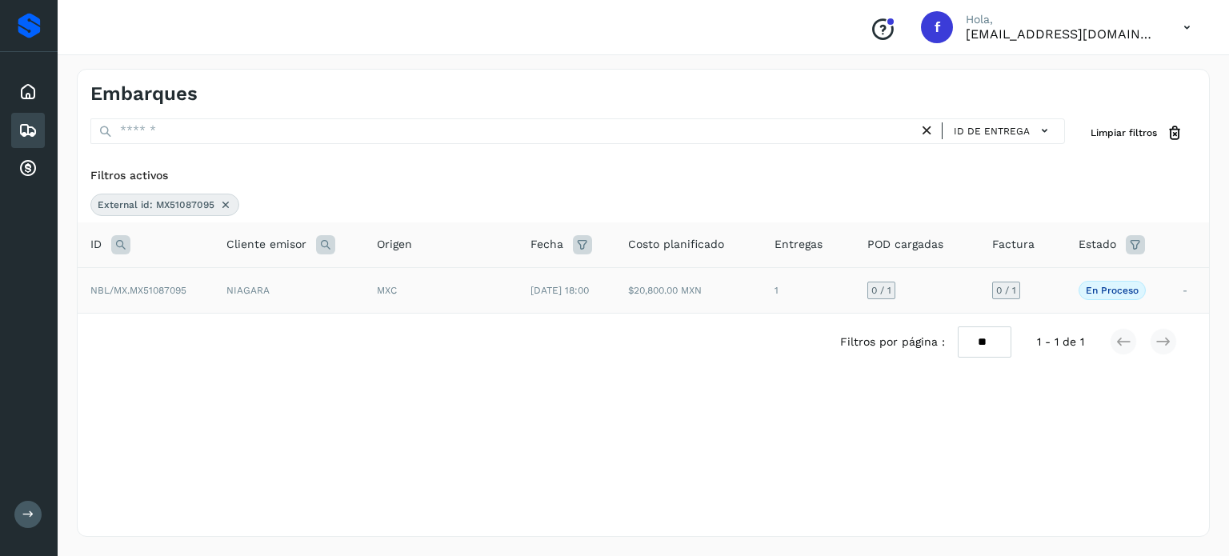
click at [498, 290] on td "MXC" at bounding box center [441, 290] width 154 height 46
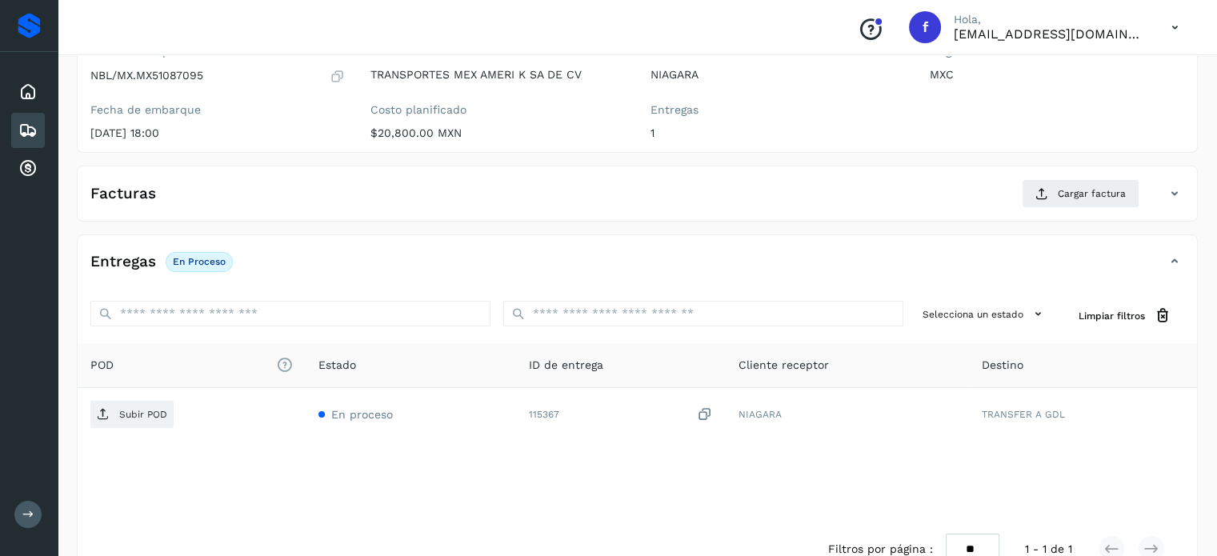
scroll to position [203, 0]
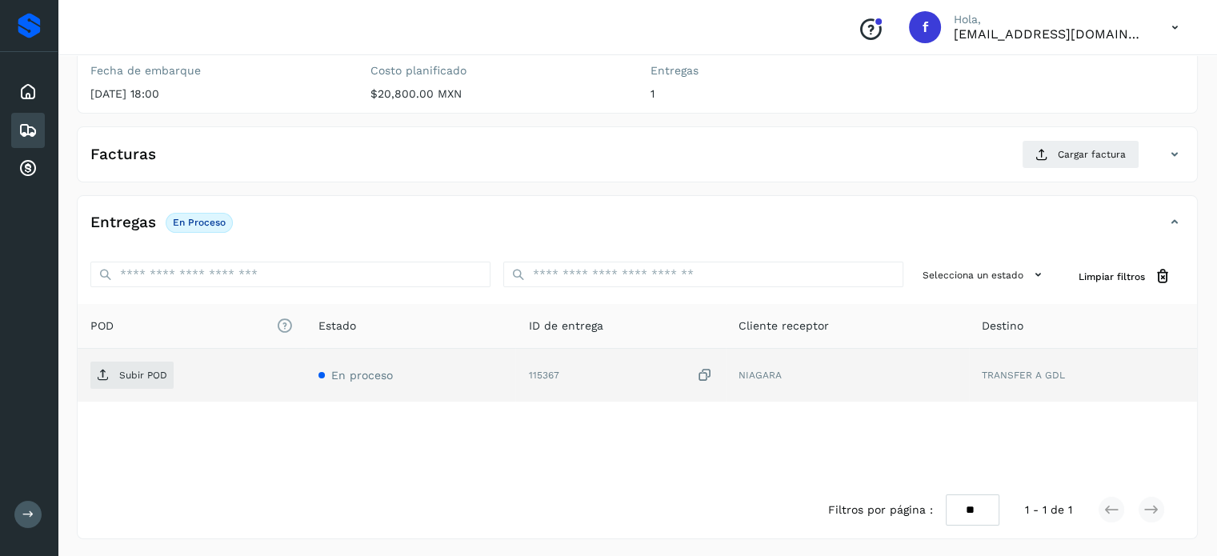
click at [704, 371] on icon at bounding box center [705, 375] width 16 height 17
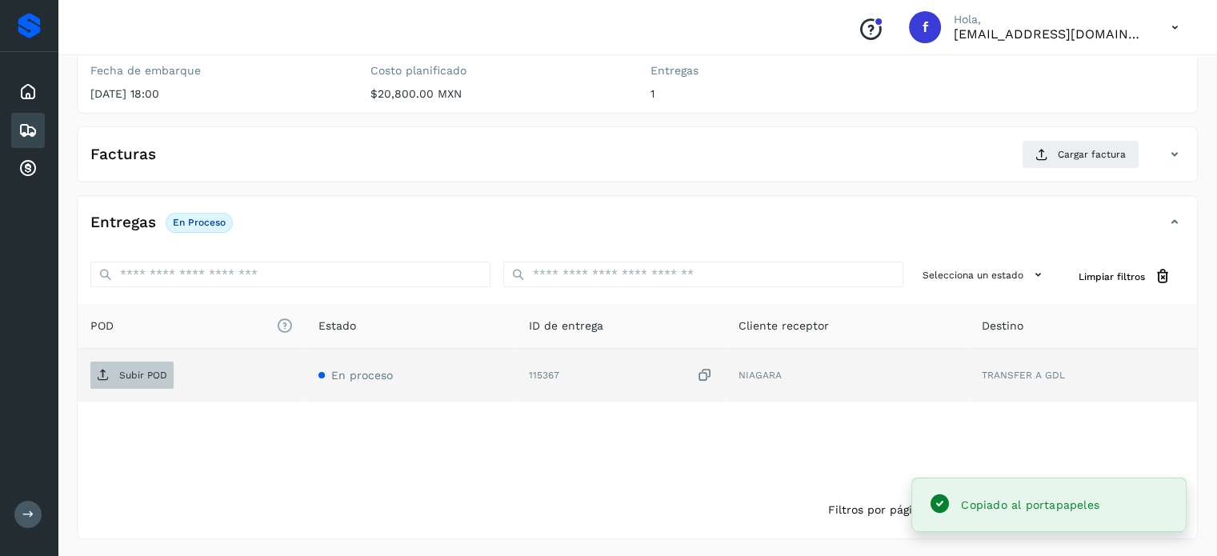
click at [149, 364] on span "Subir POD" at bounding box center [131, 375] width 83 height 26
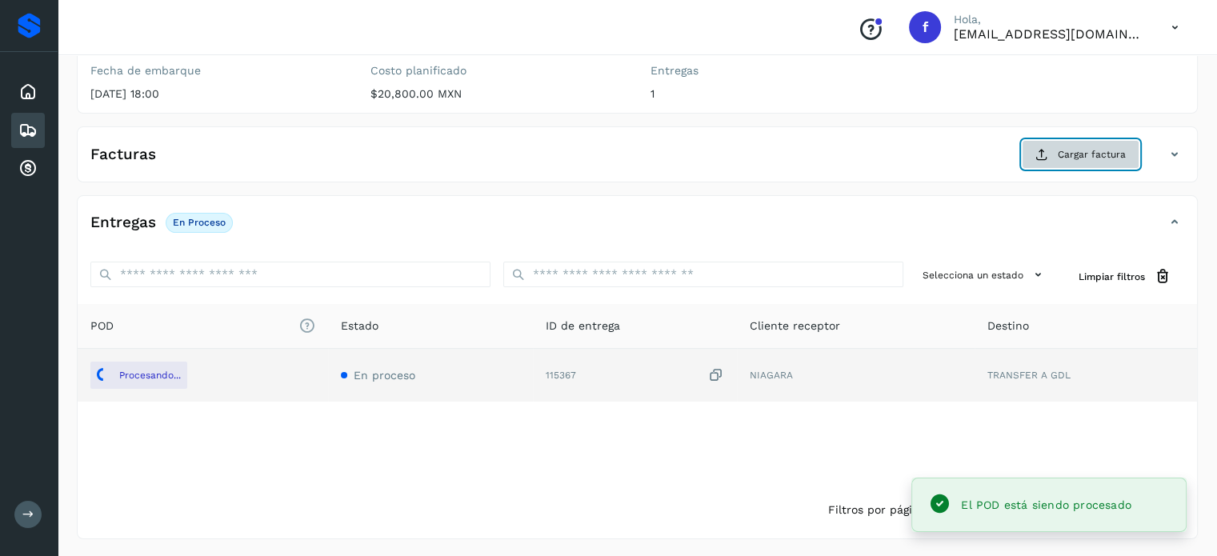
click at [1059, 150] on span "Cargar factura" at bounding box center [1092, 154] width 68 height 14
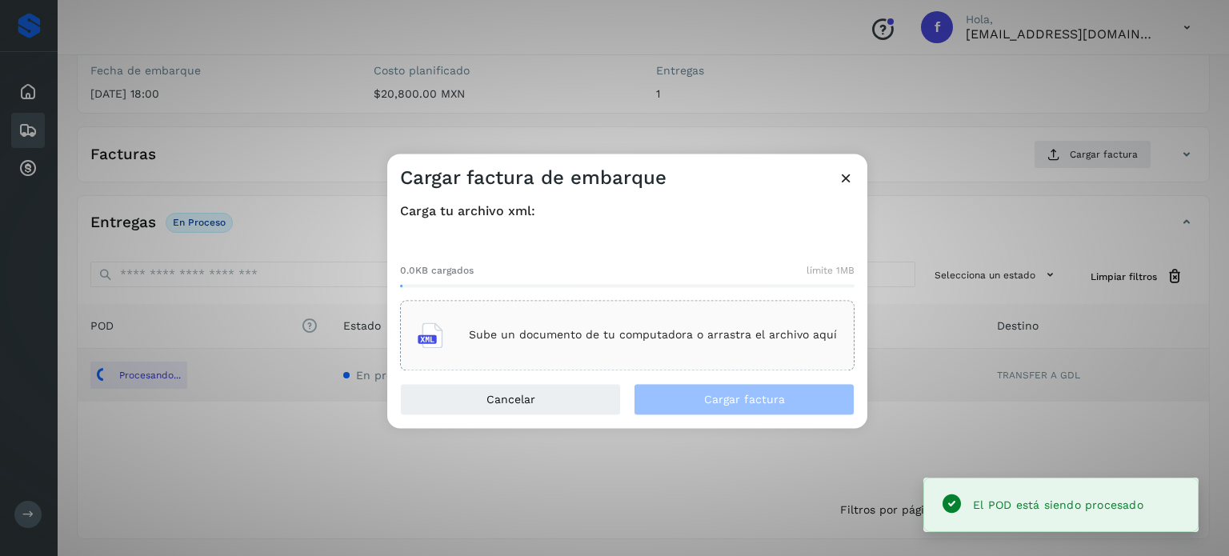
click at [700, 358] on div "Sube un documento de tu computadora o arrastra el archivo aquí" at bounding box center [627, 335] width 454 height 70
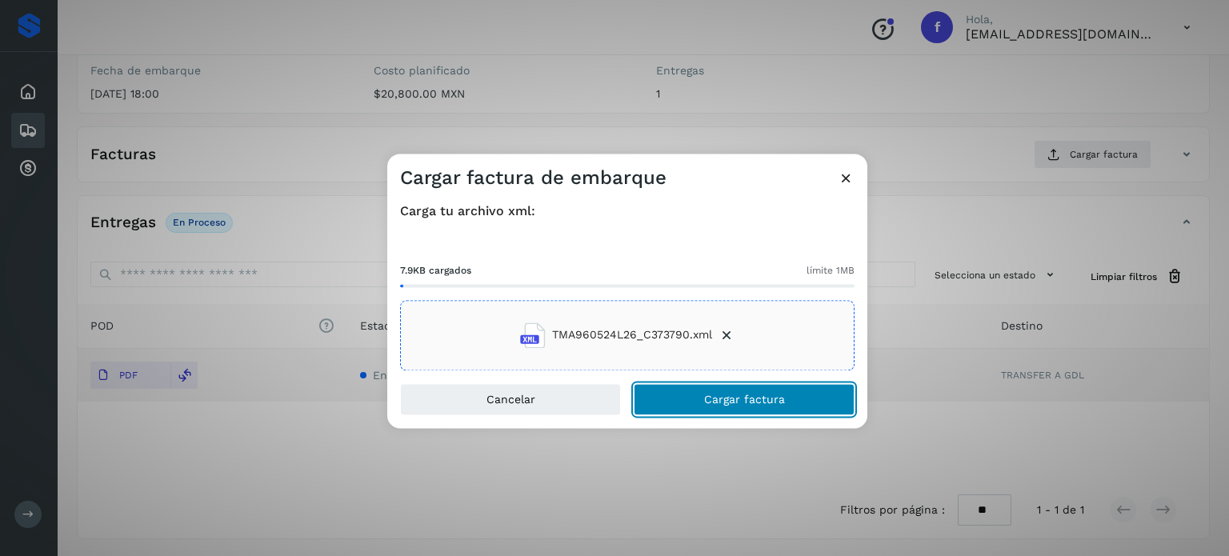
click at [672, 399] on button "Cargar factura" at bounding box center [744, 399] width 221 height 32
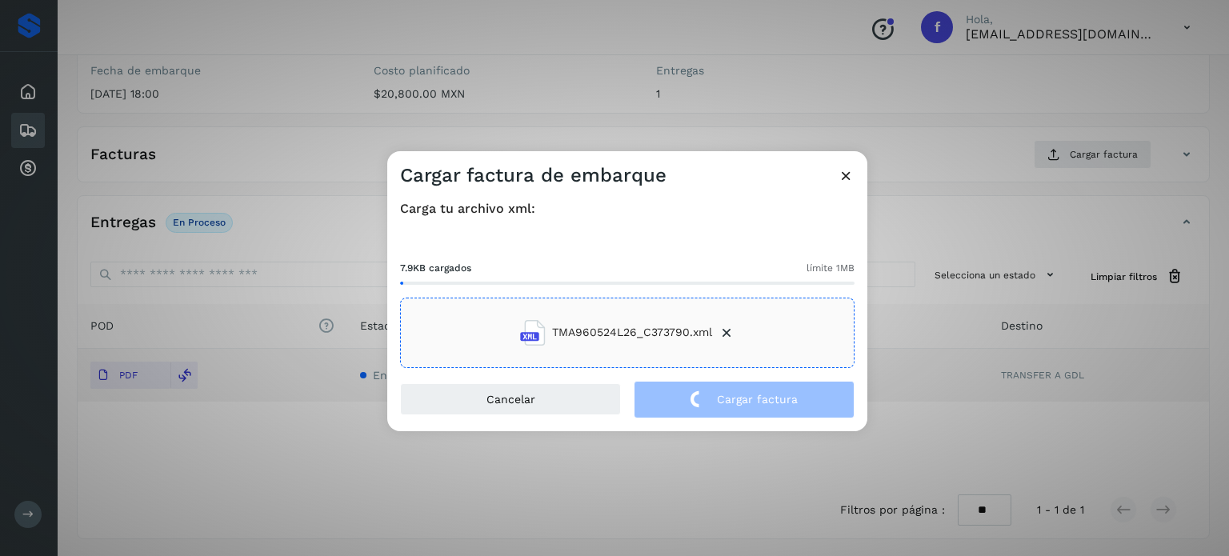
click at [269, 186] on div "Cargar factura de embarque Carga tu archivo xml: 7.9KB cargados límite 1MB TMA9…" at bounding box center [614, 278] width 1229 height 556
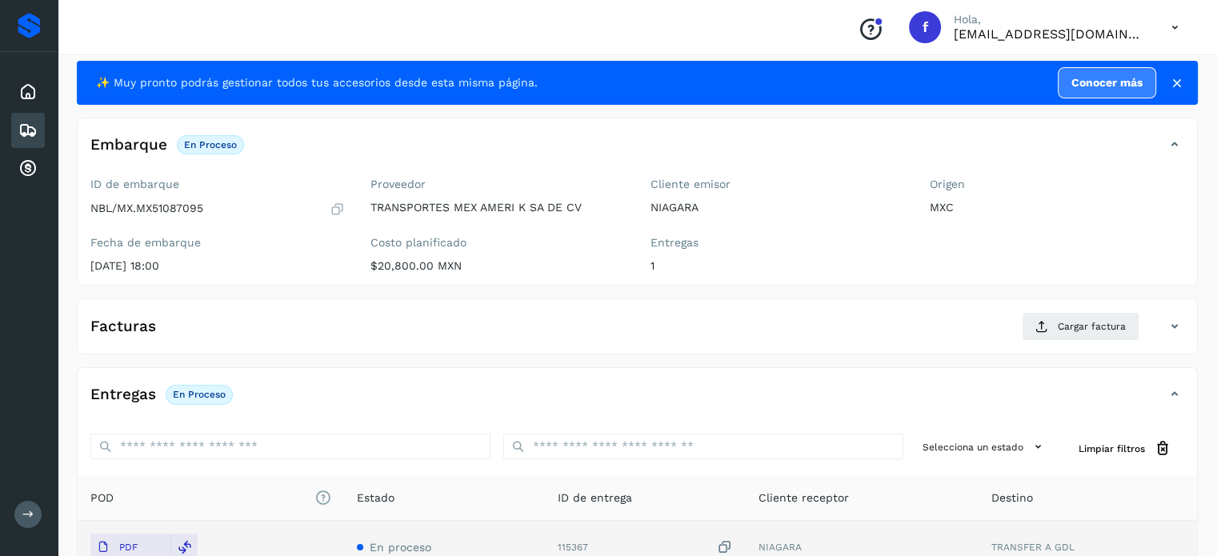
scroll to position [0, 0]
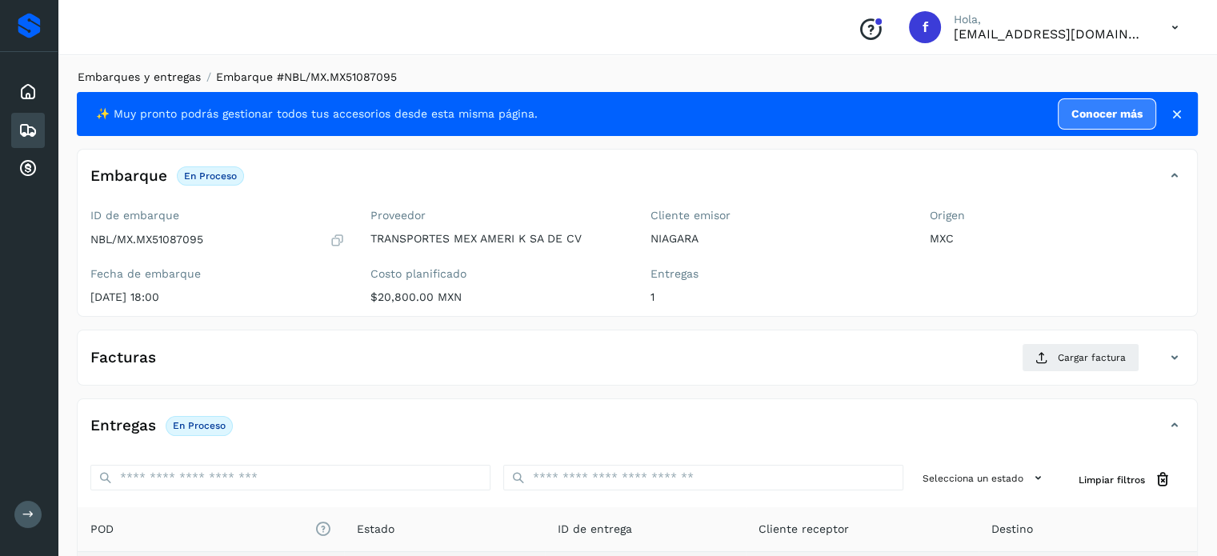
click at [128, 82] on link "Embarques y entregas" at bounding box center [139, 76] width 123 height 13
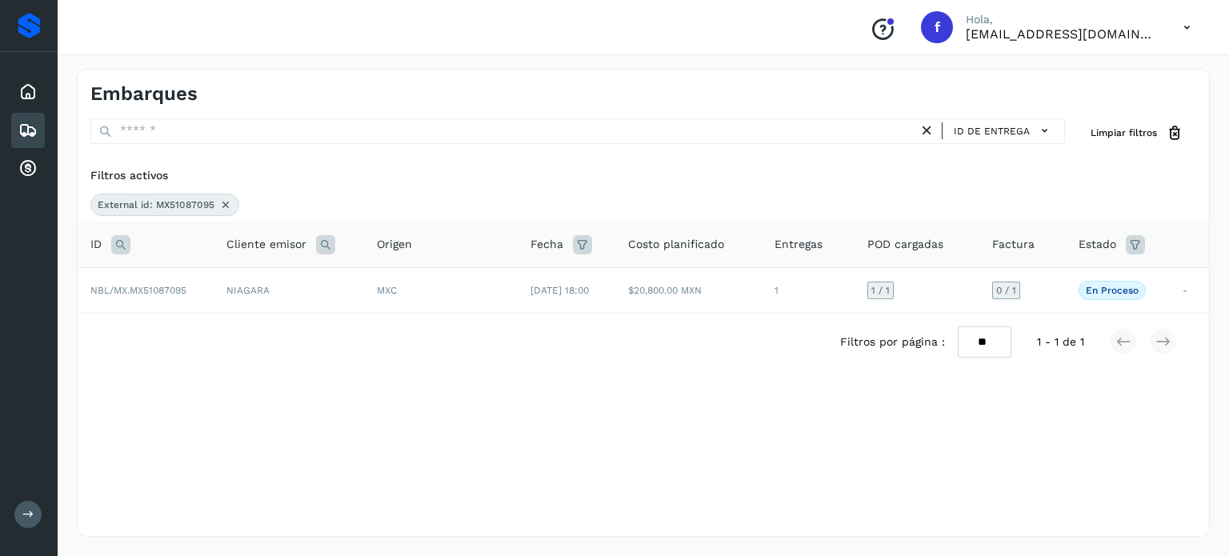
click at [117, 239] on icon at bounding box center [120, 244] width 19 height 19
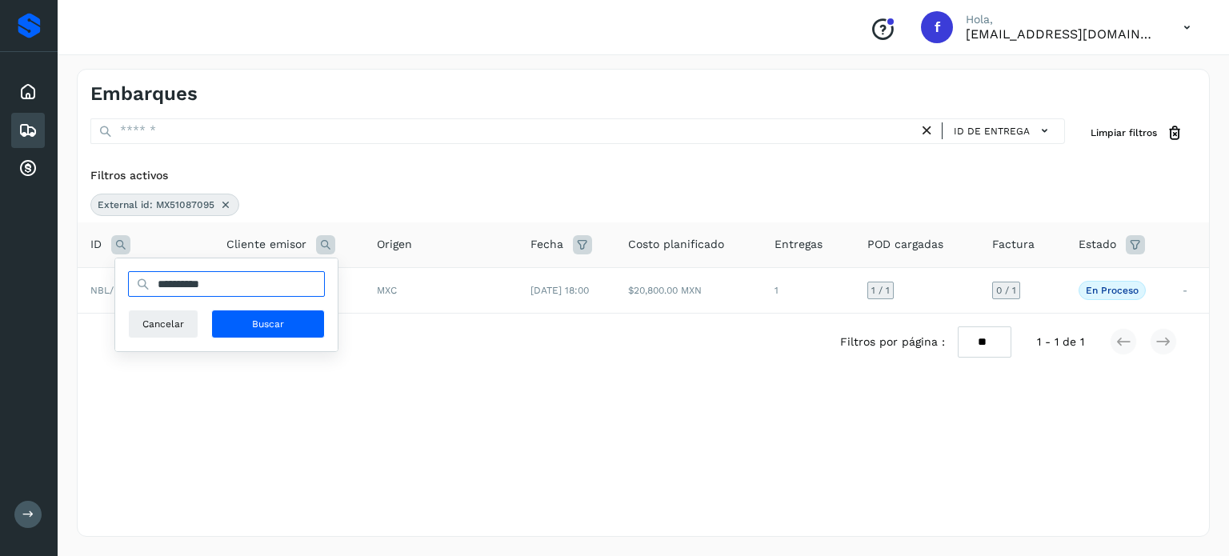
click at [230, 286] on input "**********" at bounding box center [226, 284] width 197 height 26
paste input "text"
type input "**********"
click at [257, 329] on span "Buscar" at bounding box center [268, 324] width 32 height 14
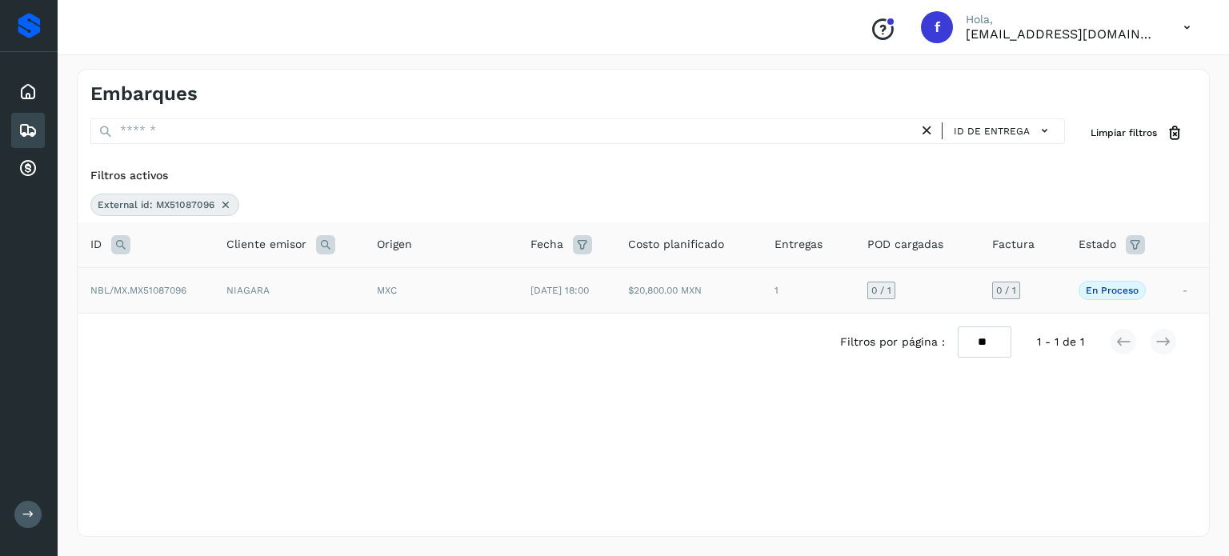
click at [518, 295] on td "[DATE] 18:00" at bounding box center [567, 290] width 98 height 46
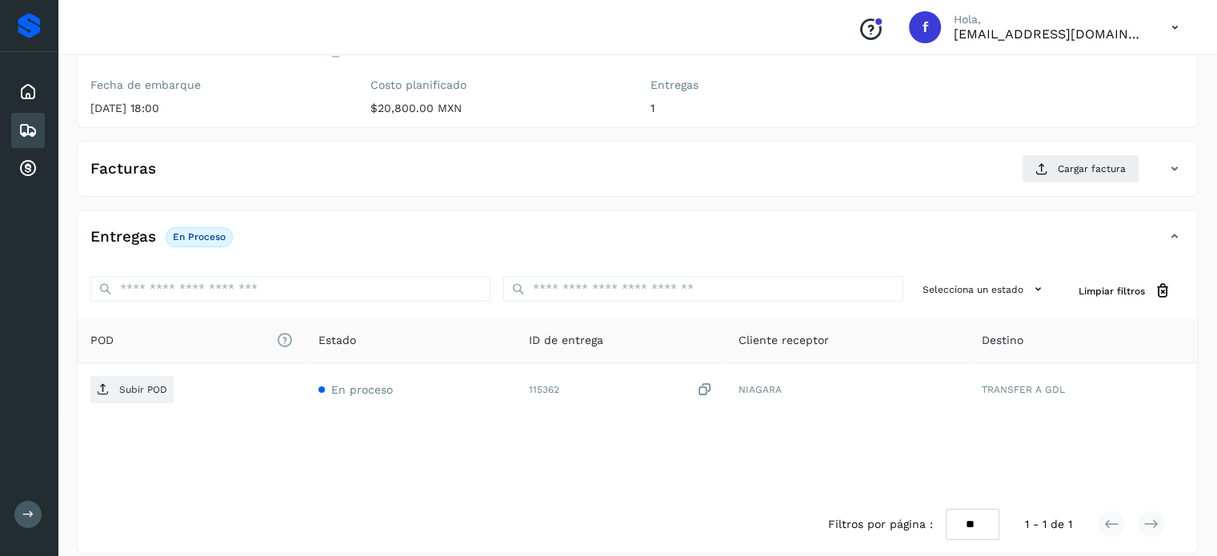
scroll to position [203, 0]
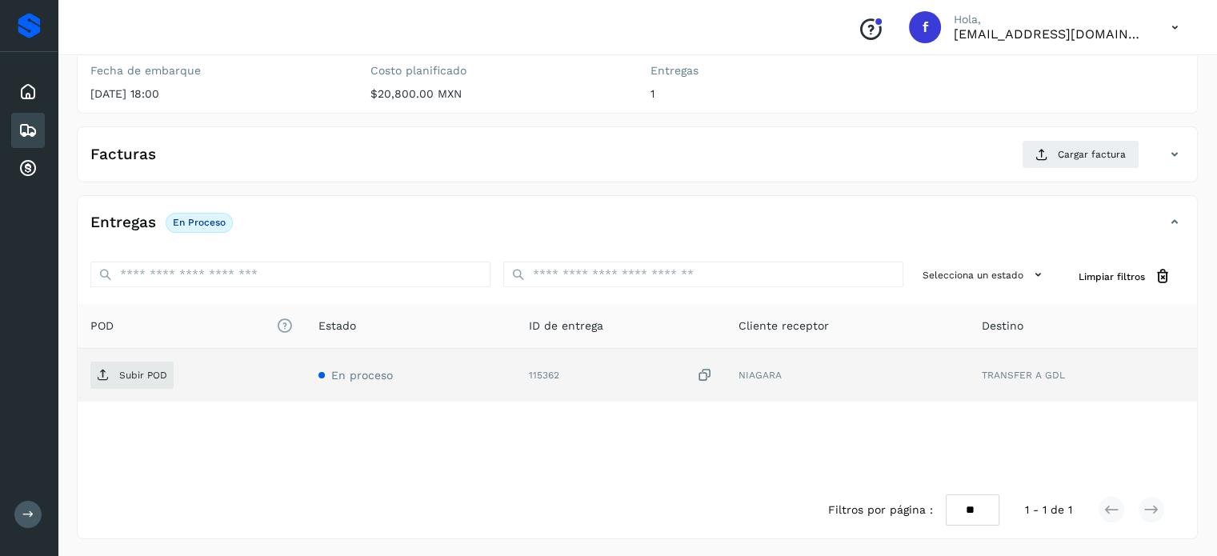
click at [704, 374] on icon at bounding box center [705, 375] width 16 height 17
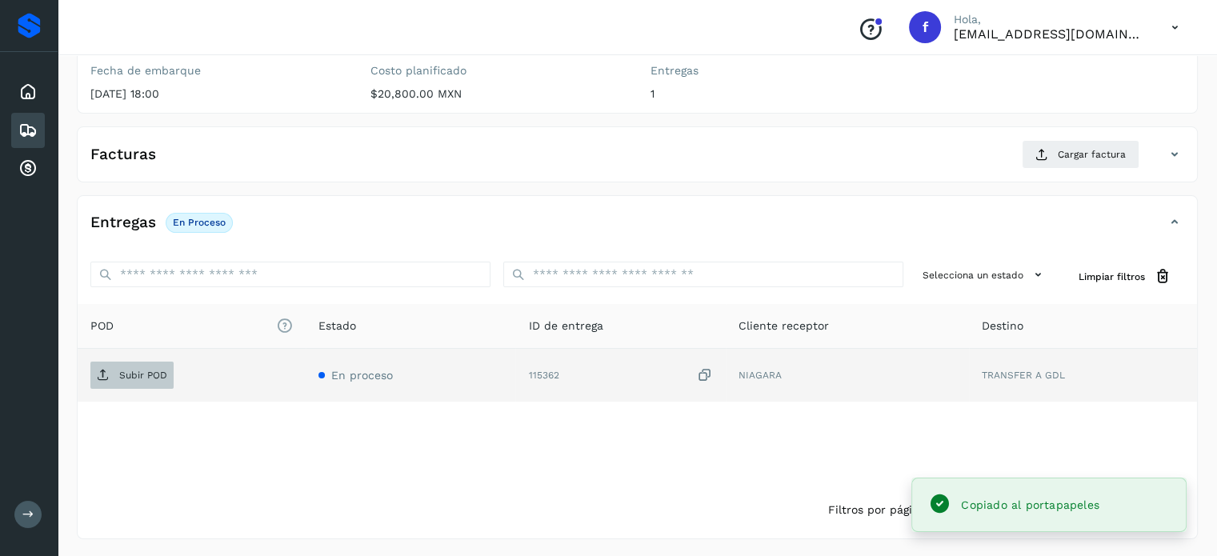
click at [128, 378] on p "Subir POD" at bounding box center [143, 375] width 48 height 11
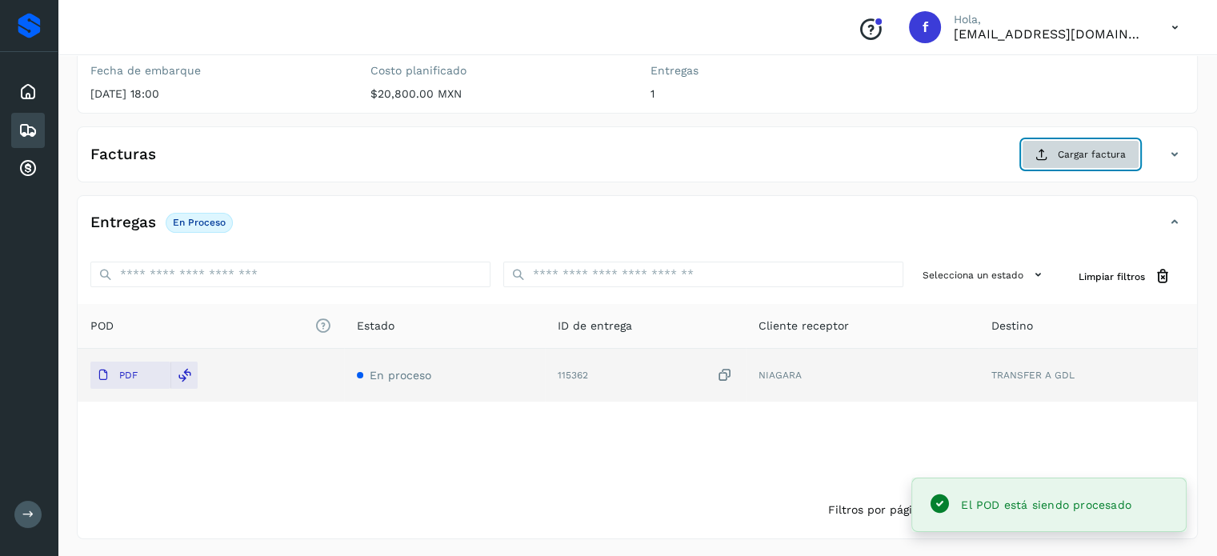
click at [1083, 163] on button "Cargar factura" at bounding box center [1081, 154] width 118 height 29
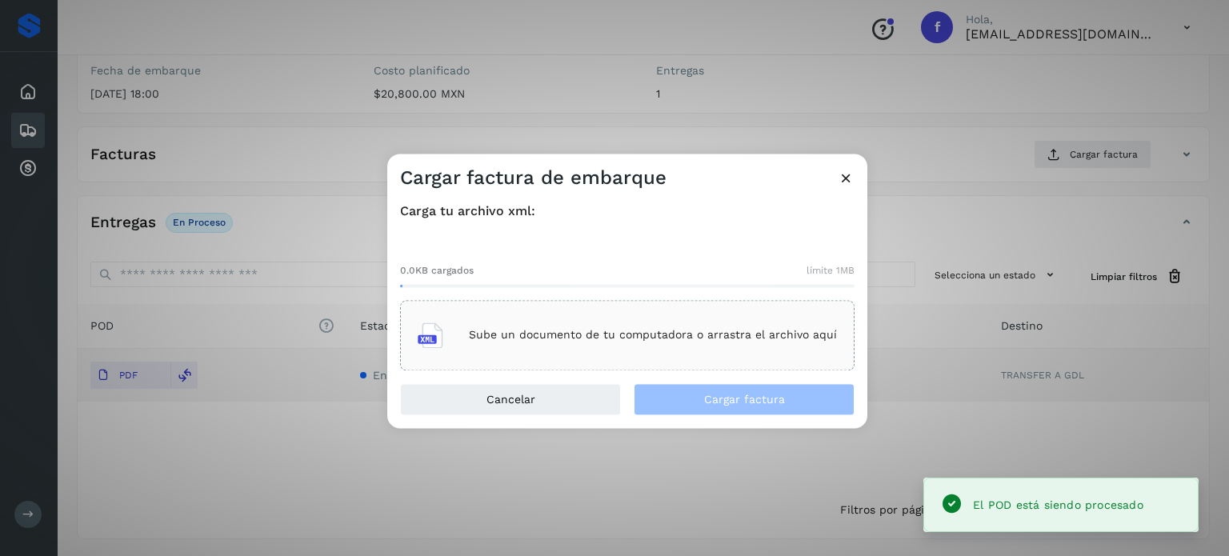
click at [714, 334] on p "Sube un documento de tu computadora o arrastra el archivo aquí" at bounding box center [653, 336] width 368 height 14
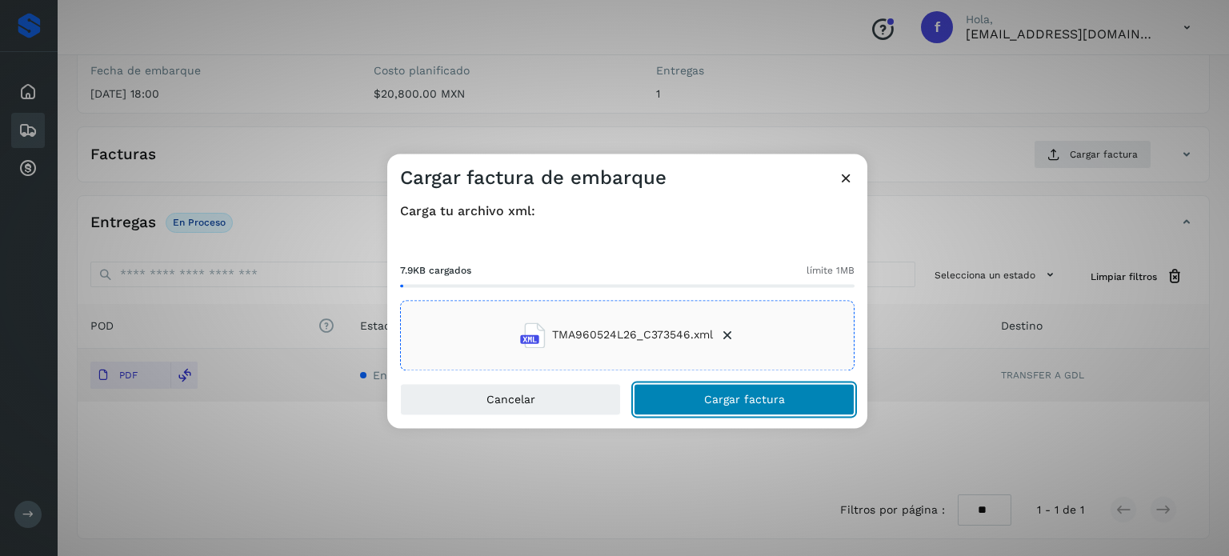
click at [712, 399] on span "Cargar factura" at bounding box center [744, 399] width 81 height 11
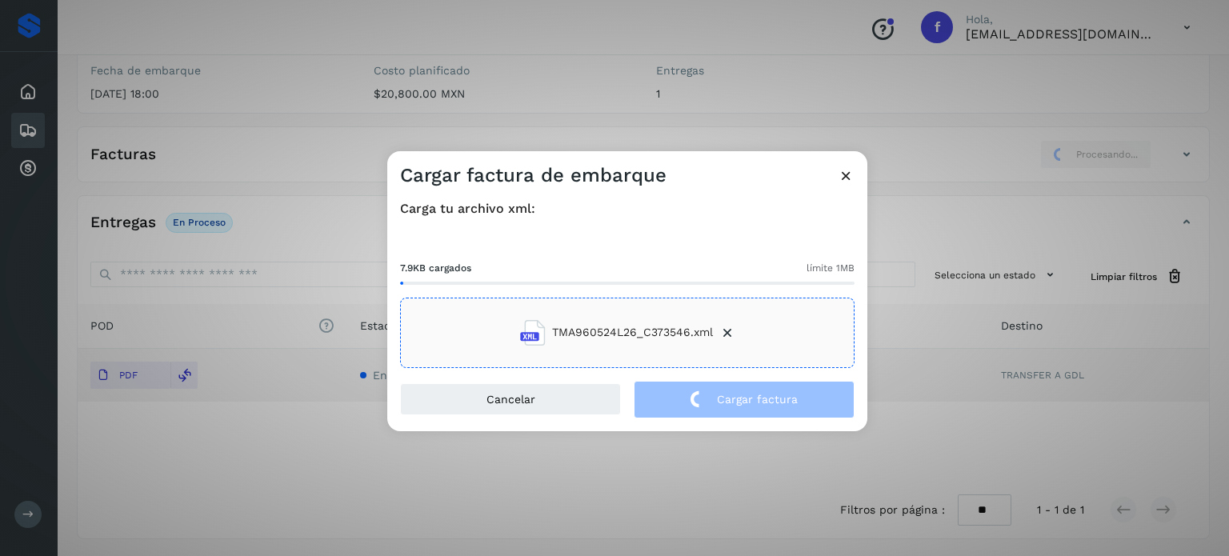
click at [223, 135] on div "Cargar factura de embarque Carga tu archivo xml: 7.9KB cargados límite 1MB TMA9…" at bounding box center [614, 278] width 1229 height 556
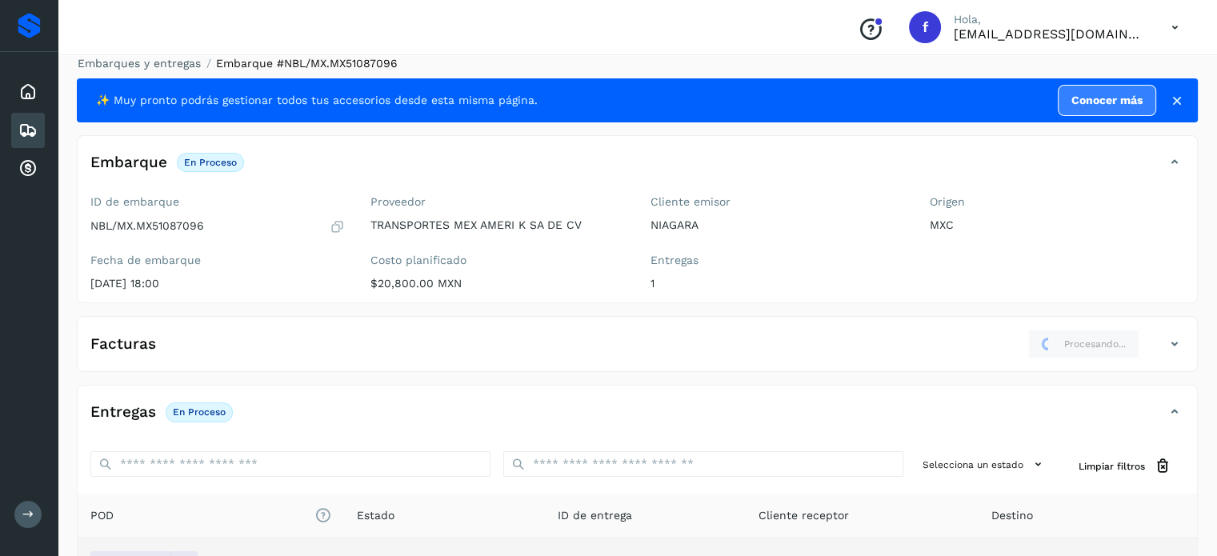
scroll to position [0, 0]
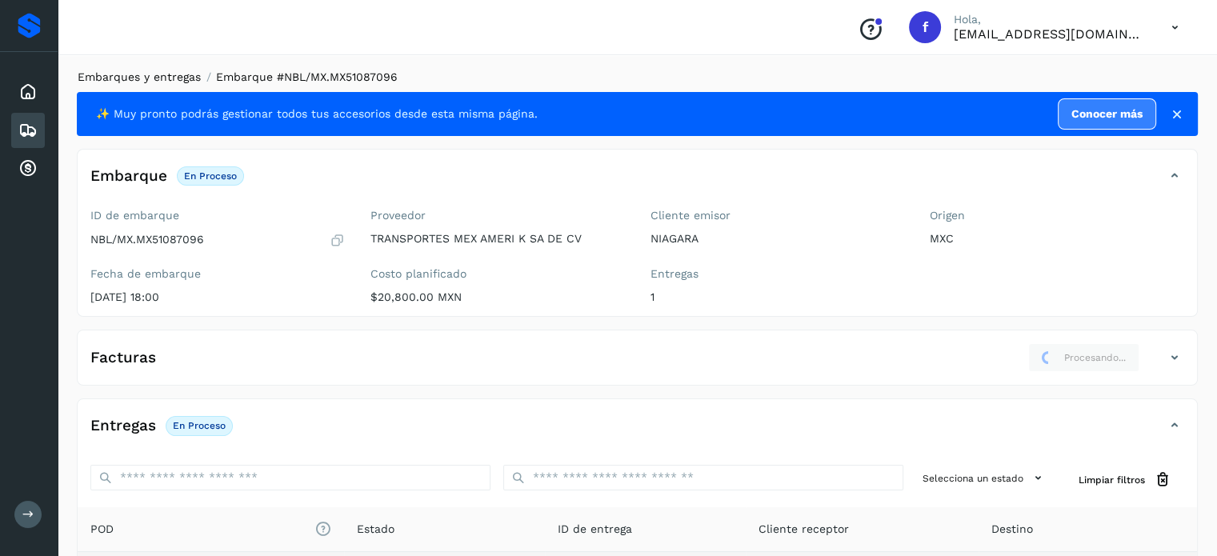
click at [150, 79] on link "Embarques y entregas" at bounding box center [139, 76] width 123 height 13
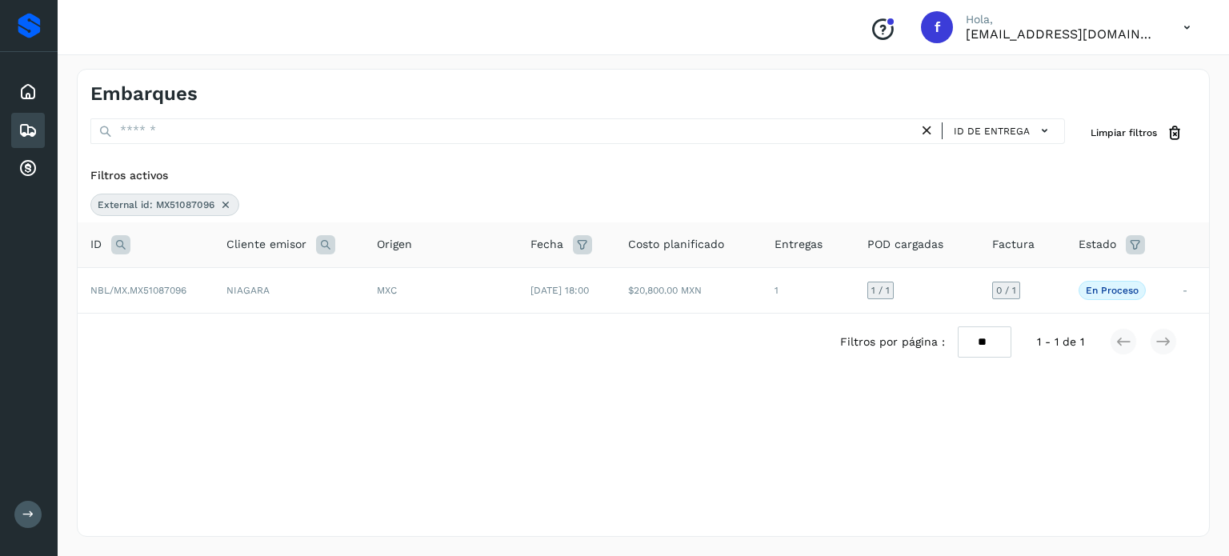
click at [118, 242] on icon at bounding box center [120, 244] width 19 height 19
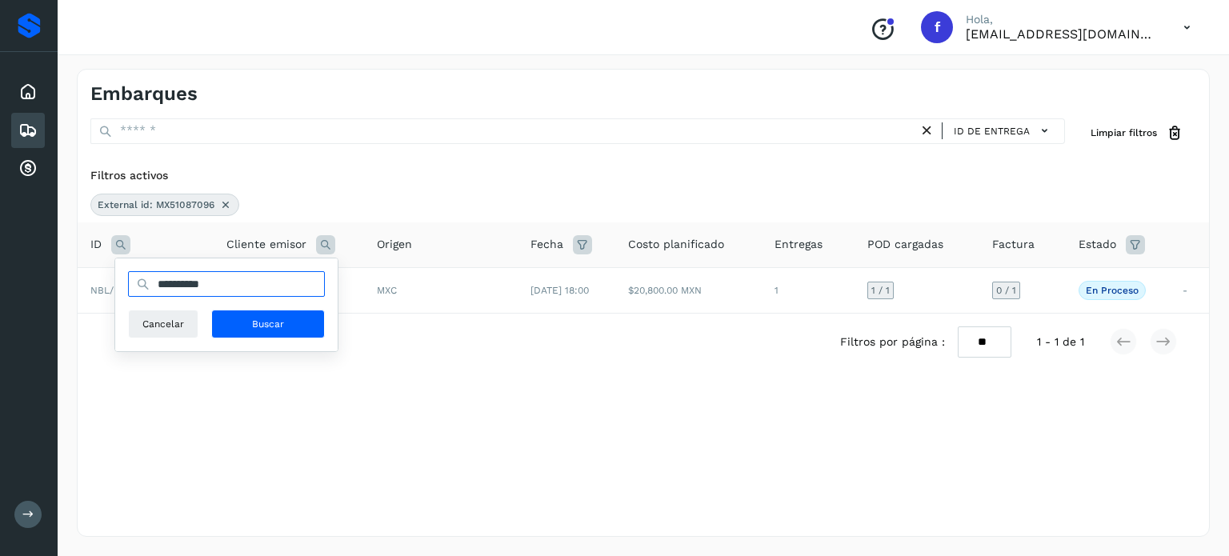
click at [208, 287] on input "**********" at bounding box center [226, 284] width 197 height 26
click at [208, 288] on input "**********" at bounding box center [226, 284] width 197 height 26
paste input "text"
type input "**********"
click at [262, 330] on span "Buscar" at bounding box center [268, 324] width 32 height 14
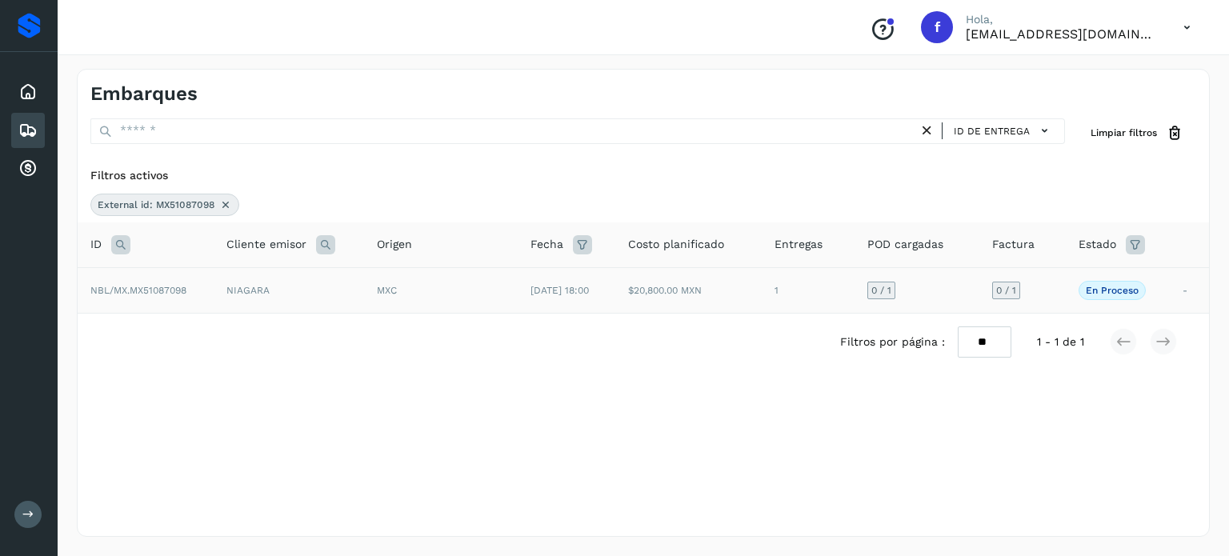
click at [570, 278] on td "[DATE] 18:00" at bounding box center [567, 290] width 98 height 46
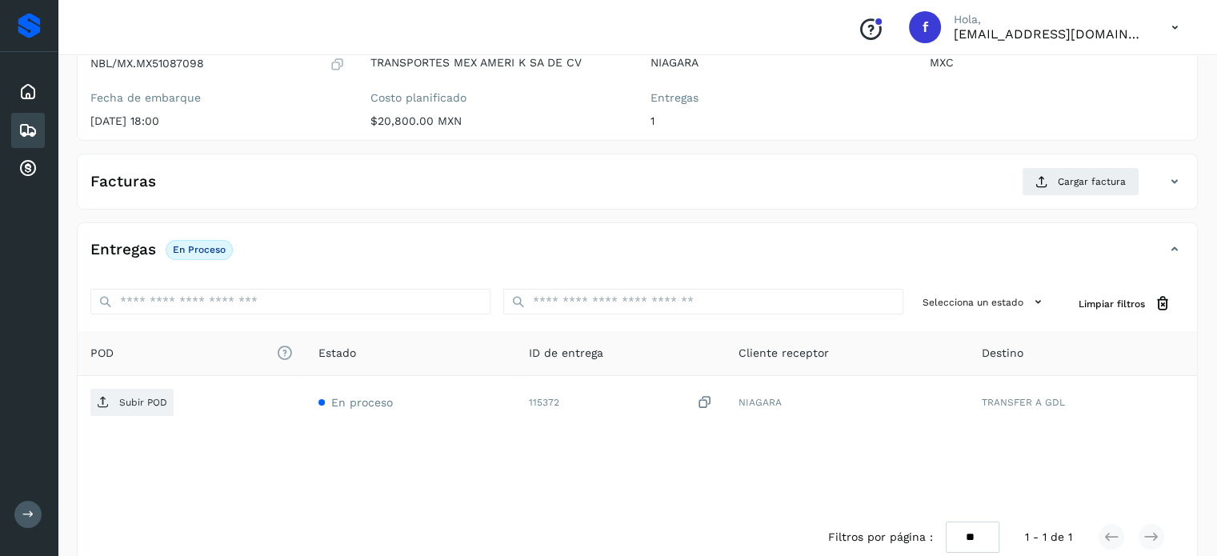
scroll to position [203, 0]
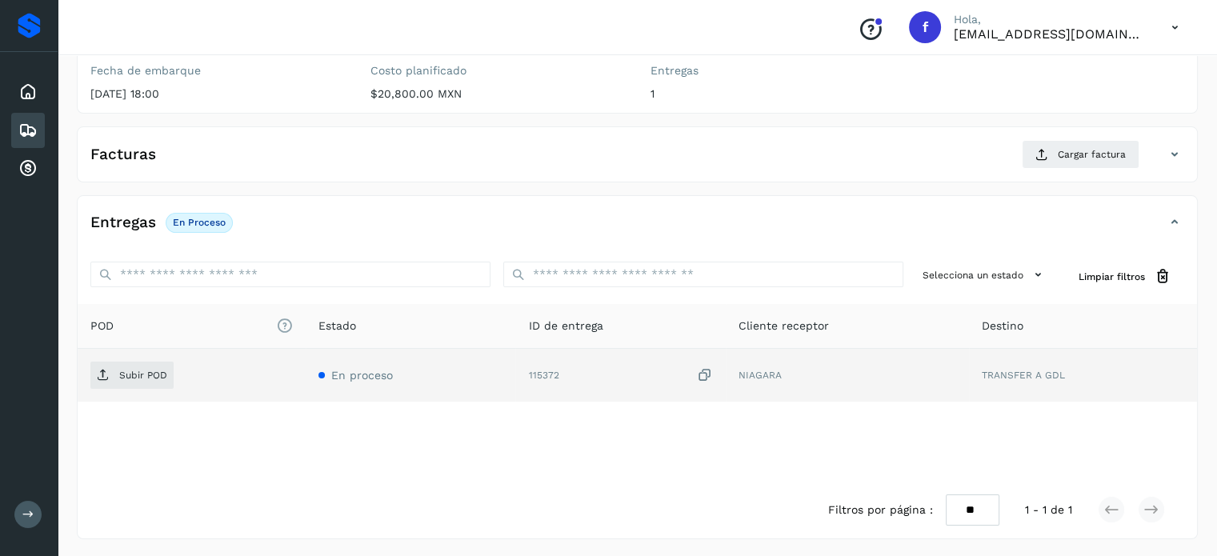
click at [702, 375] on icon at bounding box center [705, 375] width 16 height 17
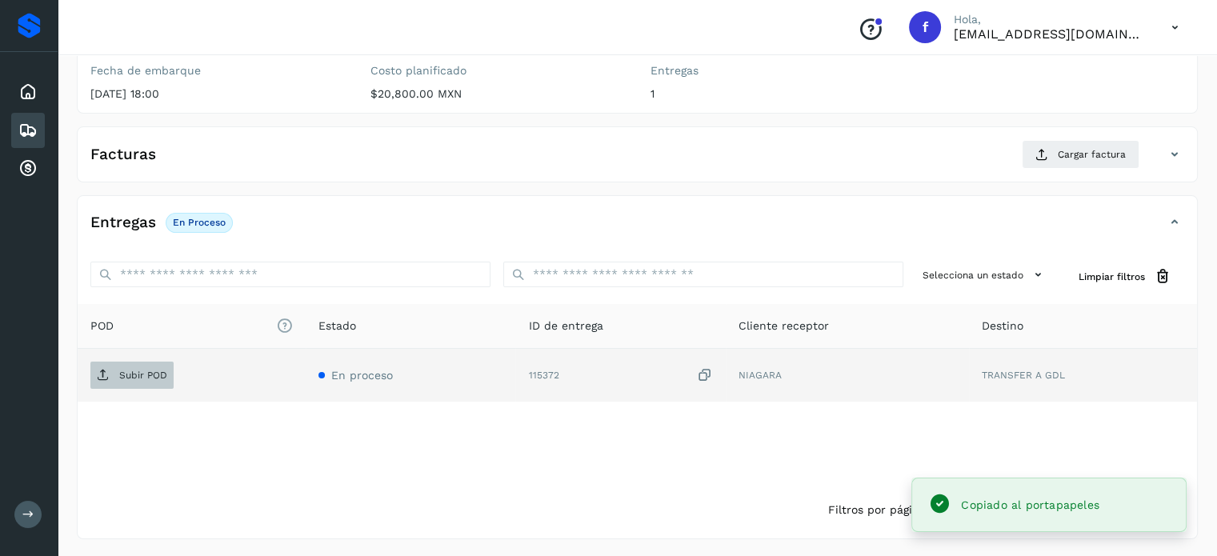
click at [136, 370] on p "Subir POD" at bounding box center [143, 375] width 48 height 11
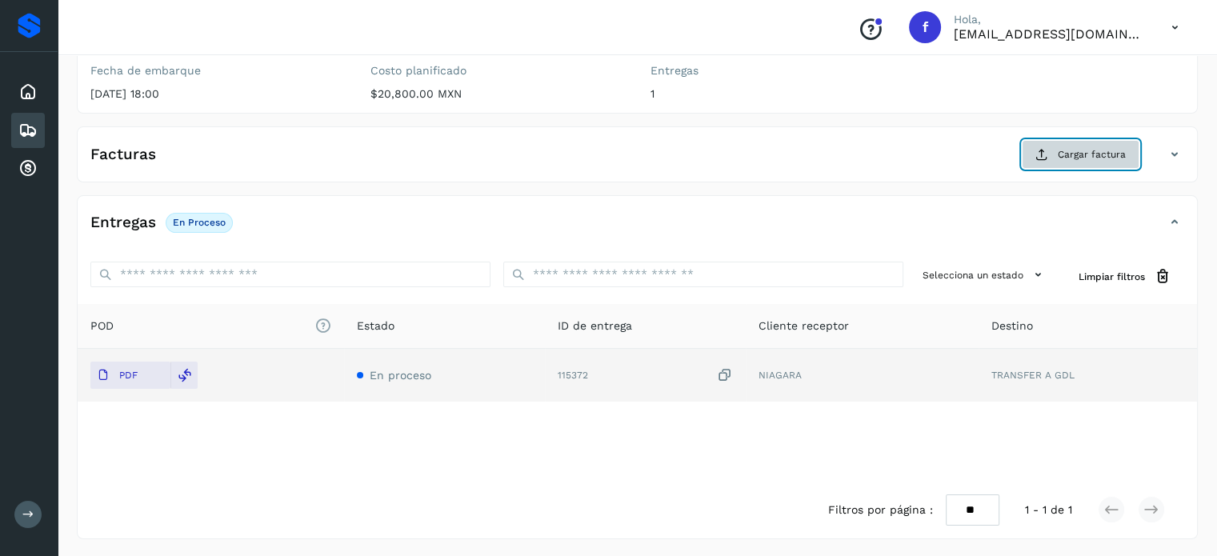
click at [1095, 153] on span "Cargar factura" at bounding box center [1092, 154] width 68 height 14
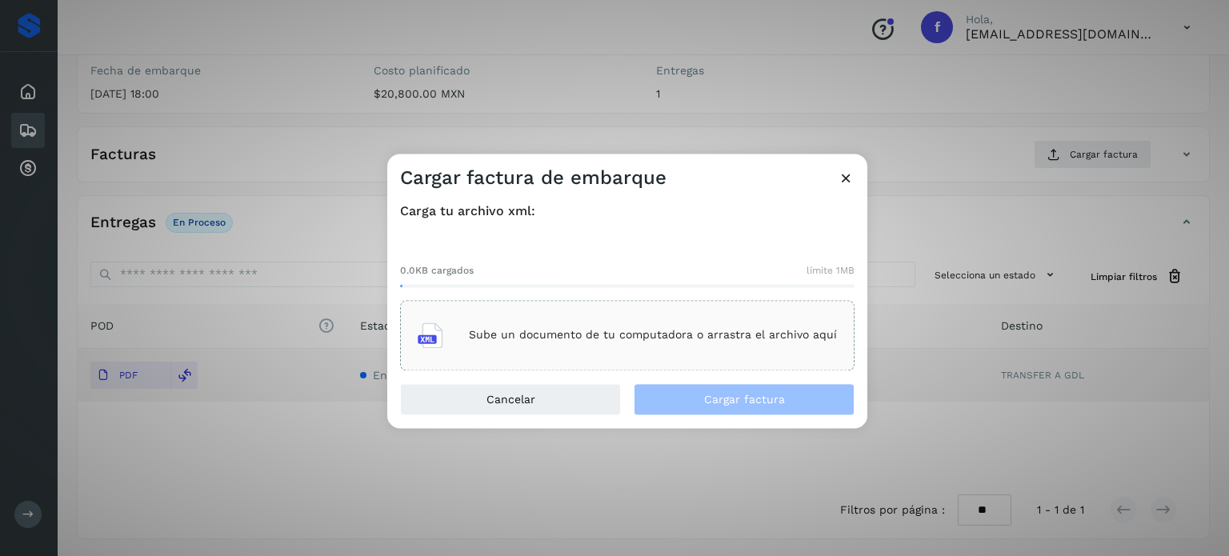
click at [649, 346] on div "Sube un documento de tu computadora o arrastra el archivo aquí" at bounding box center [627, 335] width 419 height 43
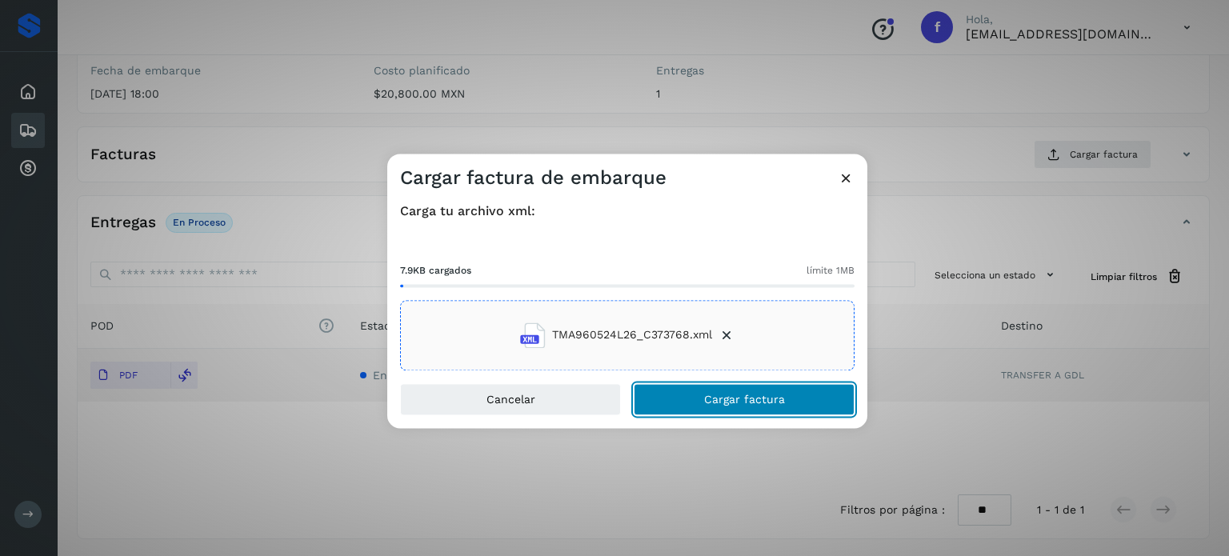
click at [692, 406] on button "Cargar factura" at bounding box center [744, 399] width 221 height 32
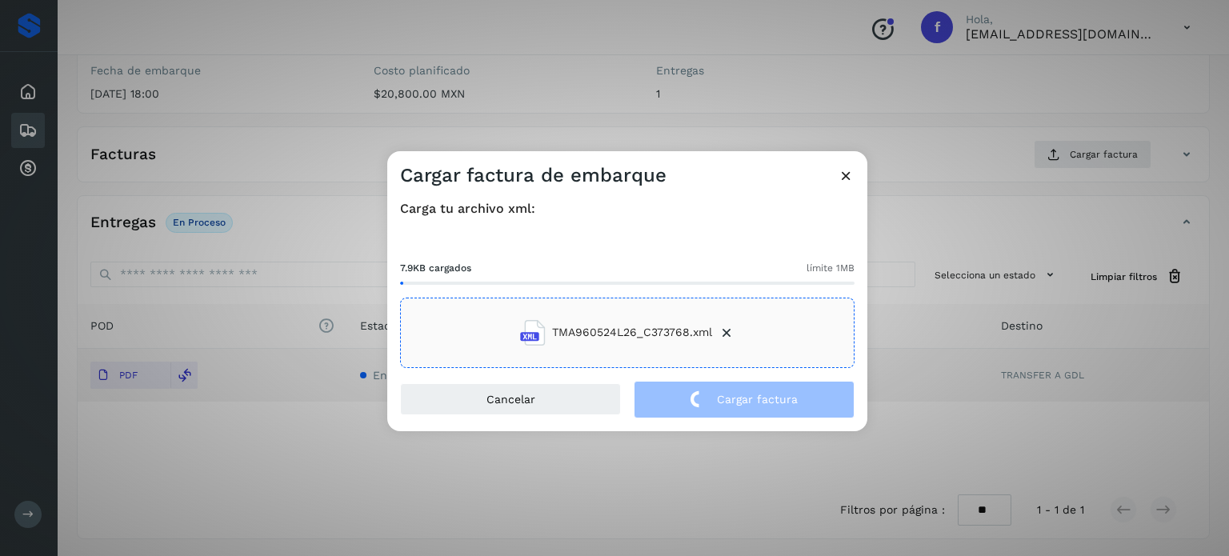
click at [250, 70] on div "Cargar factura de embarque Carga tu archivo xml: 7.9KB cargados límite 1MB TMA9…" at bounding box center [614, 278] width 1229 height 556
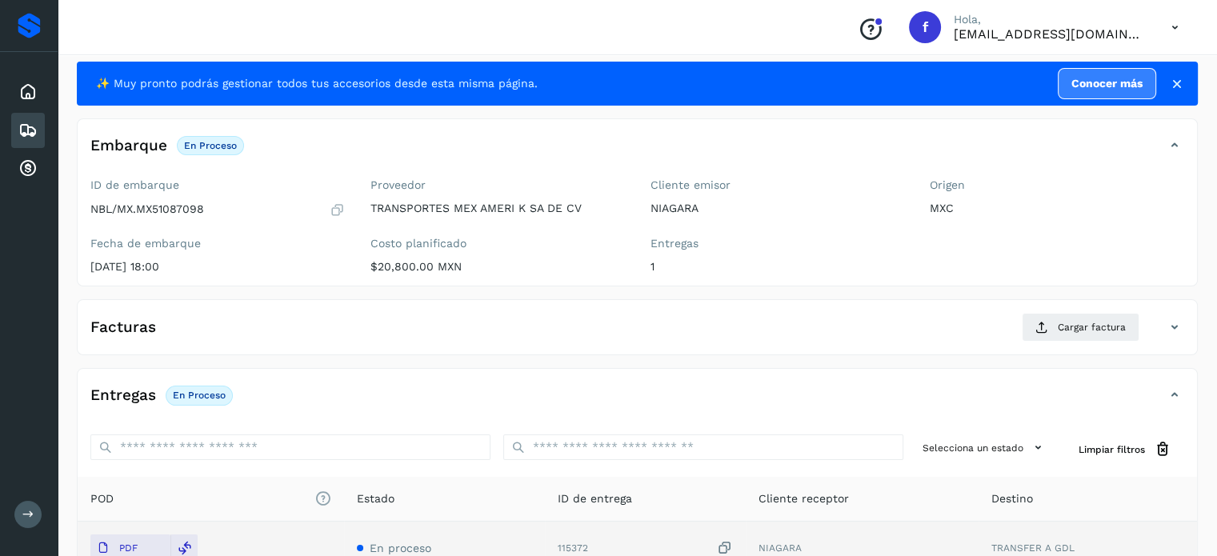
scroll to position [0, 0]
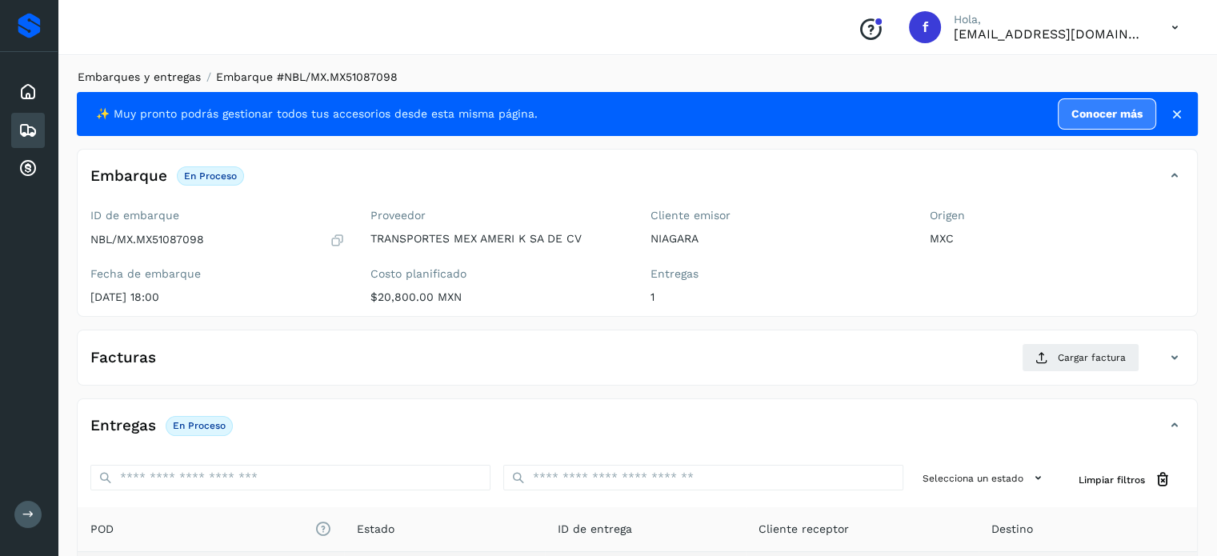
click at [142, 76] on link "Embarques y entregas" at bounding box center [139, 76] width 123 height 13
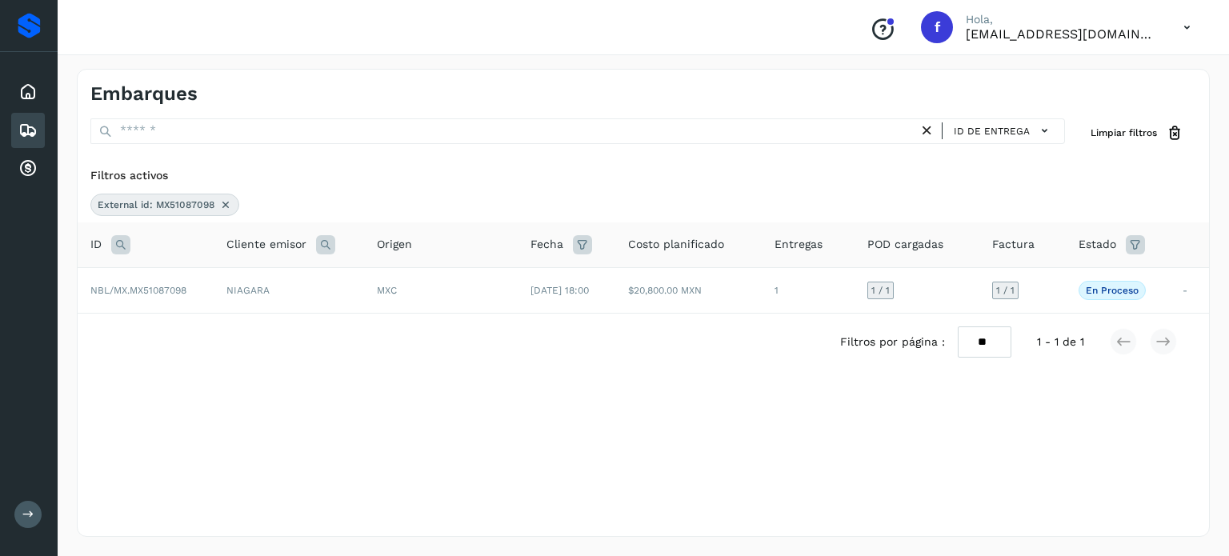
click at [122, 243] on icon at bounding box center [120, 244] width 19 height 19
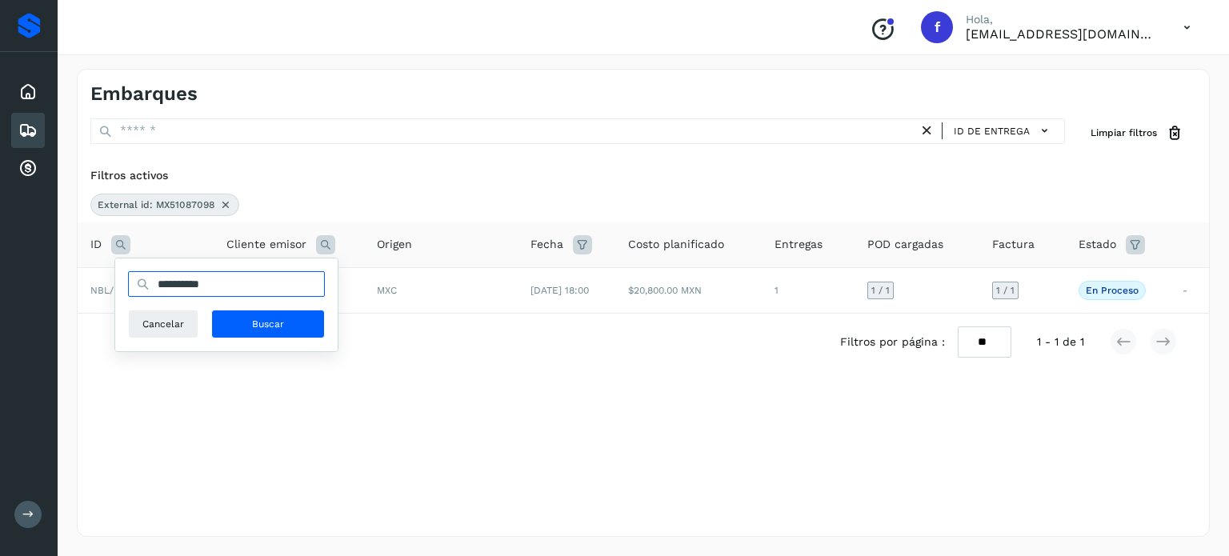
click at [194, 284] on input "**********" at bounding box center [226, 284] width 197 height 26
paste input "text"
type input "**********"
click at [310, 324] on button "Buscar" at bounding box center [268, 324] width 114 height 29
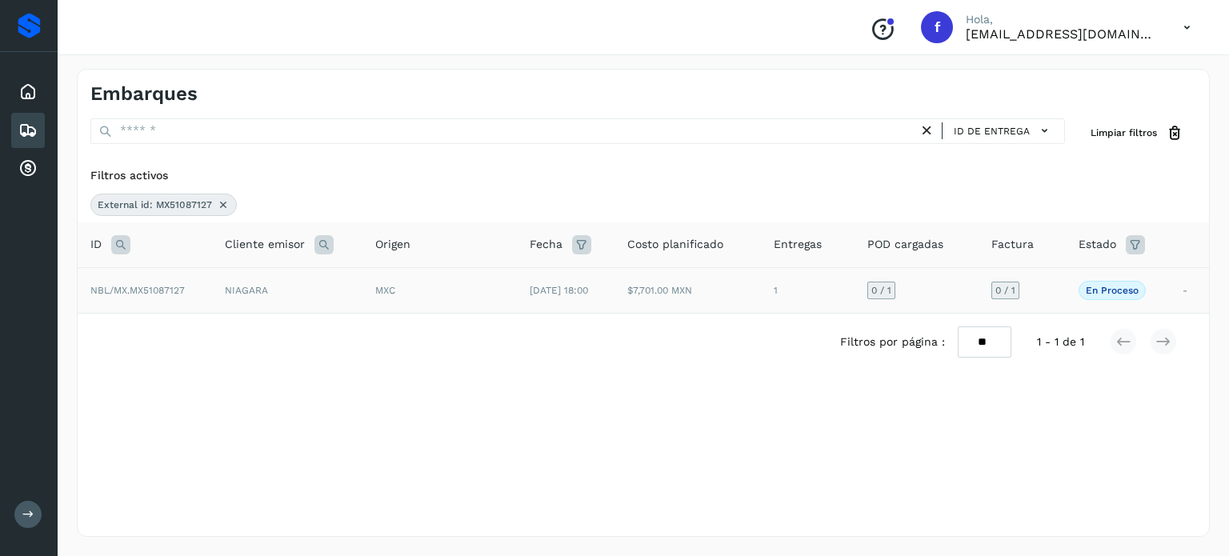
click at [588, 285] on span "[DATE] 18:00" at bounding box center [559, 290] width 58 height 11
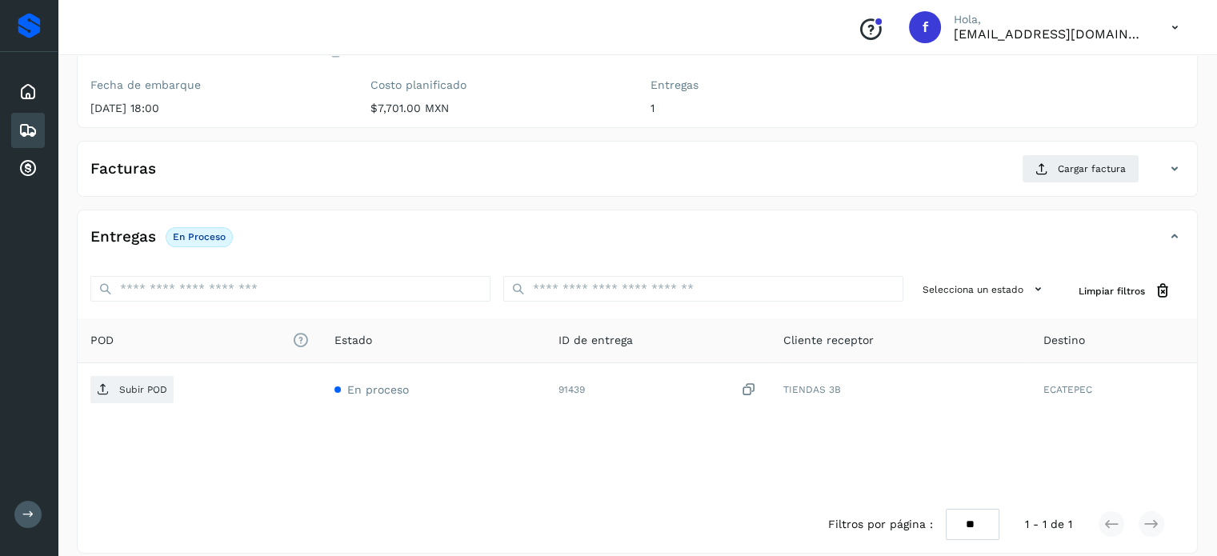
scroll to position [203, 0]
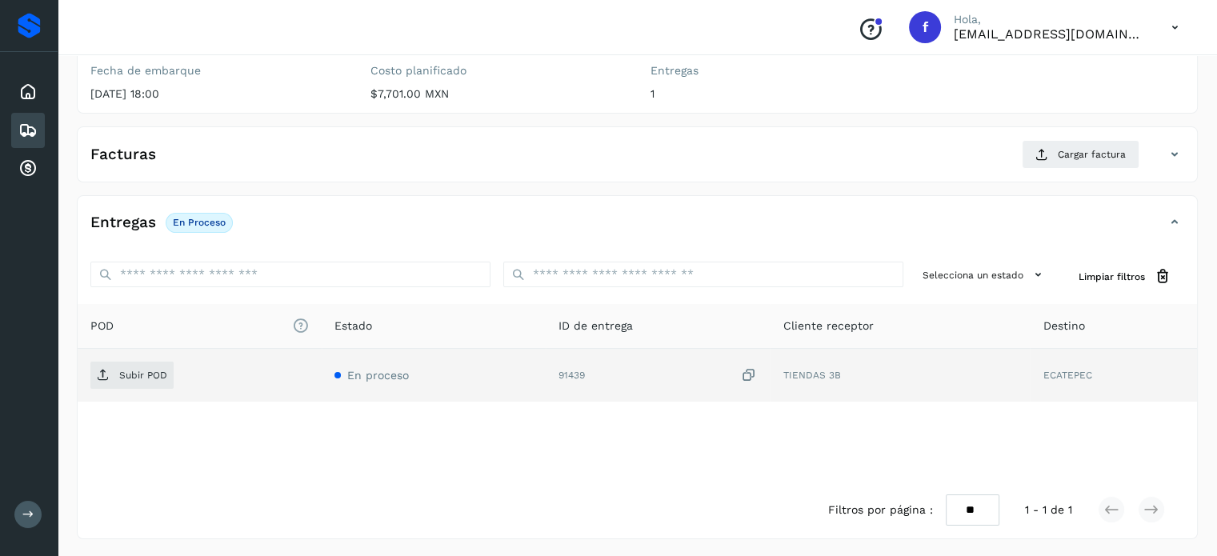
click at [752, 370] on icon at bounding box center [749, 375] width 16 height 17
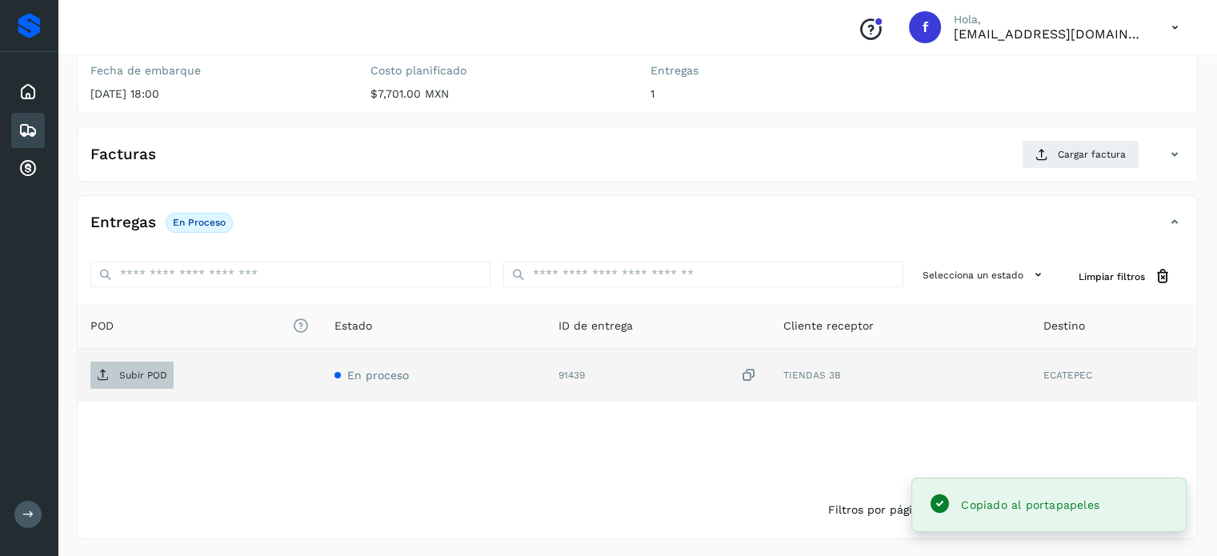
click at [165, 374] on p "Subir POD" at bounding box center [143, 375] width 48 height 11
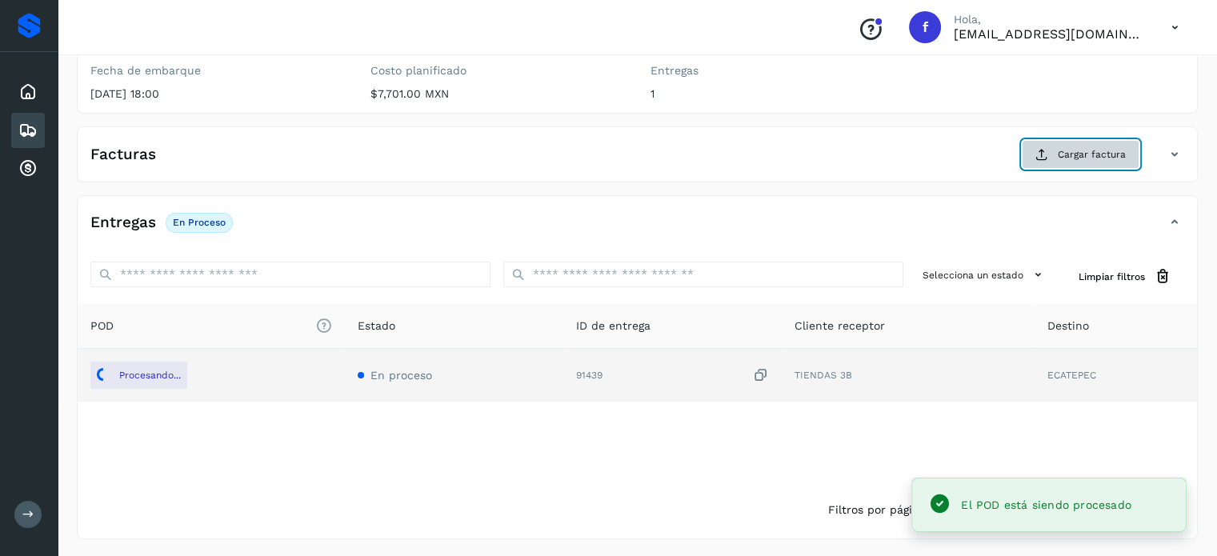
click at [1066, 161] on button "Cargar factura" at bounding box center [1081, 154] width 118 height 29
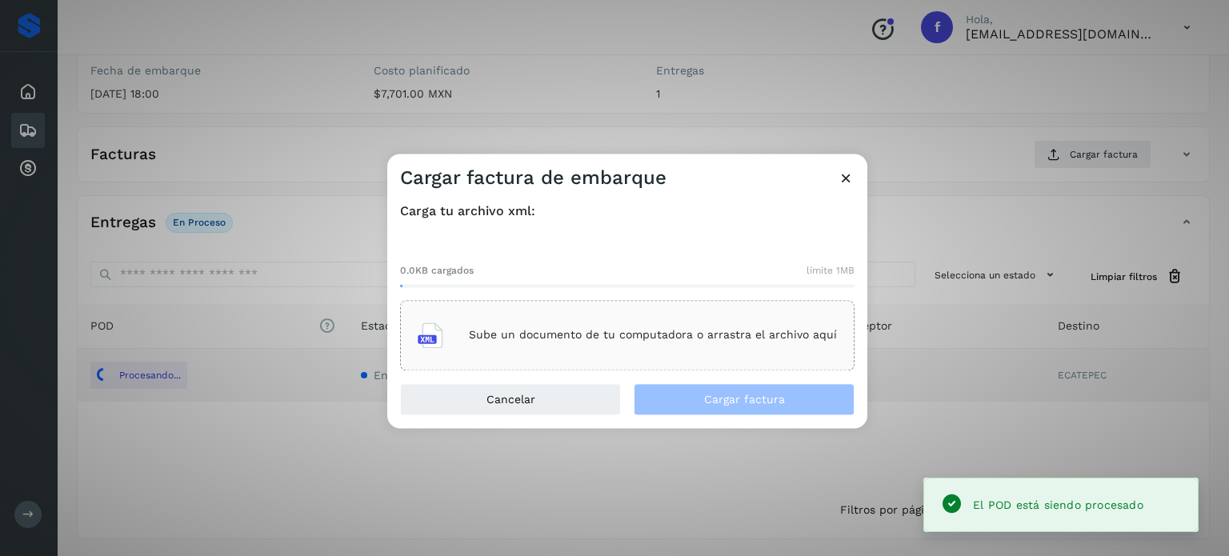
click at [609, 330] on p "Sube un documento de tu computadora o arrastra el archivo aquí" at bounding box center [653, 336] width 368 height 14
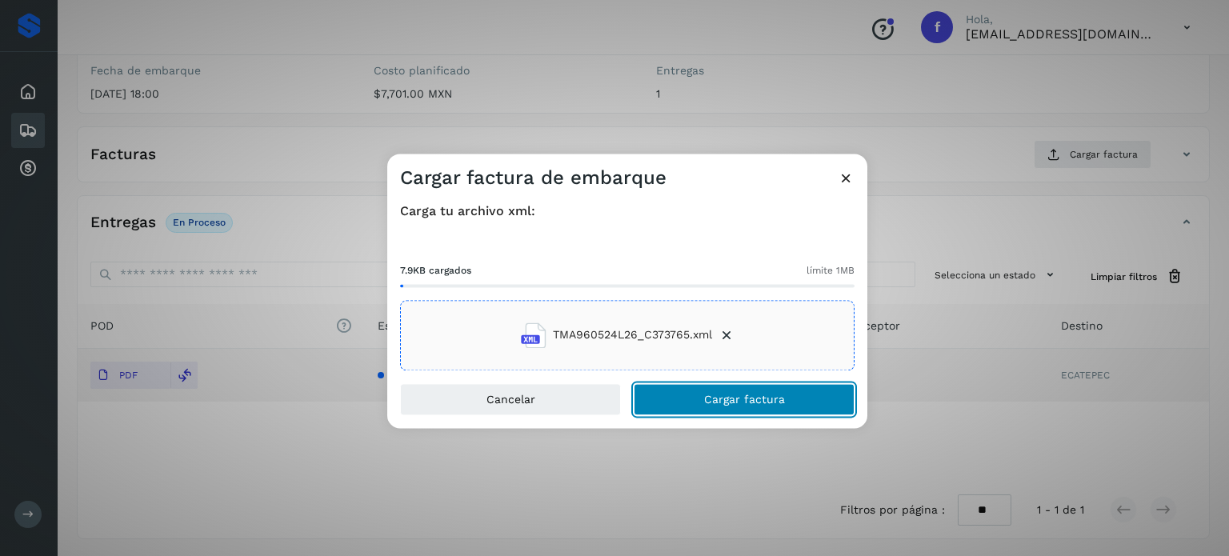
click at [702, 411] on button "Cargar factura" at bounding box center [744, 399] width 221 height 32
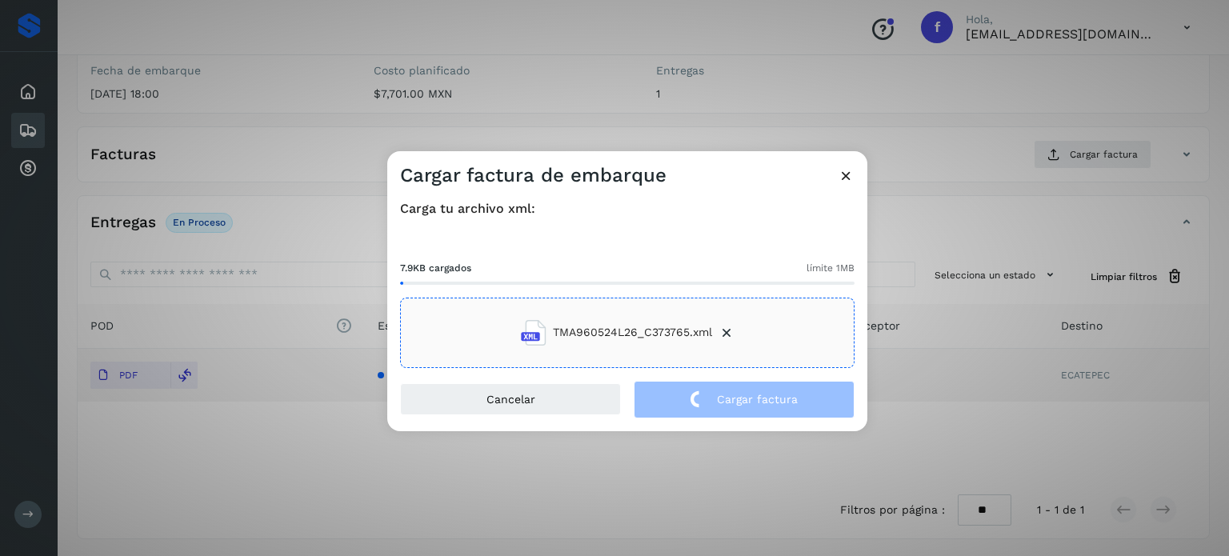
click at [278, 111] on div "Cargar factura de embarque Carga tu archivo xml: 7.9KB cargados límite 1MB TMA9…" at bounding box center [614, 278] width 1229 height 556
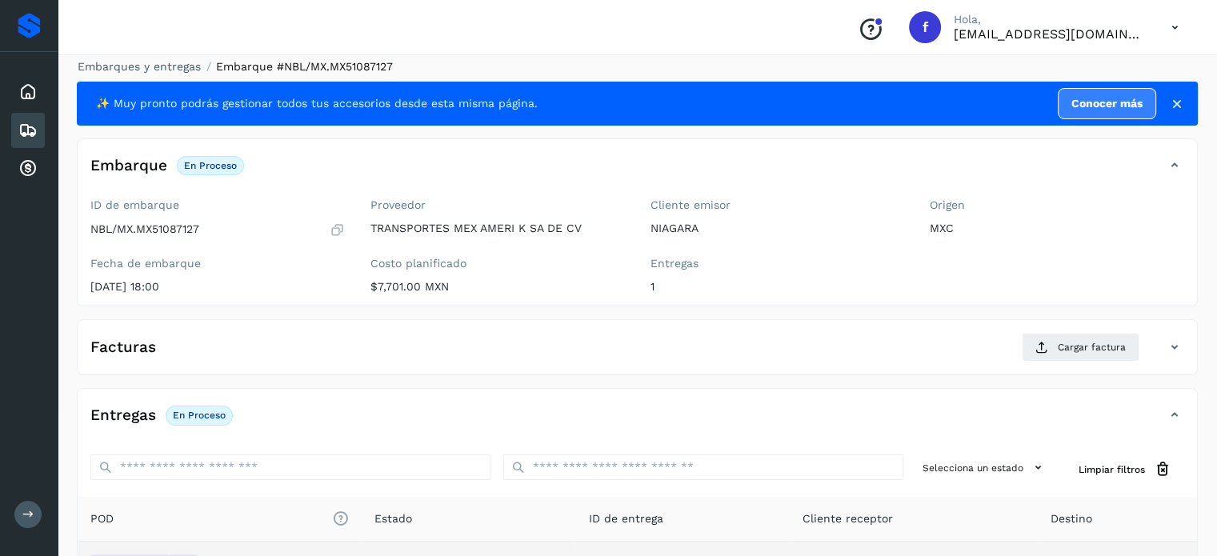
scroll to position [0, 0]
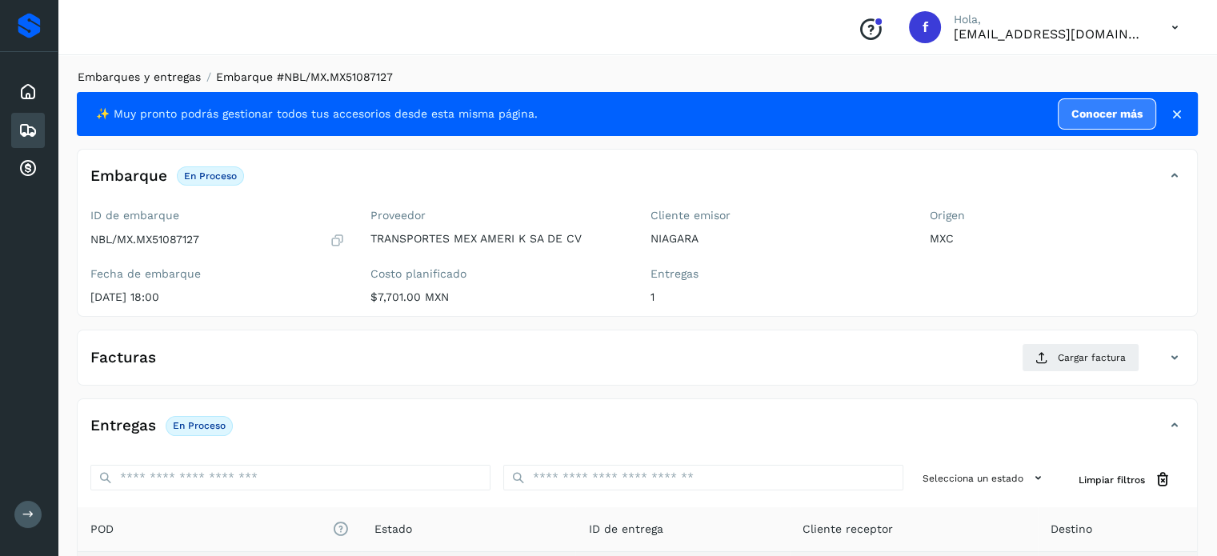
click at [166, 79] on link "Embarques y entregas" at bounding box center [139, 76] width 123 height 13
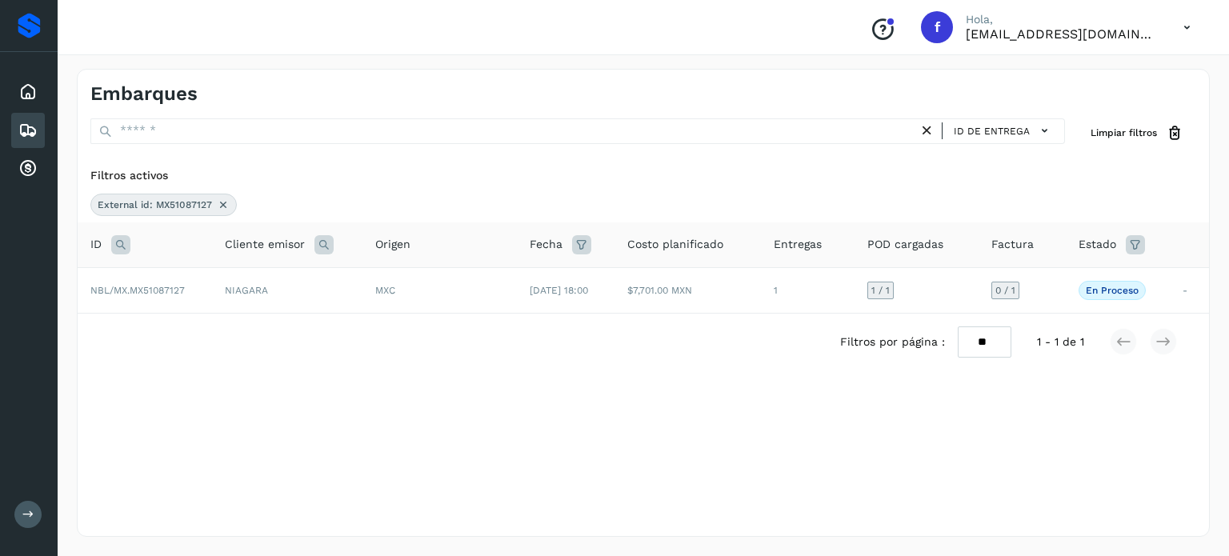
click at [121, 242] on icon at bounding box center [120, 244] width 19 height 19
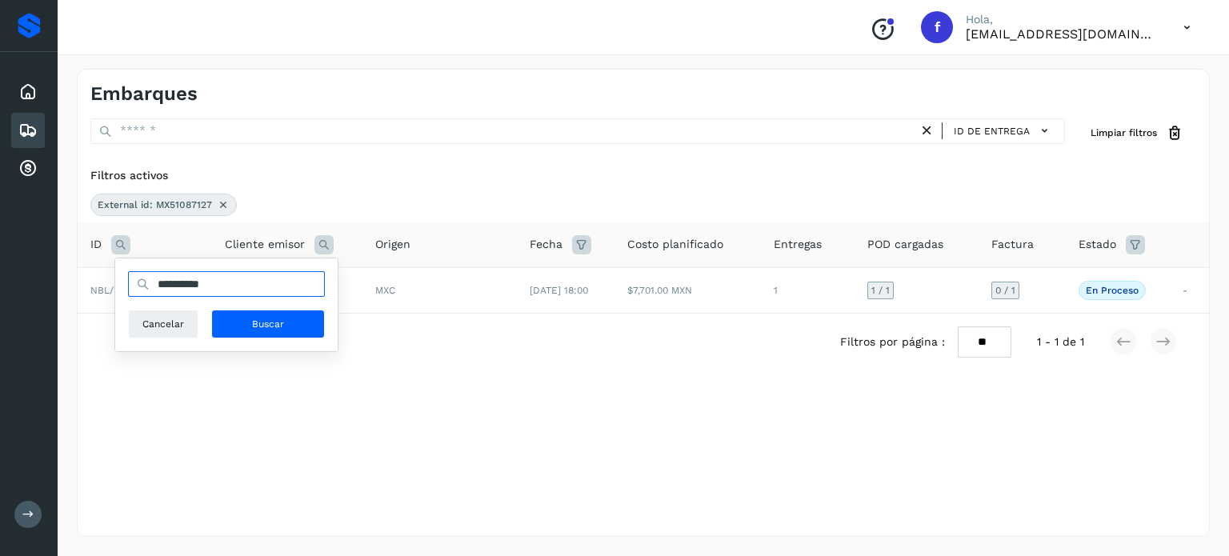
click at [193, 286] on input "**********" at bounding box center [226, 284] width 197 height 26
paste input "text"
type input "**********"
click at [249, 322] on button "Buscar" at bounding box center [268, 324] width 114 height 29
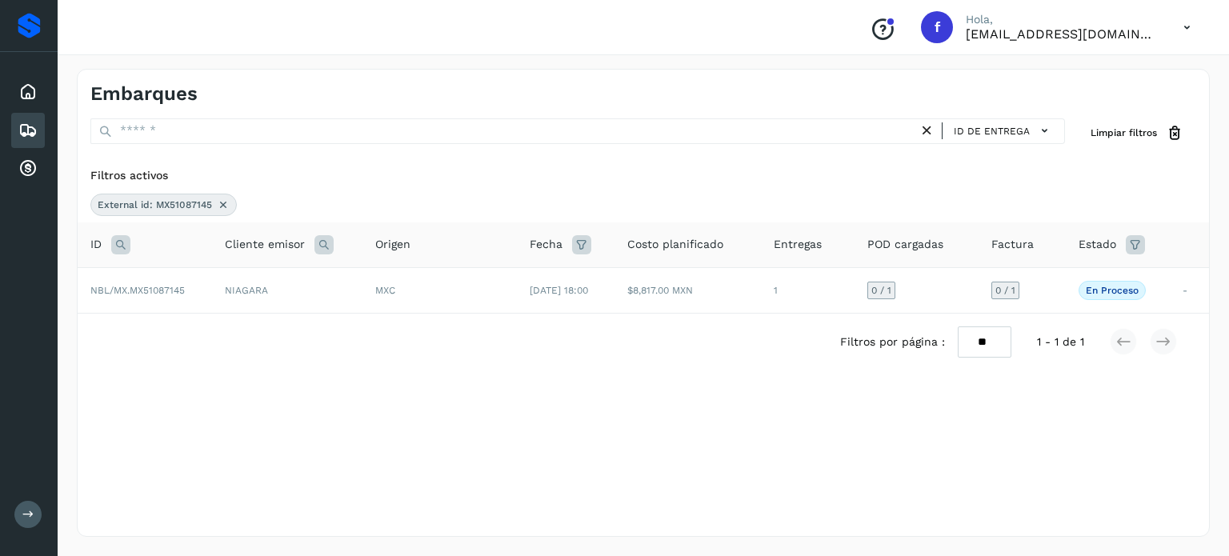
click at [459, 283] on div "MXC" at bounding box center [439, 290] width 129 height 14
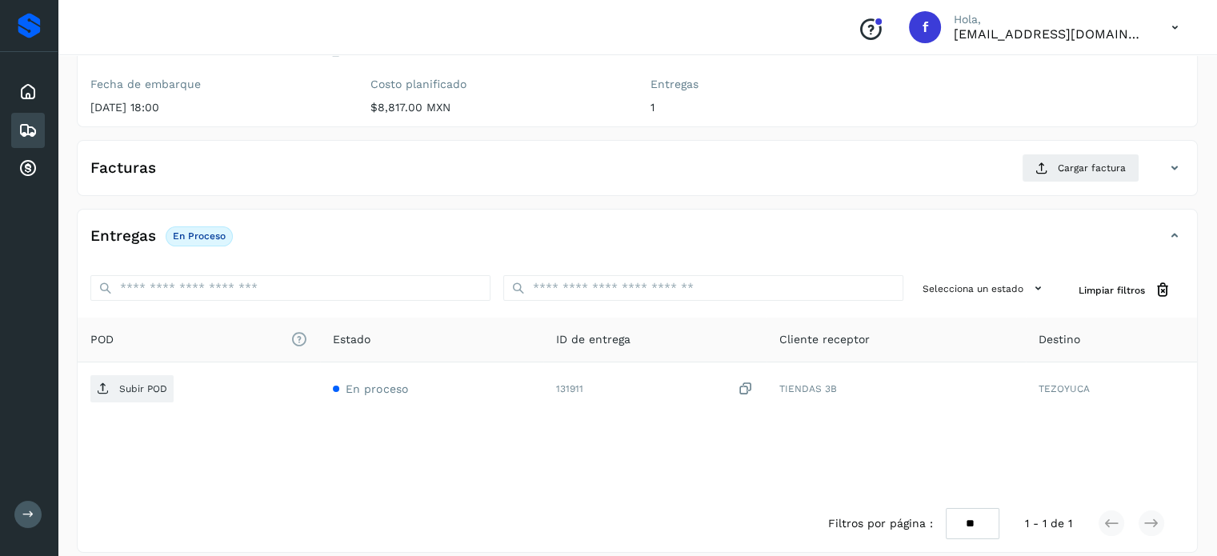
scroll to position [203, 0]
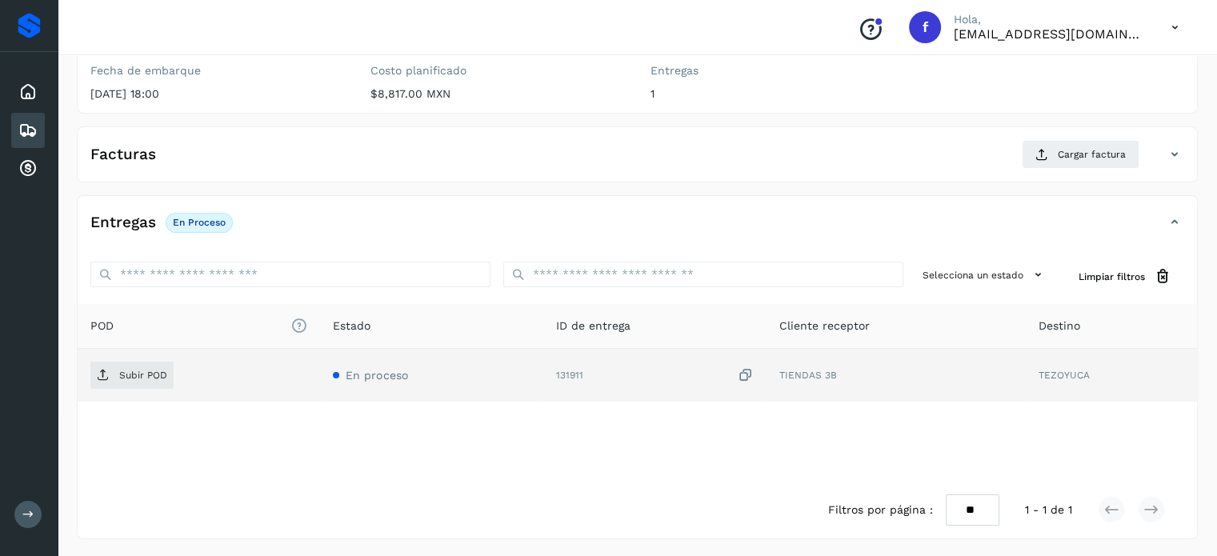
click at [751, 374] on icon at bounding box center [746, 375] width 16 height 17
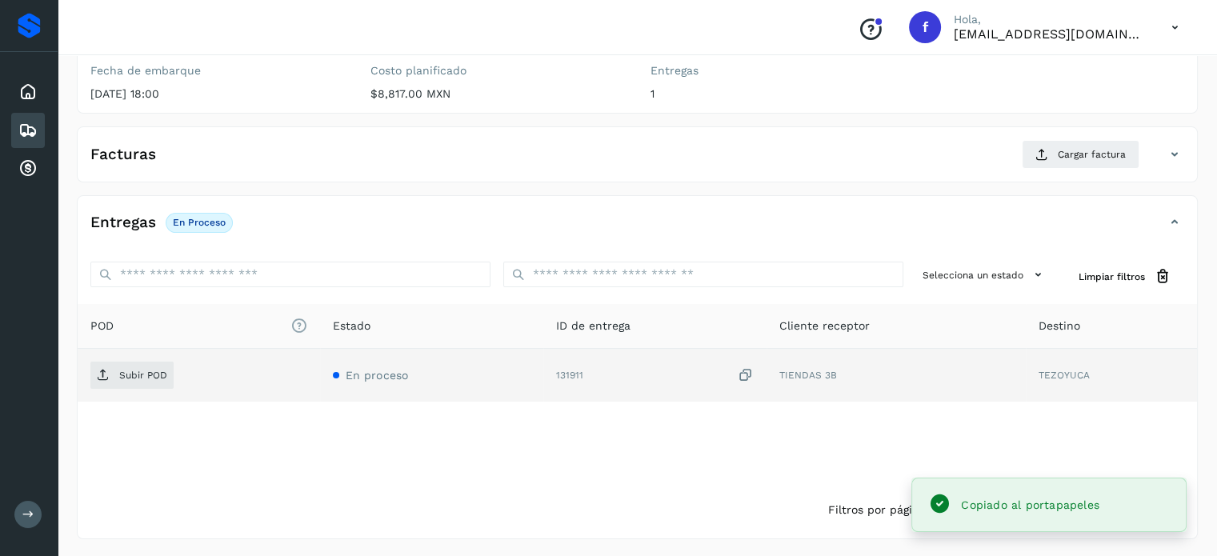
click at [743, 373] on icon at bounding box center [746, 375] width 16 height 17
click at [114, 373] on span "Subir POD" at bounding box center [131, 375] width 83 height 26
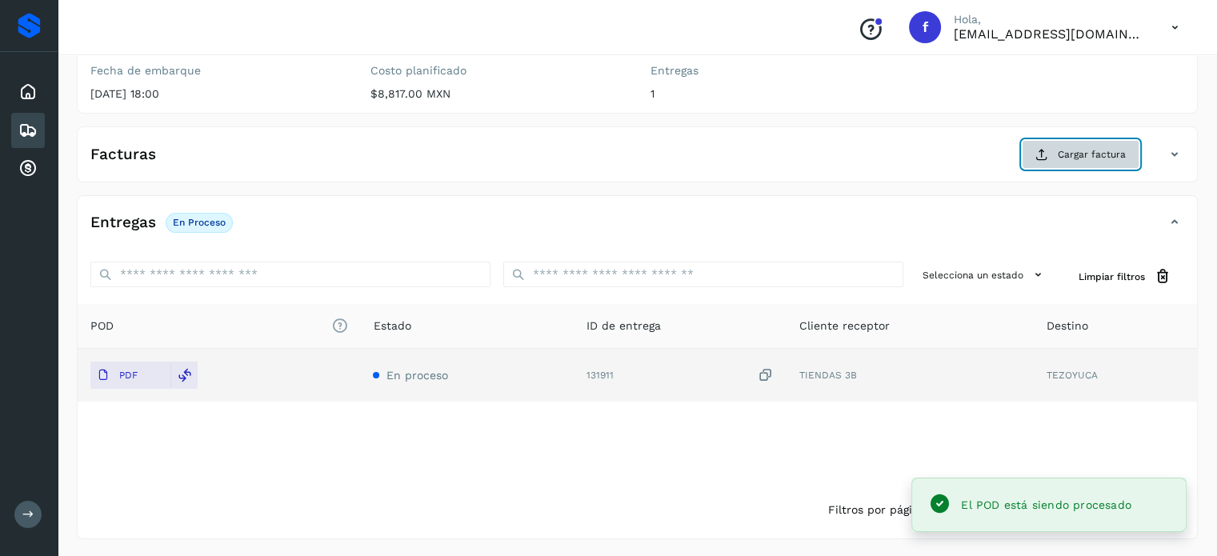
click at [1062, 152] on span "Cargar factura" at bounding box center [1092, 154] width 68 height 14
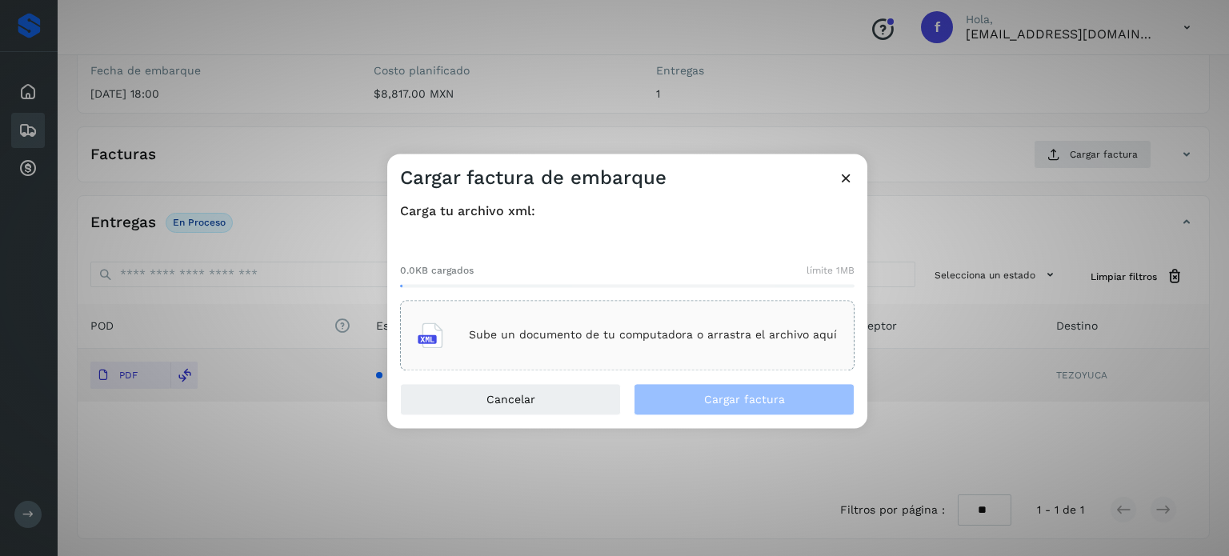
click at [608, 337] on p "Sube un documento de tu computadora o arrastra el archivo aquí" at bounding box center [653, 336] width 368 height 14
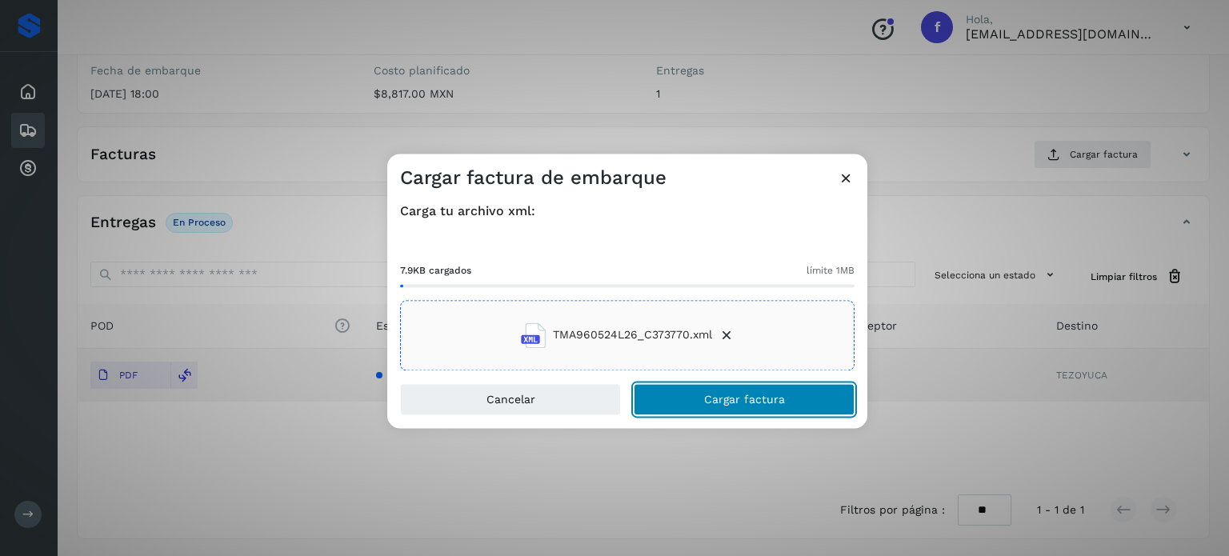
click at [720, 391] on button "Cargar factura" at bounding box center [744, 399] width 221 height 32
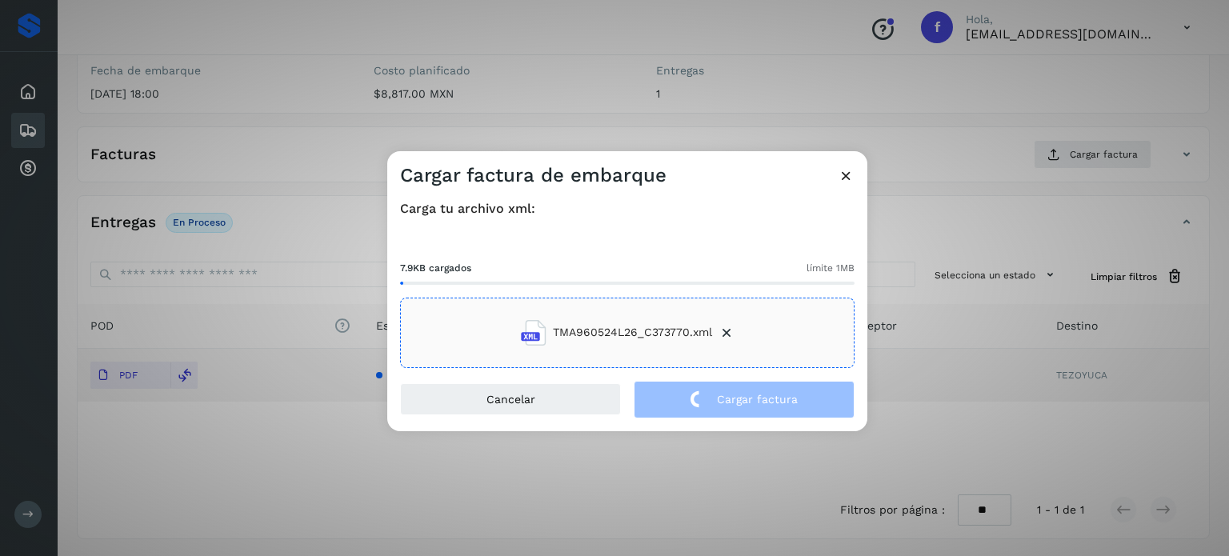
click at [114, 130] on div "Cargar factura de embarque Carga tu archivo xml: 7.9KB cargados límite 1MB TMA9…" at bounding box center [614, 278] width 1229 height 556
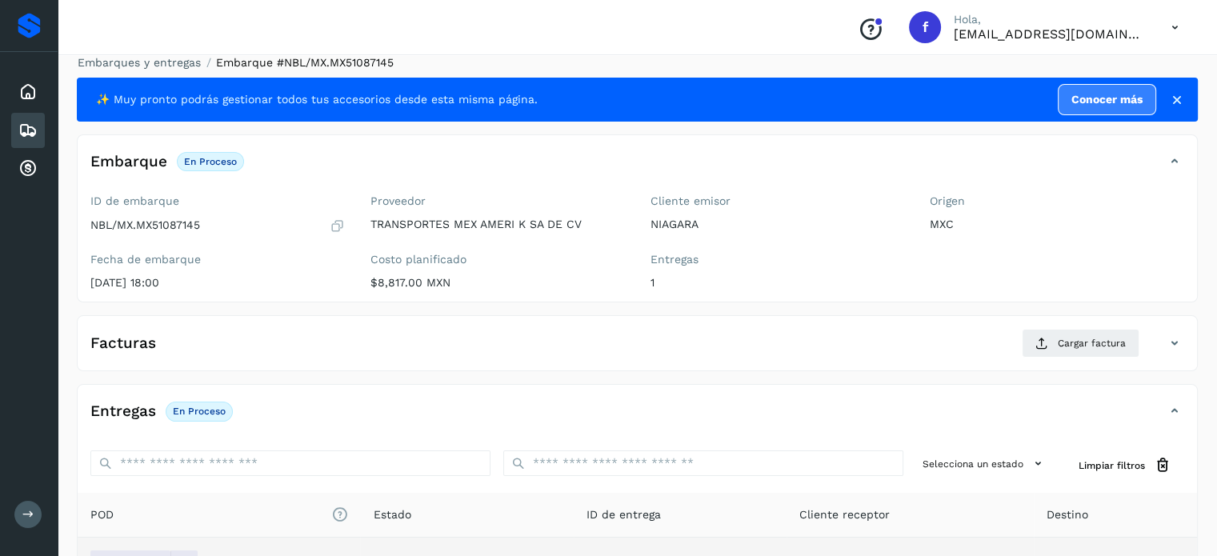
scroll to position [0, 0]
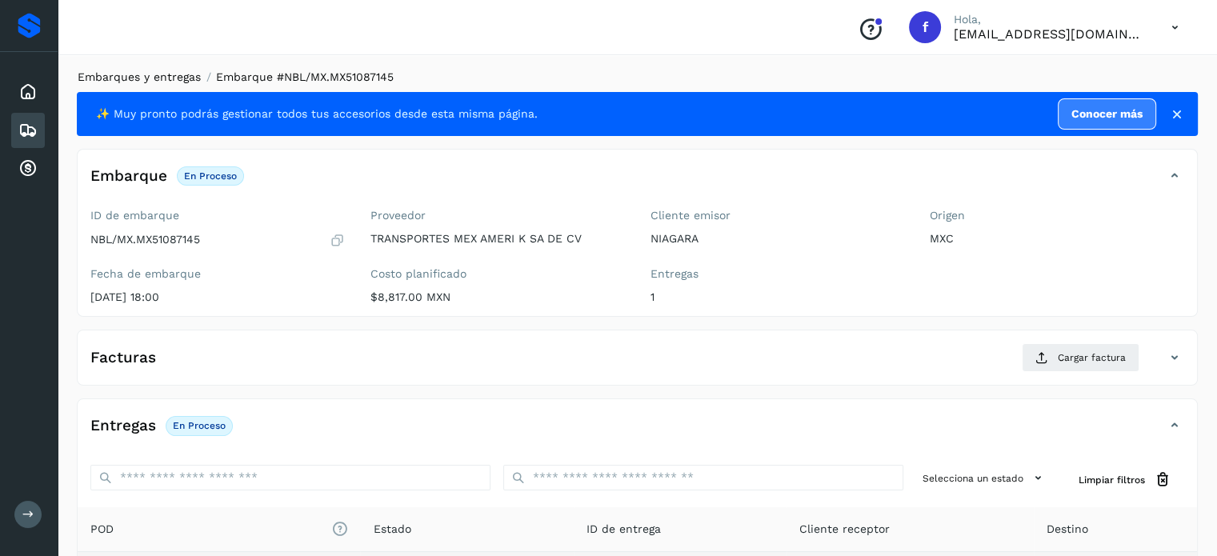
click at [162, 72] on link "Embarques y entregas" at bounding box center [139, 76] width 123 height 13
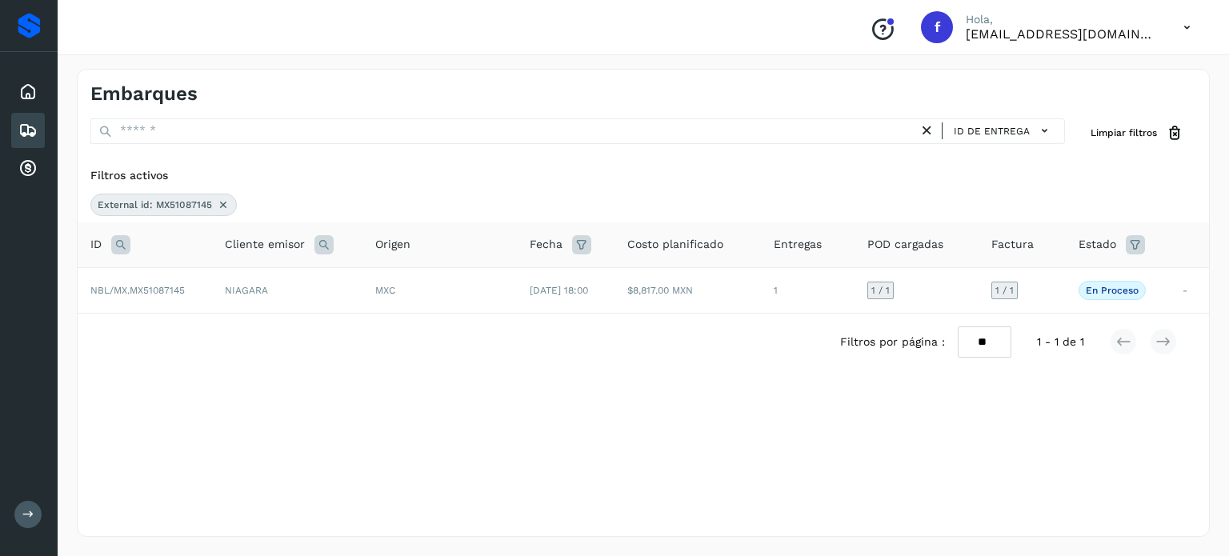
click at [122, 241] on icon at bounding box center [120, 244] width 19 height 19
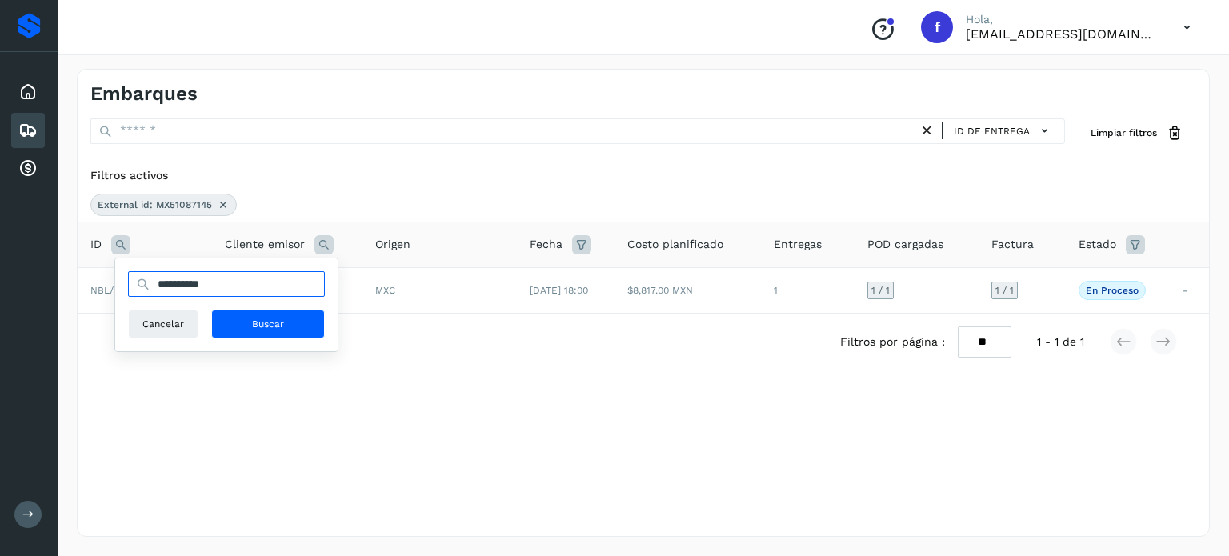
click at [198, 284] on input "**********" at bounding box center [226, 284] width 197 height 26
paste input "text"
type input "**********"
click at [259, 332] on button "Buscar" at bounding box center [268, 324] width 114 height 29
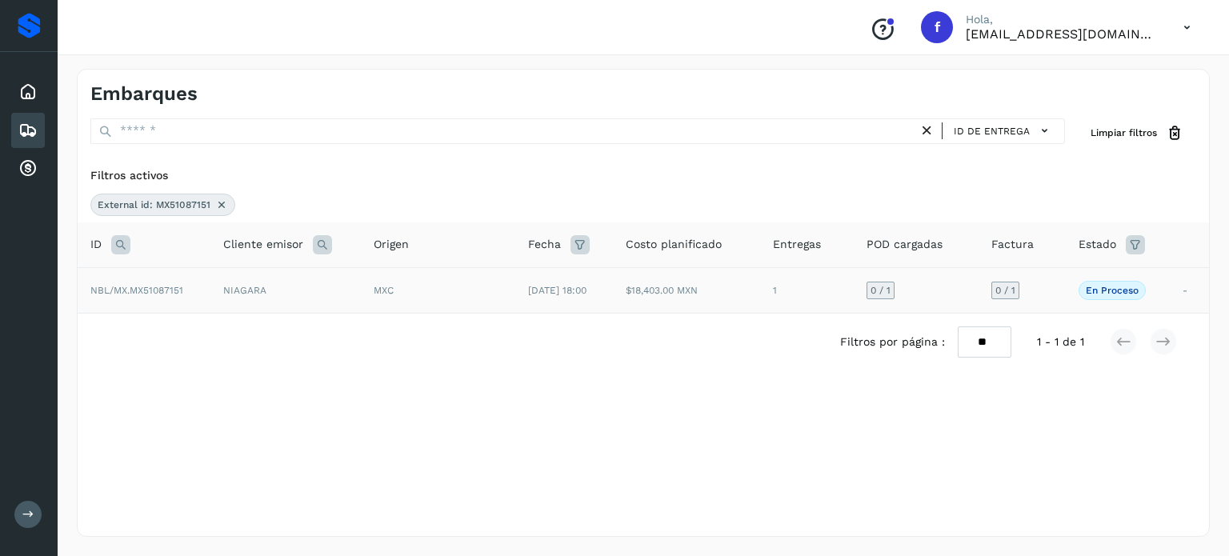
click at [470, 295] on div "MXC" at bounding box center [438, 290] width 129 height 14
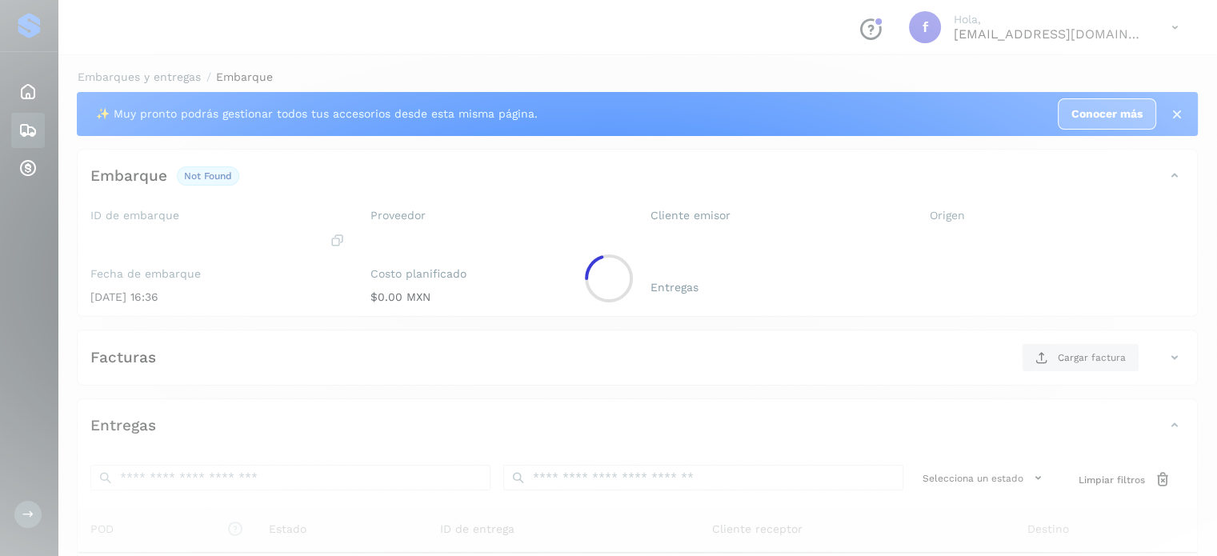
click at [470, 295] on div at bounding box center [608, 278] width 1217 height 556
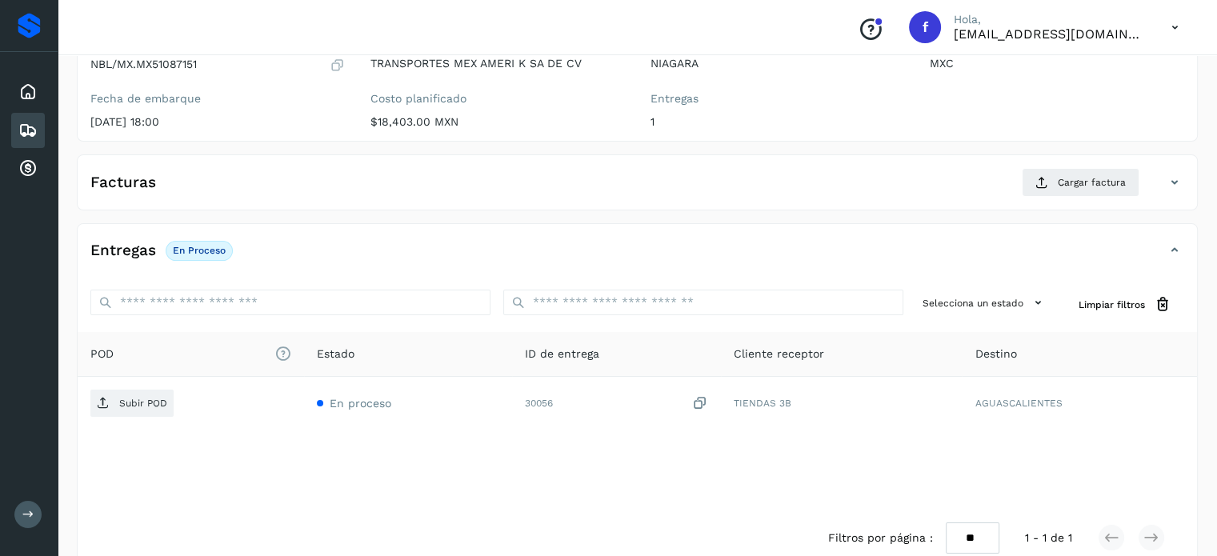
scroll to position [203, 0]
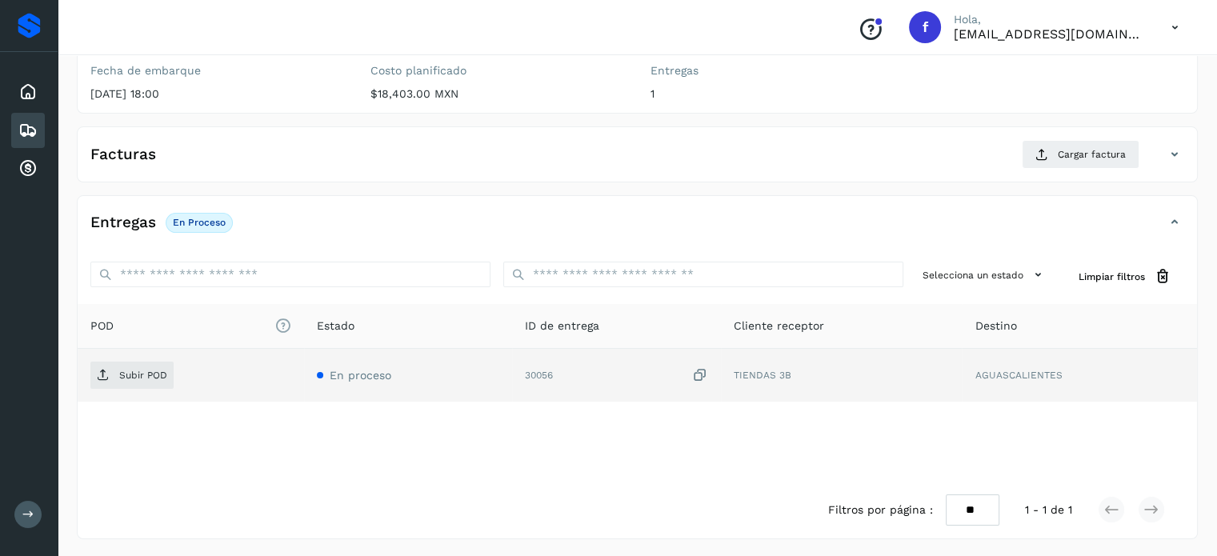
click at [701, 378] on icon at bounding box center [700, 375] width 16 height 17
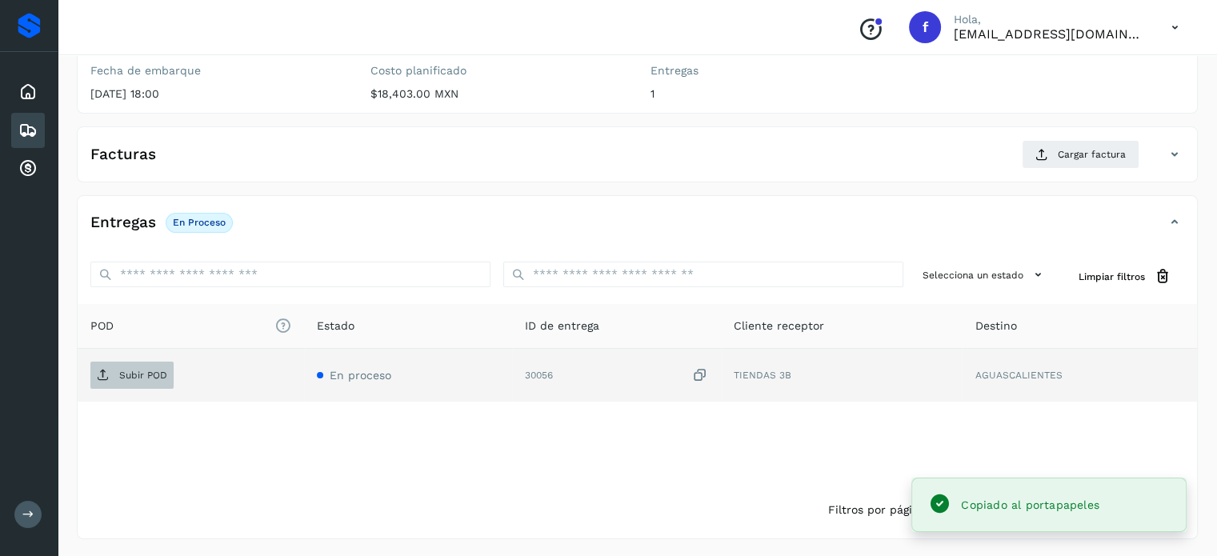
click at [125, 377] on p "Subir POD" at bounding box center [143, 375] width 48 height 11
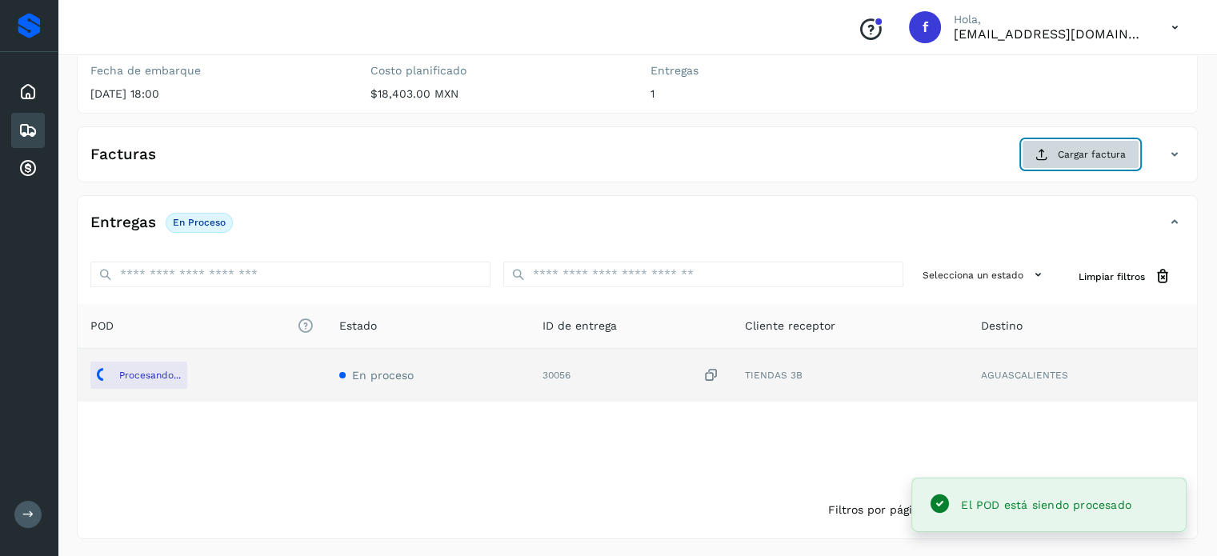
click at [1090, 161] on button "Cargar factura" at bounding box center [1081, 154] width 118 height 29
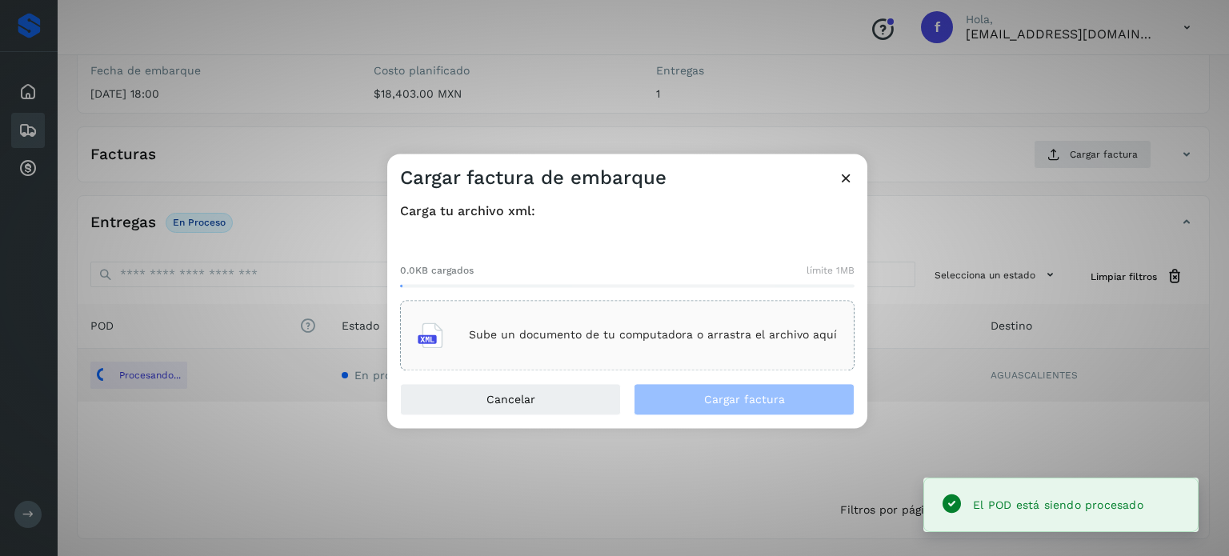
click at [637, 330] on p "Sube un documento de tu computadora o arrastra el archivo aquí" at bounding box center [653, 336] width 368 height 14
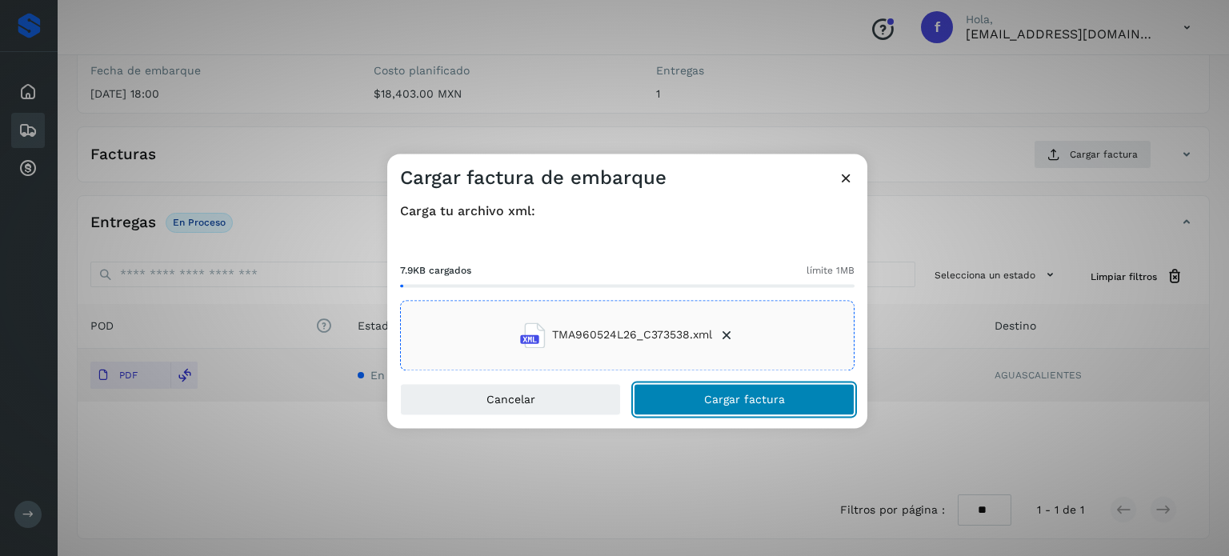
click at [778, 404] on span "Cargar factura" at bounding box center [744, 399] width 81 height 11
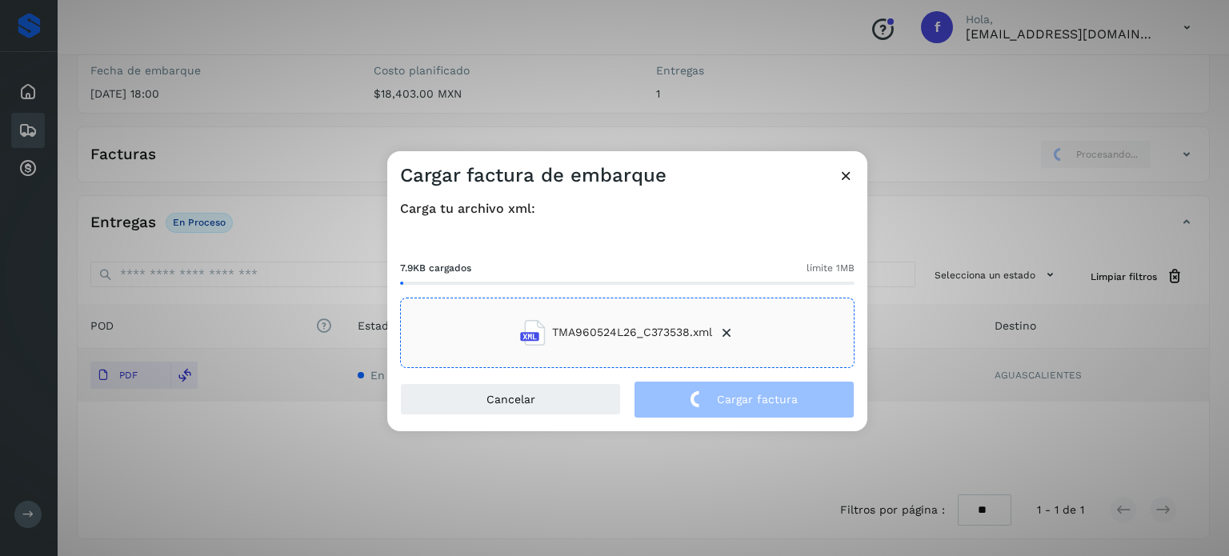
click at [259, 96] on div "Cargar factura de embarque Carga tu archivo xml: 7.9KB cargados límite 1MB TMA9…" at bounding box center [614, 278] width 1229 height 556
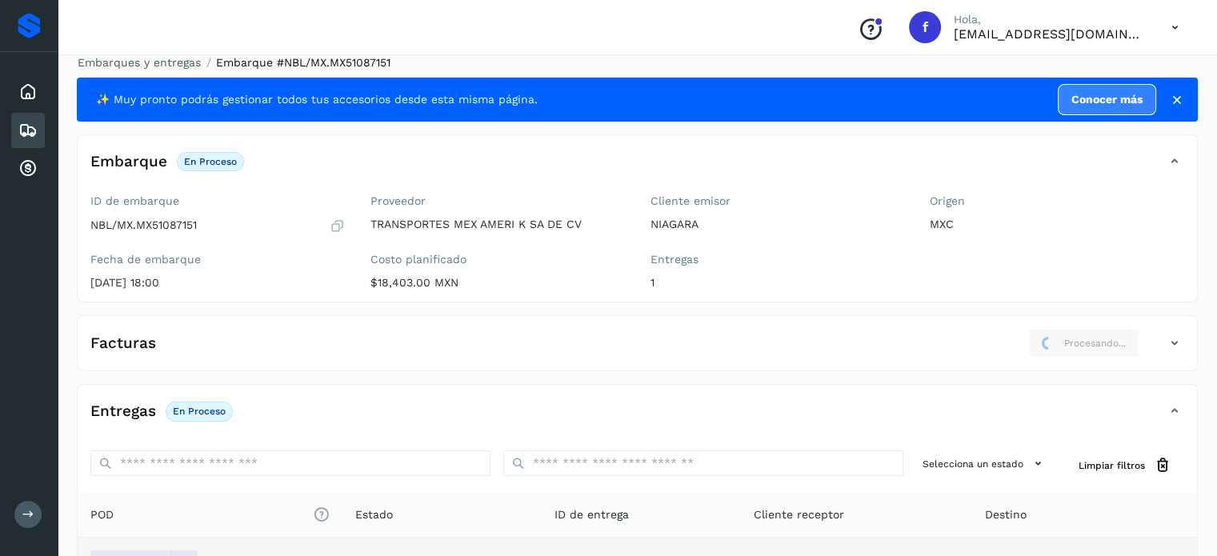
scroll to position [0, 0]
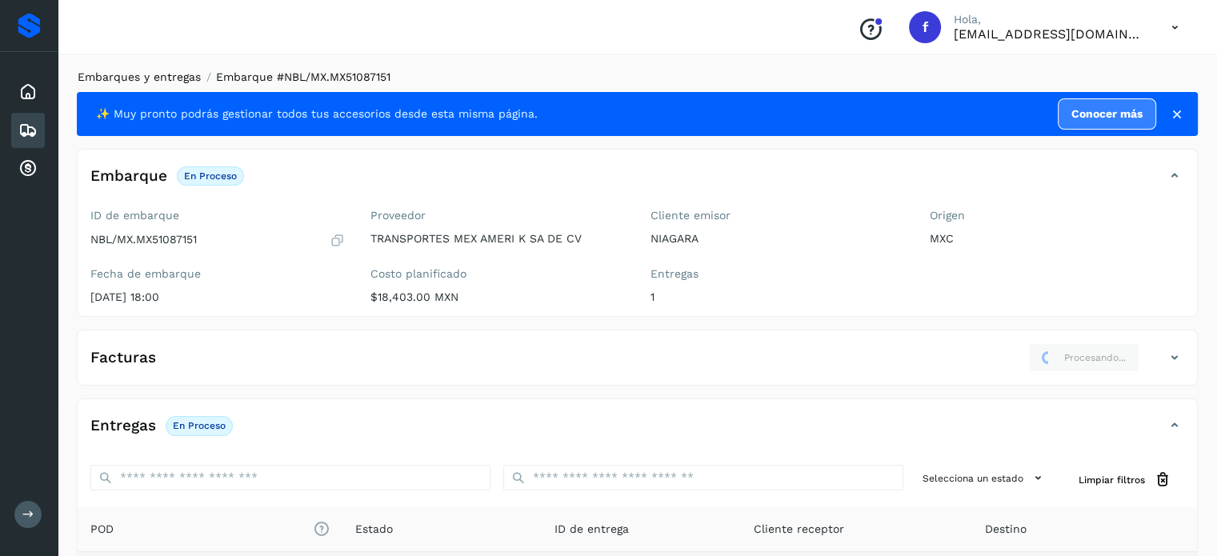
click at [175, 75] on link "Embarques y entregas" at bounding box center [139, 76] width 123 height 13
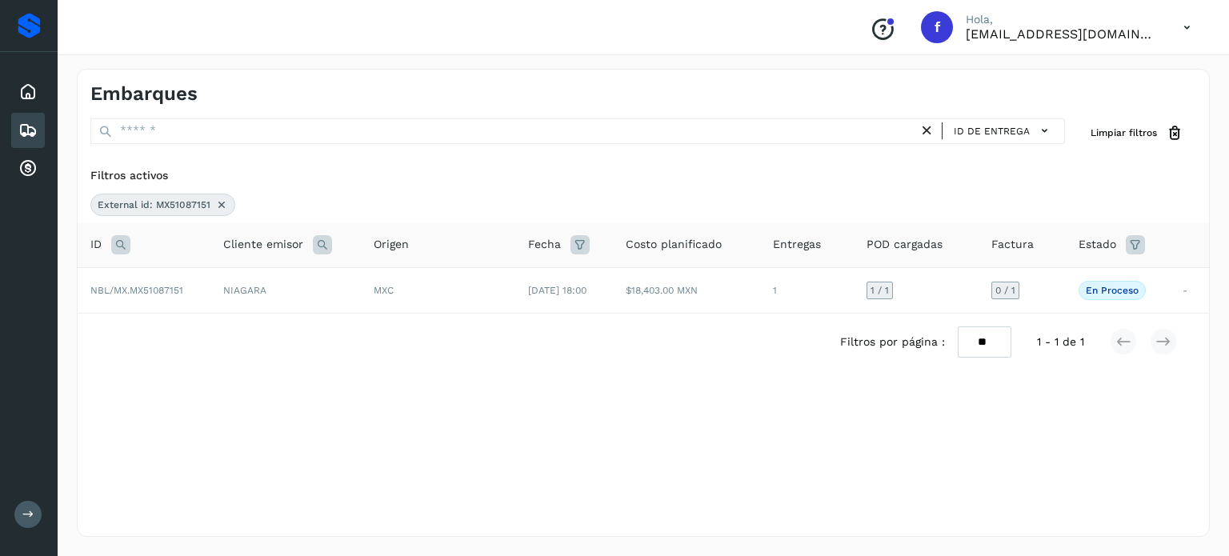
click at [121, 247] on icon at bounding box center [120, 244] width 19 height 19
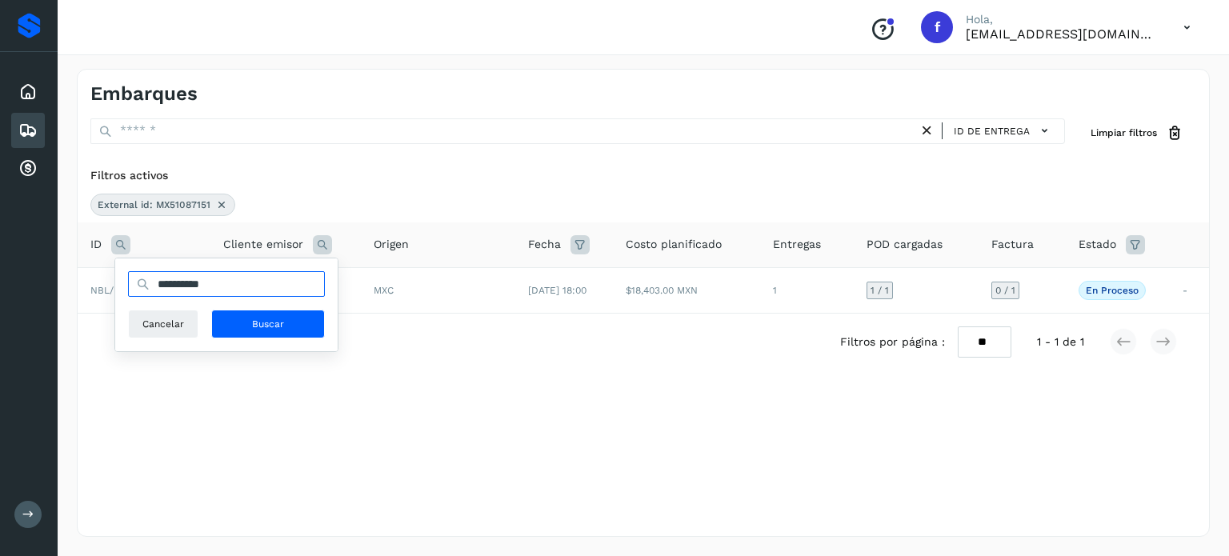
click at [191, 278] on input "**********" at bounding box center [226, 284] width 197 height 26
click at [198, 280] on input "**********" at bounding box center [226, 284] width 197 height 26
paste input "text"
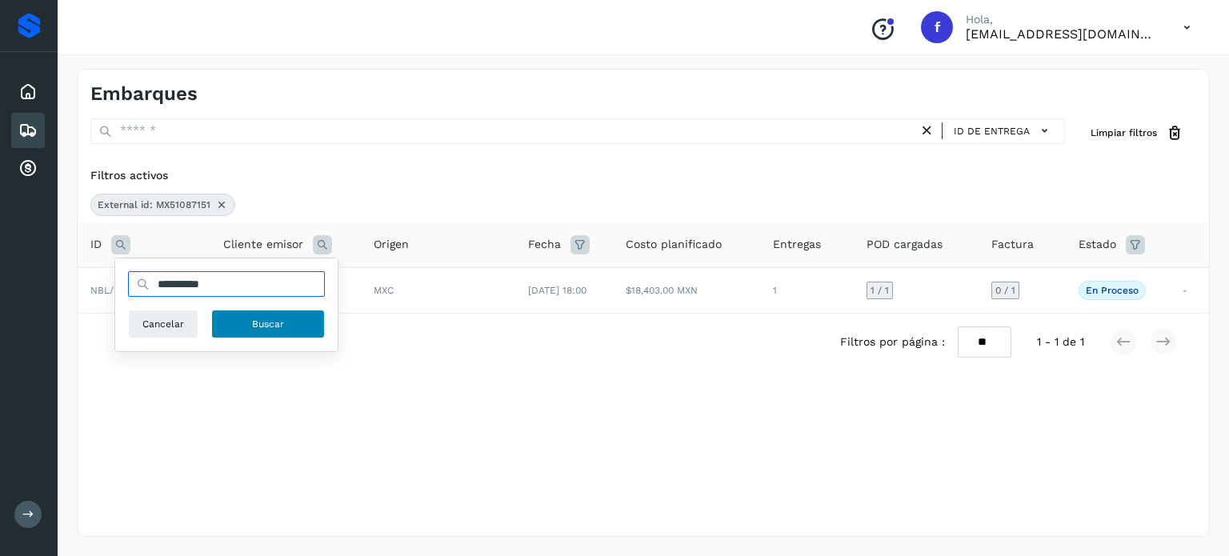
type input "**********"
click at [253, 324] on span "Buscar" at bounding box center [268, 324] width 32 height 14
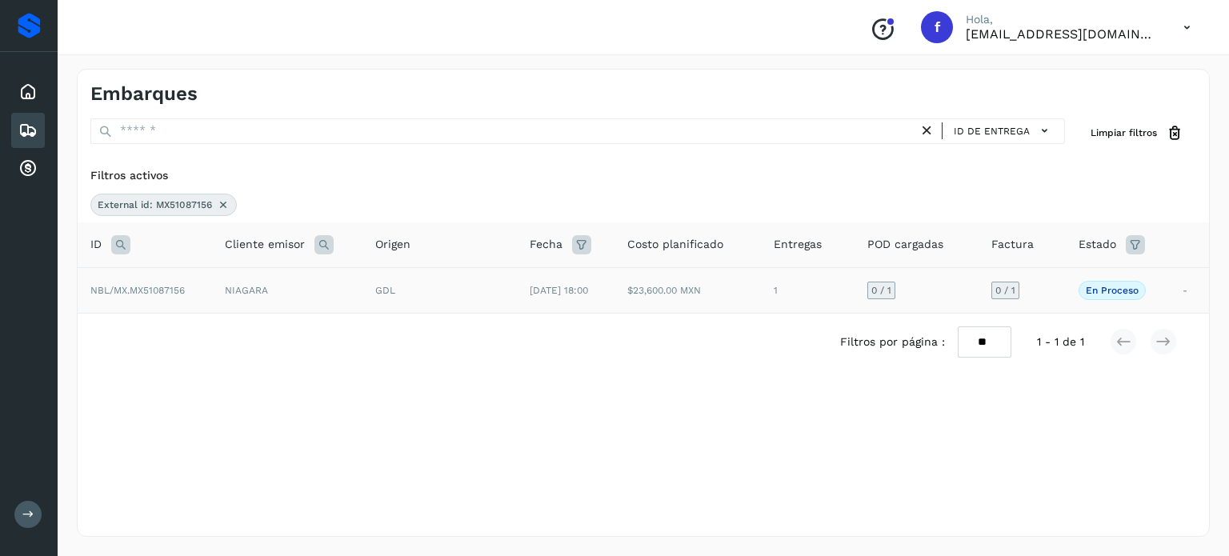
click at [650, 303] on td "$23,600.00 MXN" at bounding box center [687, 290] width 147 height 46
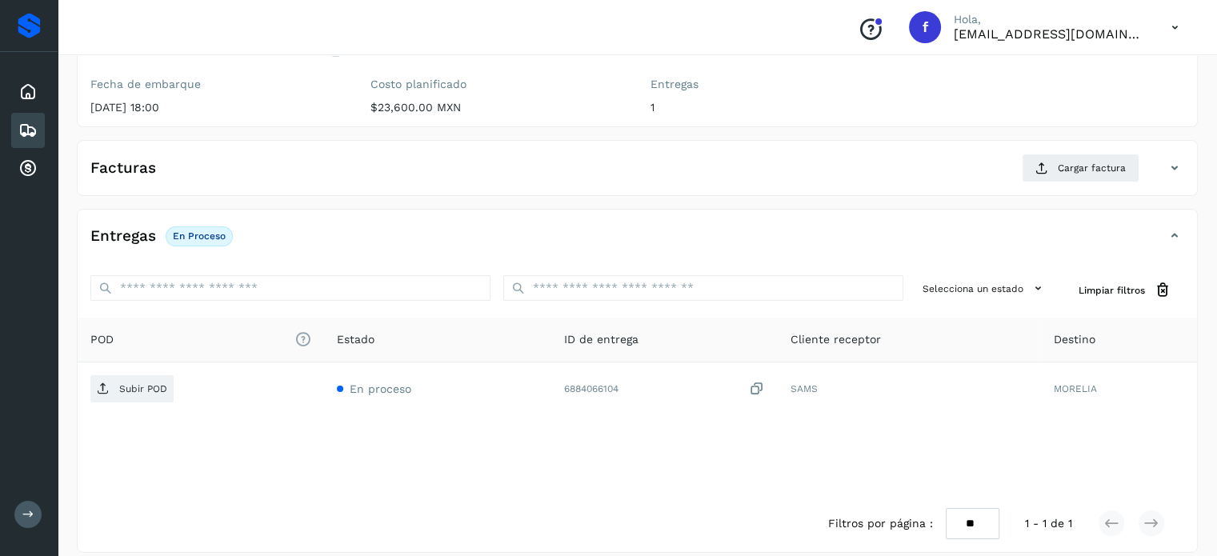
scroll to position [203, 0]
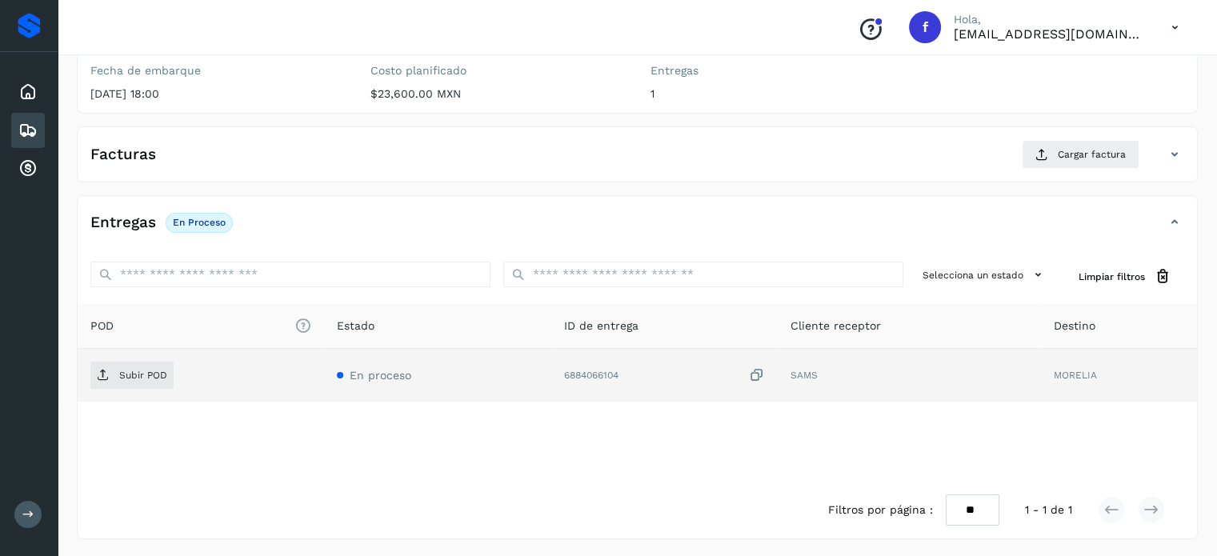
click at [762, 374] on icon at bounding box center [757, 375] width 16 height 17
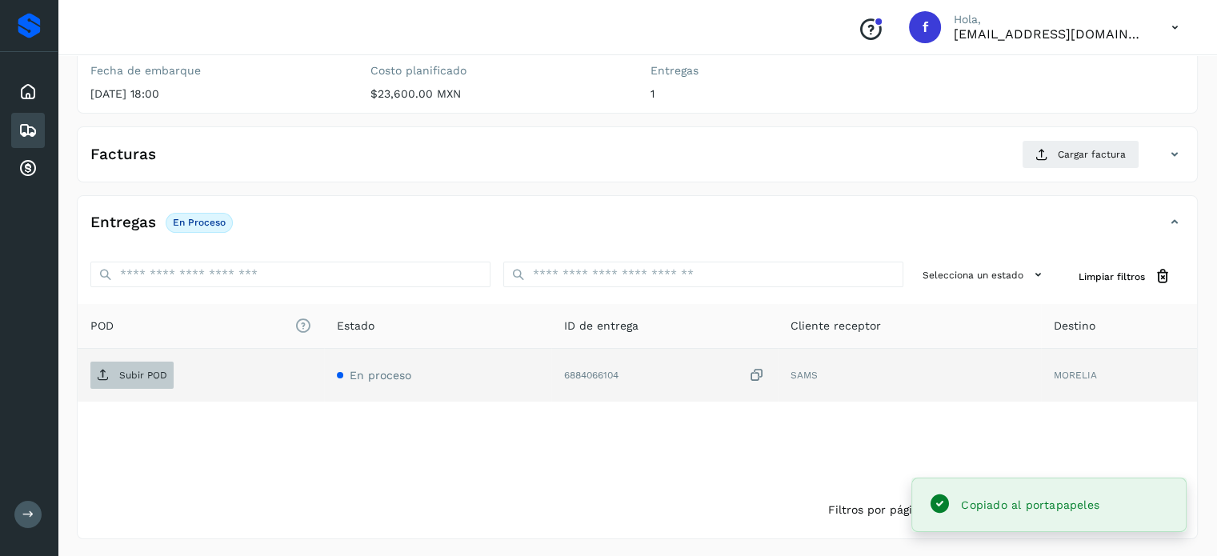
click at [152, 383] on span "Subir POD" at bounding box center [131, 375] width 83 height 26
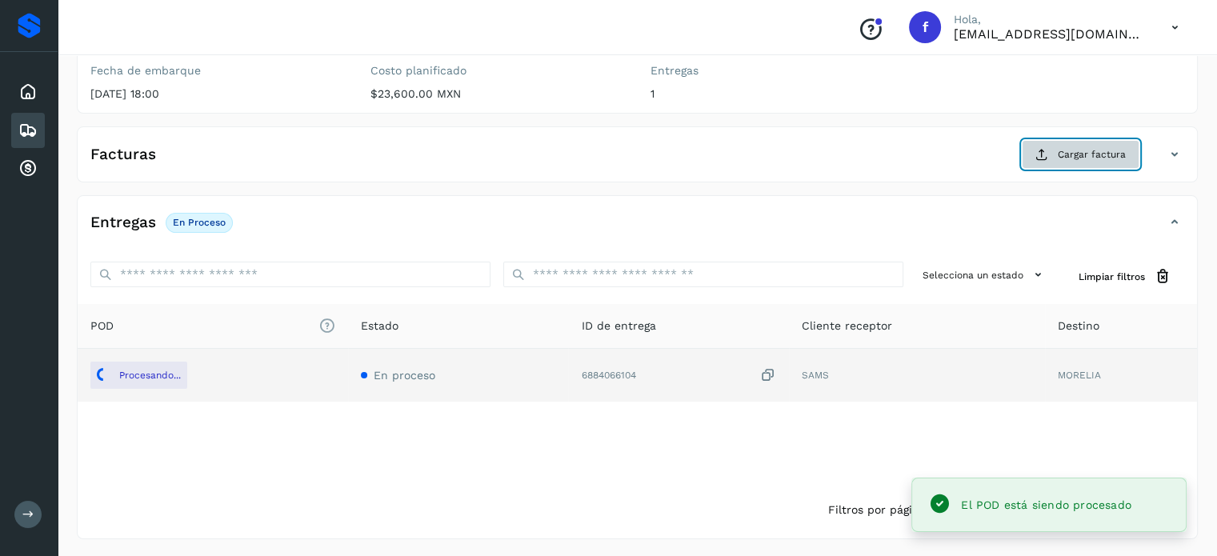
click at [1069, 158] on span "Cargar factura" at bounding box center [1092, 154] width 68 height 14
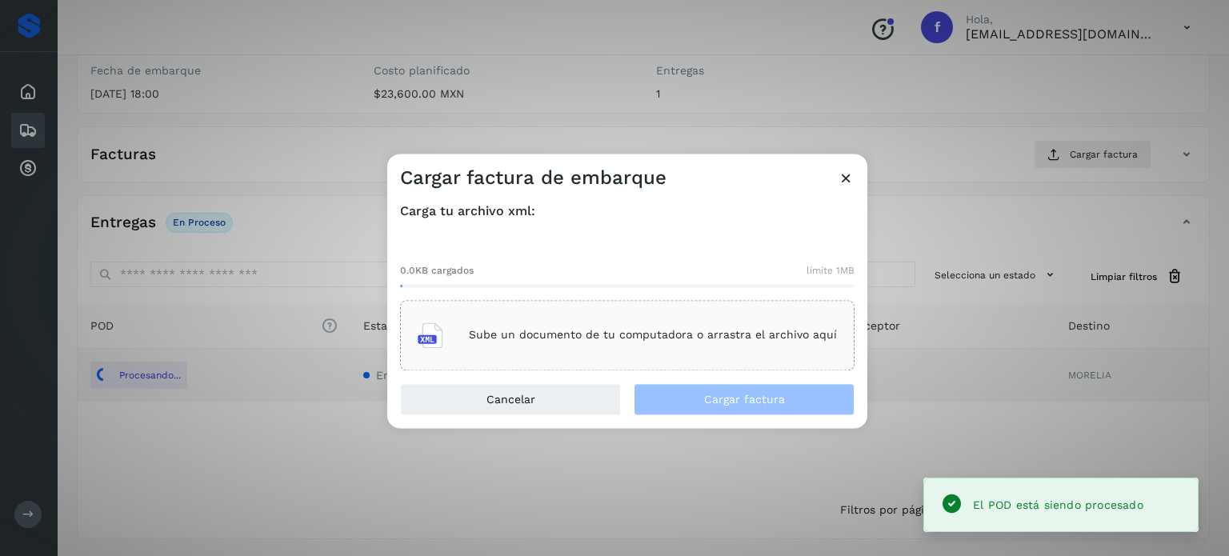
click at [612, 333] on main "Proveedores Inicio Embarques Cuentas por cobrar Salir Conoce nuestros beneficio…" at bounding box center [614, 178] width 1229 height 762
click at [624, 345] on div "Sube un documento de tu computadora o arrastra el archivo aquí" at bounding box center [627, 335] width 419 height 43
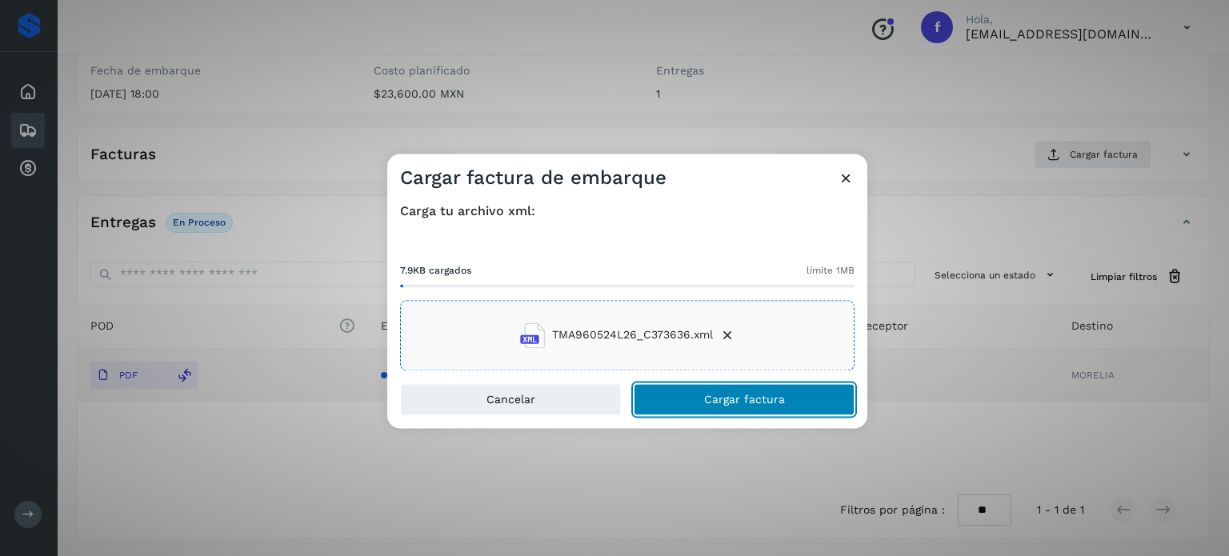
click at [741, 398] on span "Cargar factura" at bounding box center [744, 399] width 81 height 11
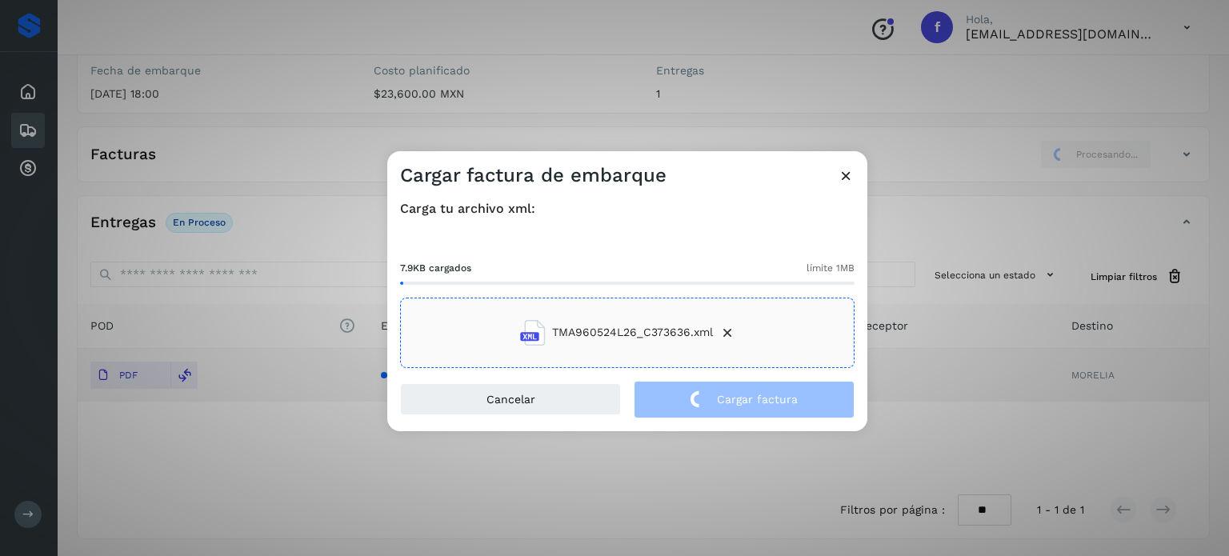
click at [253, 110] on div "Cargar factura de embarque Carga tu archivo xml: 7.9KB cargados límite 1MB TMA9…" at bounding box center [614, 278] width 1229 height 556
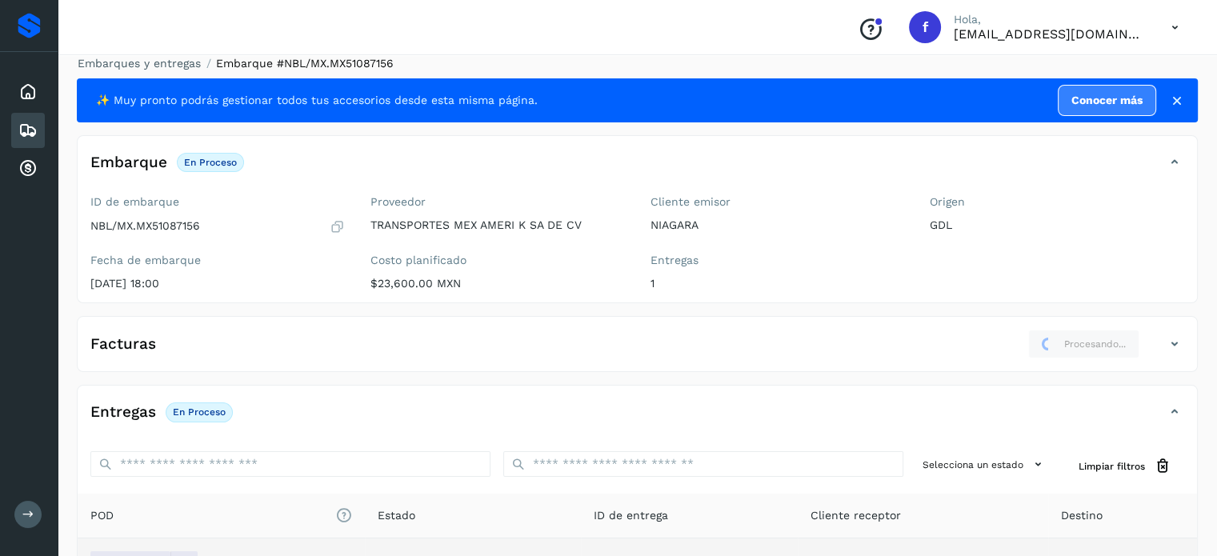
scroll to position [0, 0]
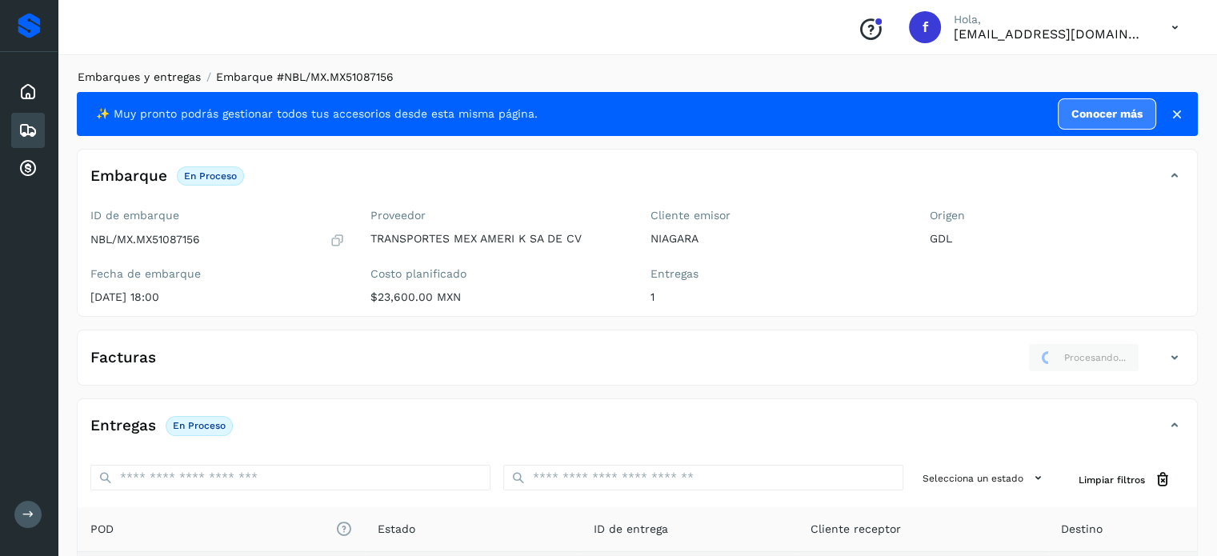
click at [141, 79] on link "Embarques y entregas" at bounding box center [139, 76] width 123 height 13
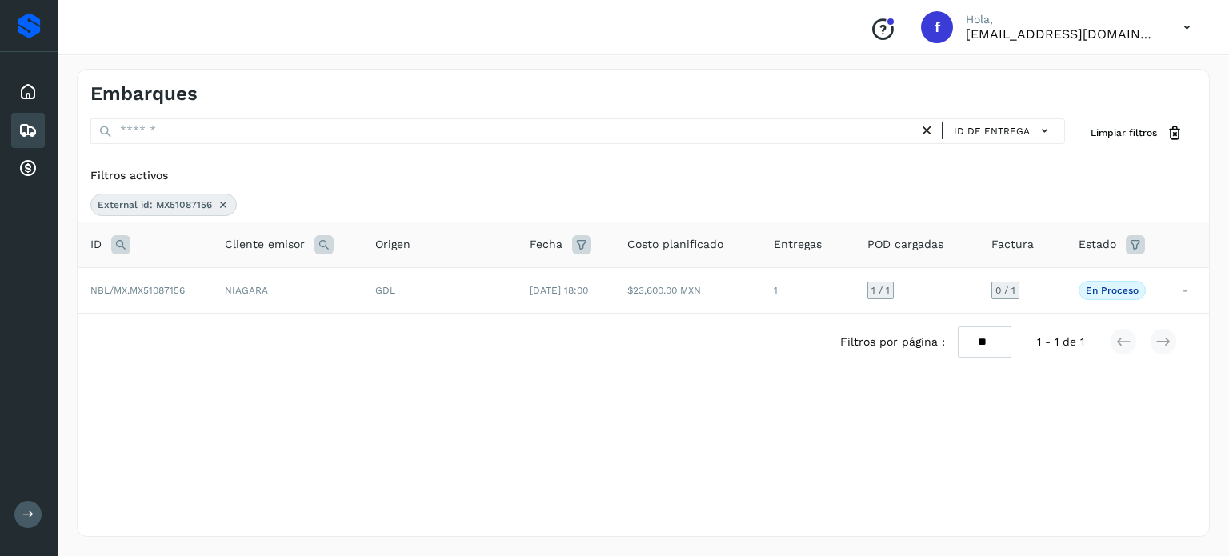
click at [122, 242] on icon at bounding box center [120, 244] width 19 height 19
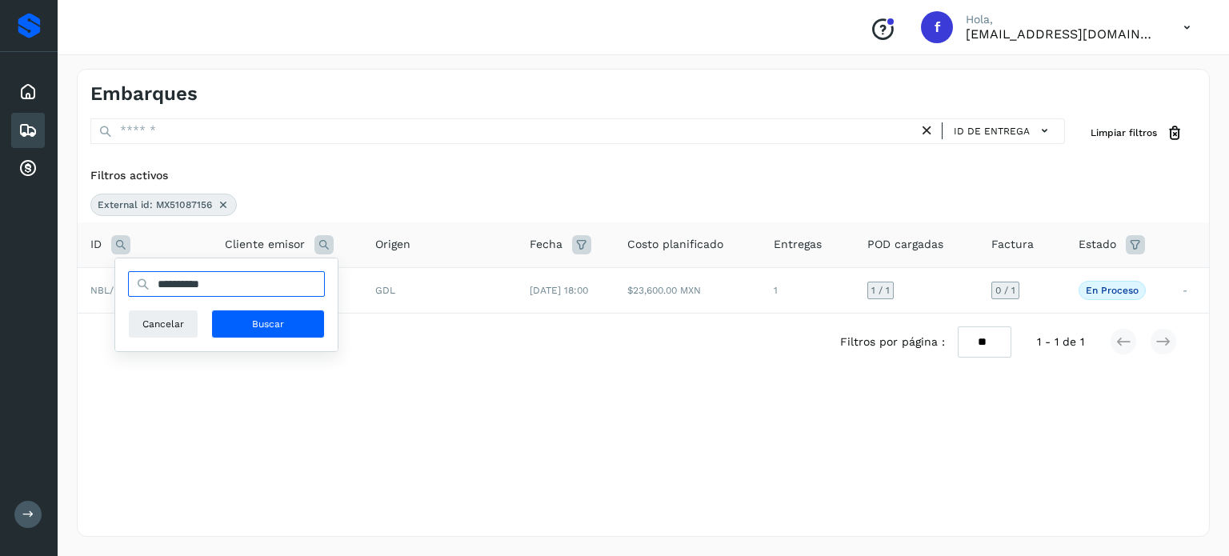
click at [172, 281] on input "**********" at bounding box center [226, 284] width 197 height 26
paste input "text"
type input "**********"
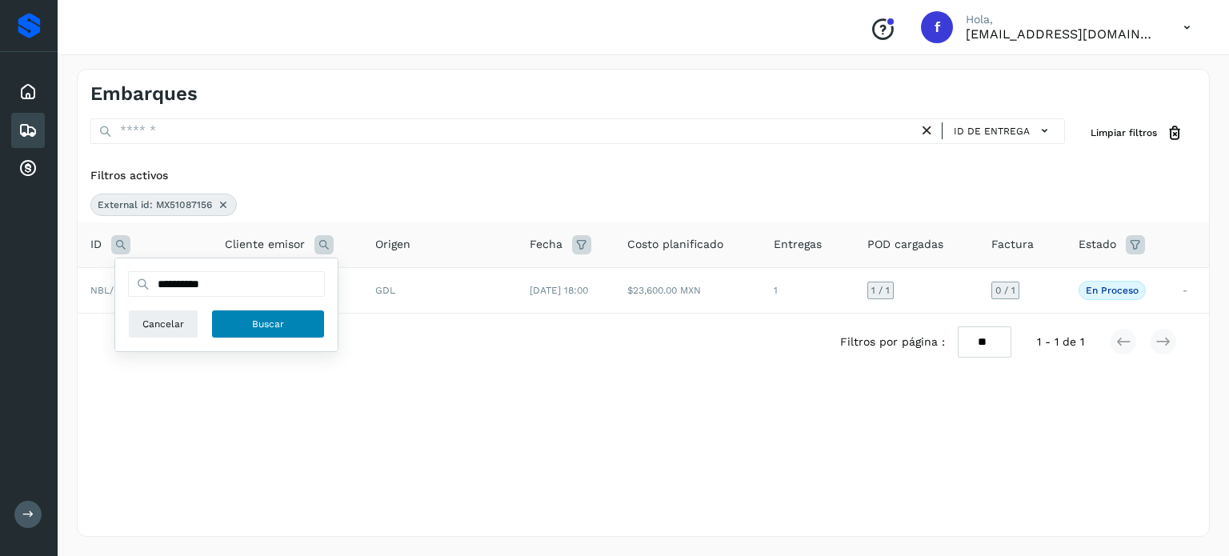
click at [272, 328] on span "Buscar" at bounding box center [268, 324] width 32 height 14
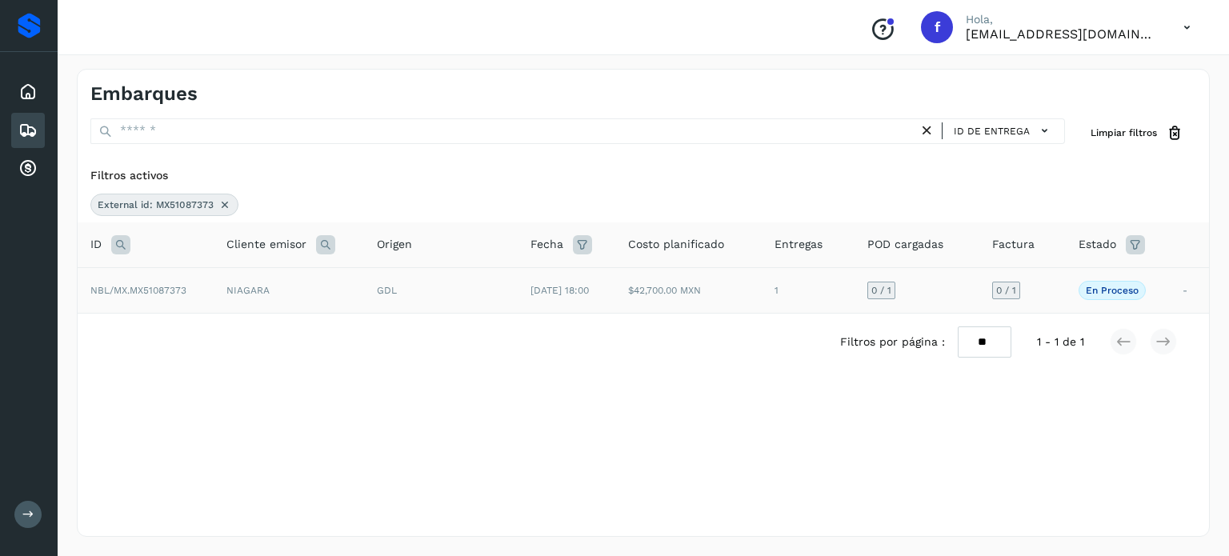
click at [715, 307] on td "$42,700.00 MXN" at bounding box center [688, 290] width 146 height 46
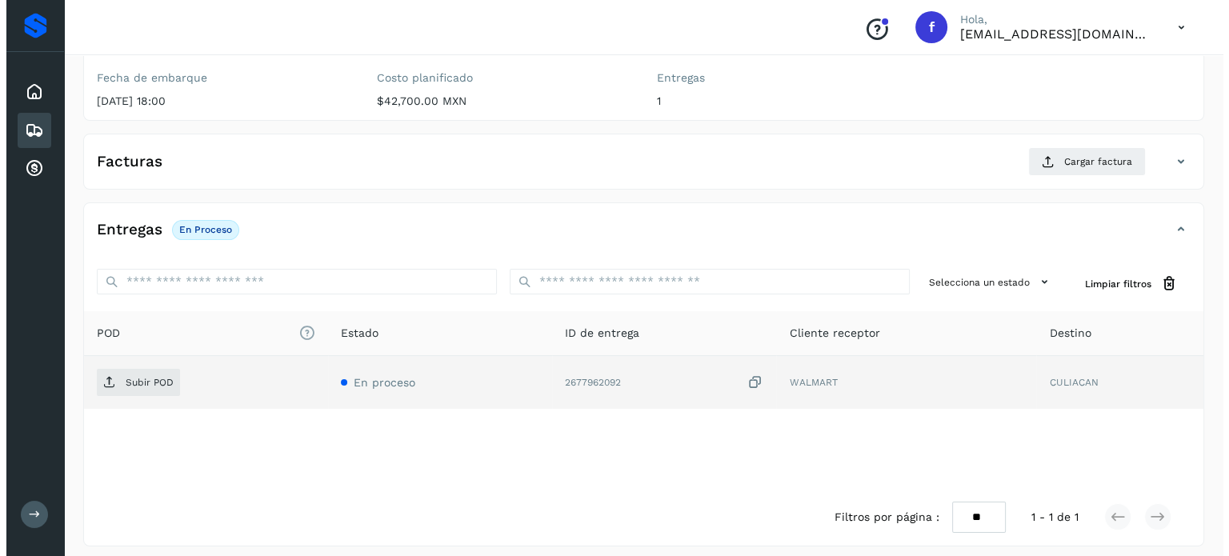
scroll to position [203, 0]
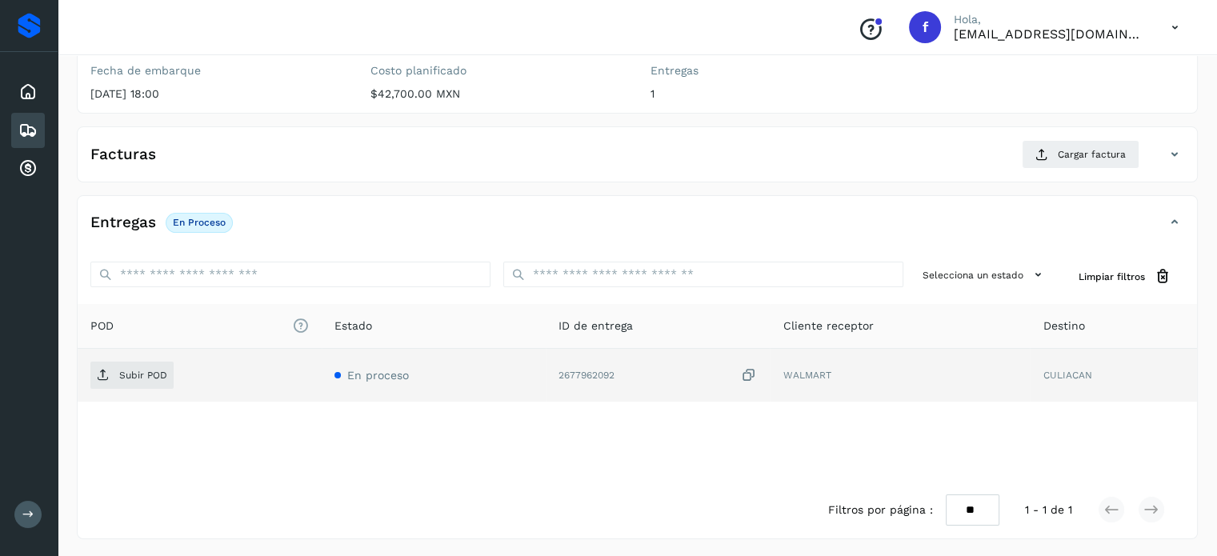
click at [746, 372] on icon at bounding box center [749, 375] width 16 height 17
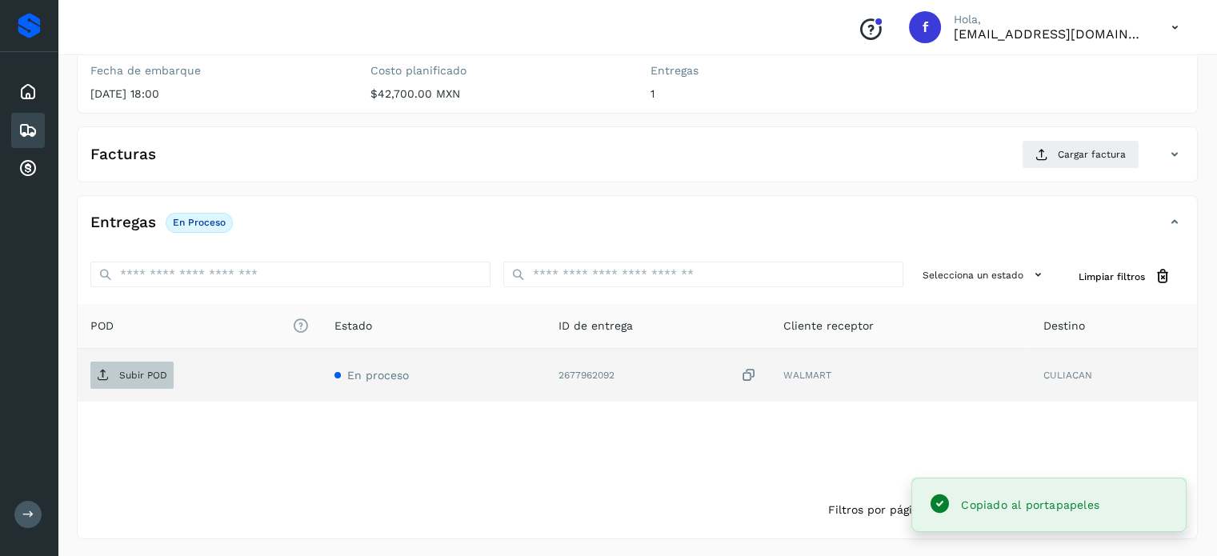
click at [162, 377] on p "Subir POD" at bounding box center [143, 375] width 48 height 11
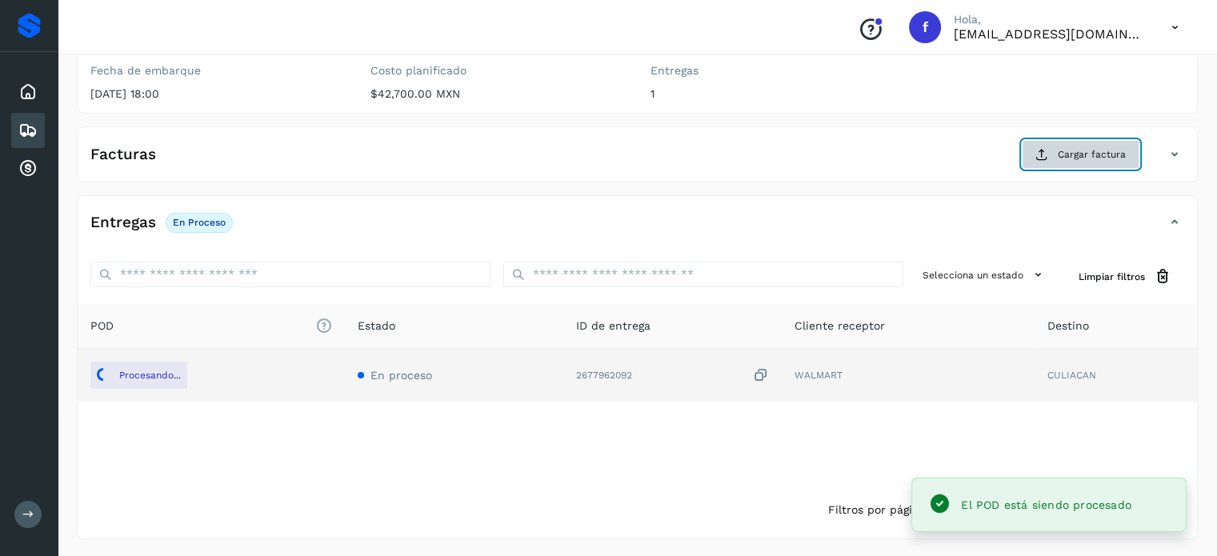
click at [1070, 160] on span "Cargar factura" at bounding box center [1092, 154] width 68 height 14
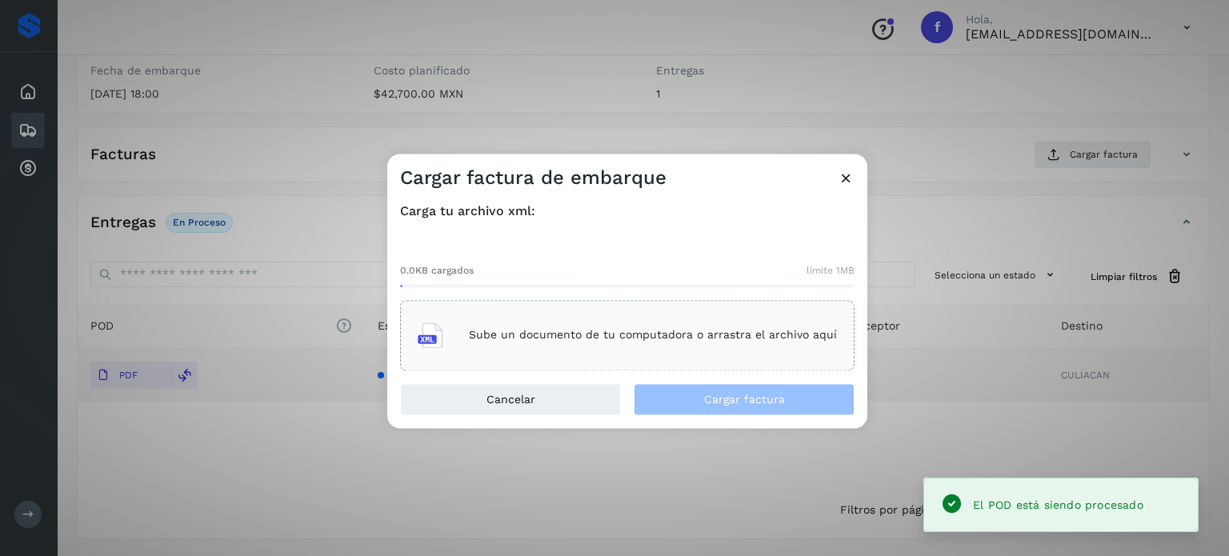
click at [585, 350] on div "Sube un documento de tu computadora o arrastra el archivo aquí" at bounding box center [627, 335] width 419 height 43
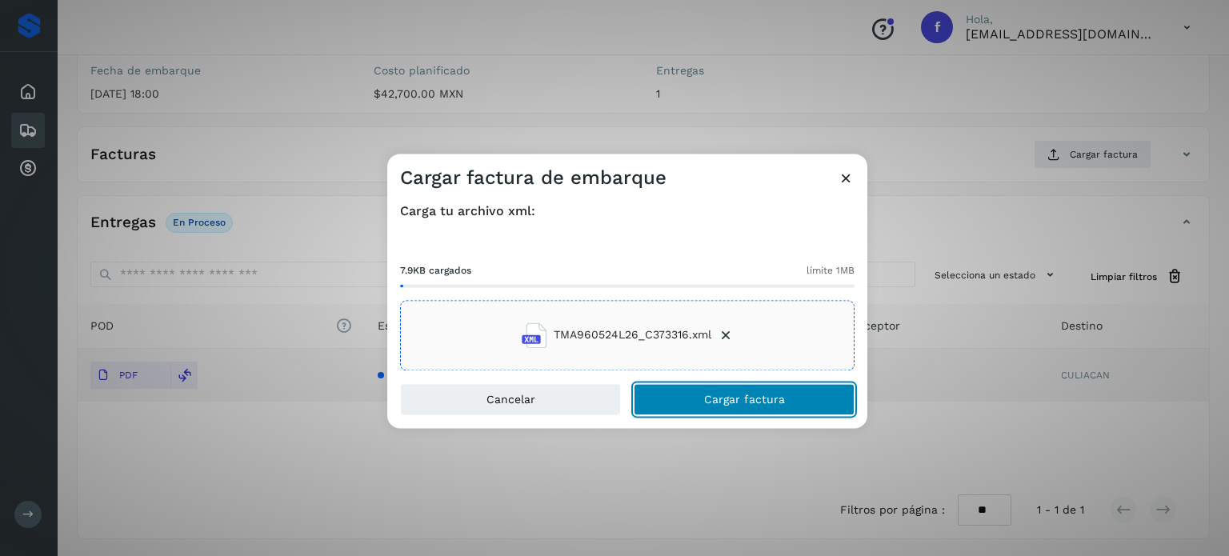
click at [700, 395] on button "Cargar factura" at bounding box center [744, 399] width 221 height 32
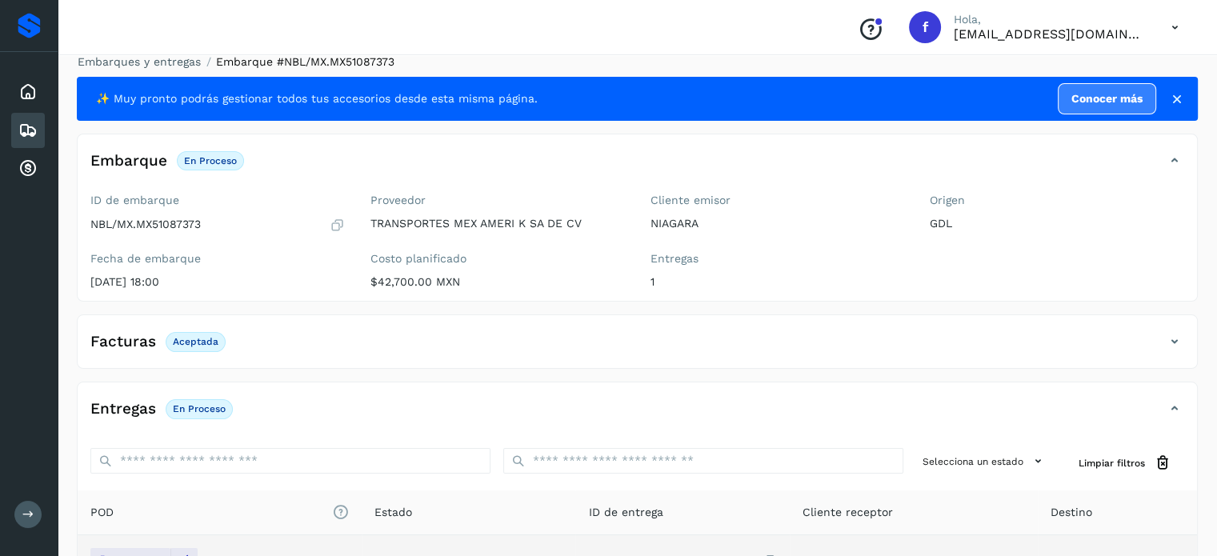
scroll to position [0, 0]
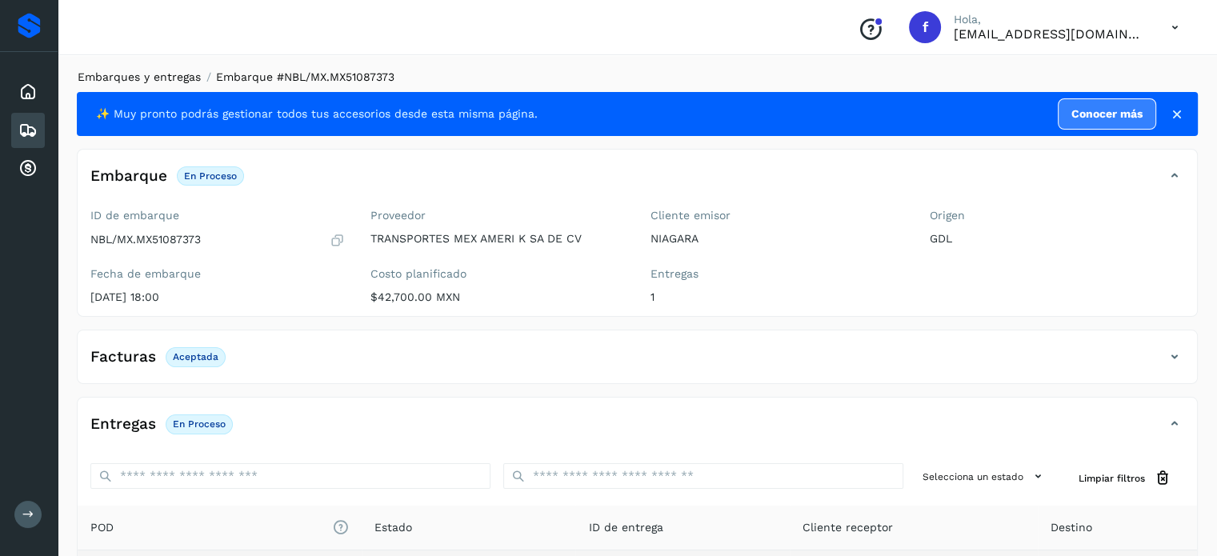
click at [150, 75] on link "Embarques y entregas" at bounding box center [139, 76] width 123 height 13
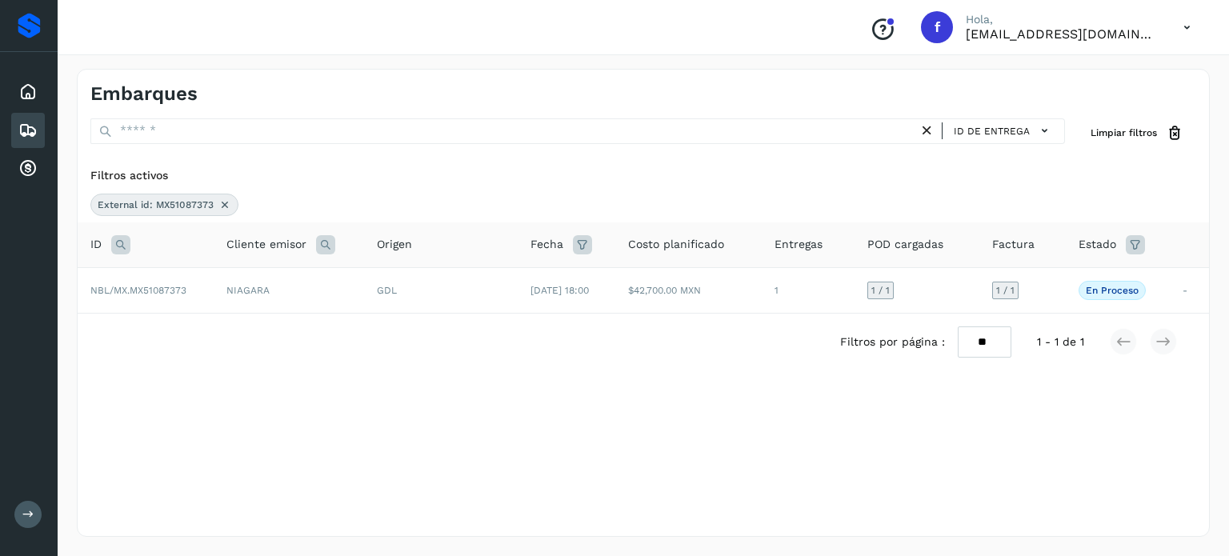
click at [117, 250] on icon at bounding box center [120, 244] width 19 height 19
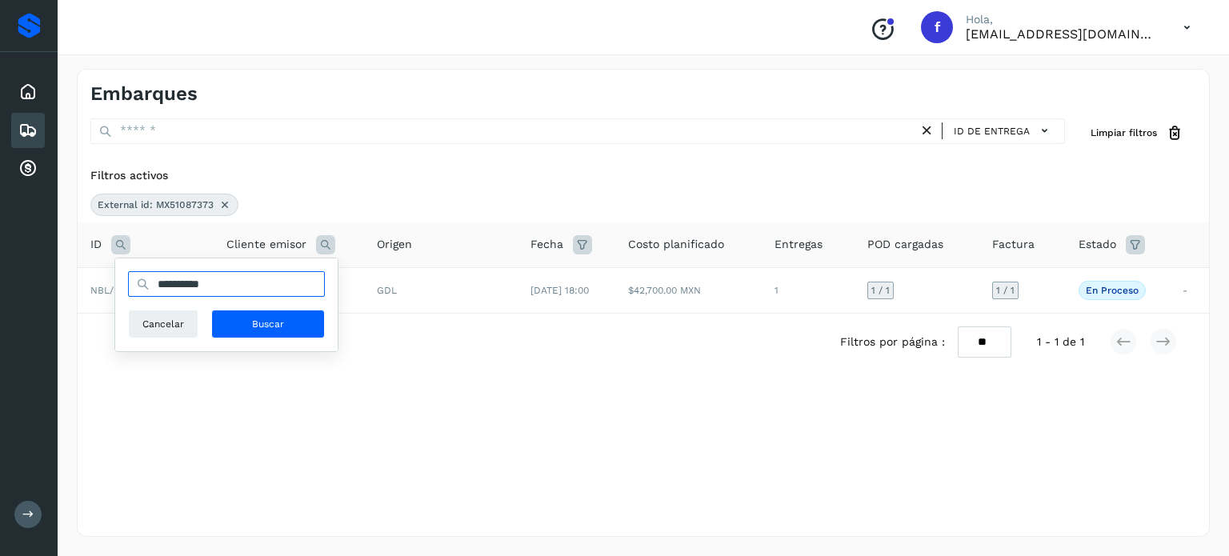
click at [173, 280] on input "**********" at bounding box center [226, 284] width 197 height 26
paste input "text"
type input "**********"
click at [262, 325] on span "Buscar" at bounding box center [268, 324] width 32 height 14
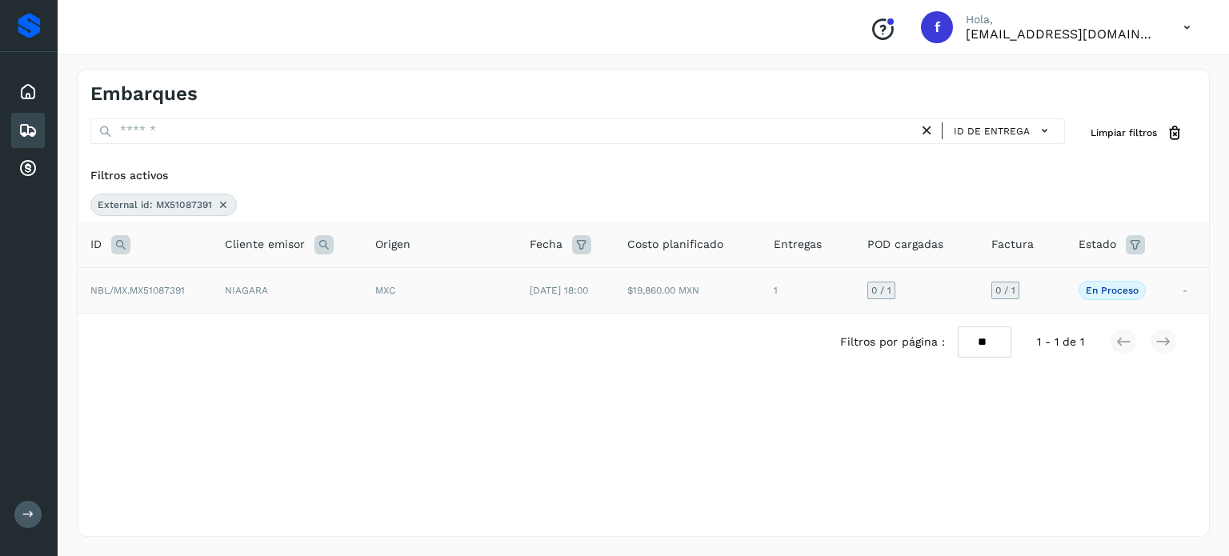
click at [563, 291] on span "[DATE] 18:00" at bounding box center [559, 290] width 58 height 11
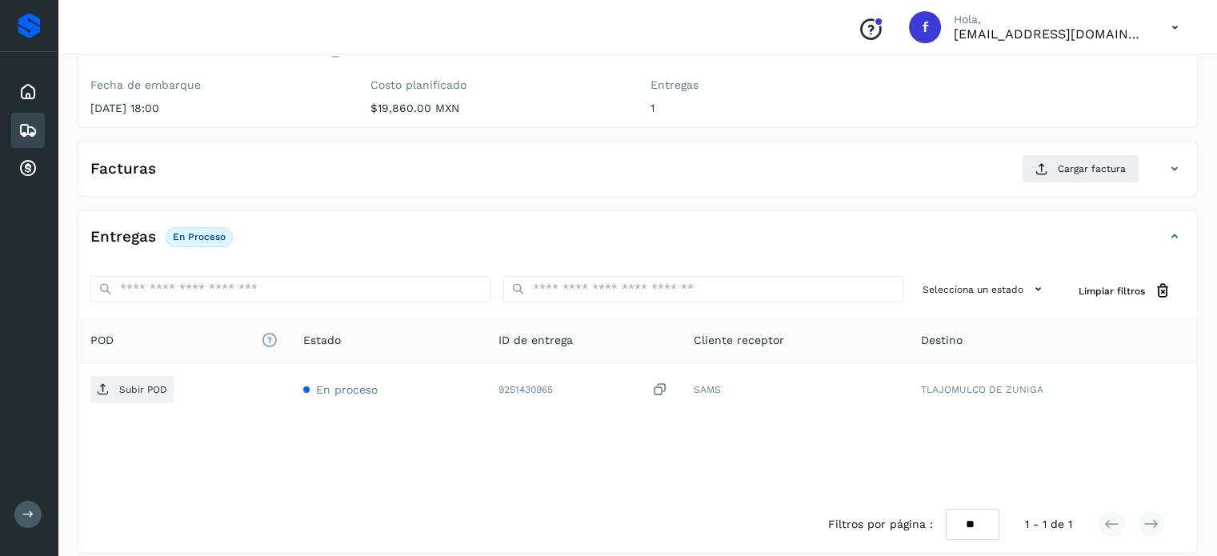
scroll to position [203, 0]
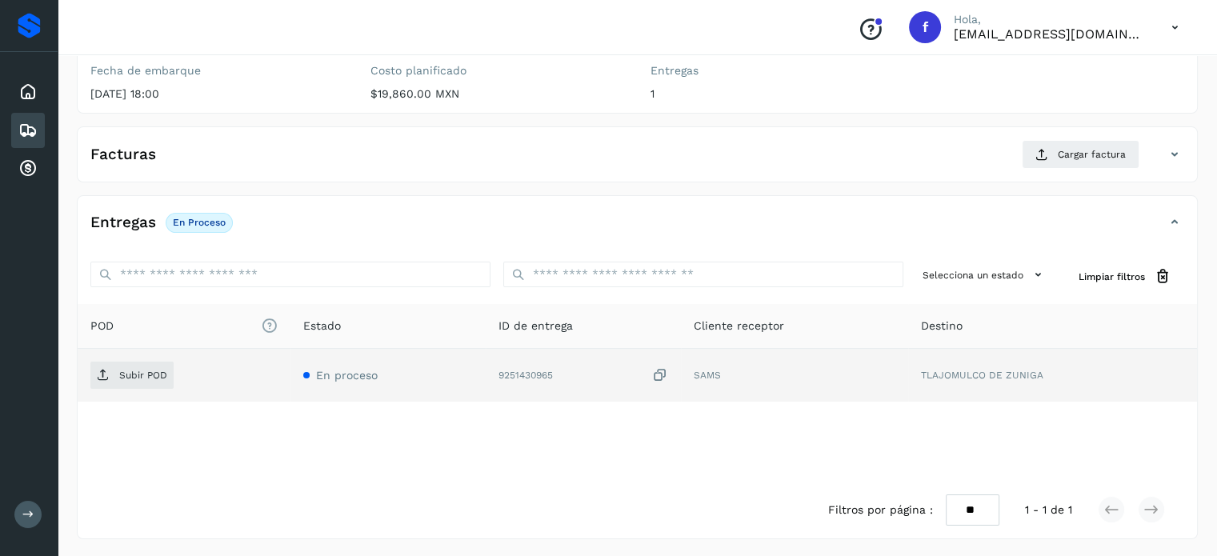
click at [659, 373] on icon at bounding box center [660, 375] width 16 height 17
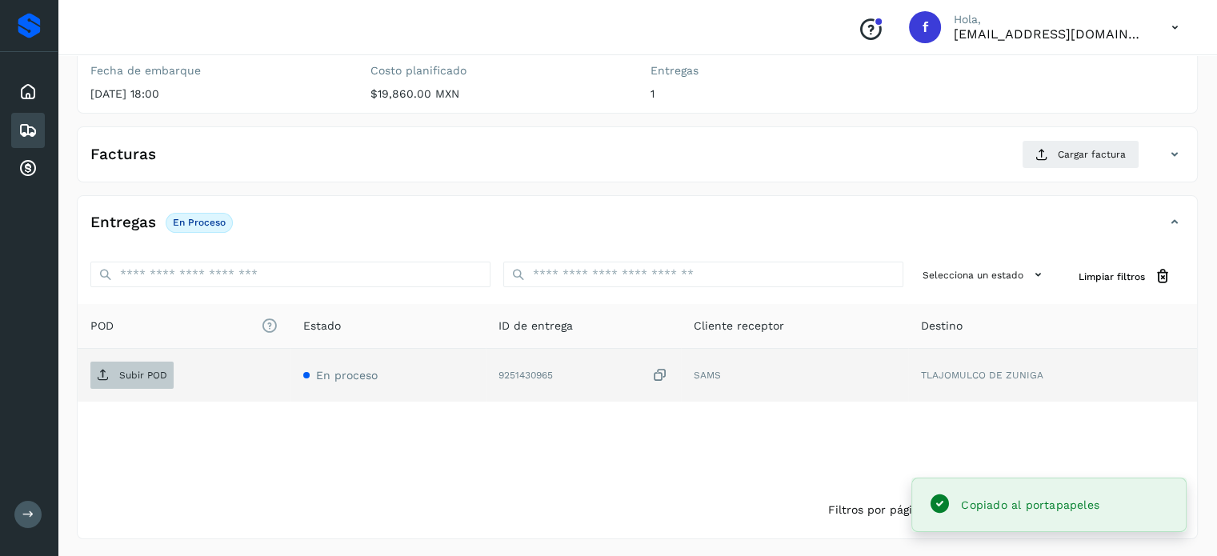
click at [109, 370] on span "Subir POD" at bounding box center [131, 375] width 83 height 26
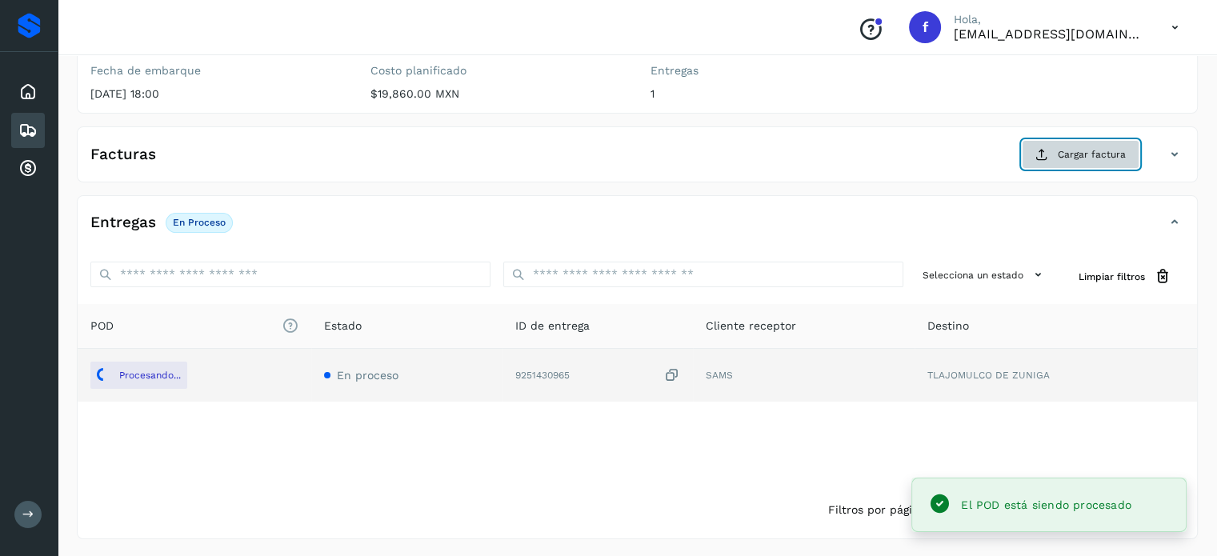
click at [1090, 153] on span "Cargar factura" at bounding box center [1092, 154] width 68 height 14
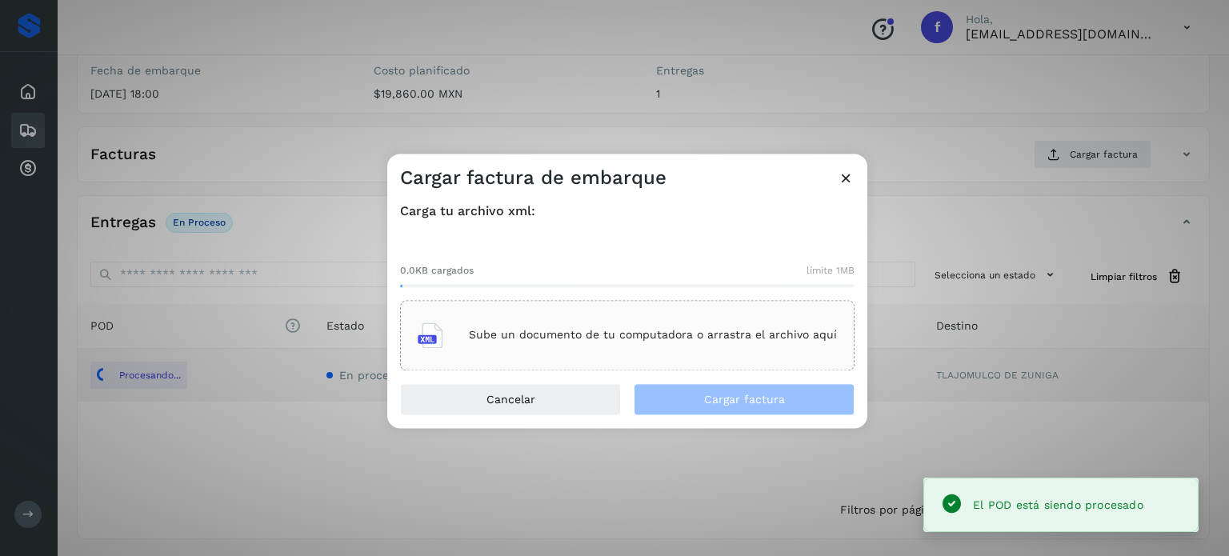
click at [641, 350] on div "Sube un documento de tu computadora o arrastra el archivo aquí" at bounding box center [627, 335] width 419 height 43
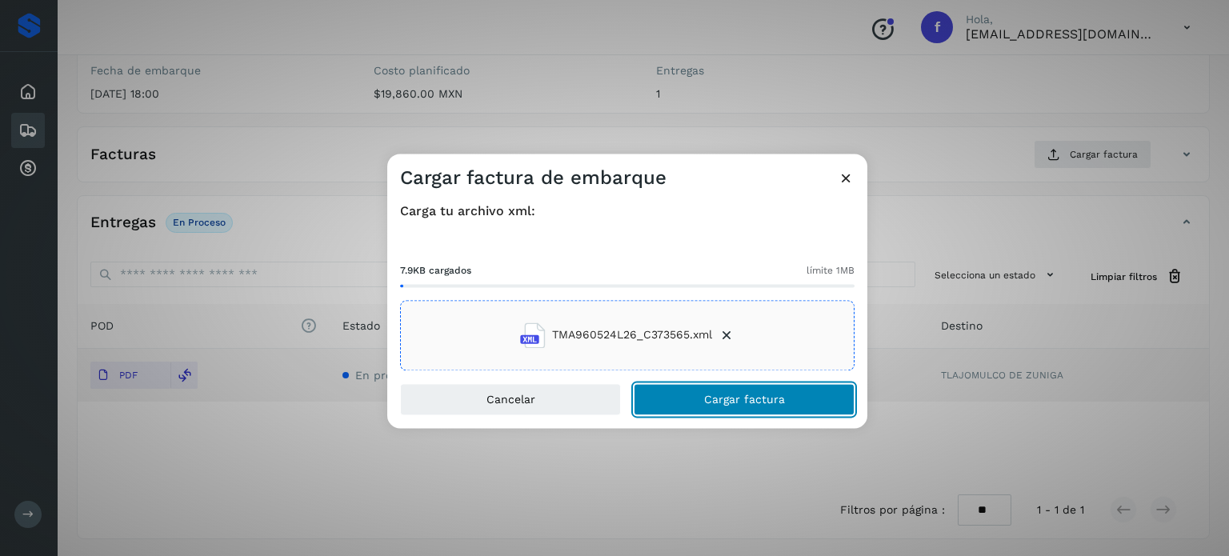
click at [740, 409] on button "Cargar factura" at bounding box center [744, 399] width 221 height 32
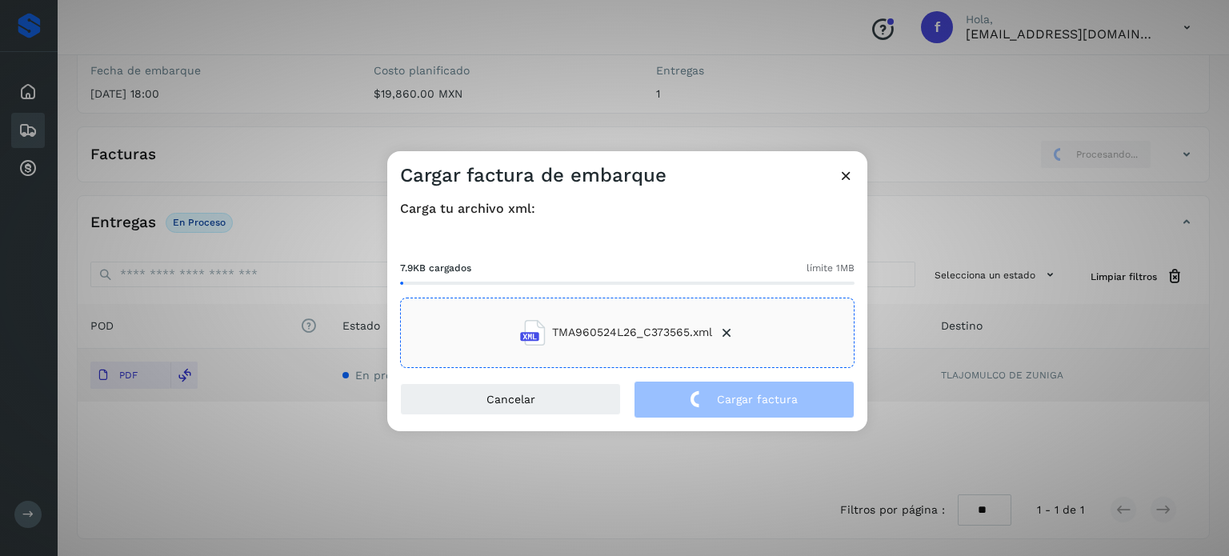
drag, startPoint x: 256, startPoint y: 123, endPoint x: 237, endPoint y: 132, distance: 21.1
click at [254, 117] on div "Cargar factura de embarque Carga tu archivo xml: 7.9KB cargados límite 1MB TMA9…" at bounding box center [614, 278] width 1229 height 556
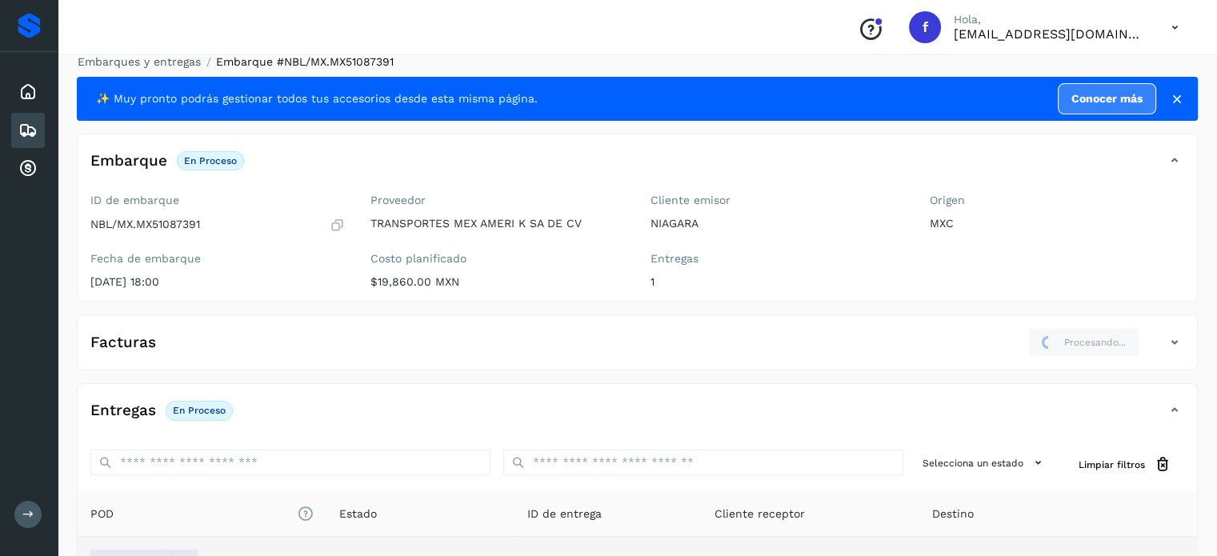
scroll to position [0, 0]
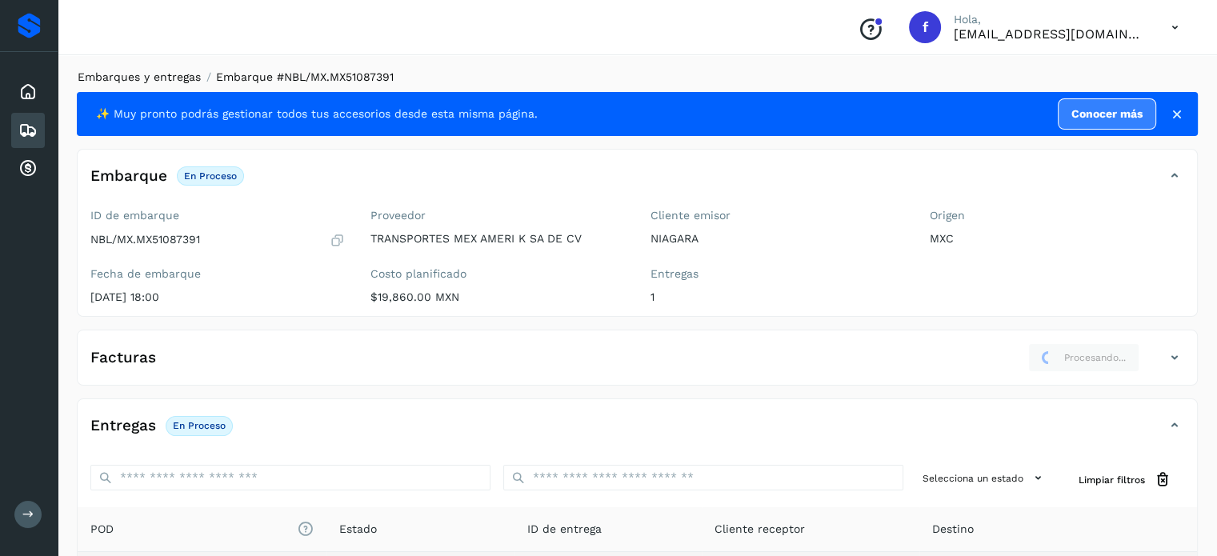
click at [162, 76] on link "Embarques y entregas" at bounding box center [139, 76] width 123 height 13
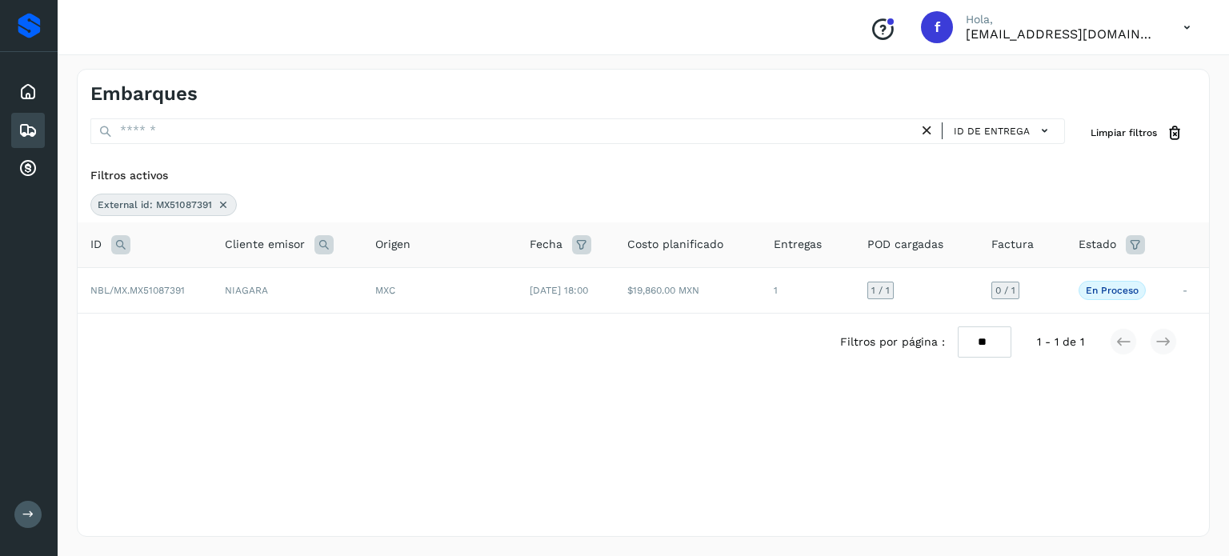
click at [122, 242] on icon at bounding box center [120, 244] width 19 height 19
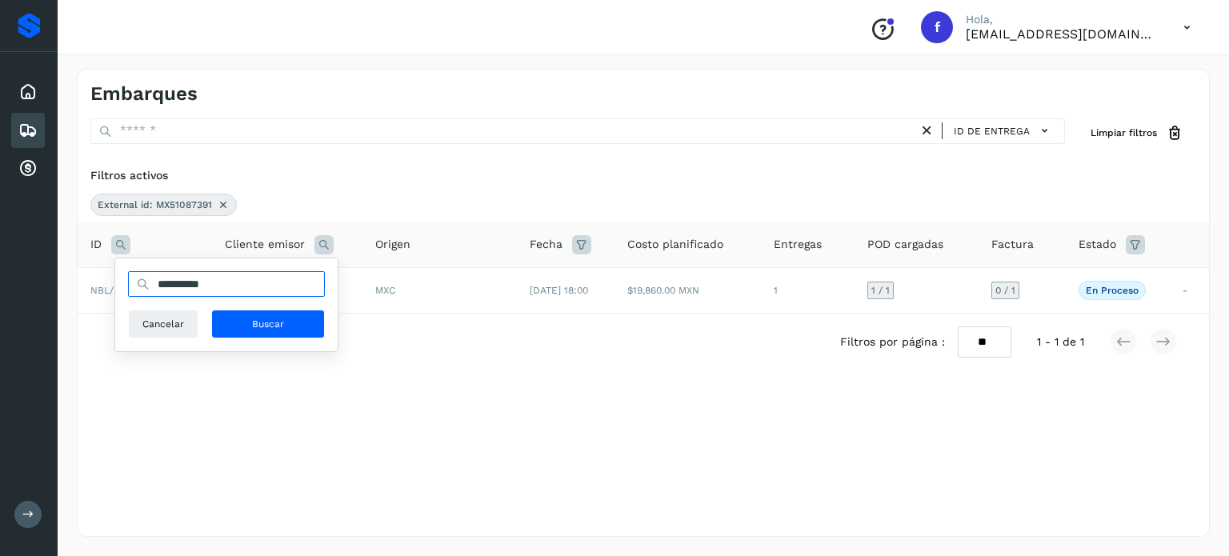
click at [176, 285] on input "**********" at bounding box center [226, 284] width 197 height 26
paste input "text"
type input "**********"
click at [259, 327] on span "Buscar" at bounding box center [268, 324] width 32 height 14
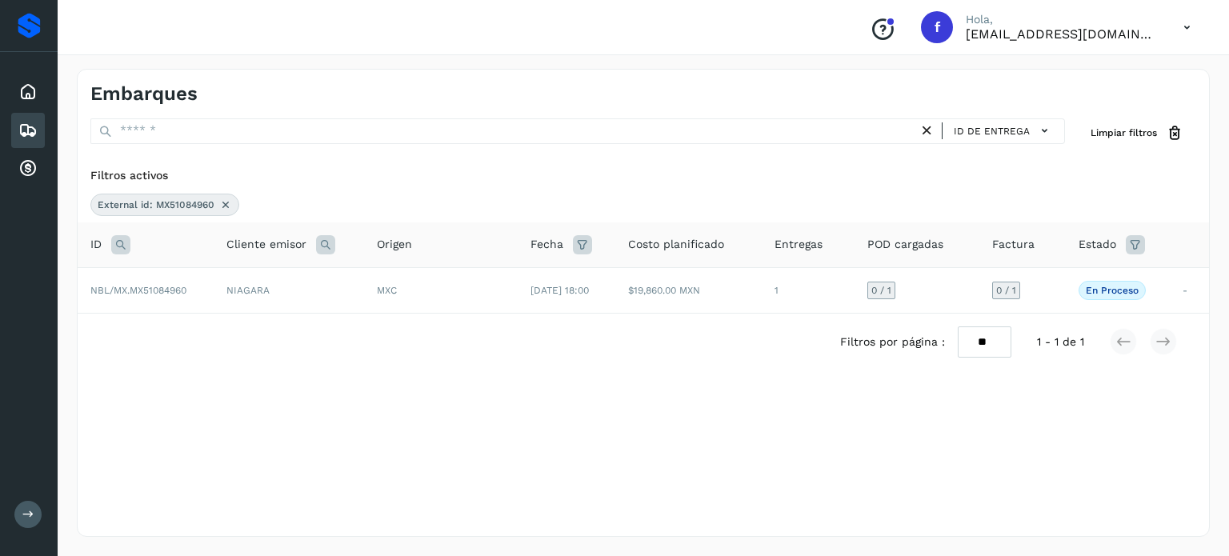
click at [478, 289] on div "MXC" at bounding box center [441, 290] width 128 height 14
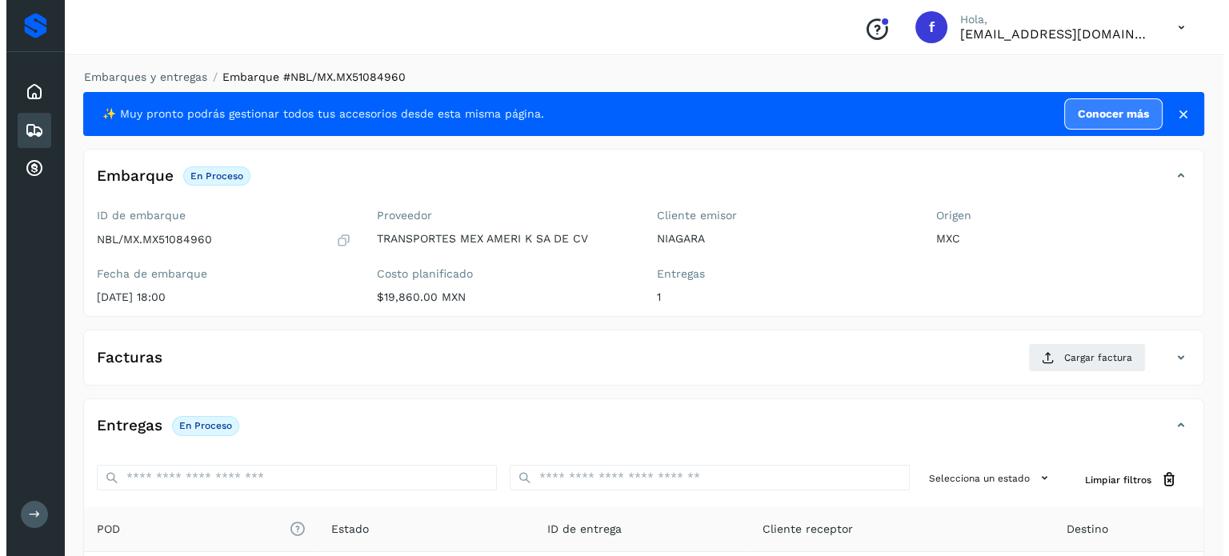
scroll to position [203, 0]
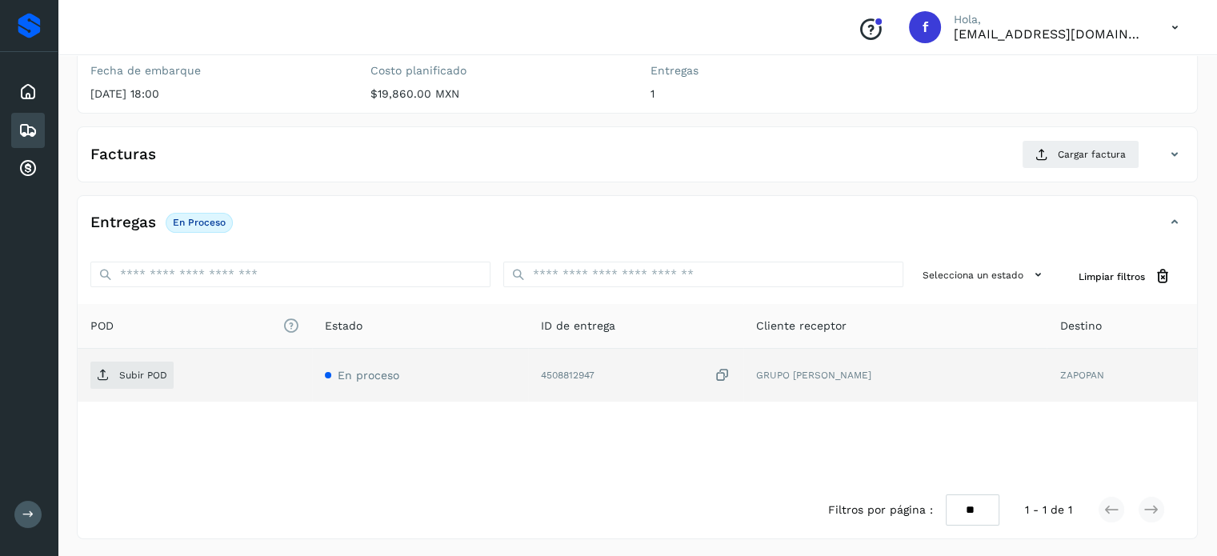
click at [730, 372] on icon at bounding box center [722, 375] width 16 height 17
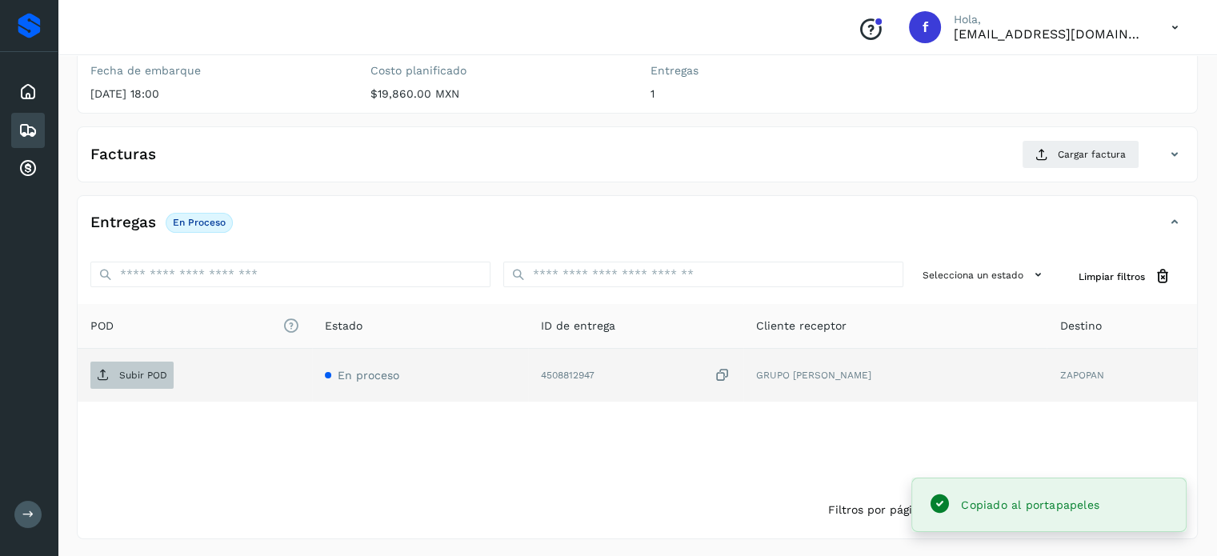
click at [150, 383] on span "Subir POD" at bounding box center [131, 375] width 83 height 26
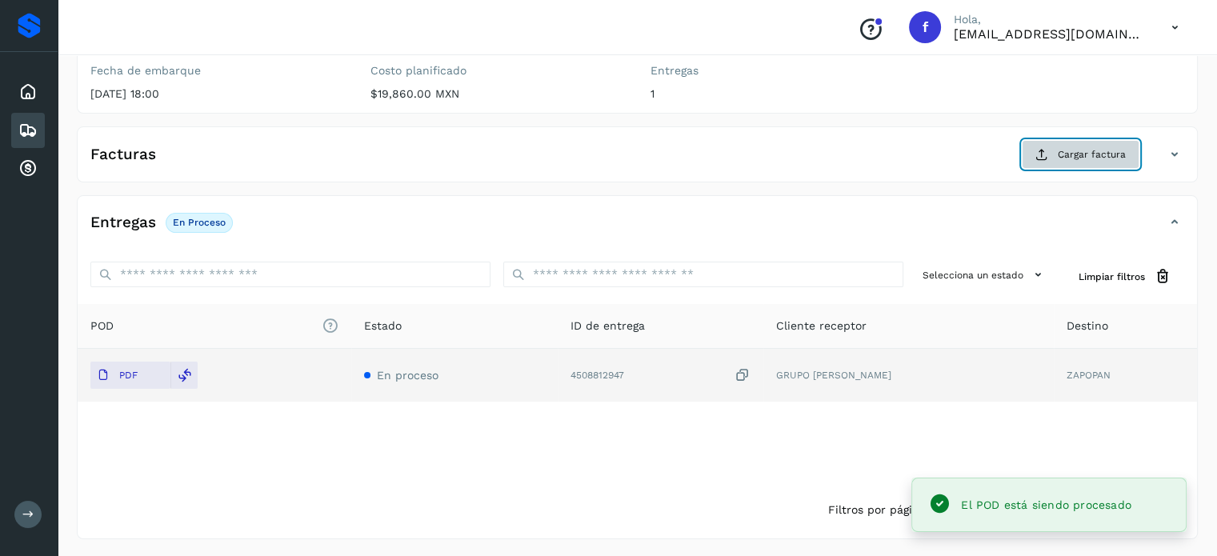
click at [1058, 155] on button "Cargar factura" at bounding box center [1081, 154] width 118 height 29
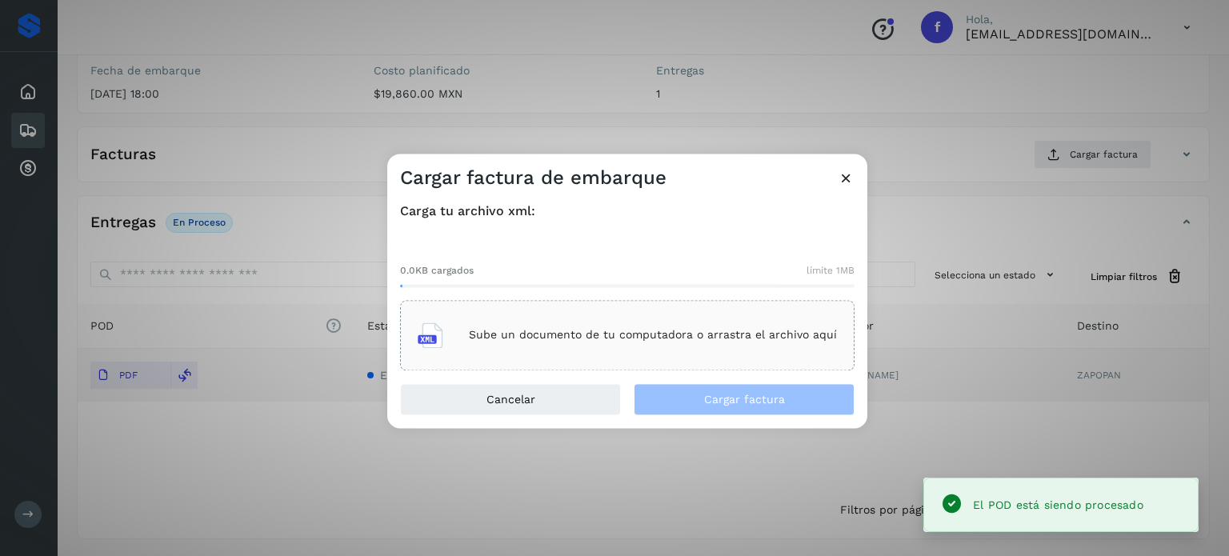
click at [579, 332] on p "Sube un documento de tu computadora o arrastra el archivo aquí" at bounding box center [653, 336] width 368 height 14
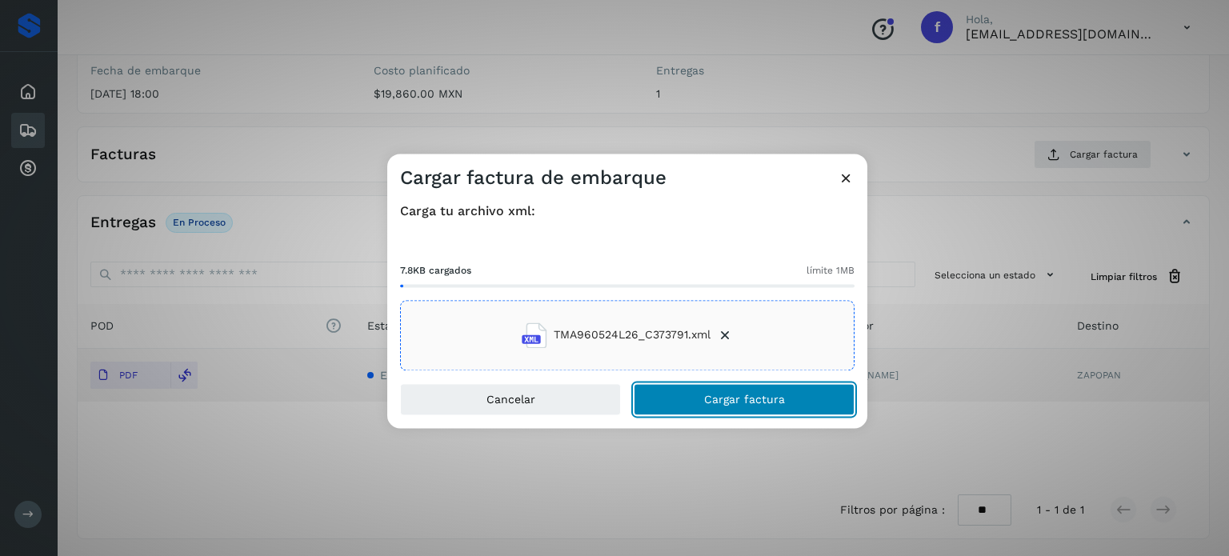
click at [657, 399] on button "Cargar factura" at bounding box center [744, 399] width 221 height 32
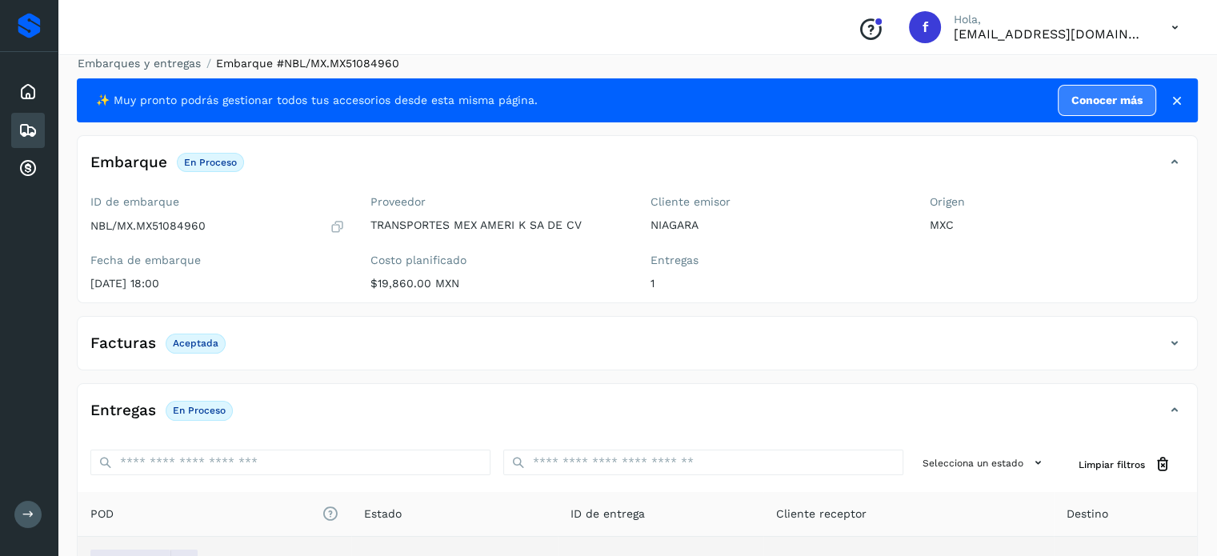
scroll to position [0, 0]
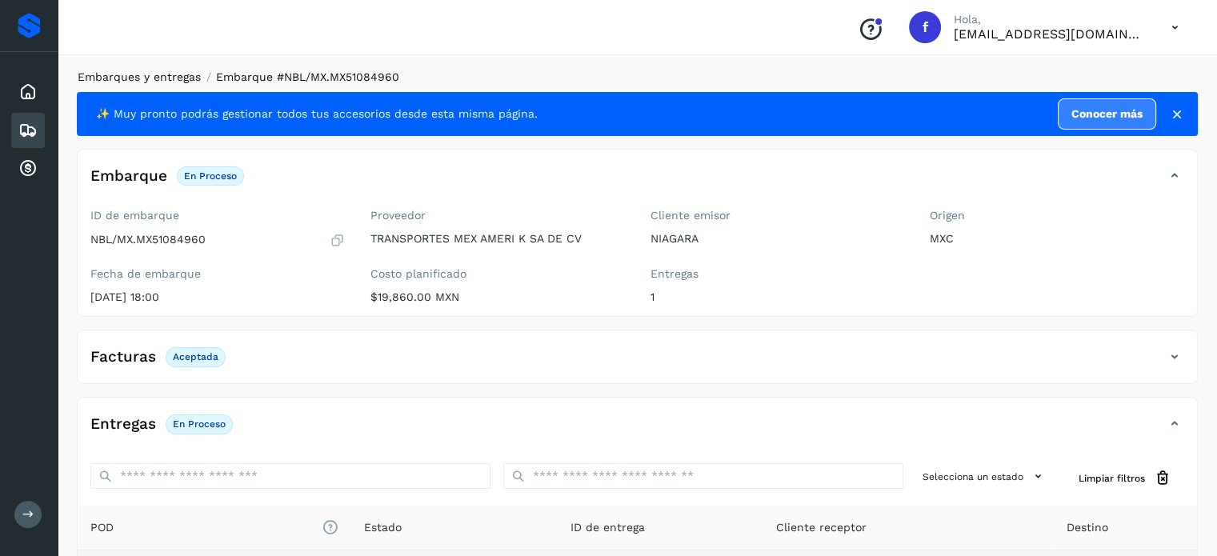
click at [139, 73] on link "Embarques y entregas" at bounding box center [139, 76] width 123 height 13
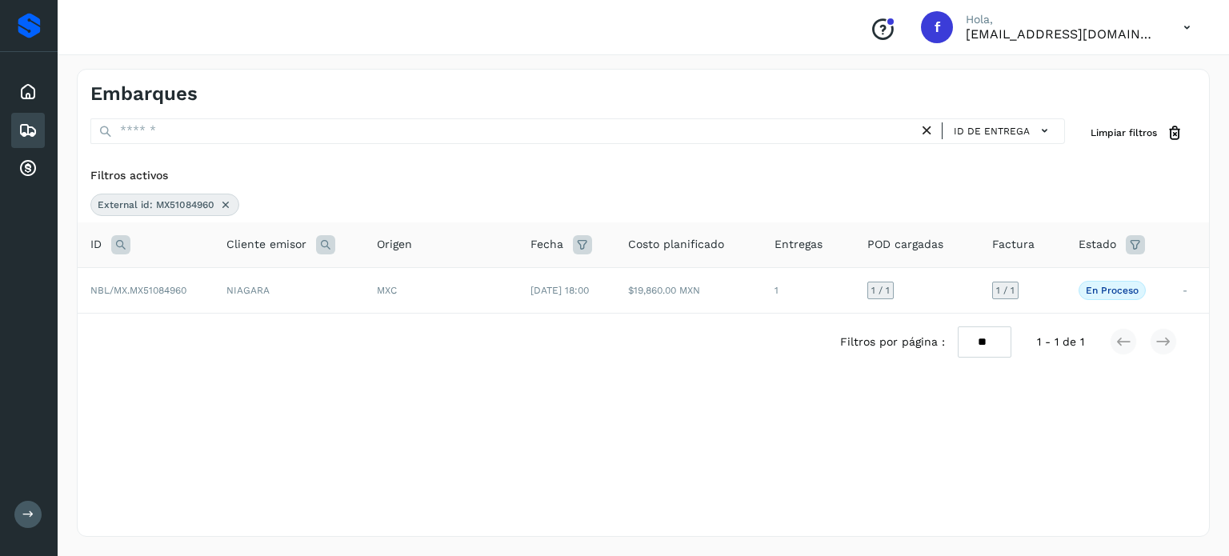
click at [122, 246] on icon at bounding box center [120, 244] width 19 height 19
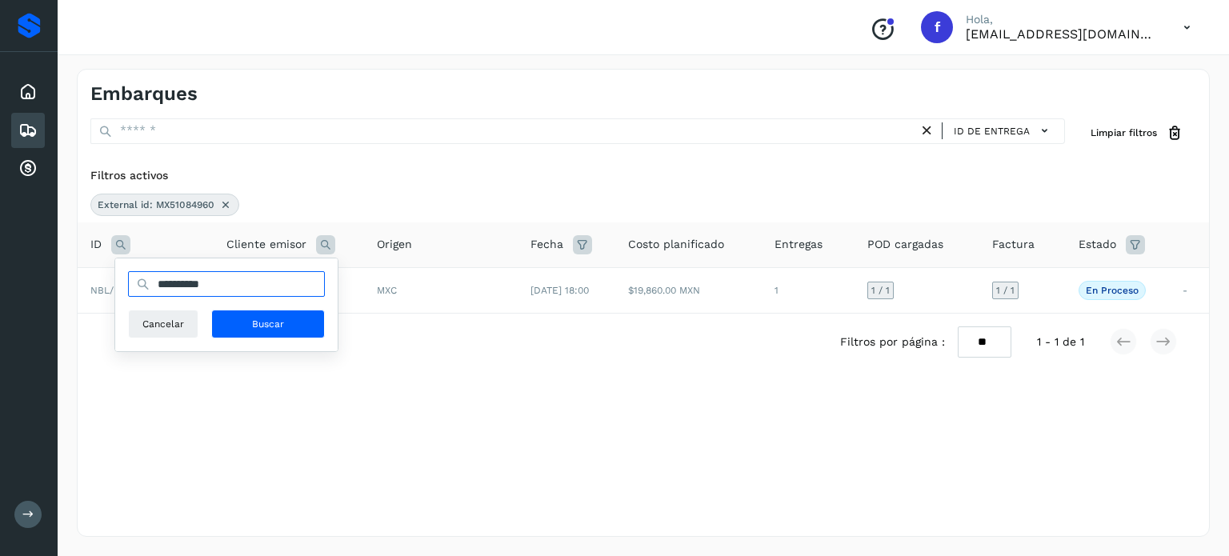
click at [166, 284] on input "**********" at bounding box center [226, 284] width 197 height 26
drag, startPoint x: 166, startPoint y: 284, endPoint x: 185, endPoint y: 279, distance: 19.0
click at [166, 284] on input "**********" at bounding box center [226, 284] width 197 height 26
drag, startPoint x: 284, startPoint y: 317, endPoint x: 294, endPoint y: 316, distance: 9.6
click at [294, 316] on button "Buscar" at bounding box center [268, 324] width 114 height 29
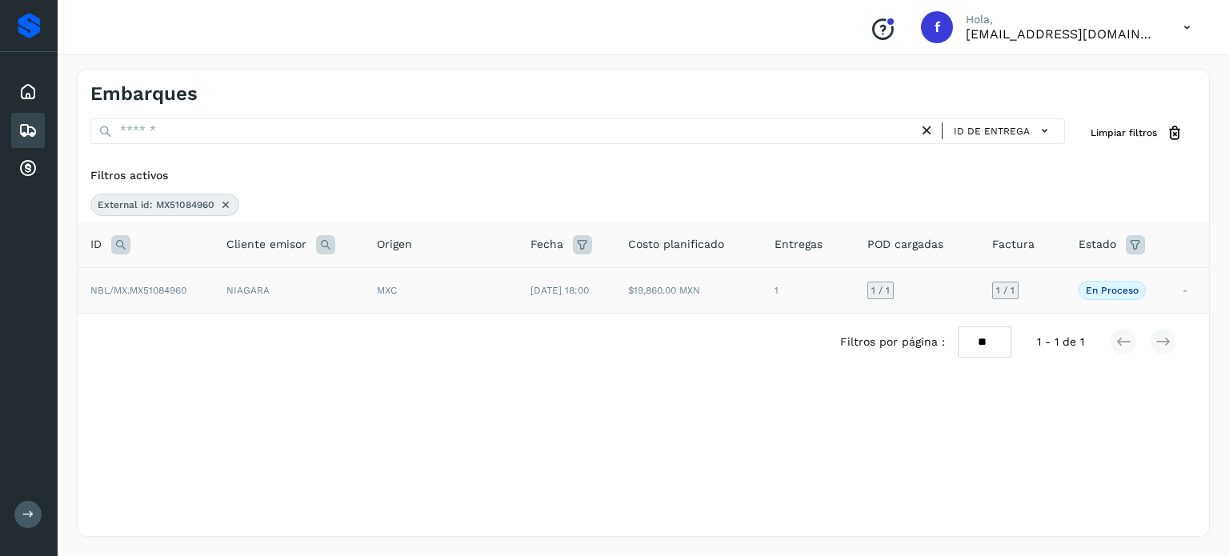
click at [608, 296] on td "[DATE] 18:00" at bounding box center [567, 290] width 98 height 46
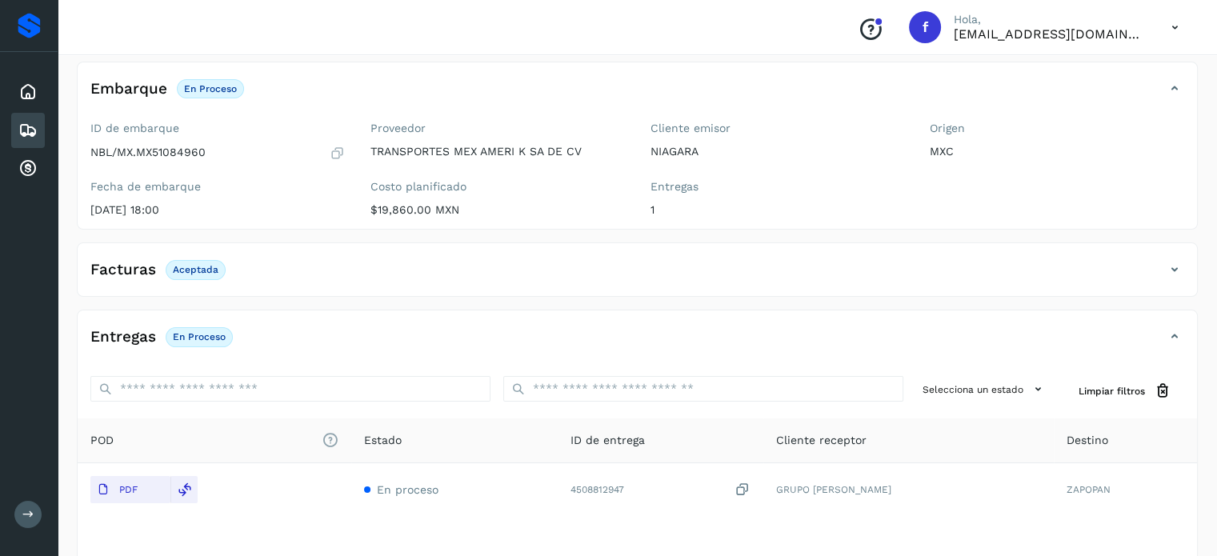
scroll to position [202, 0]
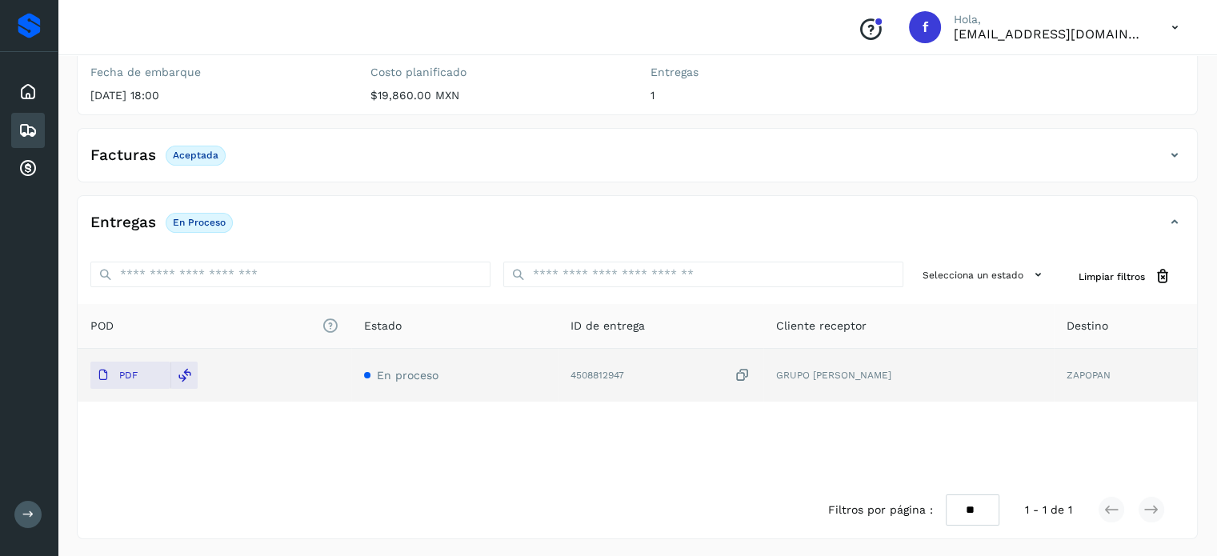
click at [750, 377] on icon at bounding box center [742, 375] width 16 height 17
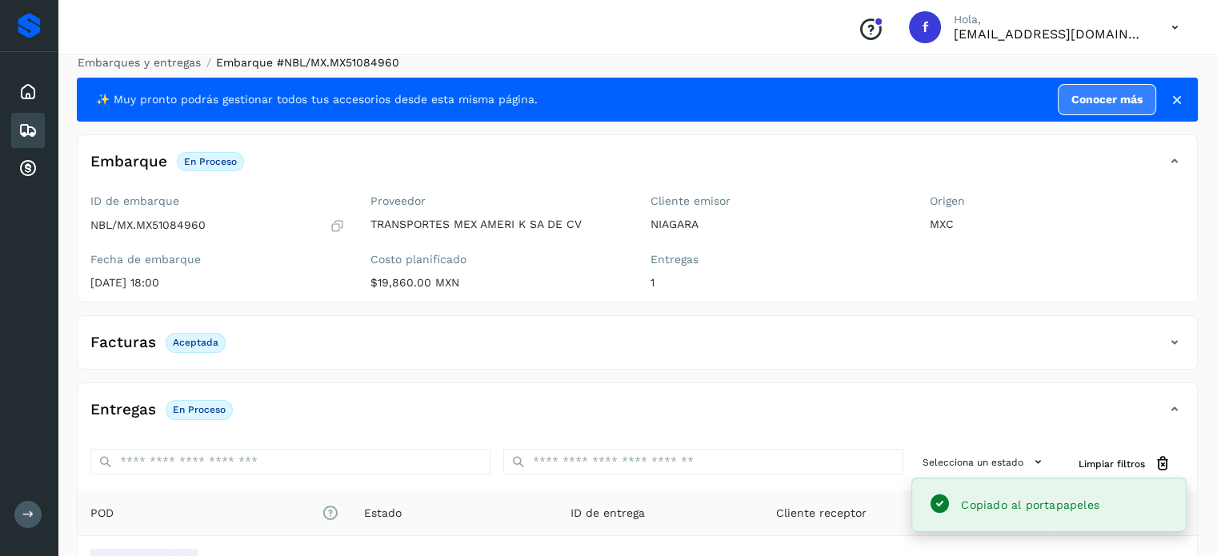
scroll to position [0, 0]
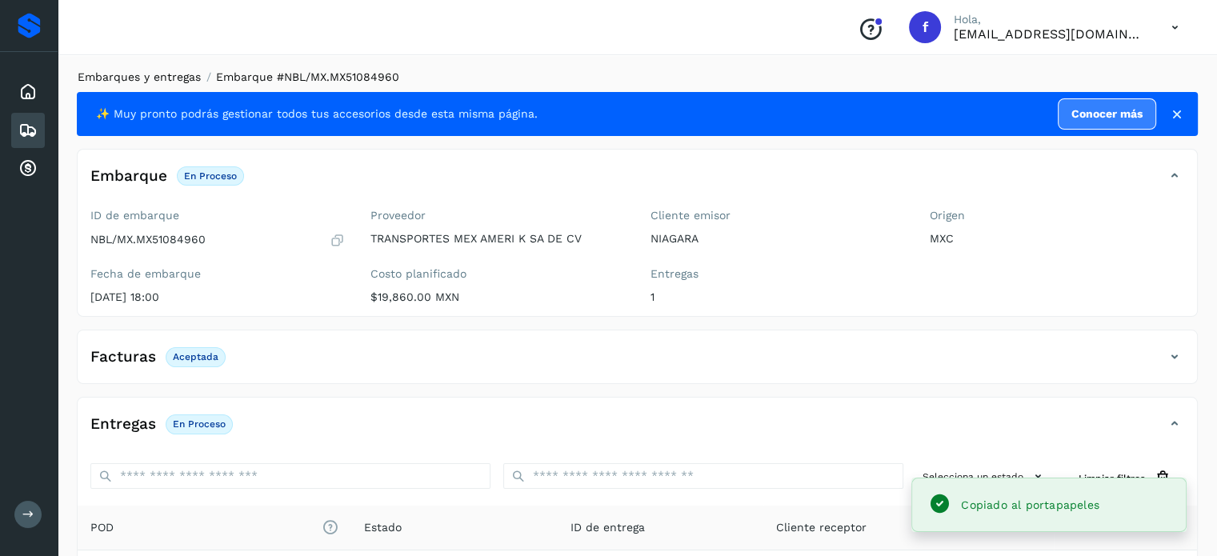
click at [179, 77] on link "Embarques y entregas" at bounding box center [139, 76] width 123 height 13
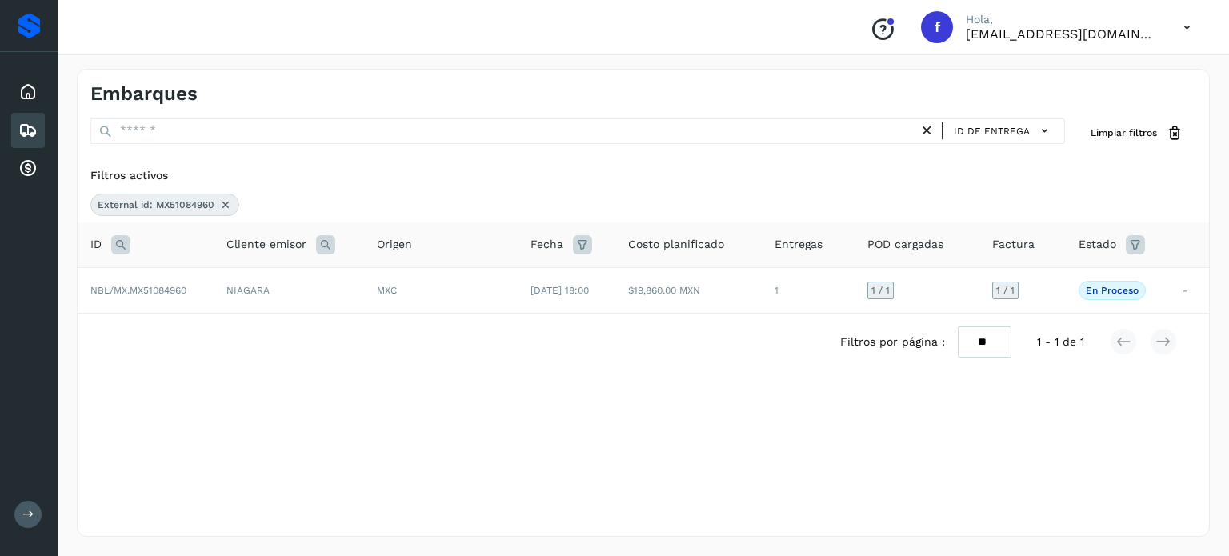
click at [124, 245] on icon at bounding box center [120, 244] width 19 height 19
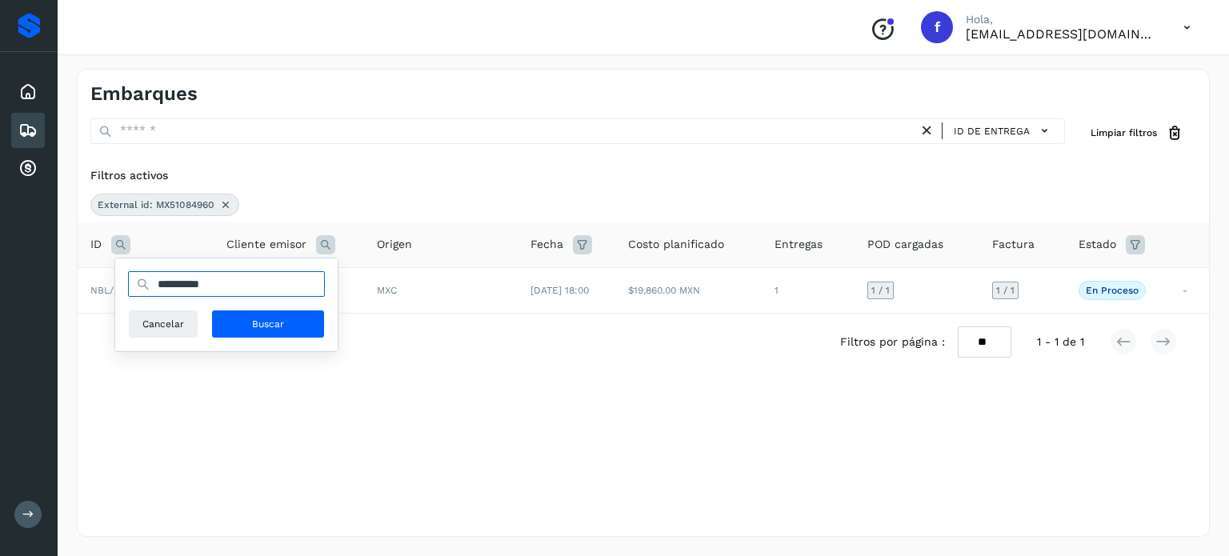
click at [179, 285] on input "**********" at bounding box center [226, 284] width 197 height 26
paste input "text"
type input "**********"
click at [279, 325] on span "Buscar" at bounding box center [268, 324] width 32 height 14
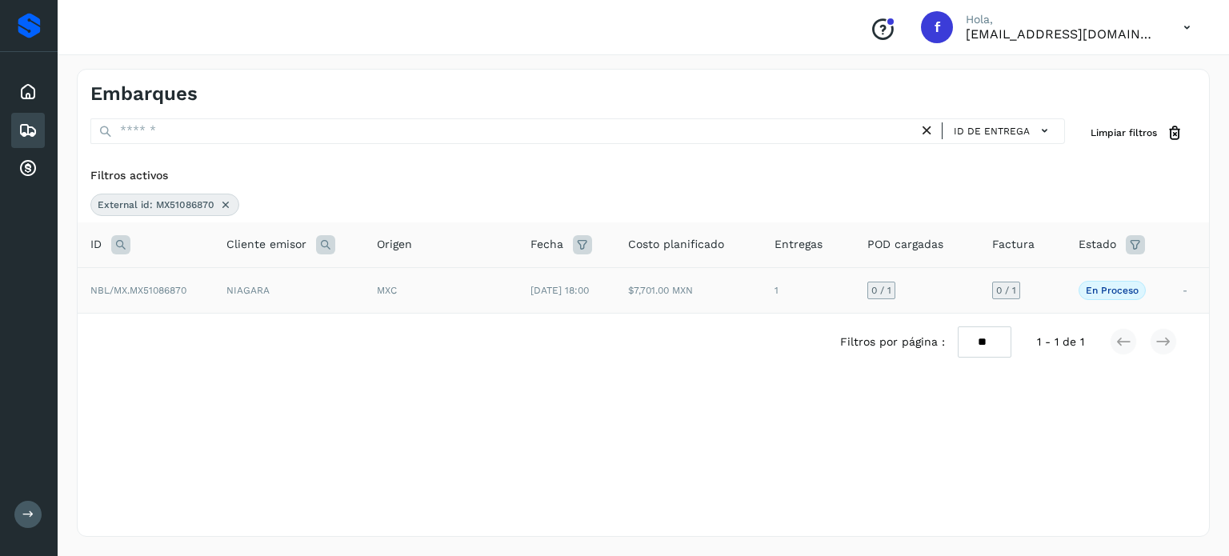
click at [714, 291] on td "$7,701.00 MXN" at bounding box center [688, 290] width 146 height 46
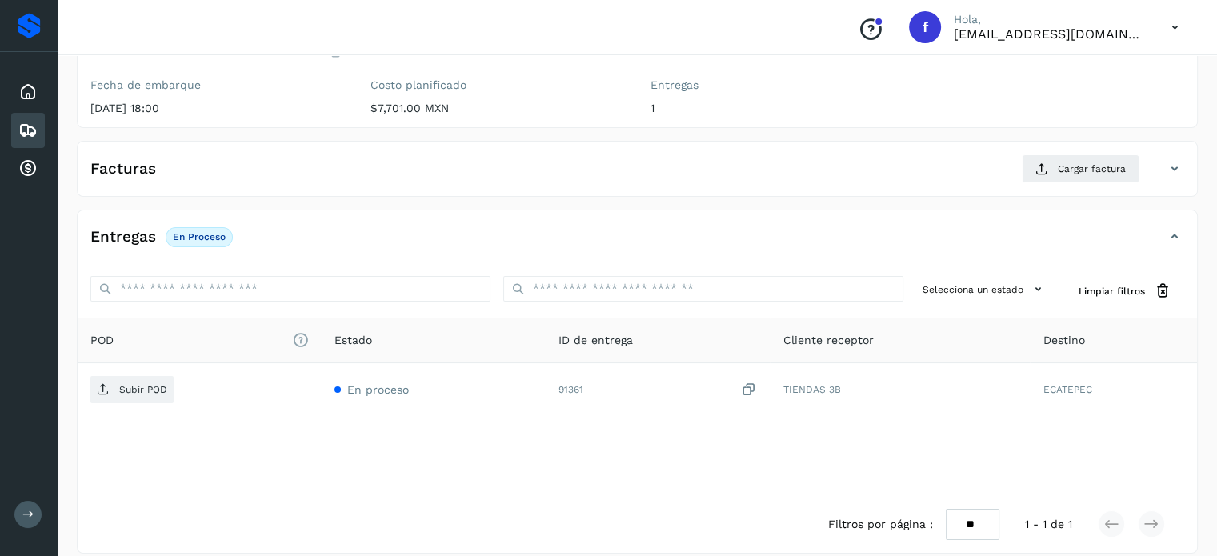
scroll to position [203, 0]
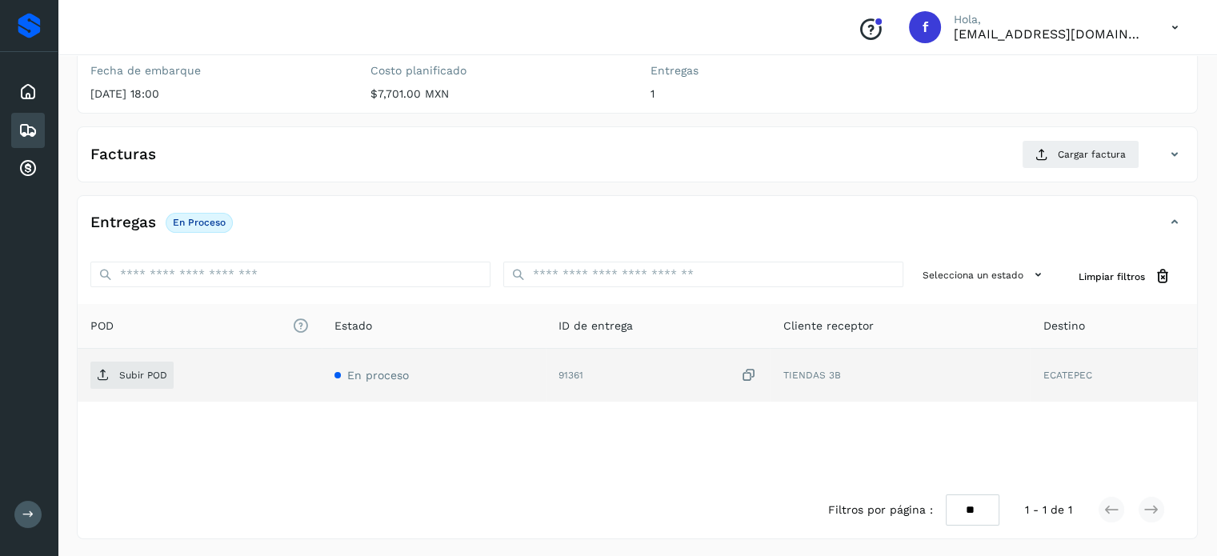
click at [752, 376] on icon at bounding box center [749, 375] width 16 height 17
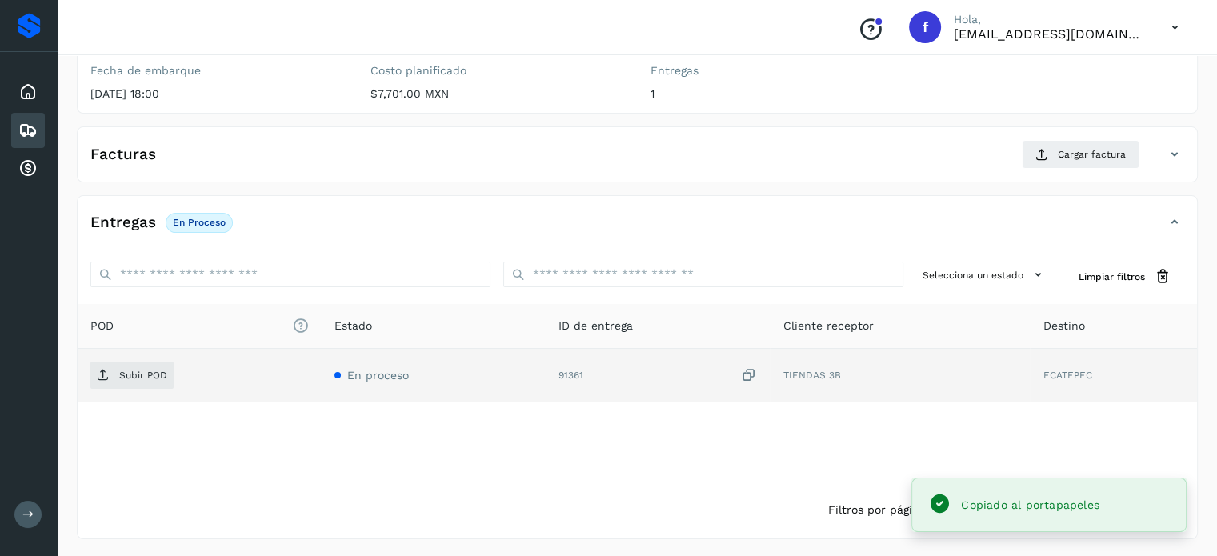
click at [750, 377] on icon at bounding box center [749, 375] width 16 height 17
click at [138, 385] on span "Subir POD" at bounding box center [131, 375] width 83 height 26
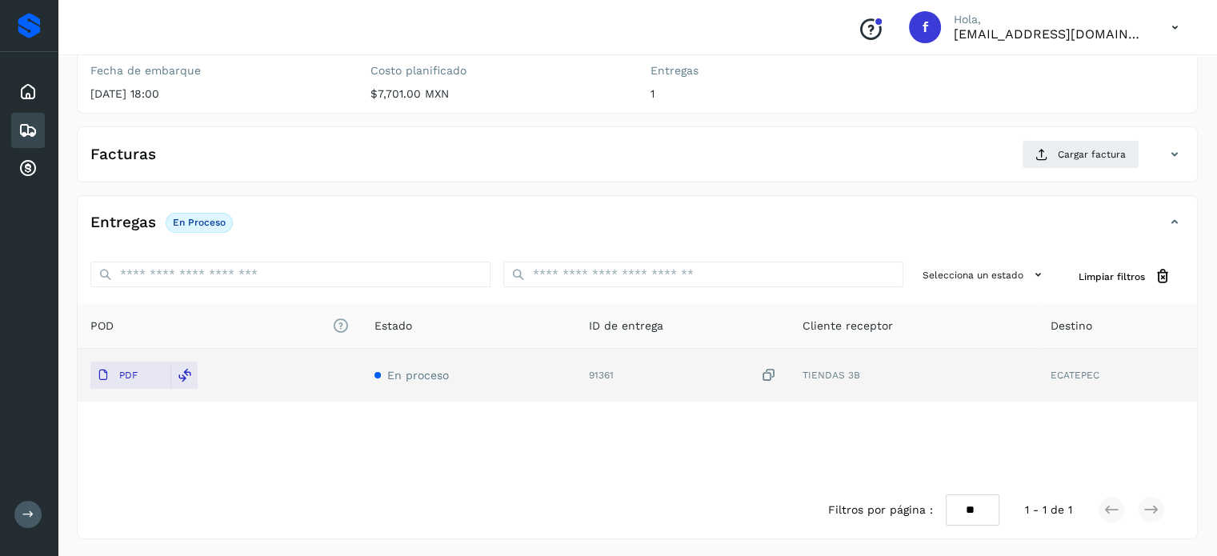
click at [568, 377] on td "En proceso" at bounding box center [469, 375] width 214 height 53
drag, startPoint x: 499, startPoint y: 358, endPoint x: 566, endPoint y: 379, distance: 70.3
click at [496, 354] on td "En proceso" at bounding box center [469, 375] width 214 height 53
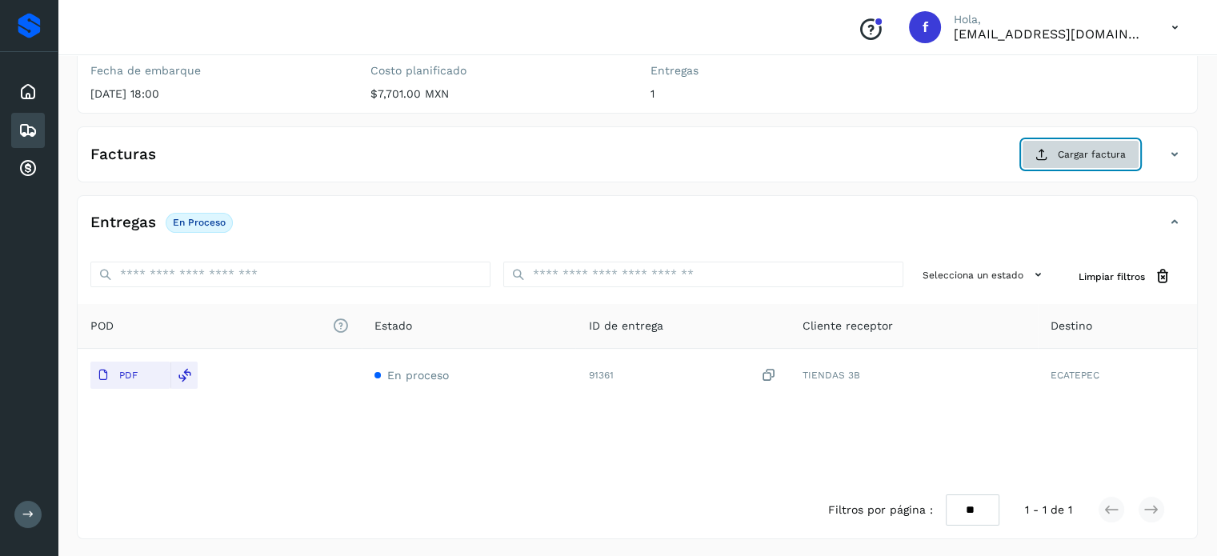
click at [1053, 154] on button "Cargar factura" at bounding box center [1081, 154] width 118 height 29
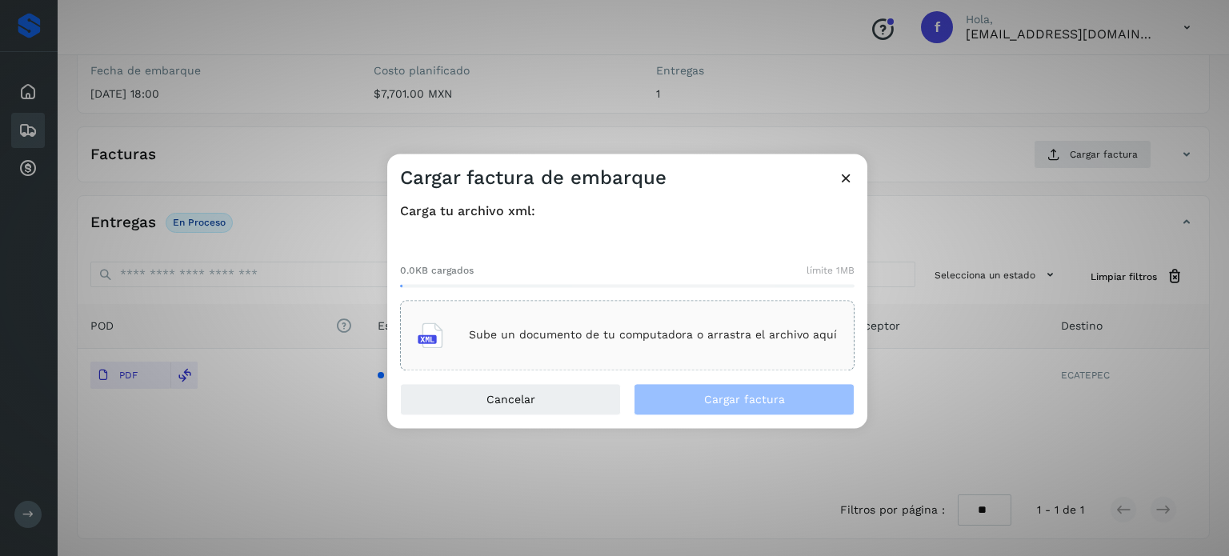
click at [770, 355] on div "Sube un documento de tu computadora o arrastra el archivo aquí" at bounding box center [627, 335] width 454 height 70
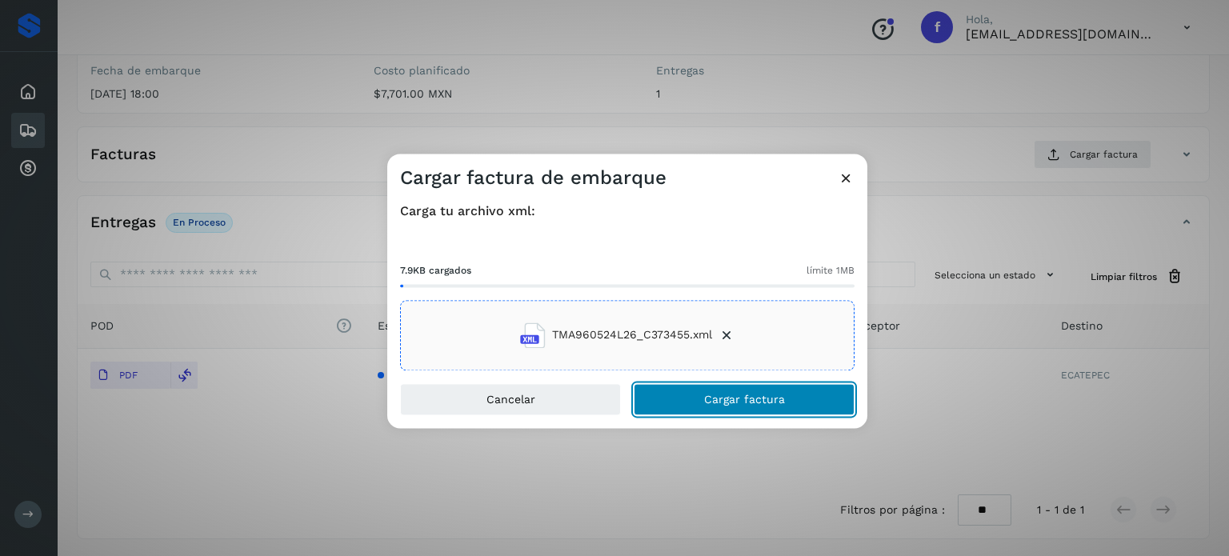
drag, startPoint x: 756, startPoint y: 400, endPoint x: 746, endPoint y: 381, distance: 21.8
click at [756, 401] on span "Cargar factura" at bounding box center [744, 399] width 81 height 11
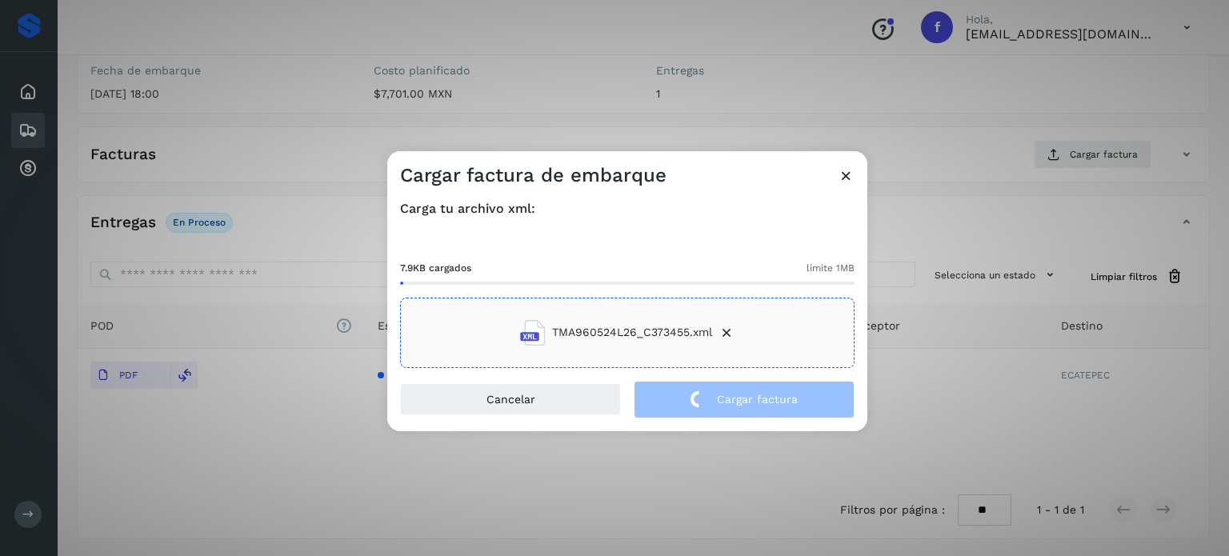
click at [339, 50] on div "Cargar factura de embarque Carga tu archivo xml: 7.9KB cargados límite 1MB TMA9…" at bounding box center [614, 278] width 1229 height 556
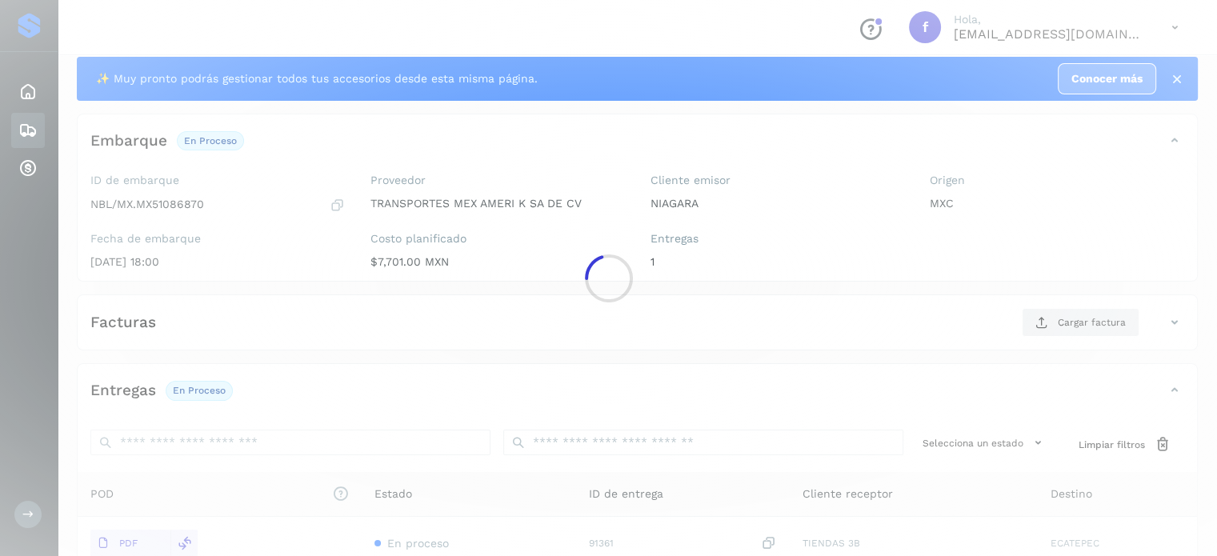
scroll to position [0, 0]
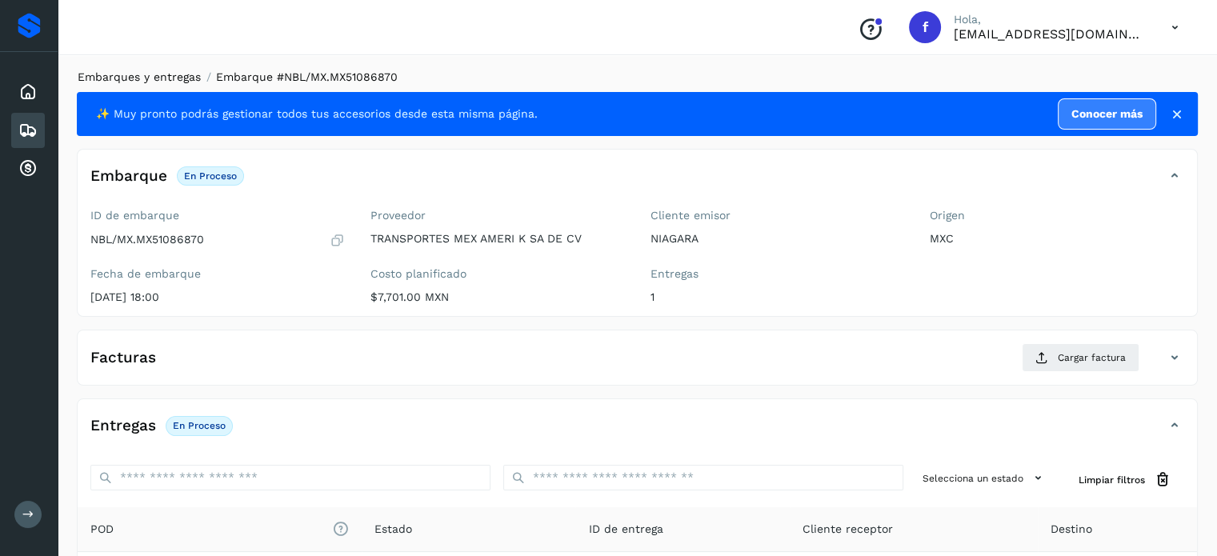
click at [194, 82] on link "Embarques y entregas" at bounding box center [139, 76] width 123 height 13
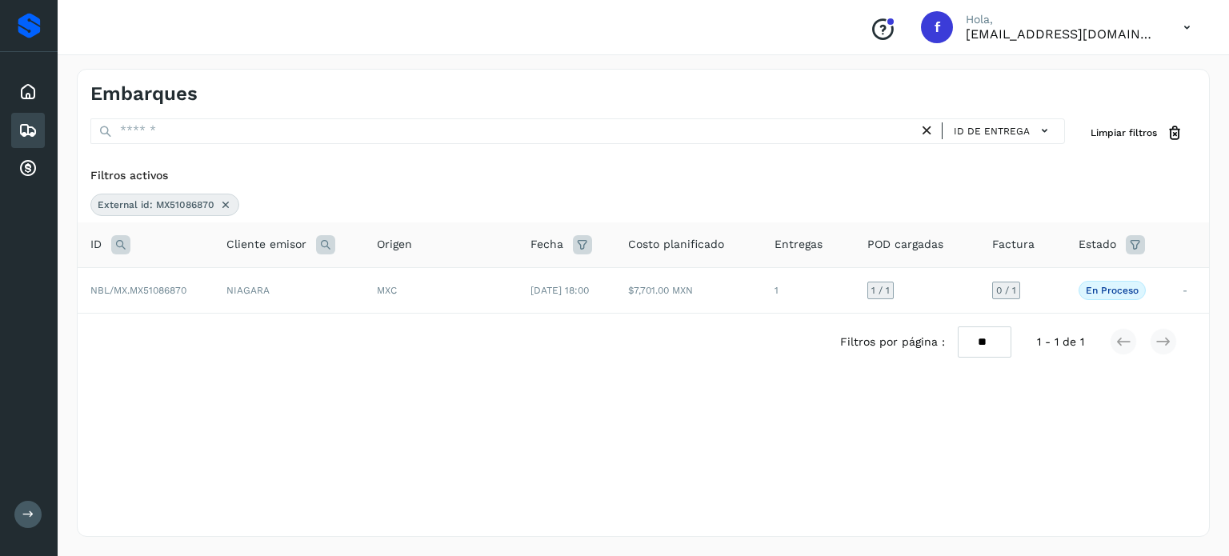
click at [125, 246] on icon at bounding box center [120, 244] width 19 height 19
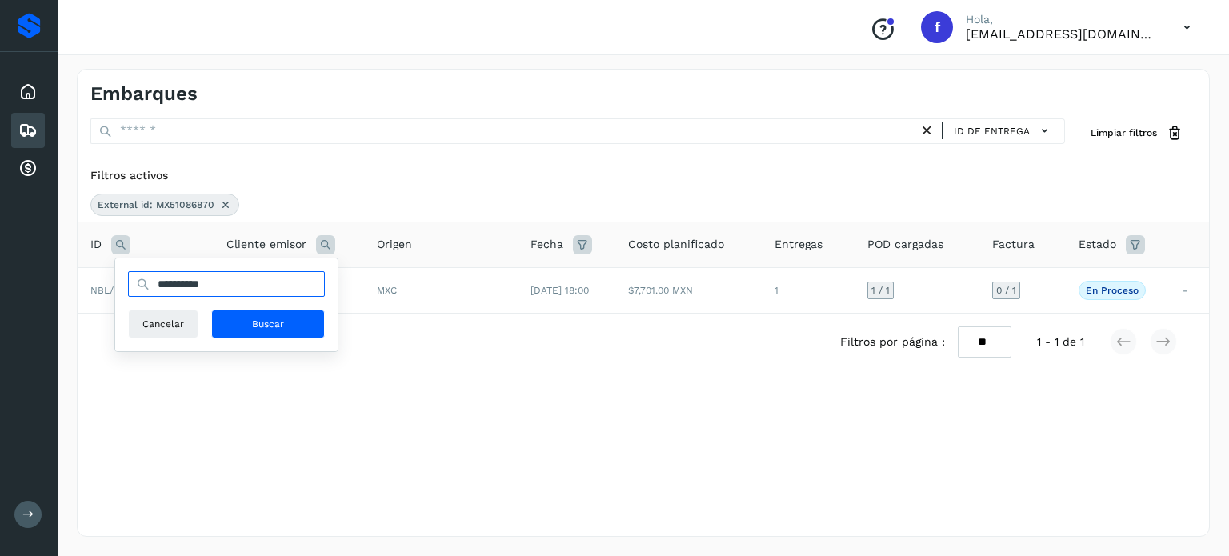
click at [189, 282] on input "**********" at bounding box center [226, 284] width 197 height 26
paste input "text"
type input "**********"
click at [270, 331] on button "Buscar" at bounding box center [268, 324] width 114 height 29
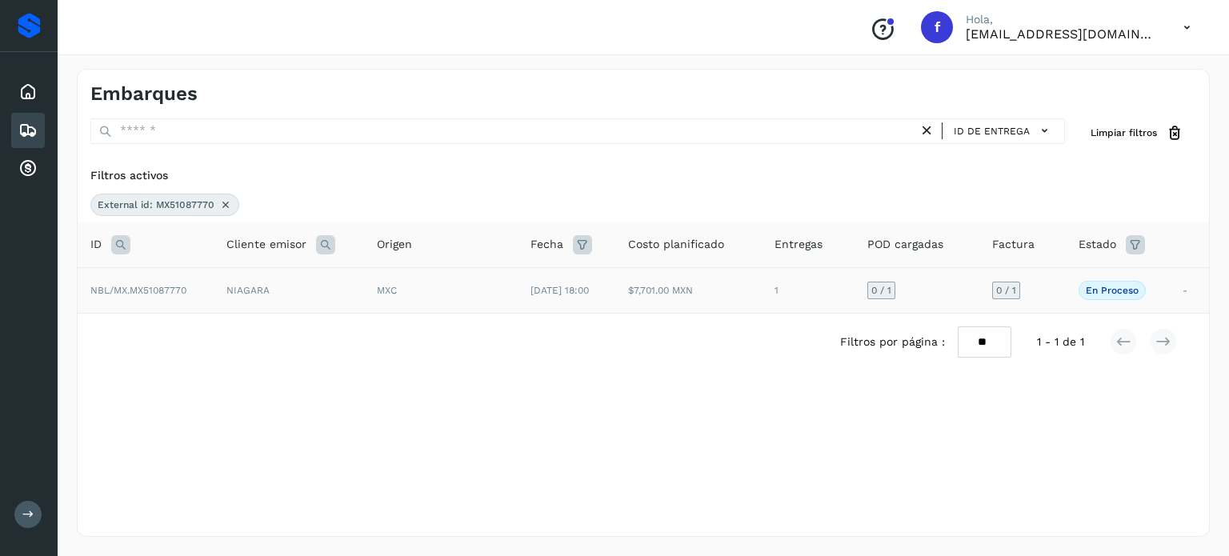
click at [282, 303] on td "NIAGARA" at bounding box center [289, 290] width 150 height 46
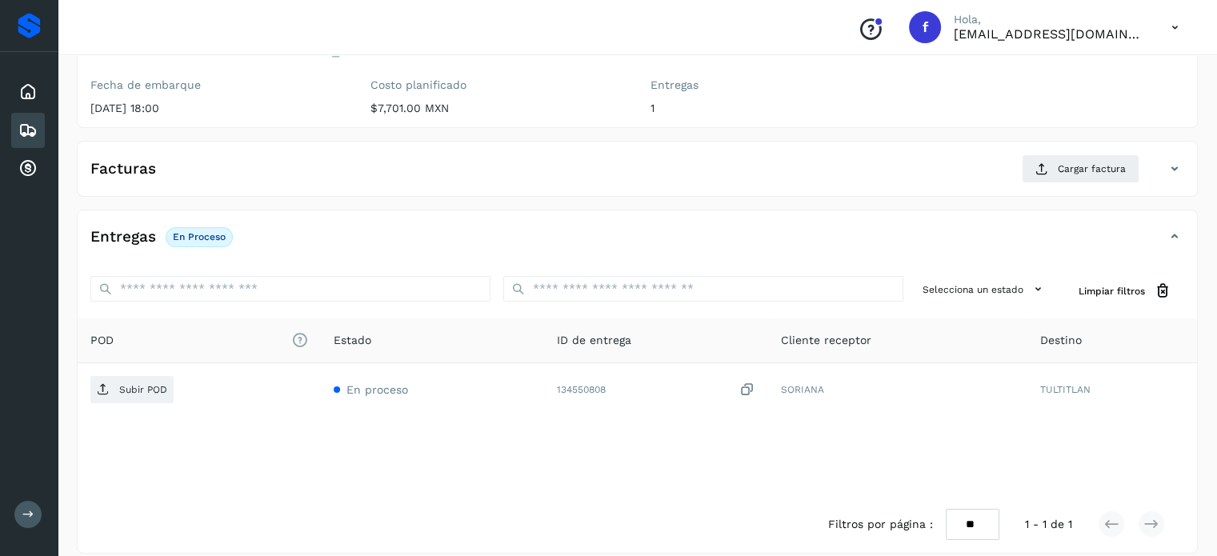
scroll to position [203, 0]
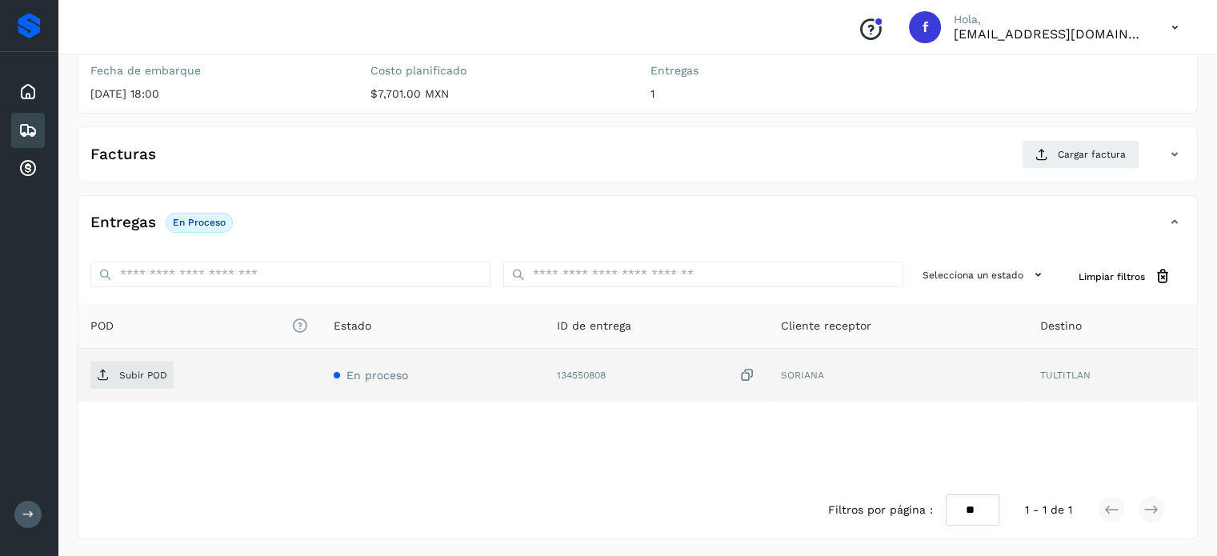
click at [747, 370] on icon at bounding box center [747, 375] width 16 height 17
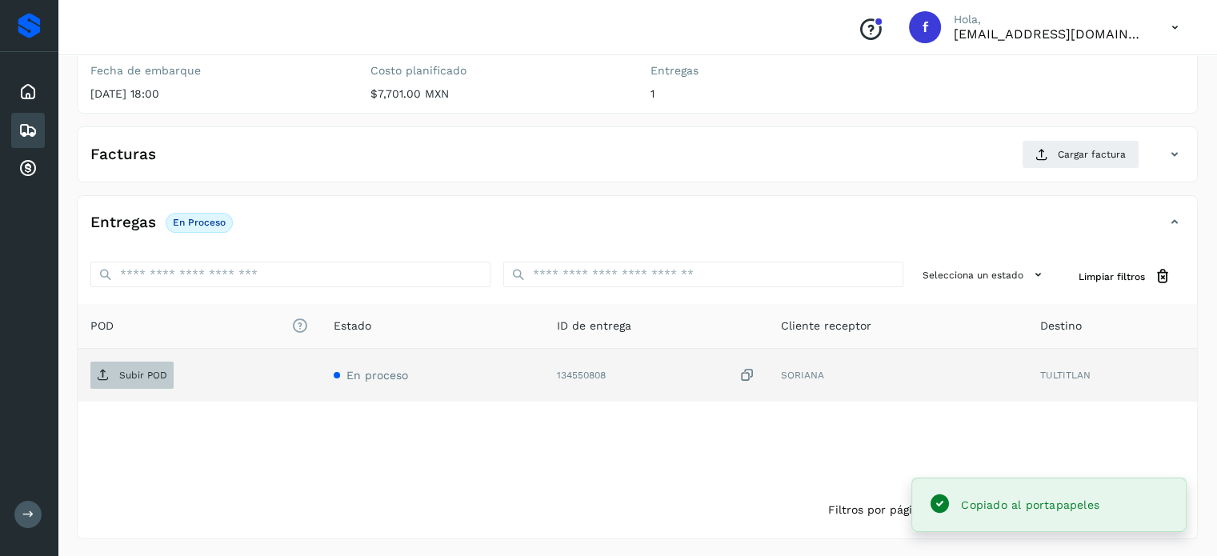
click at [91, 370] on span "Subir POD" at bounding box center [131, 375] width 83 height 26
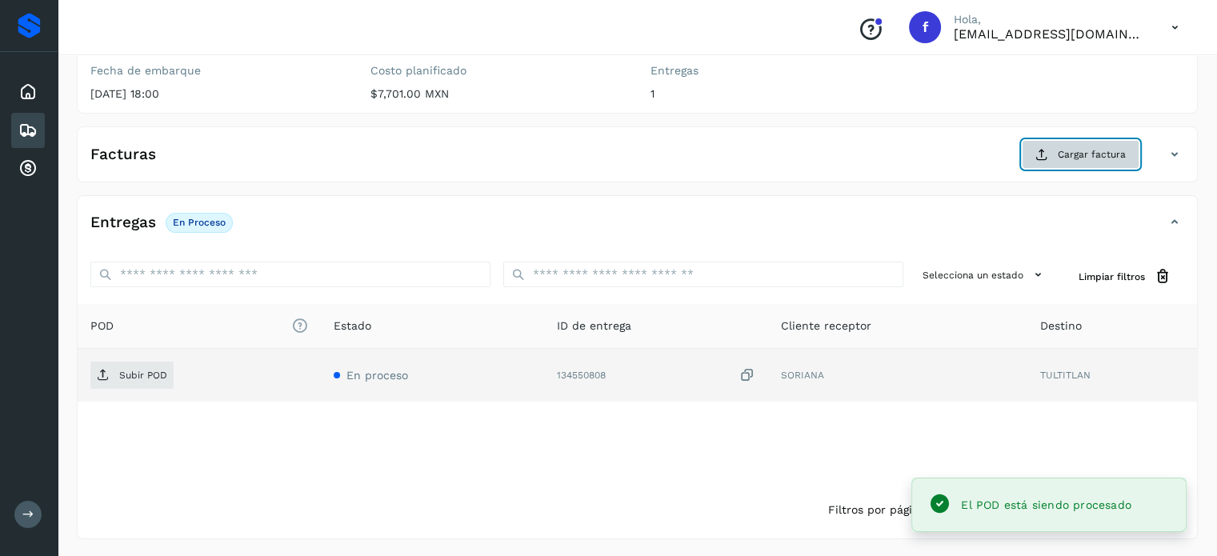
click at [1073, 153] on span "Cargar factura" at bounding box center [1092, 154] width 68 height 14
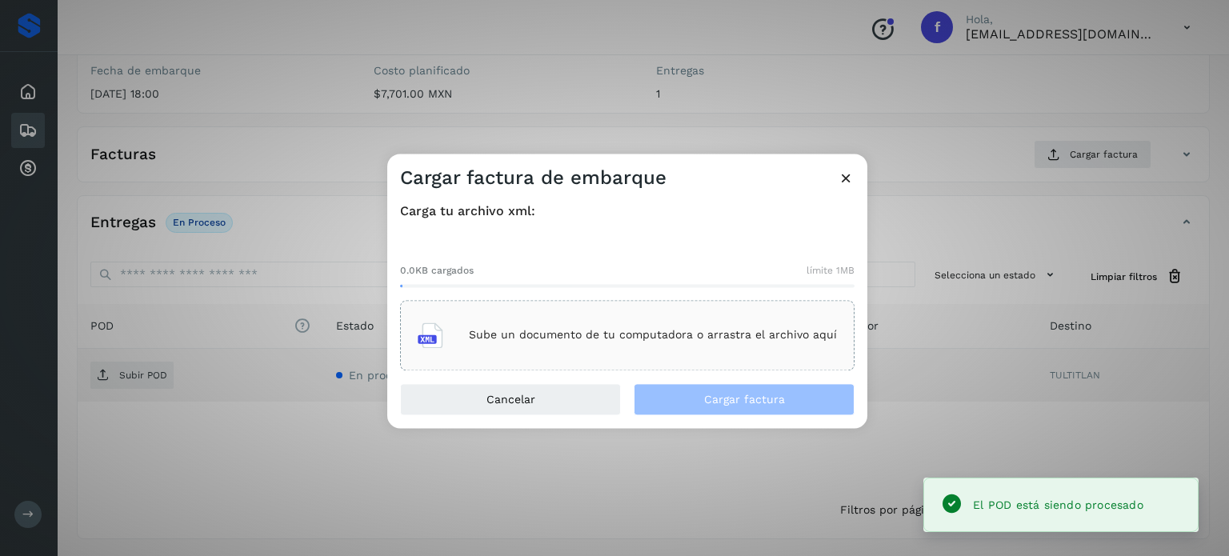
click at [656, 354] on div "Sube un documento de tu computadora o arrastra el archivo aquí" at bounding box center [627, 335] width 419 height 43
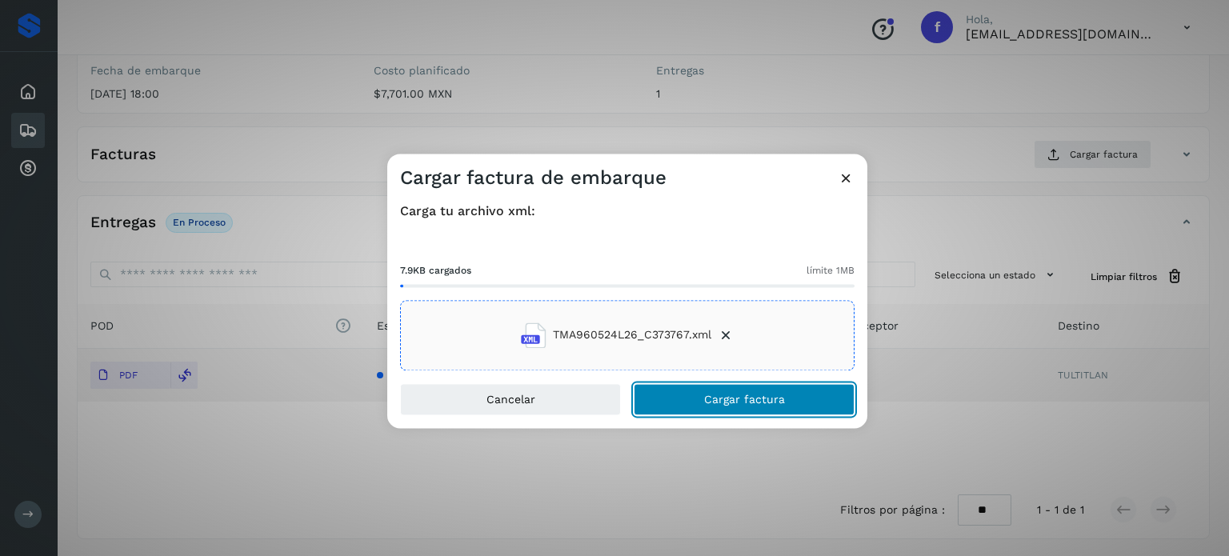
click at [726, 398] on span "Cargar factura" at bounding box center [744, 399] width 81 height 11
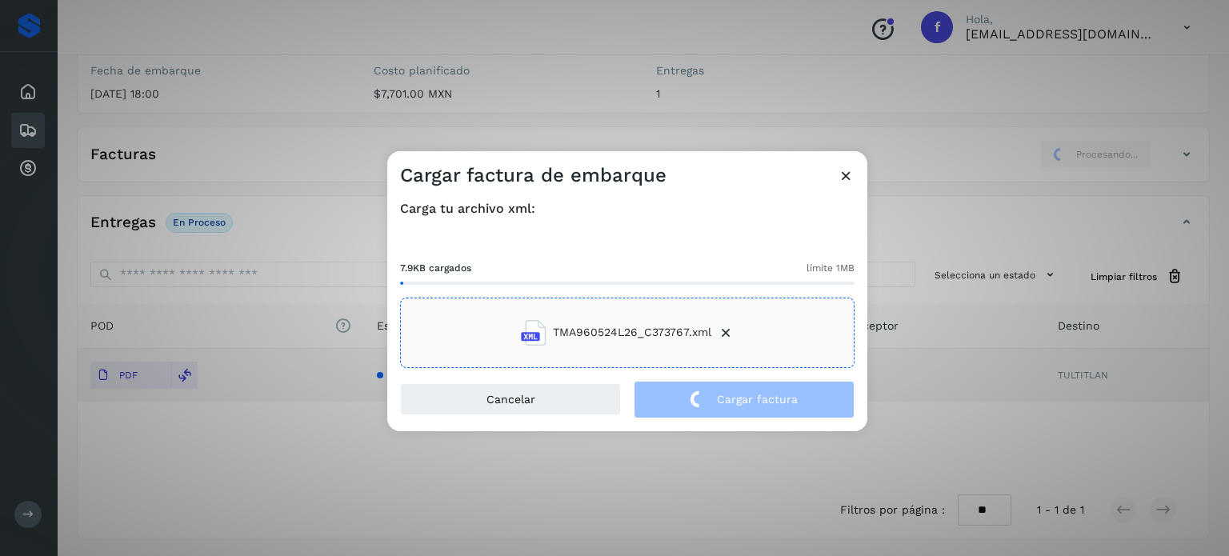
click at [346, 119] on div "Cargar factura de embarque Carga tu archivo xml: 7.9KB cargados límite 1MB TMA9…" at bounding box center [614, 278] width 1229 height 556
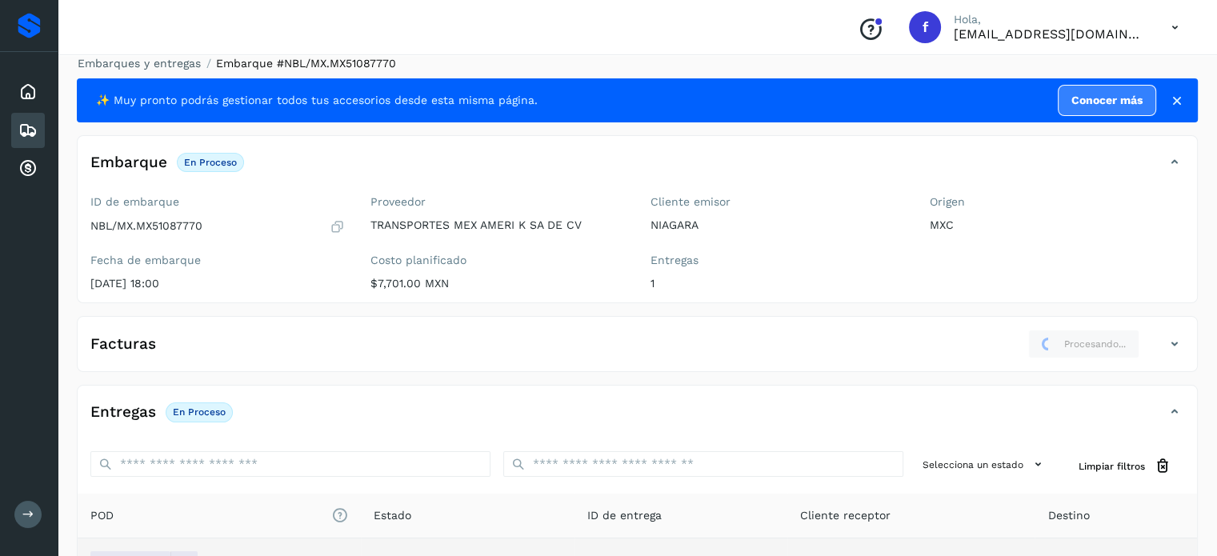
scroll to position [0, 0]
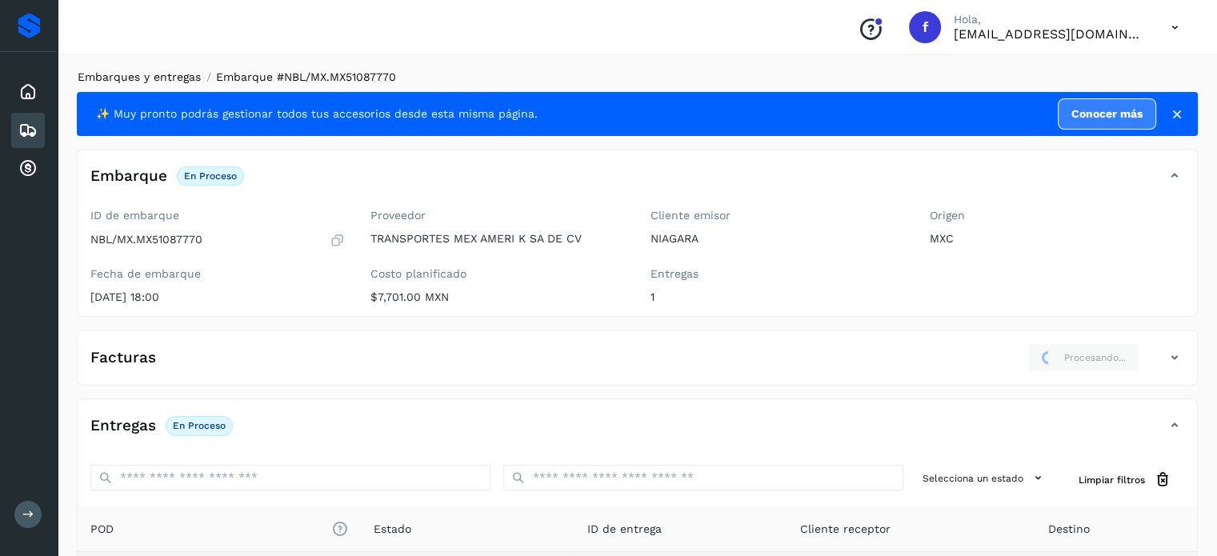
click at [145, 79] on link "Embarques y entregas" at bounding box center [139, 76] width 123 height 13
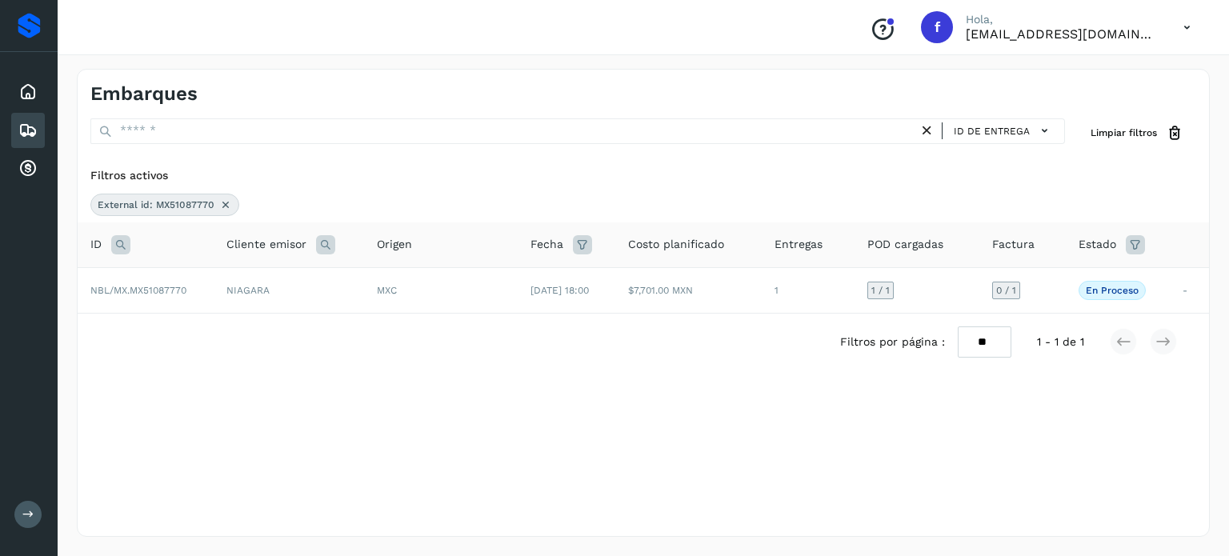
click at [118, 245] on icon at bounding box center [120, 244] width 19 height 19
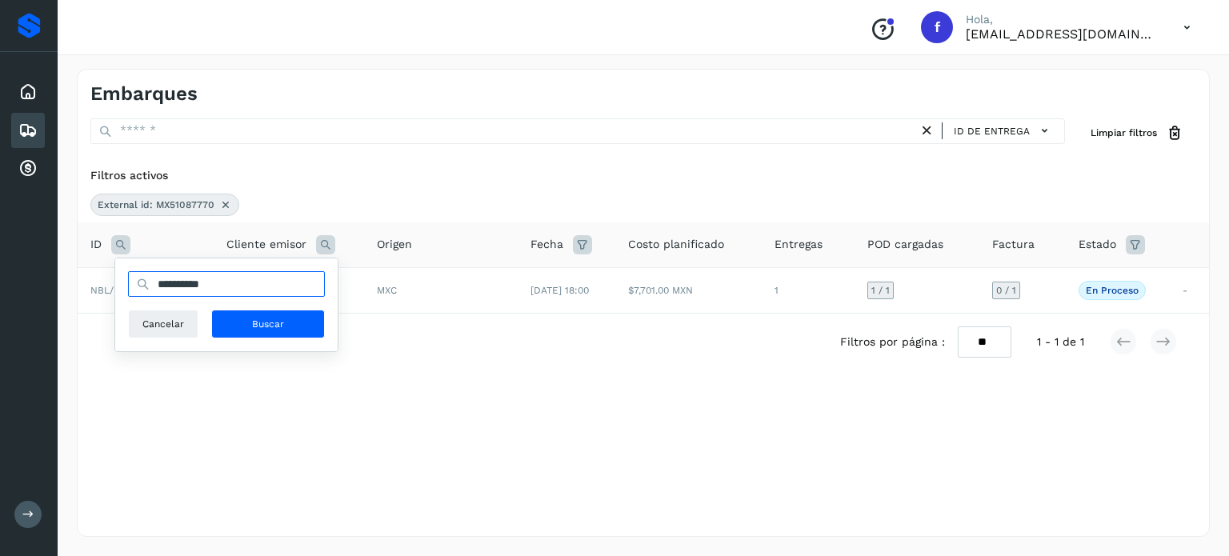
click at [197, 279] on input "**********" at bounding box center [226, 284] width 197 height 26
paste input "text"
type input "**********"
click at [278, 326] on span "Buscar" at bounding box center [268, 324] width 32 height 14
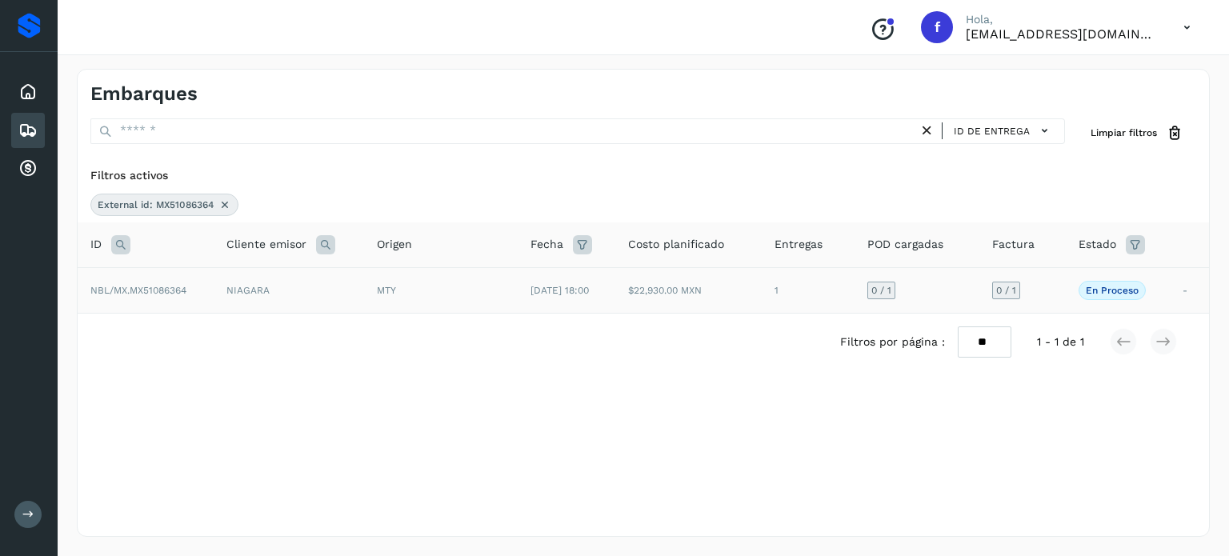
click at [829, 295] on td "1" at bounding box center [808, 290] width 93 height 46
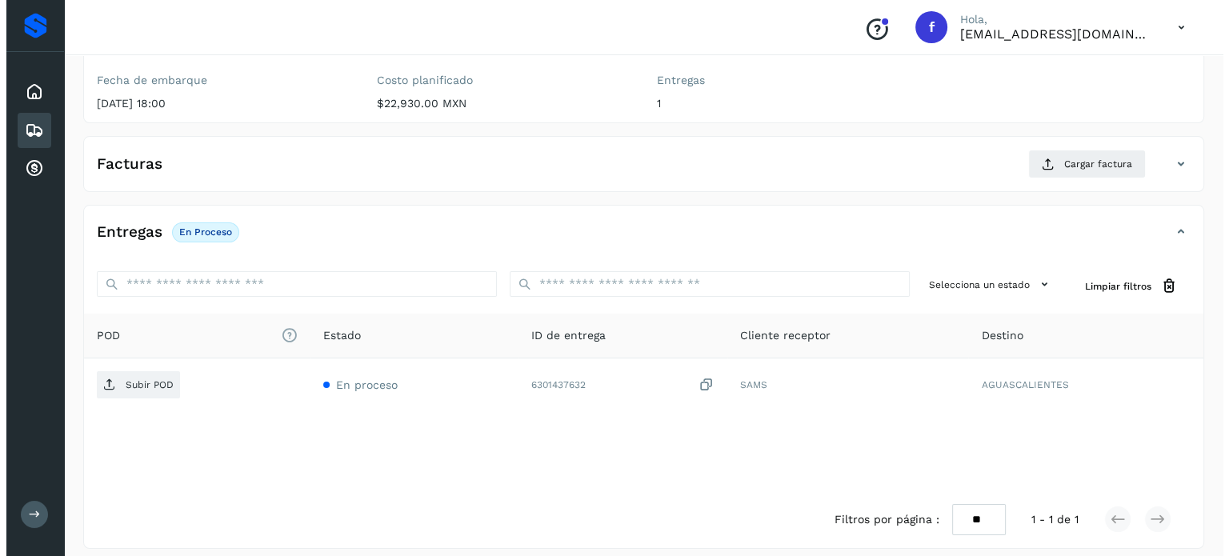
scroll to position [203, 0]
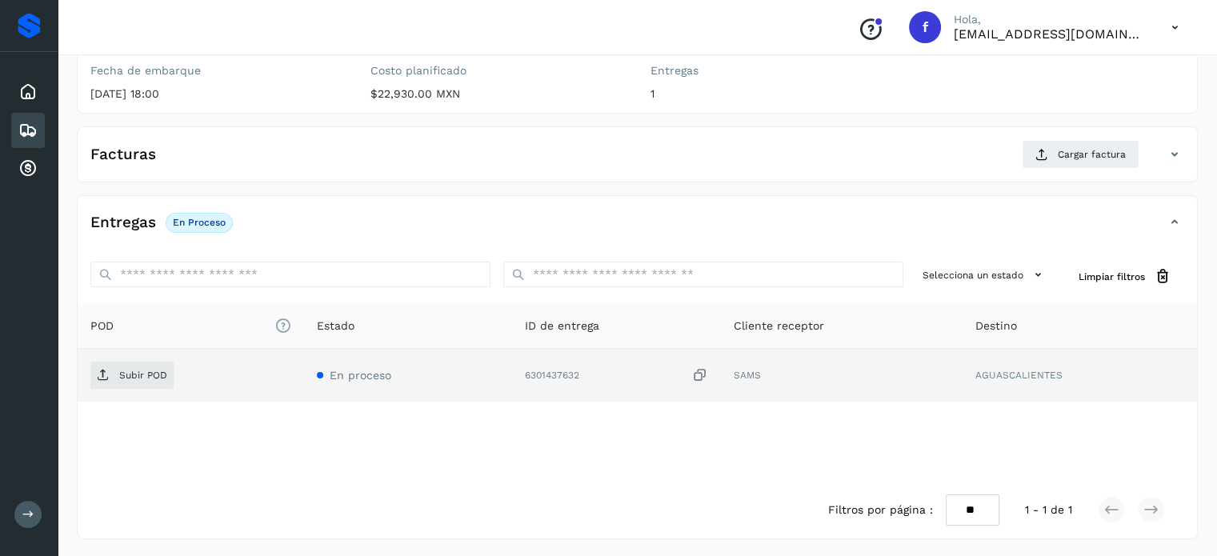
click at [706, 374] on icon at bounding box center [700, 375] width 16 height 17
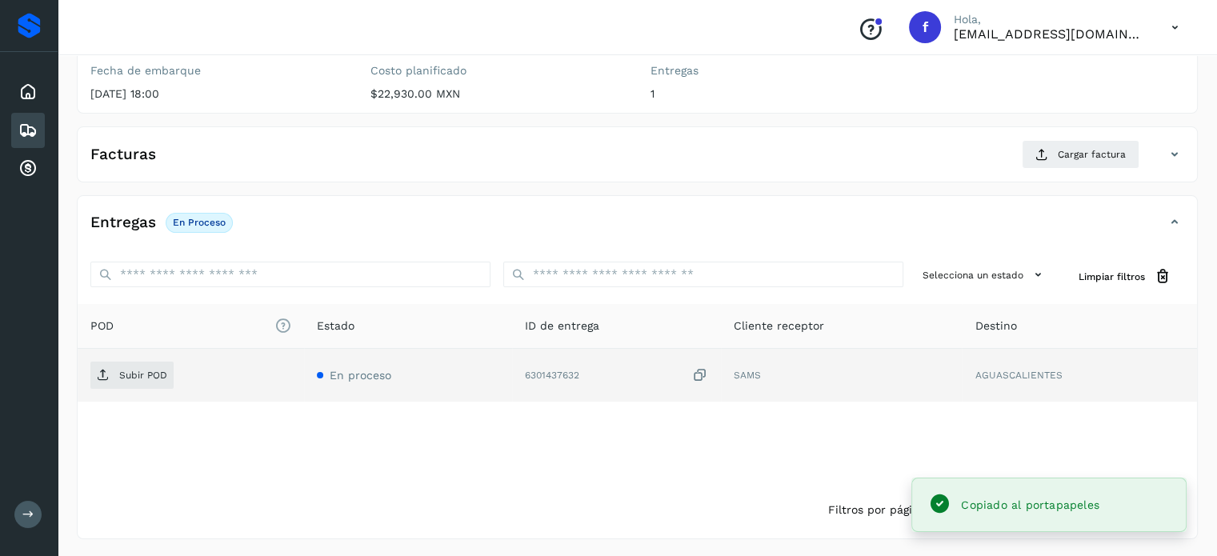
click at [706, 374] on icon at bounding box center [700, 375] width 16 height 17
click at [136, 384] on span "Subir POD" at bounding box center [131, 375] width 83 height 26
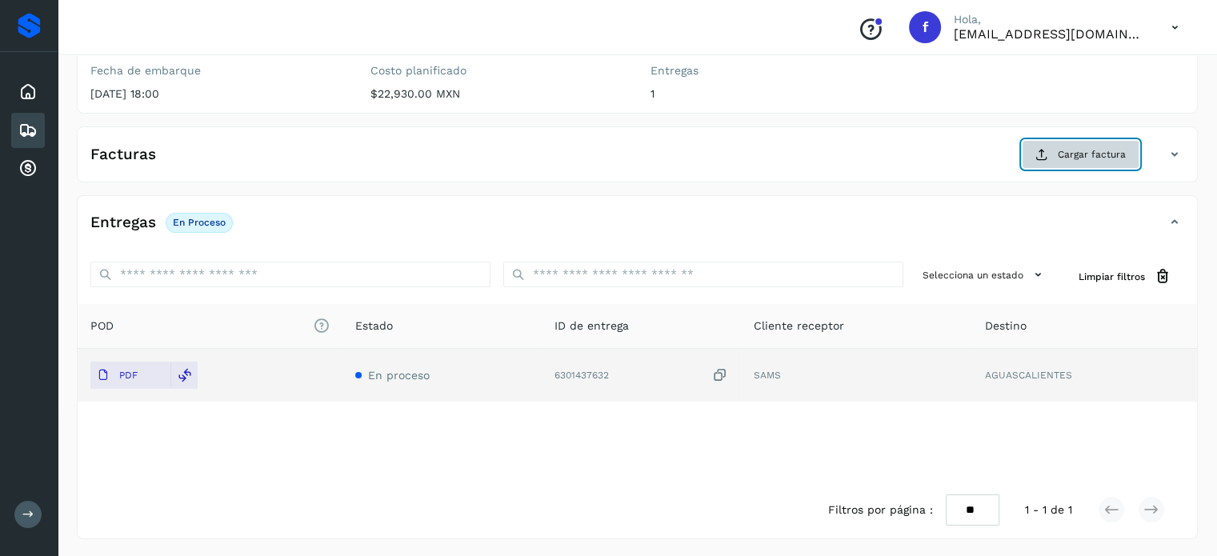
click at [1073, 153] on span "Cargar factura" at bounding box center [1092, 154] width 68 height 14
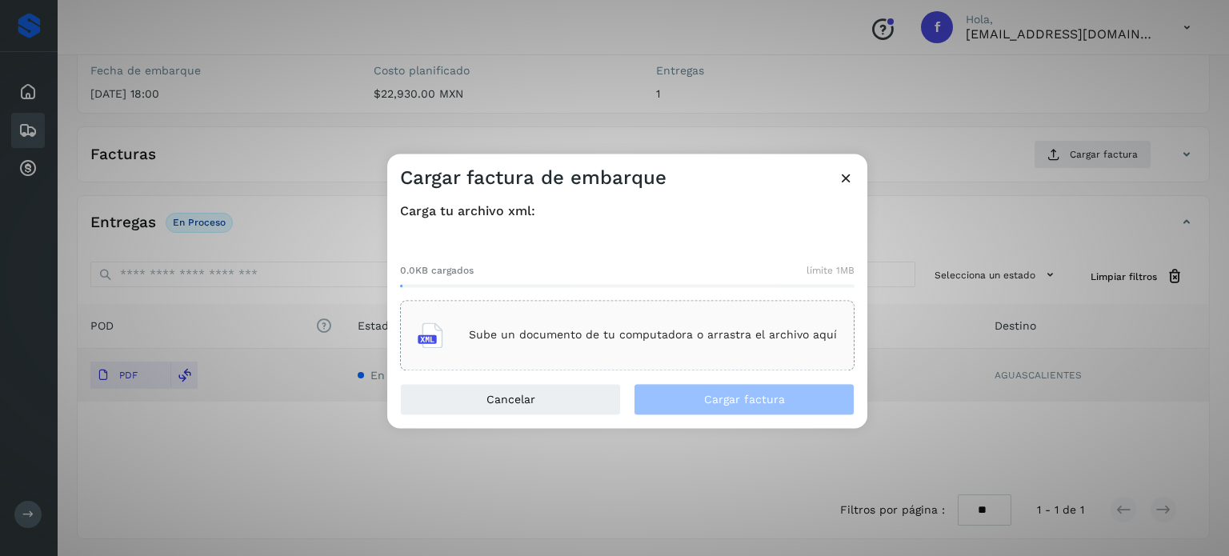
click at [685, 352] on div "Sube un documento de tu computadora o arrastra el archivo aquí" at bounding box center [627, 335] width 419 height 43
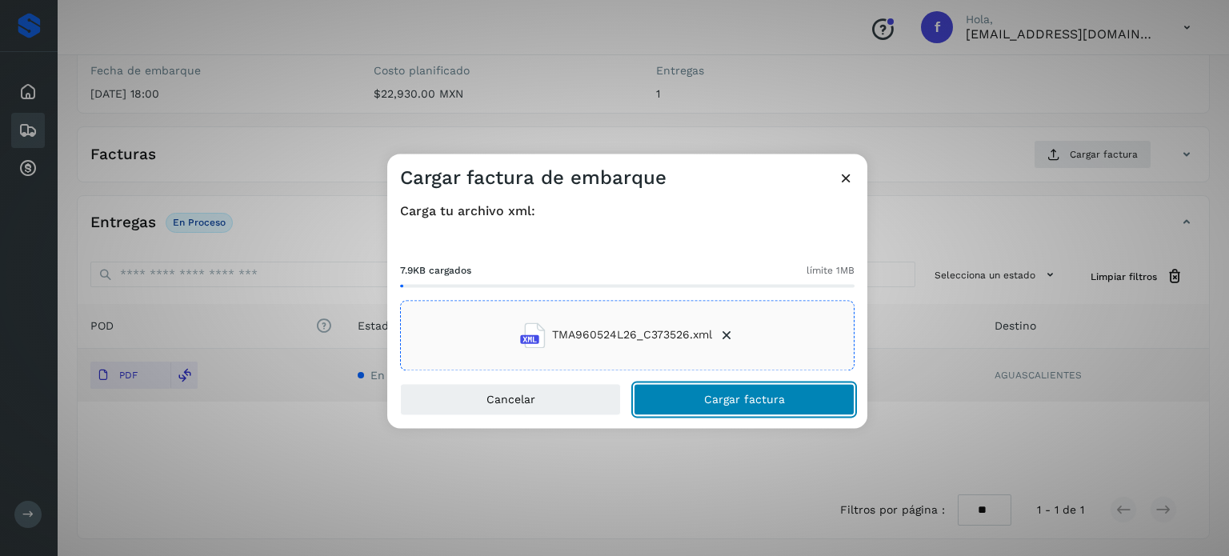
click at [706, 402] on span "Cargar factura" at bounding box center [744, 399] width 81 height 11
